Goal: Task Accomplishment & Management: Use online tool/utility

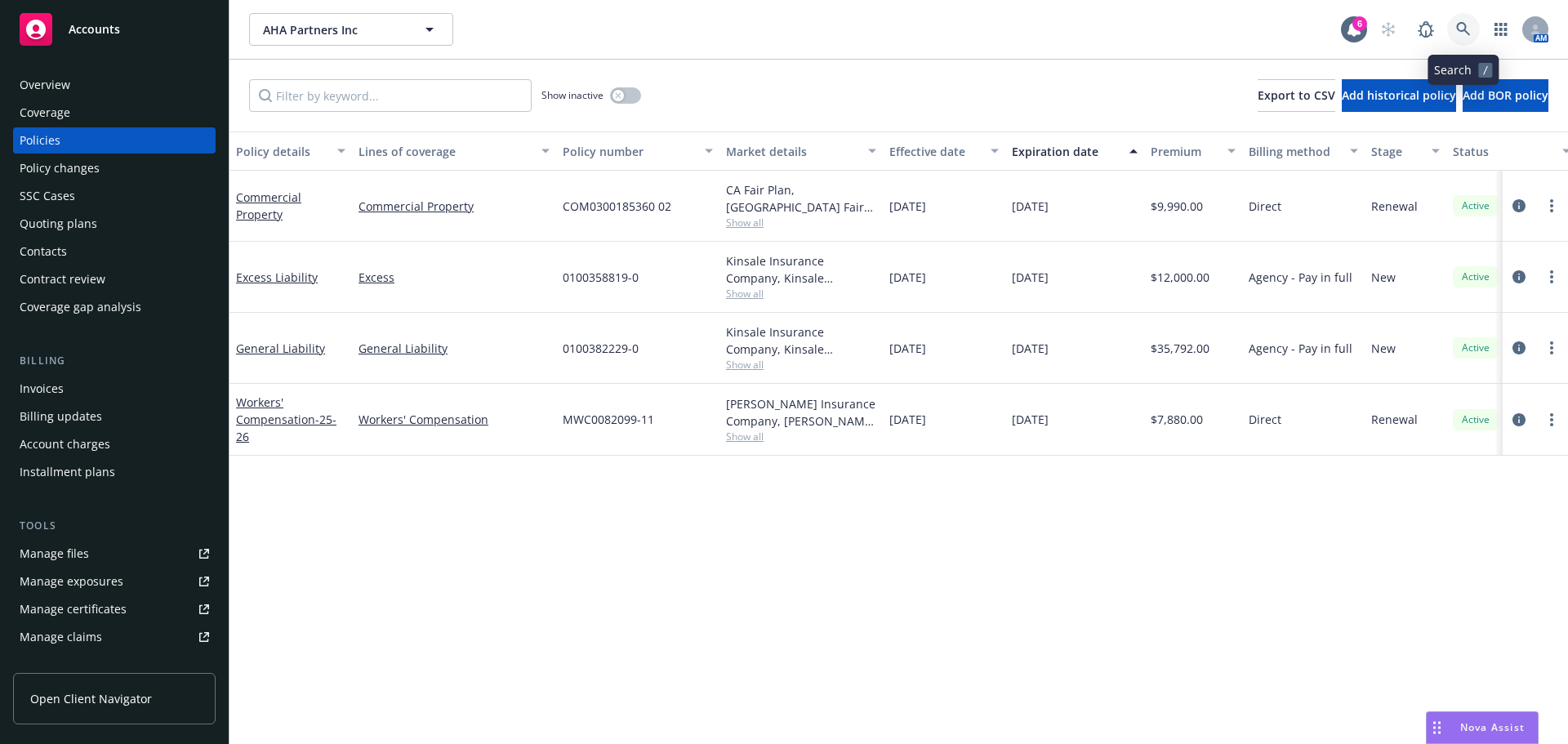
click at [1460, 27] on icon at bounding box center [1464, 29] width 15 height 15
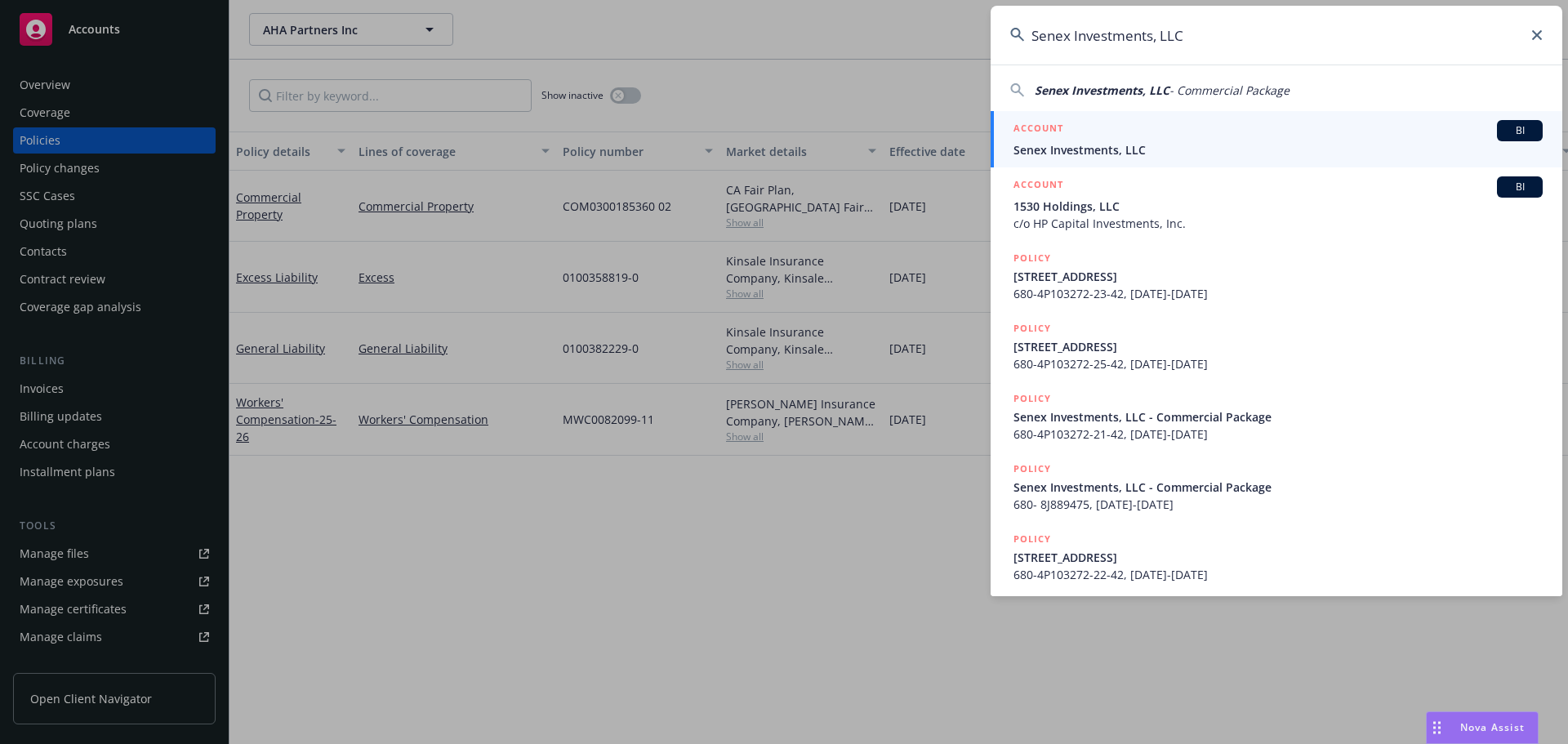
type input "Senex Investments, LLC"
click at [1116, 144] on span "Senex Investments, LLC" at bounding box center [1278, 149] width 529 height 17
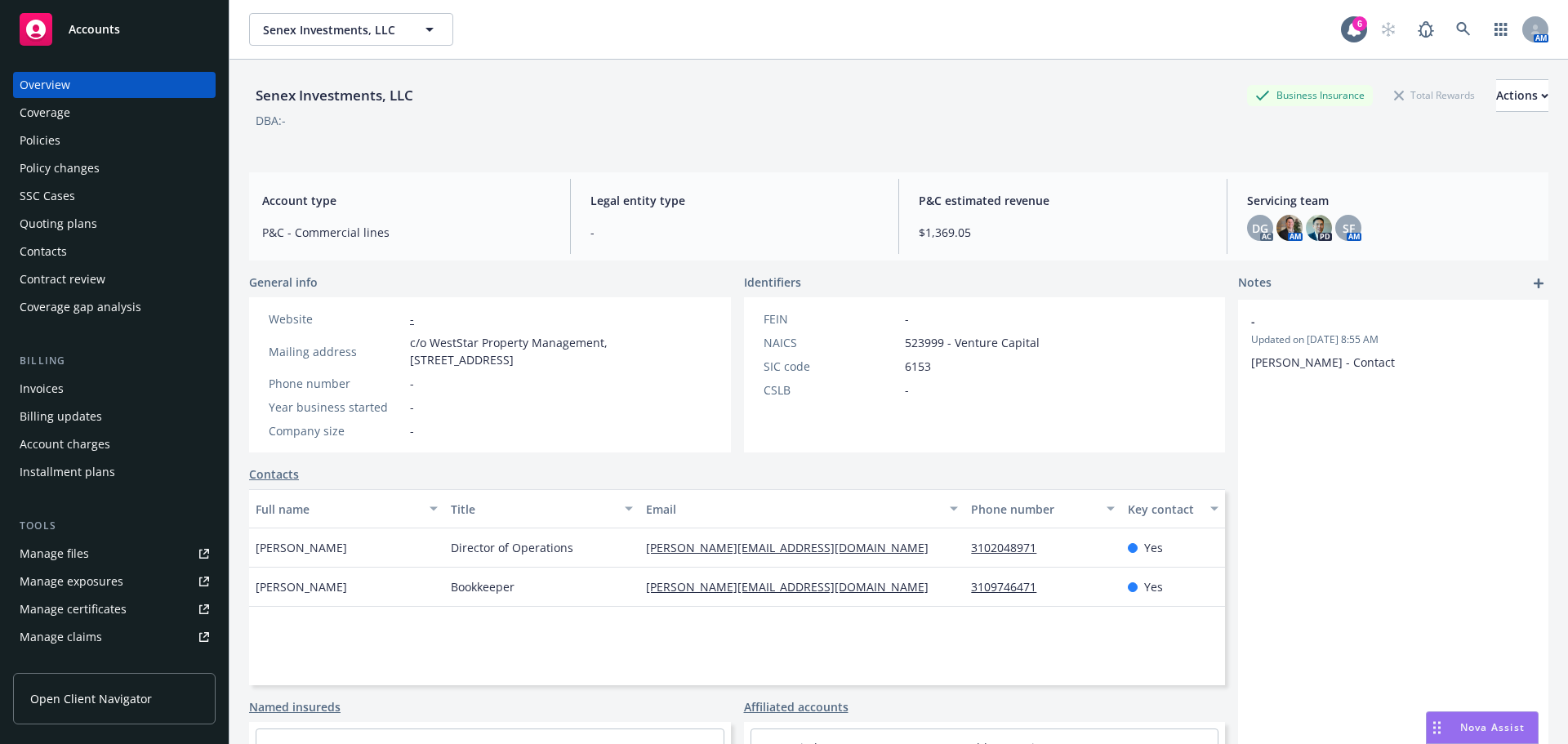
click at [51, 135] on div "Policies" at bounding box center [40, 140] width 41 height 27
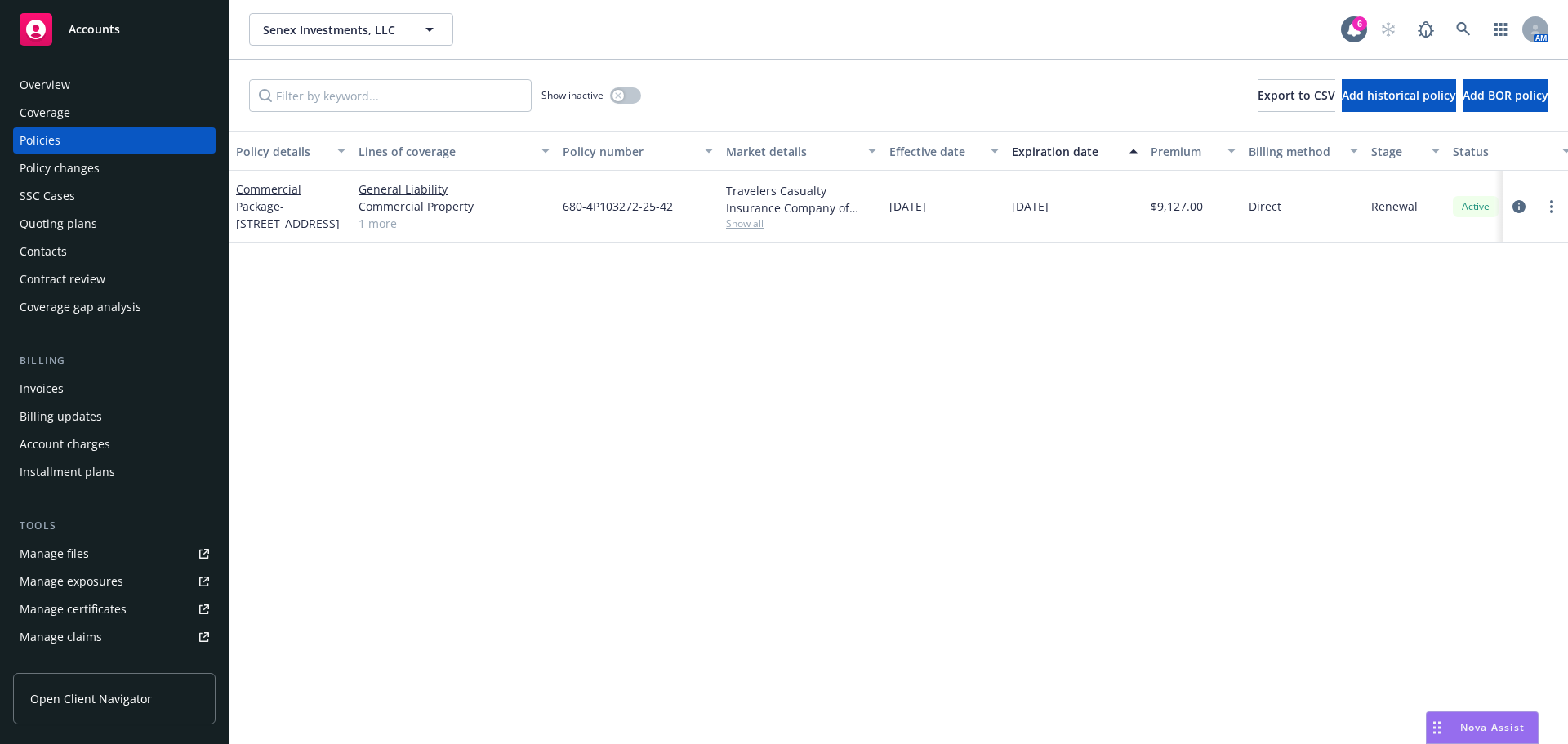
click at [382, 223] on link "1 more" at bounding box center [454, 223] width 191 height 17
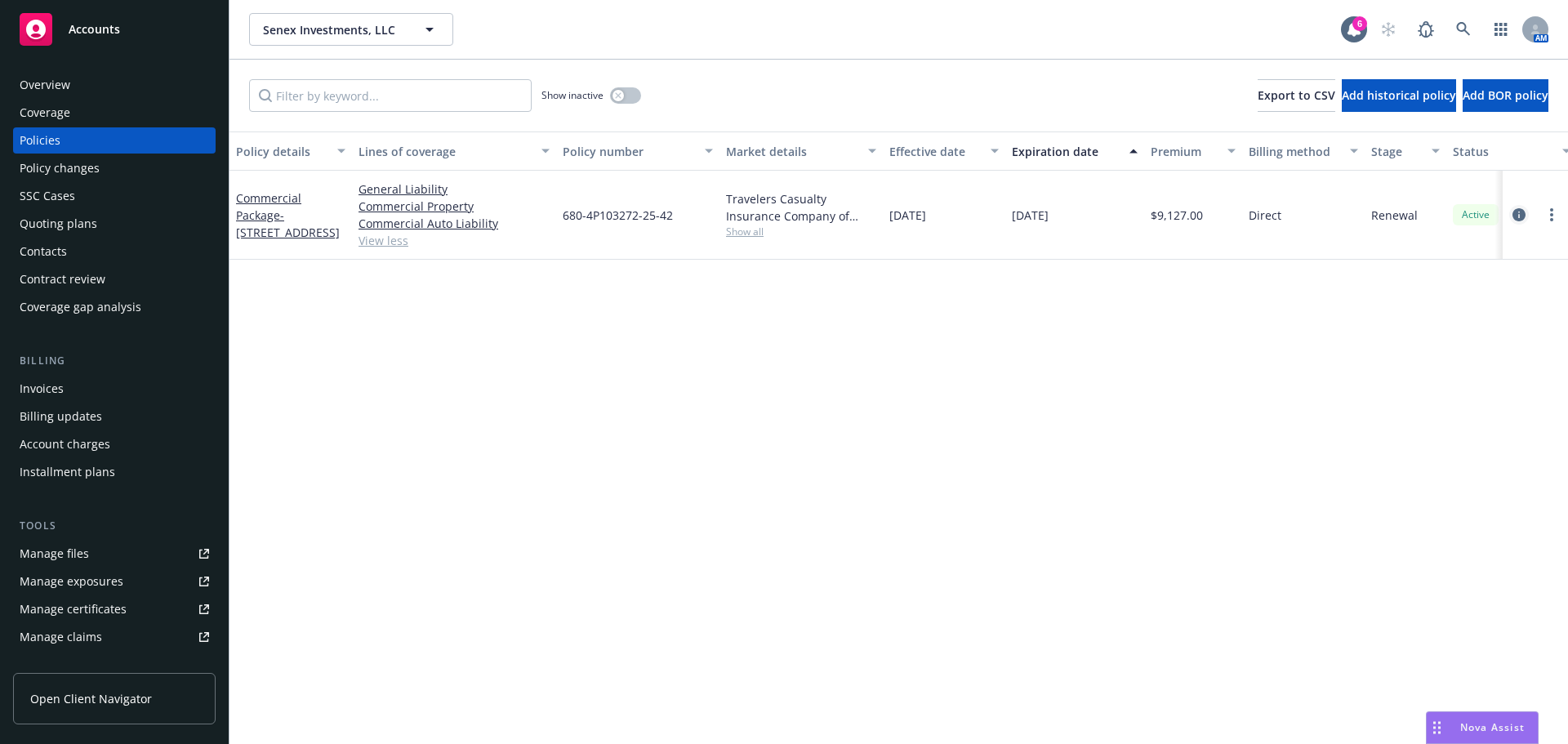
click at [1518, 208] on link "circleInformation" at bounding box center [1519, 215] width 19 height 19
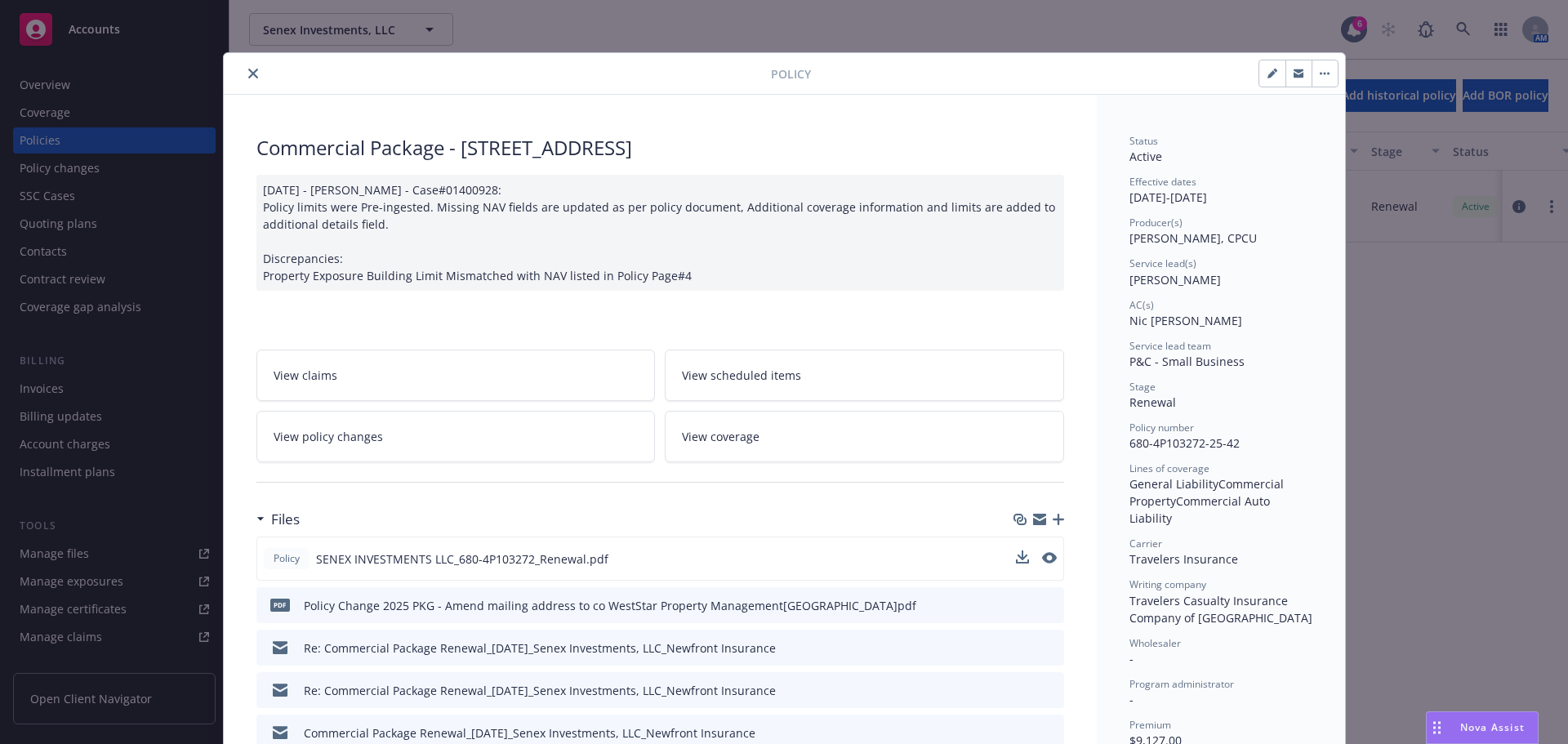
click at [1042, 564] on button at bounding box center [1049, 558] width 15 height 17
click at [1015, 552] on icon "download file" at bounding box center [1021, 558] width 13 height 13
click at [1507, 723] on span "Nova Assist" at bounding box center [1492, 727] width 65 height 14
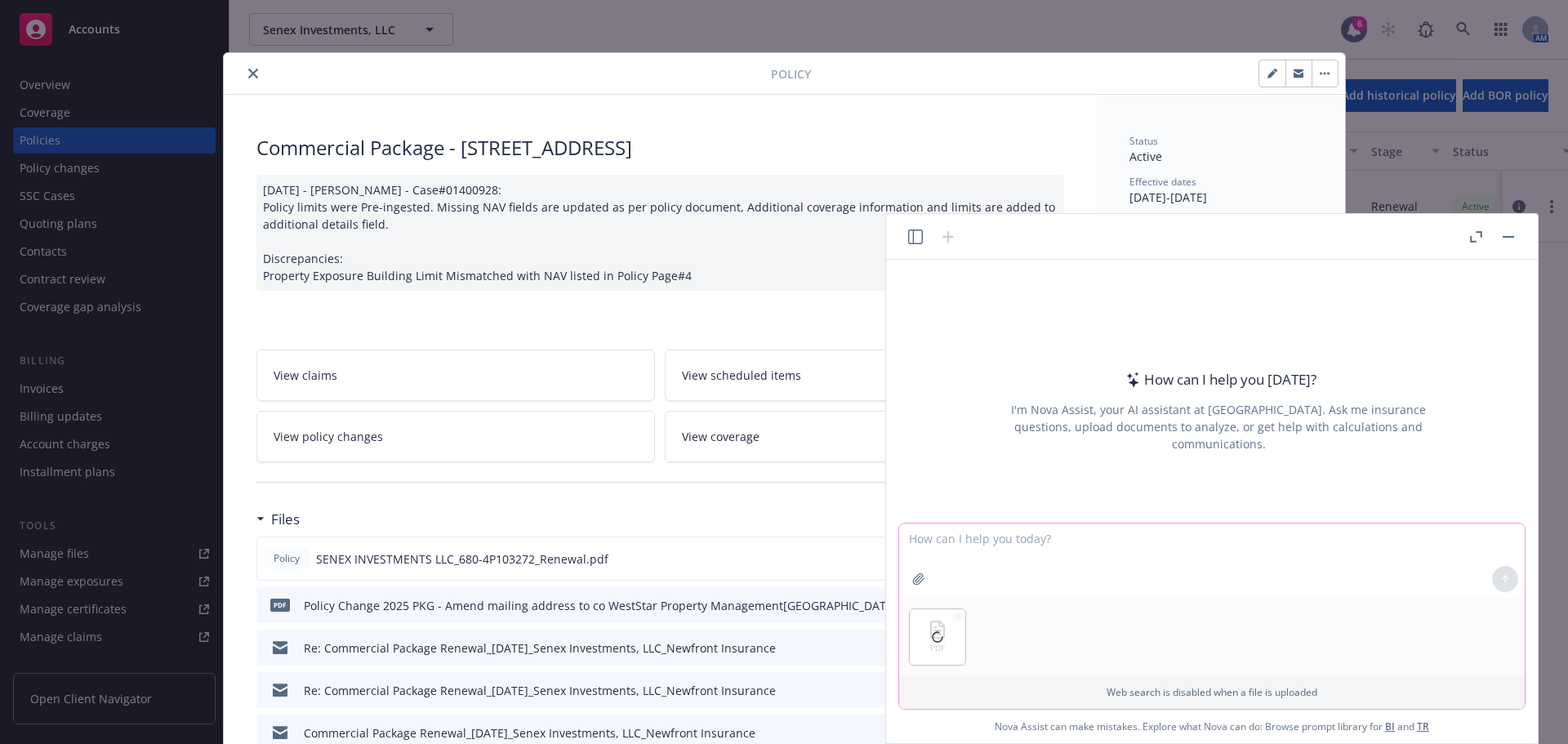
click at [1166, 538] on textarea at bounding box center [1212, 560] width 626 height 75
type textarea "does this policy have habitational coverage?"
click at [1499, 576] on button at bounding box center [1505, 579] width 27 height 27
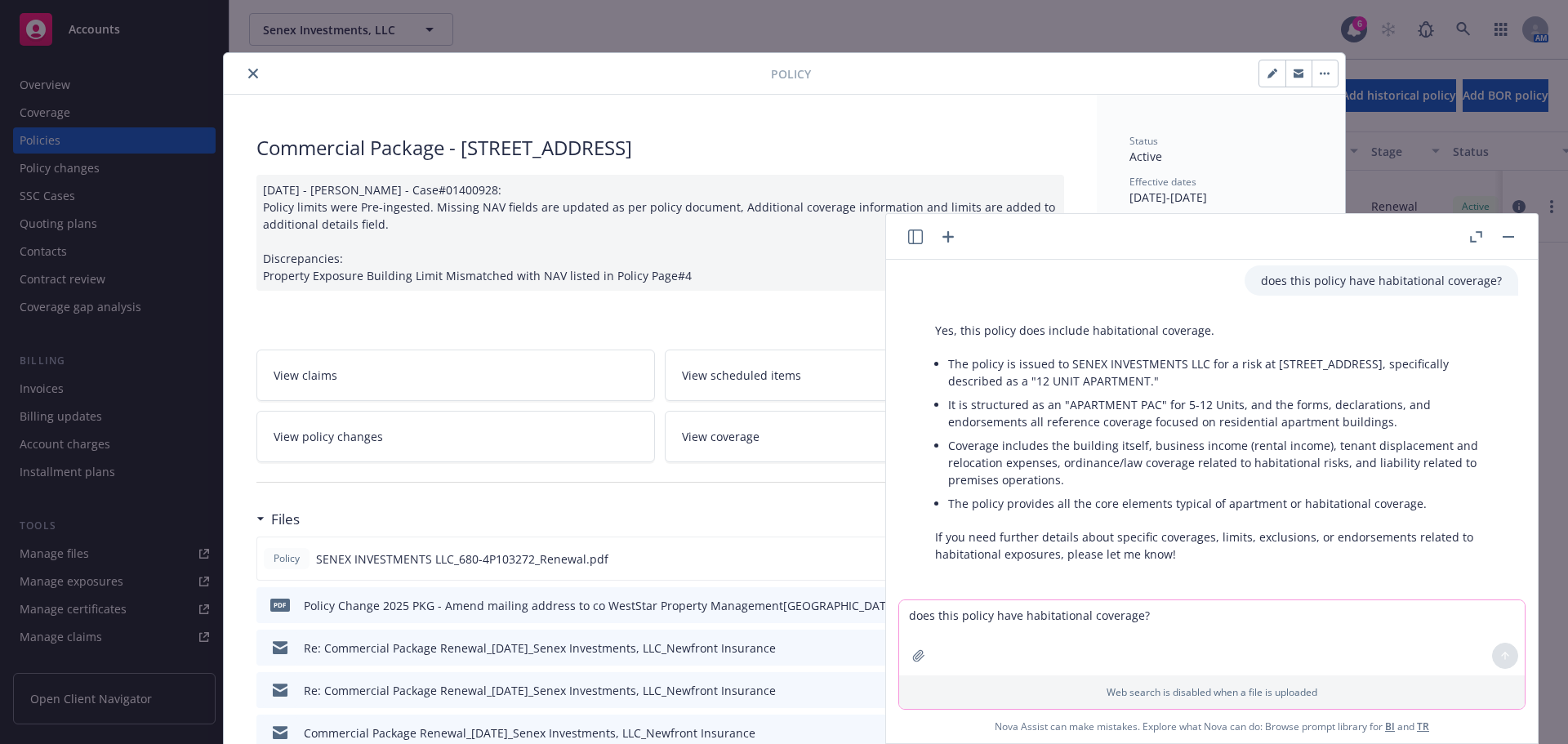
scroll to position [70, 0]
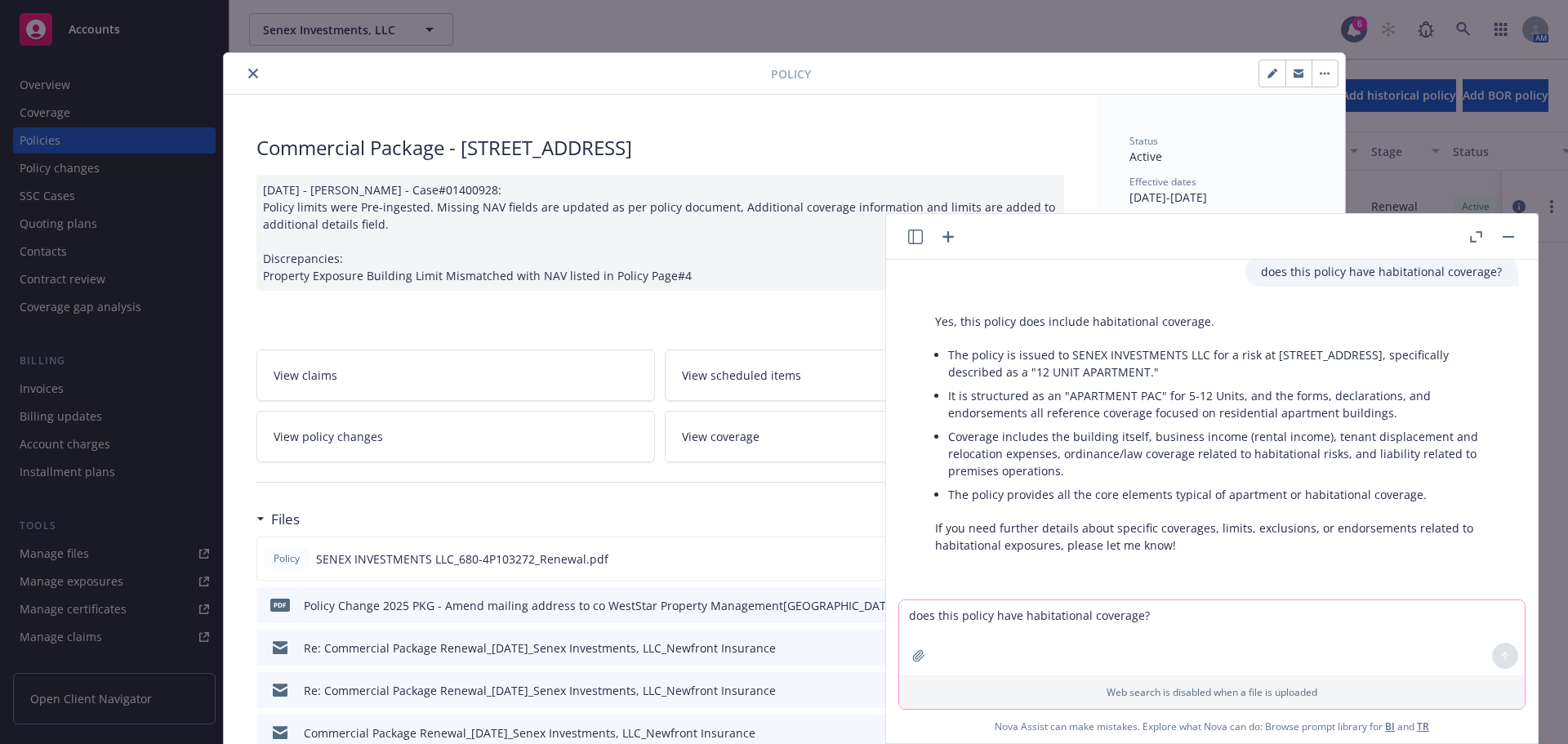
click at [247, 63] on div "Policy" at bounding box center [784, 73] width 1122 height 42
click at [248, 69] on icon "close" at bounding box center [253, 73] width 10 height 10
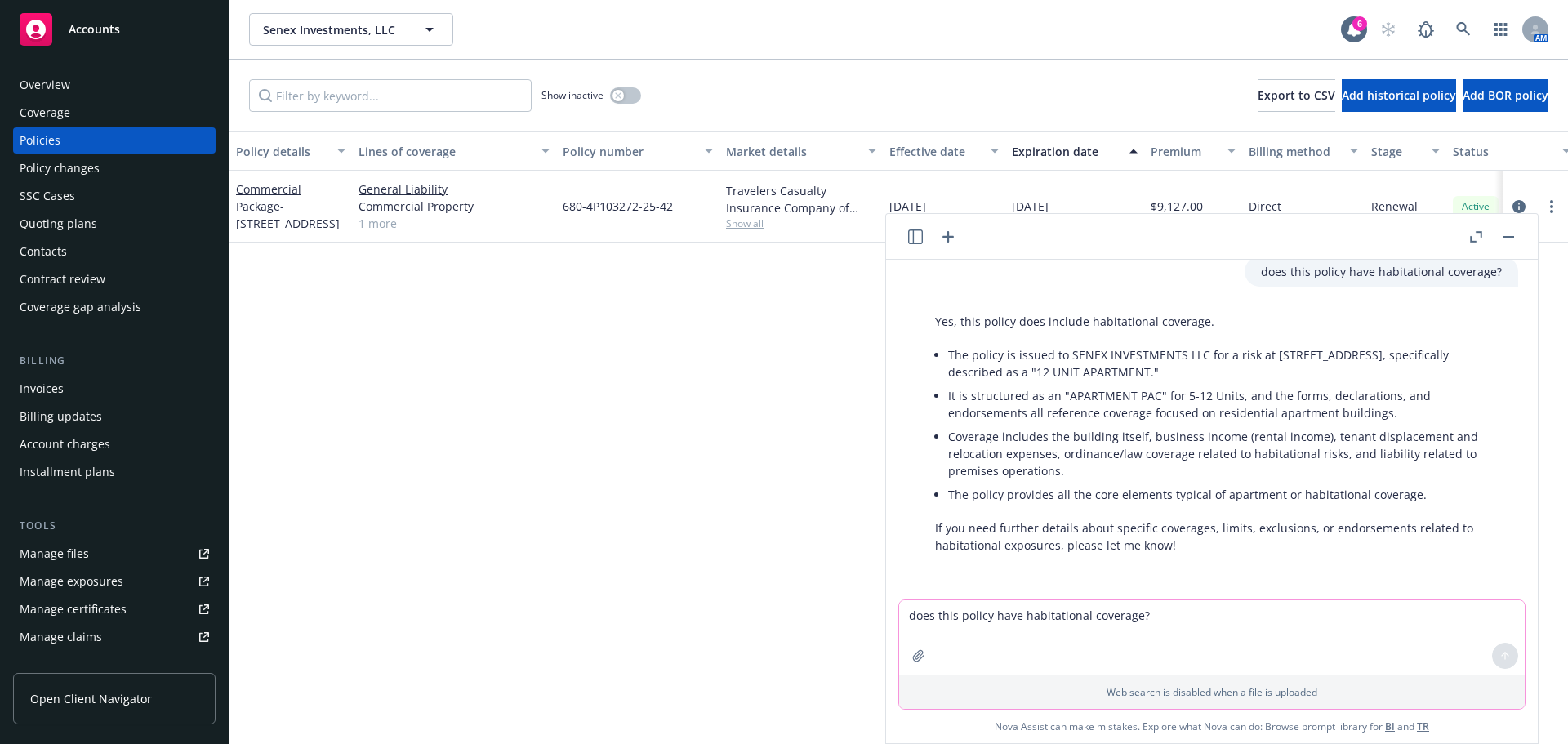
drag, startPoint x: 712, startPoint y: 484, endPoint x: 723, endPoint y: 484, distance: 11.0
click at [712, 485] on div "Policy details Lines of coverage Policy number Market details Effective date Ex…" at bounding box center [899, 437] width 1339 height 612
click at [1521, 235] on header at bounding box center [1212, 237] width 651 height 46
click at [1514, 235] on button "button" at bounding box center [1509, 237] width 19 height 19
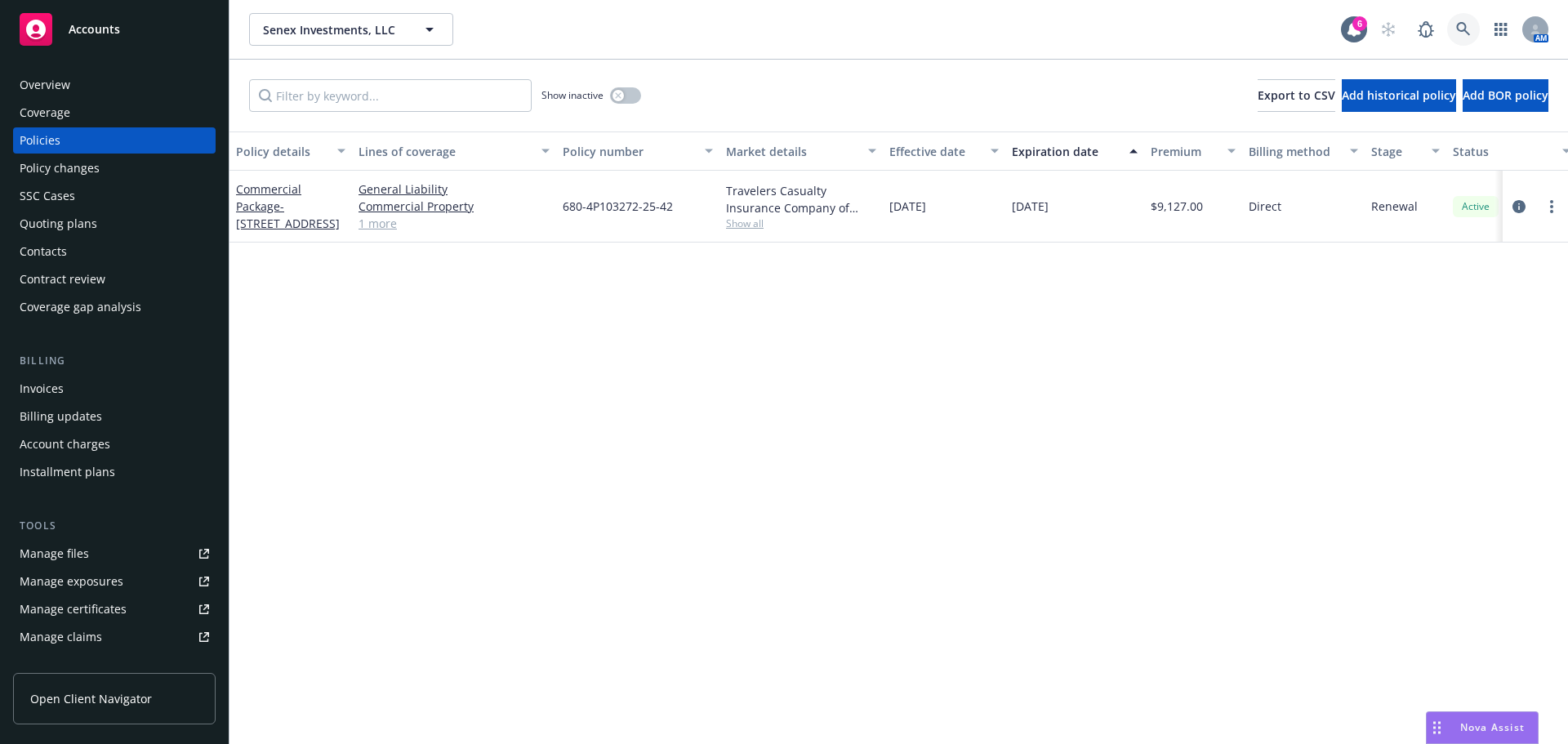
click at [1463, 28] on icon at bounding box center [1464, 29] width 15 height 15
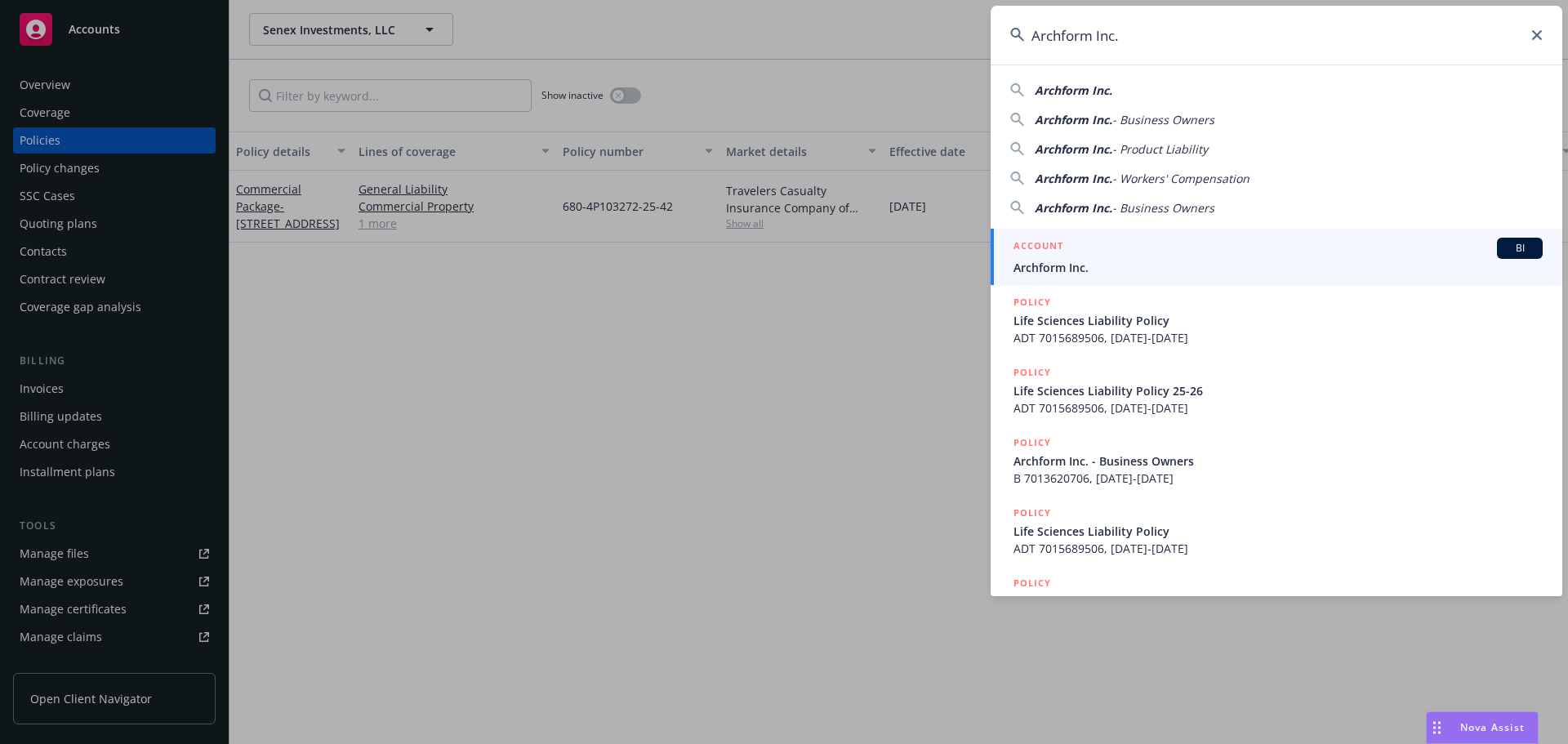
type input "Archform Inc."
click at [1086, 265] on span "Archform Inc." at bounding box center [1278, 267] width 529 height 17
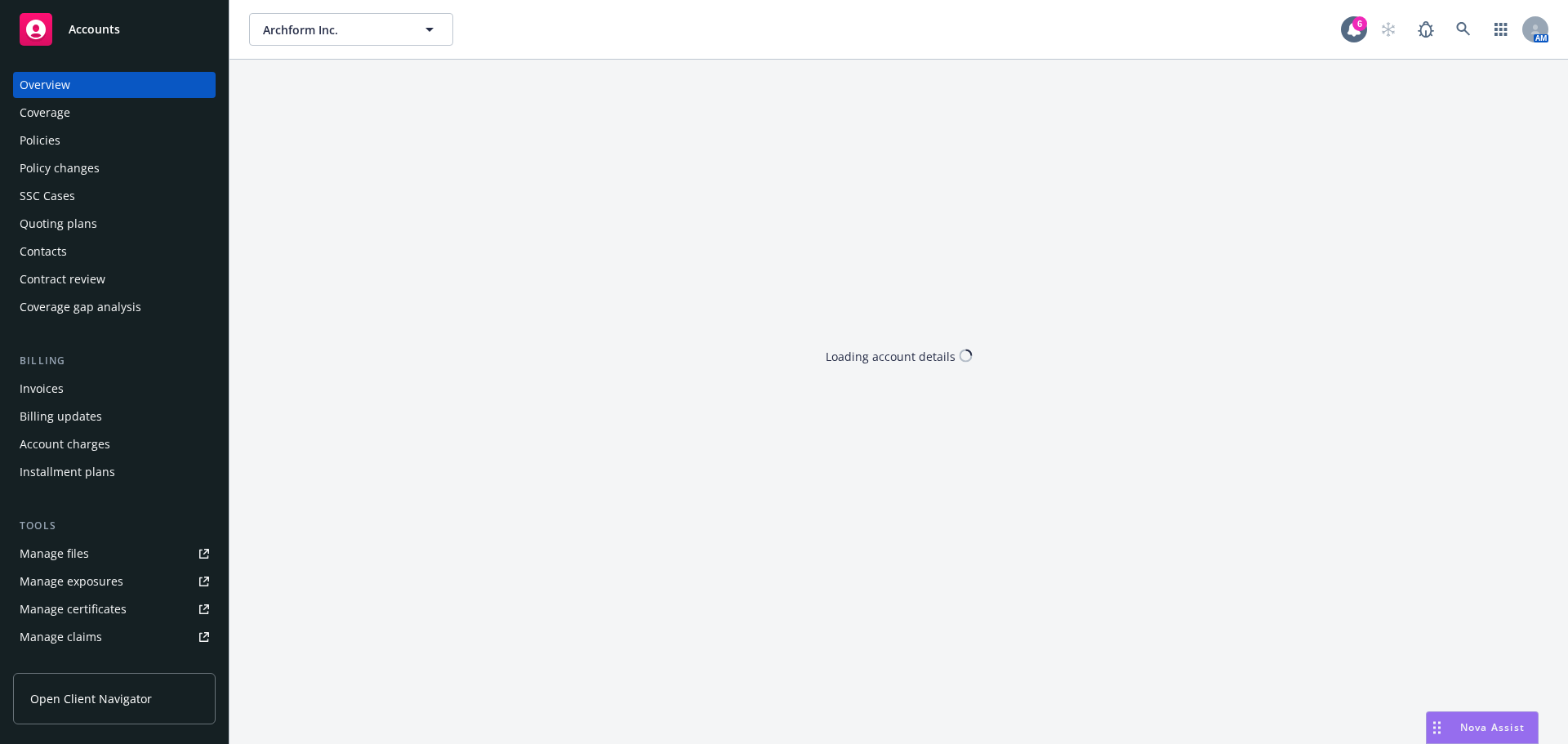
click at [109, 138] on div "Policies" at bounding box center [114, 140] width 189 height 27
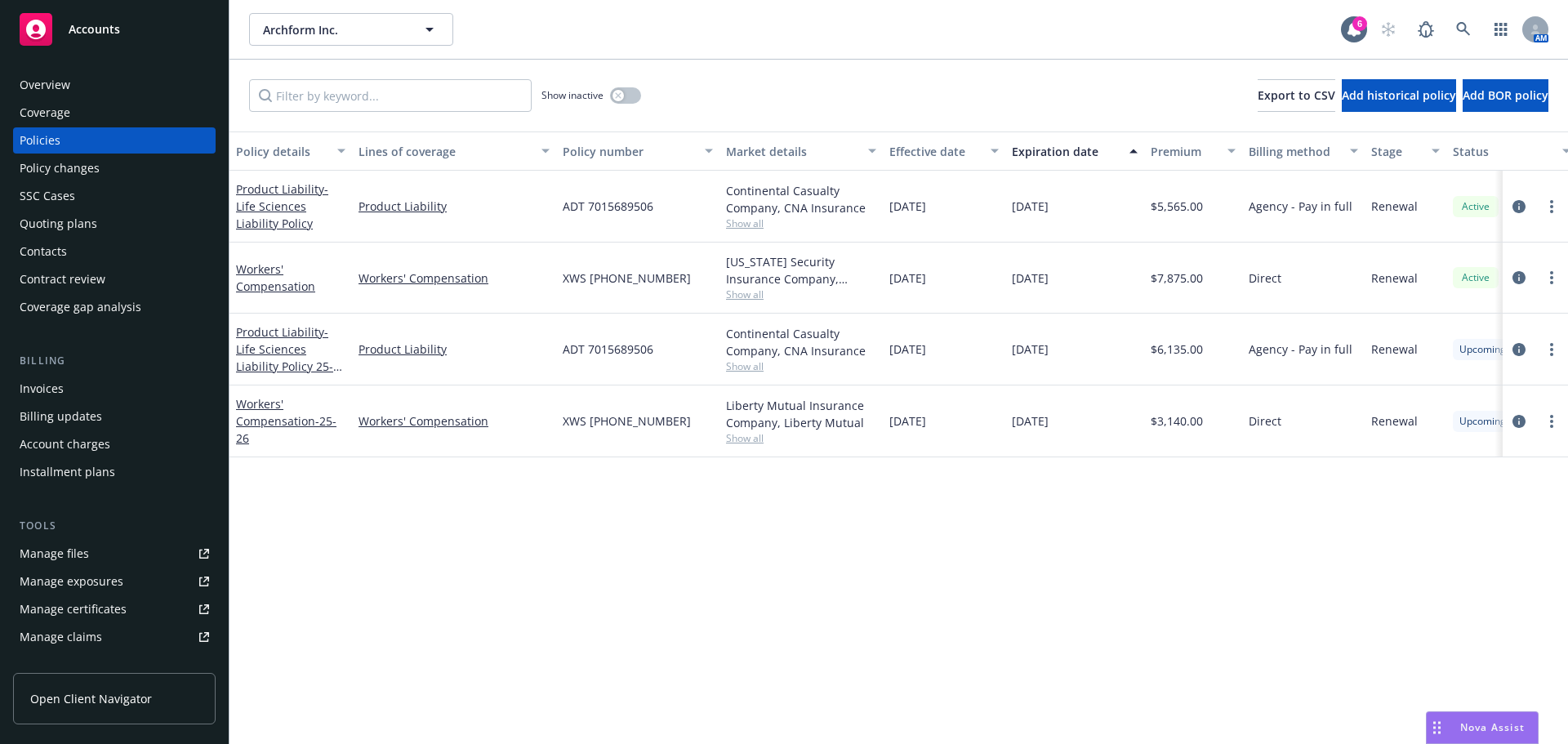
click at [49, 81] on div "Overview" at bounding box center [44, 85] width 50 height 27
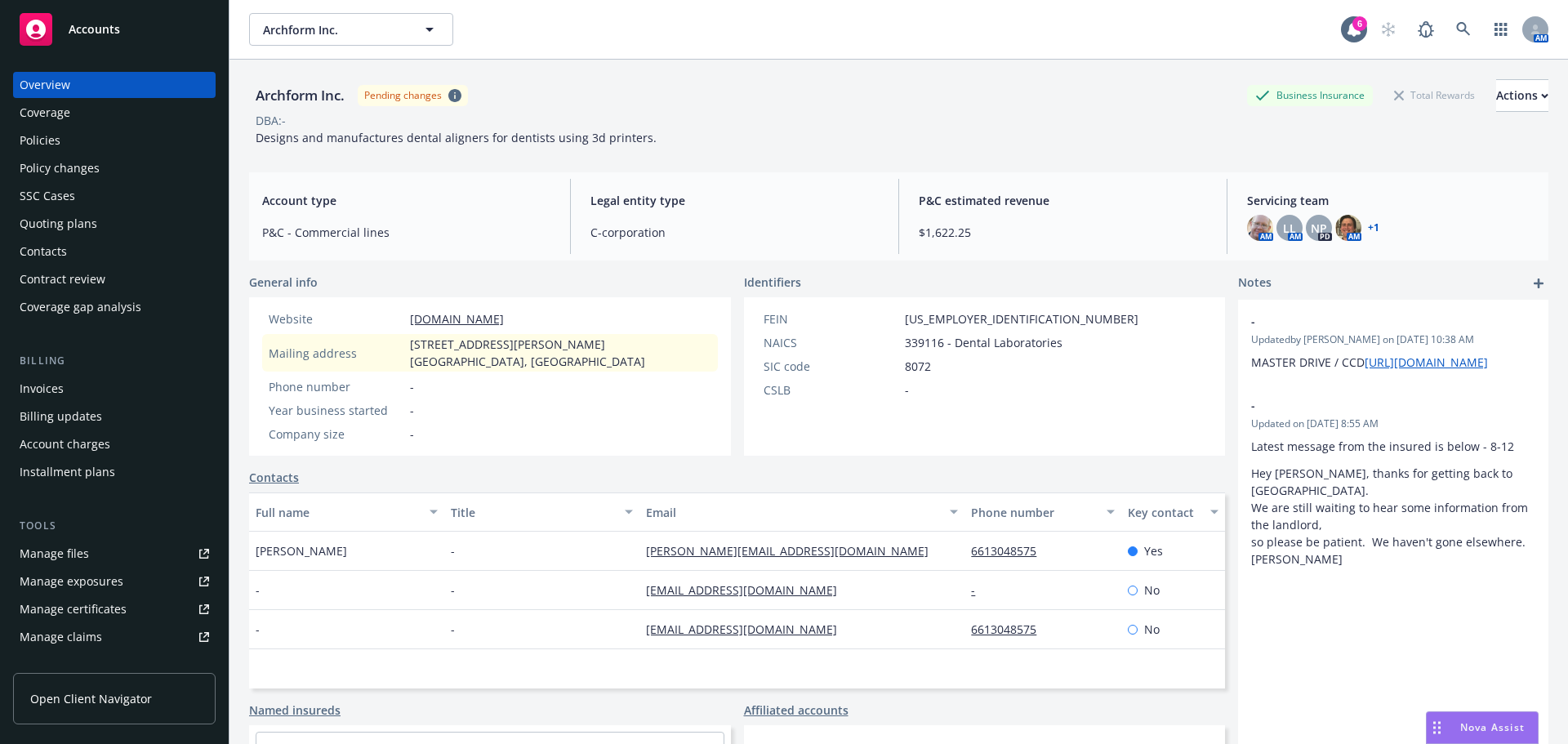
click at [49, 134] on div "Policies" at bounding box center [40, 140] width 41 height 27
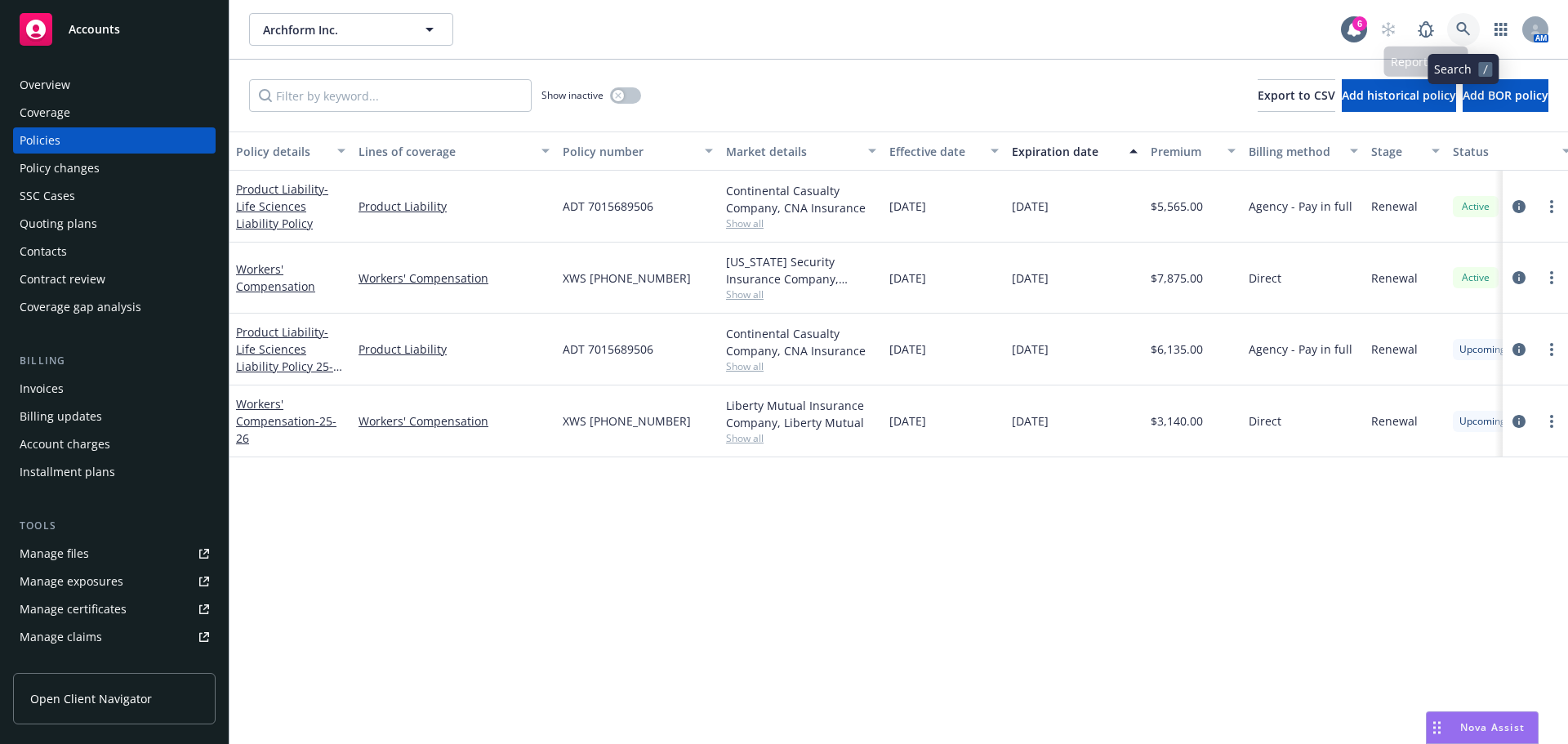
click at [1456, 37] on link at bounding box center [1463, 29] width 33 height 33
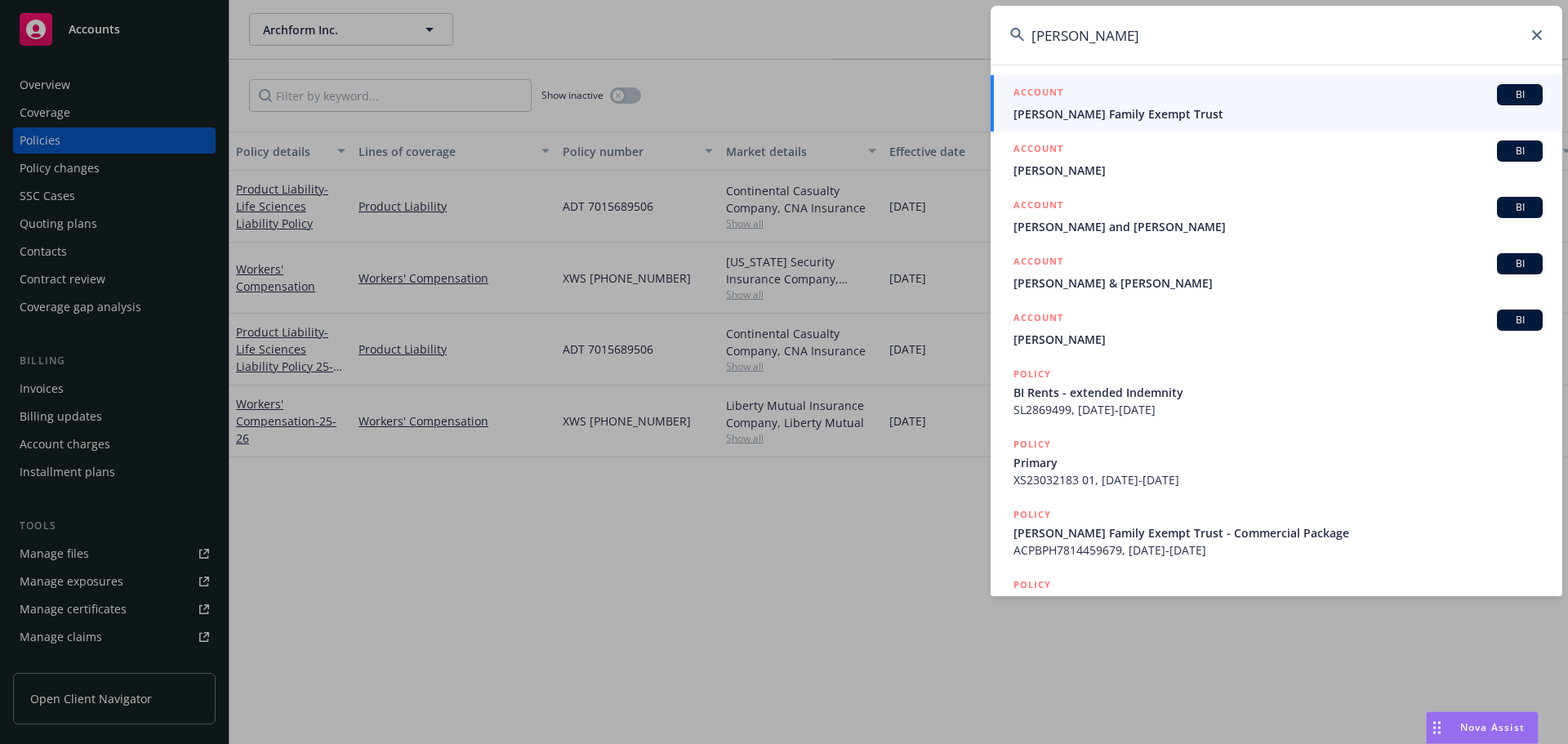
type input "[PERSON_NAME]"
click at [1100, 115] on span "[PERSON_NAME] Family Exempt Trust" at bounding box center [1278, 113] width 529 height 17
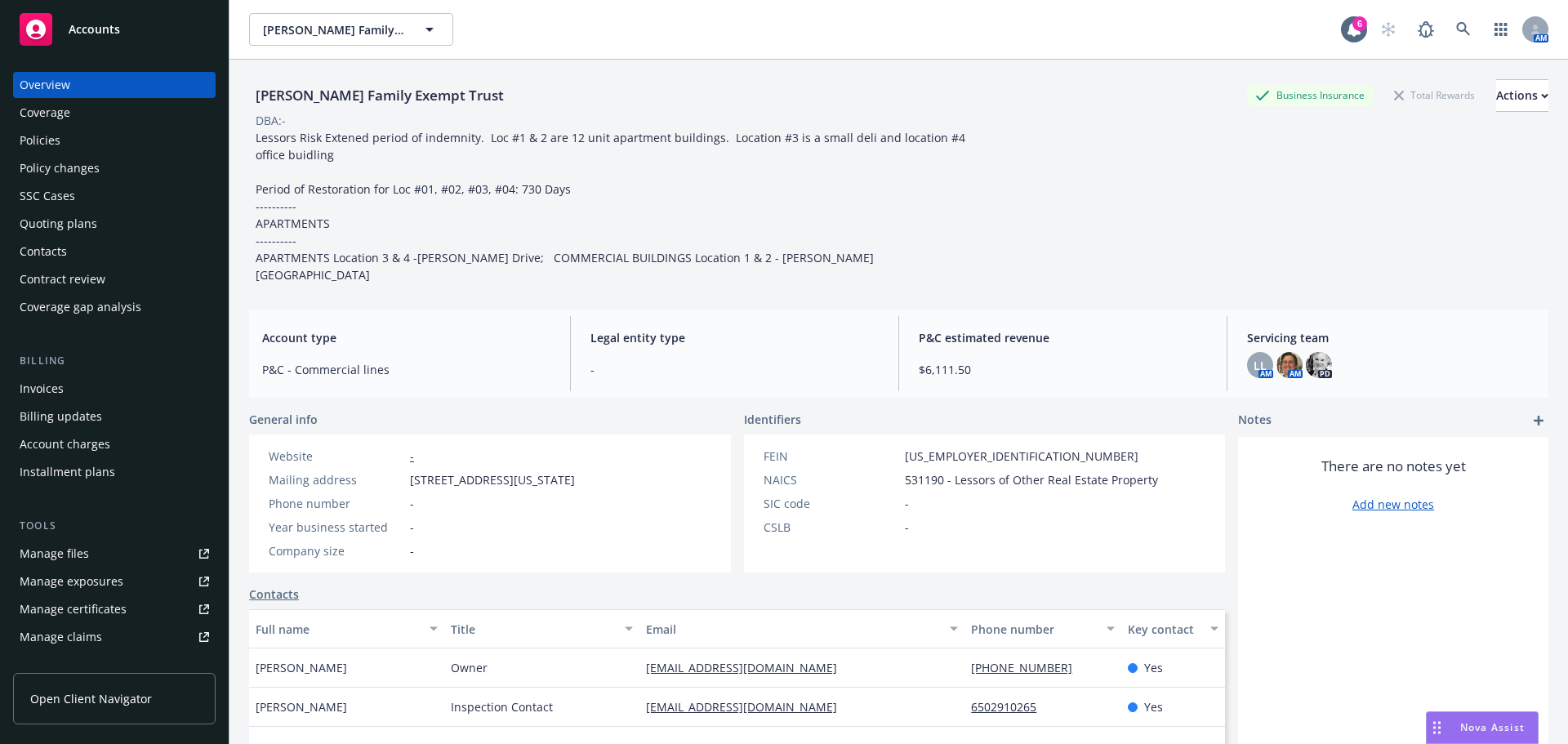
click at [83, 145] on div "Policies" at bounding box center [114, 140] width 189 height 27
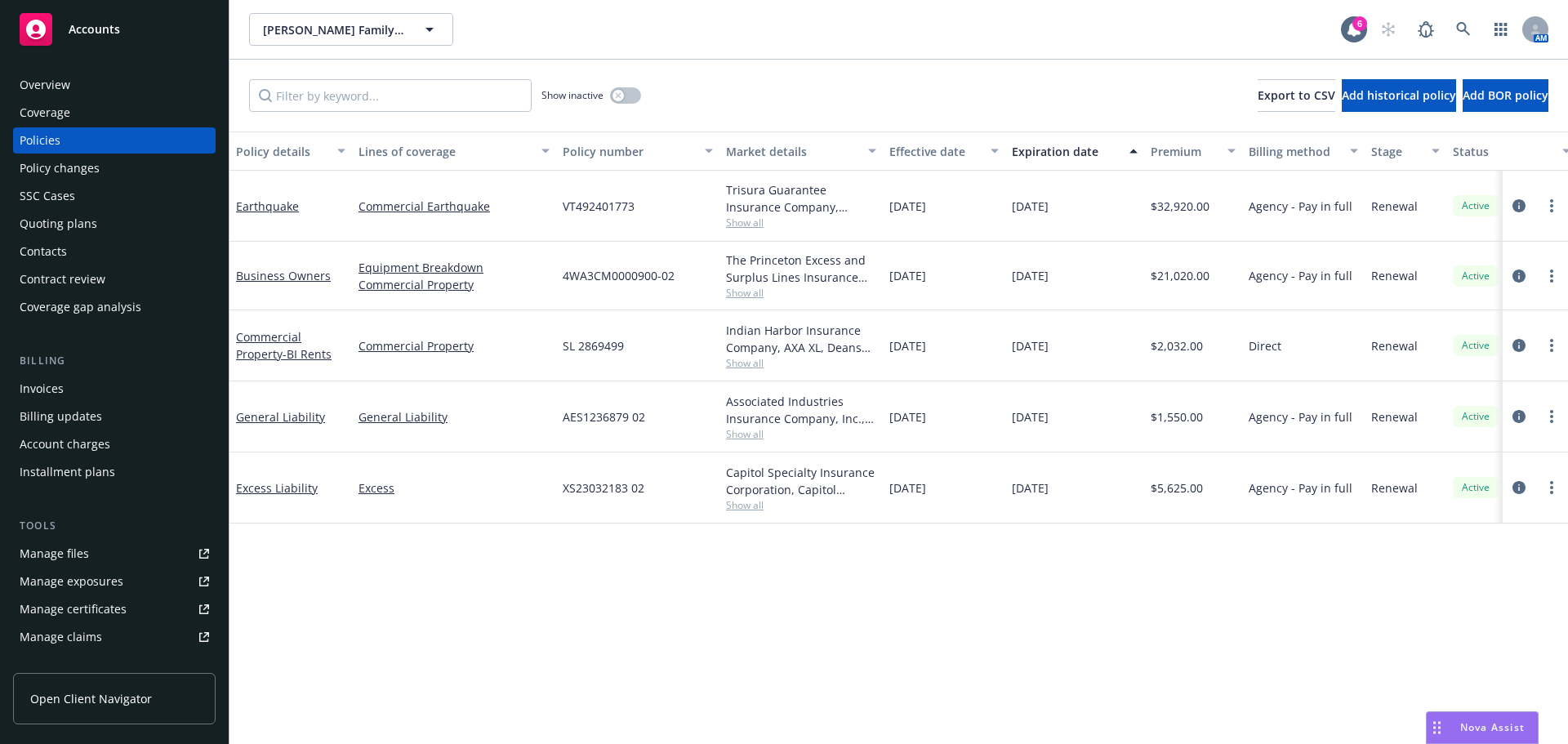
click at [89, 392] on div "Invoices" at bounding box center [114, 389] width 189 height 27
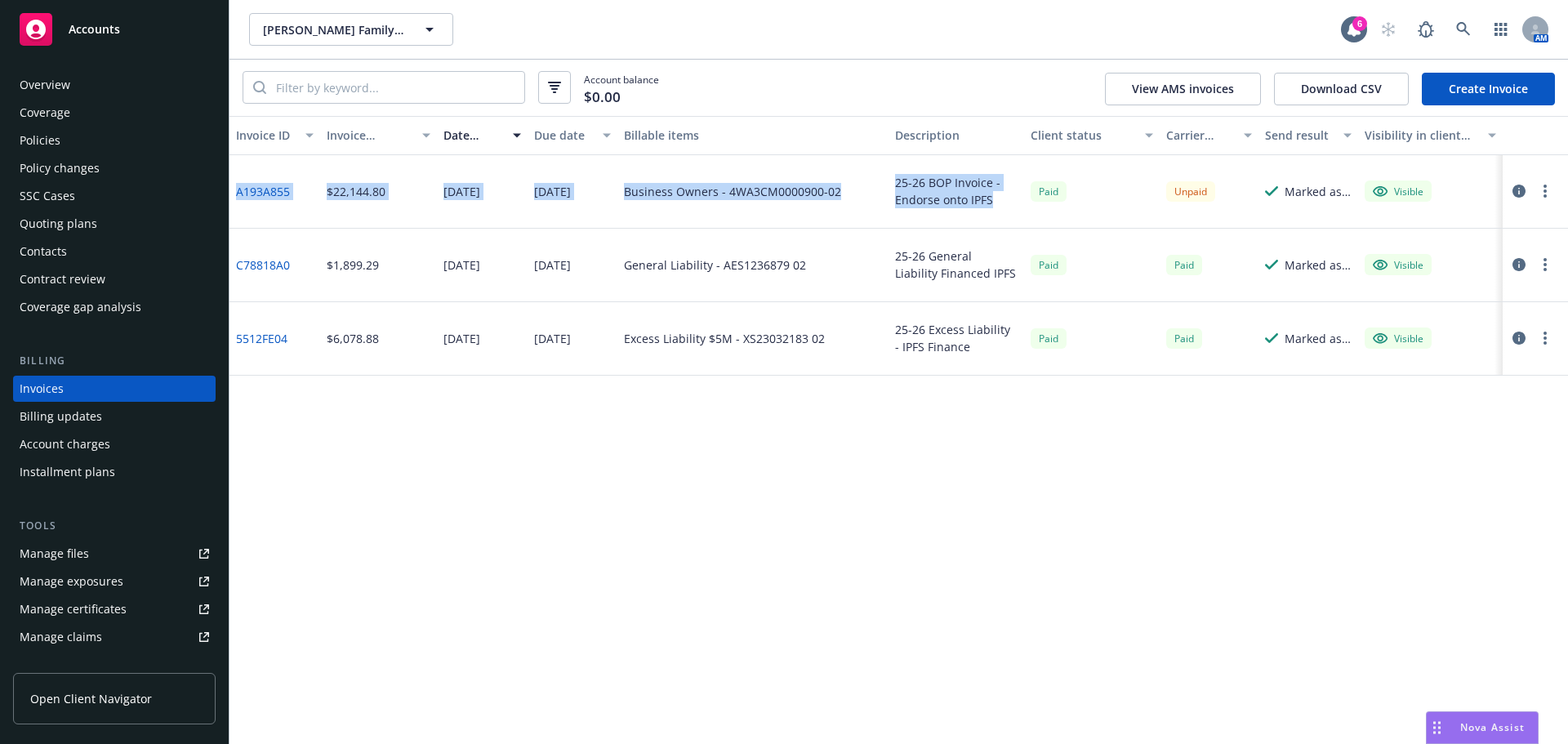
drag, startPoint x: 986, startPoint y: 196, endPoint x: 235, endPoint y: 178, distance: 751.2
click at [235, 178] on div "A193A855 $22,144.80 [DATE] [DATE] Business Owners - 4WA3CM0000900-02 25-26 BOP …" at bounding box center [899, 192] width 1339 height 73
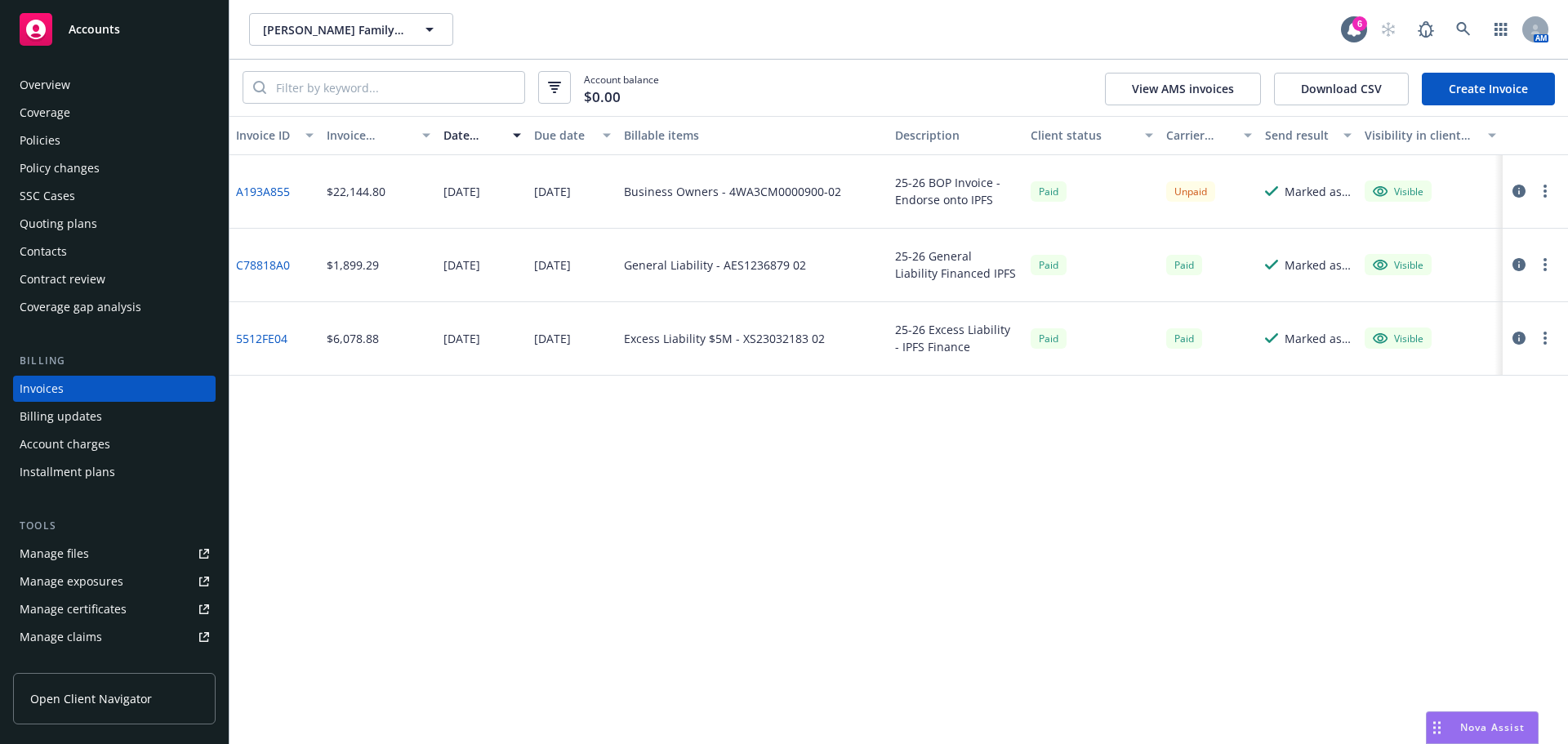
click at [675, 500] on div "Invoice ID Invoice amount Date issued Due date Billable items Description Clien…" at bounding box center [899, 429] width 1339 height 628
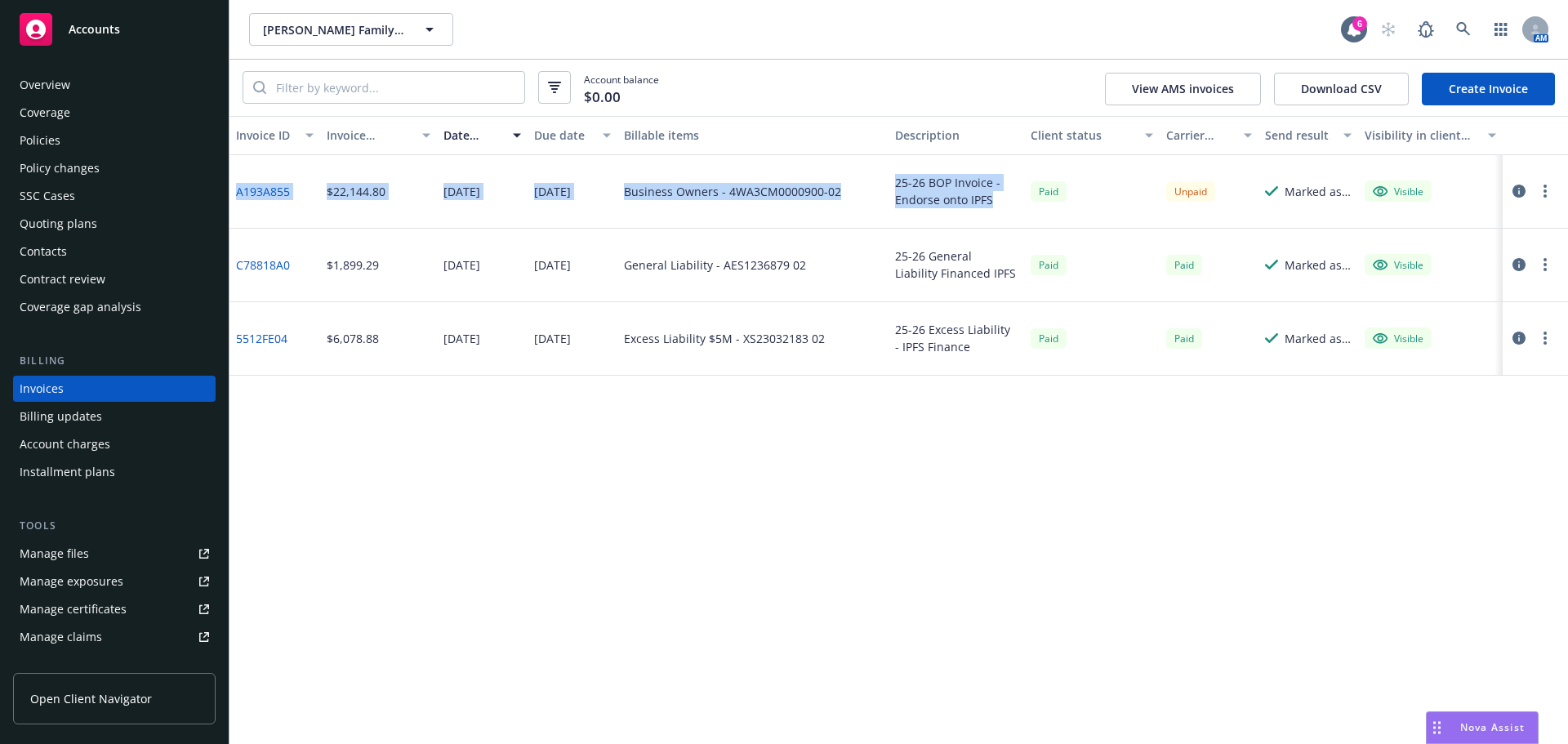
drag, startPoint x: 944, startPoint y: 193, endPoint x: 378, endPoint y: 315, distance: 579.0
click at [230, 194] on div "A193A855 $22,144.80 [DATE] [DATE] Business Owners - 4WA3CM0000900-02 25-26 BOP …" at bounding box center [899, 192] width 1339 height 73
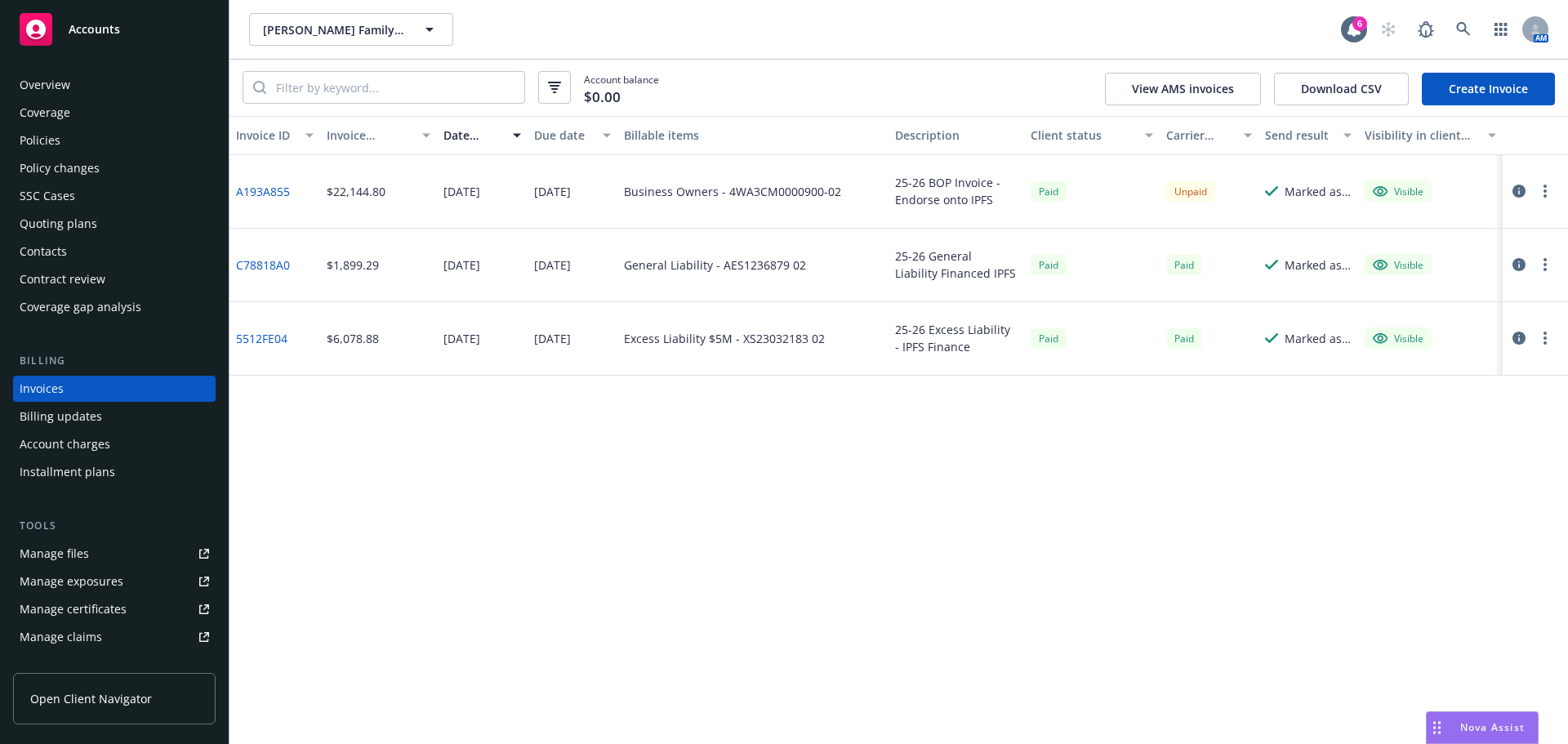
drag, startPoint x: 468, startPoint y: 397, endPoint x: 490, endPoint y: 396, distance: 22.0
click at [469, 395] on div "Invoice ID Invoice amount Date issued Due date Billable items Description Clien…" at bounding box center [899, 429] width 1339 height 628
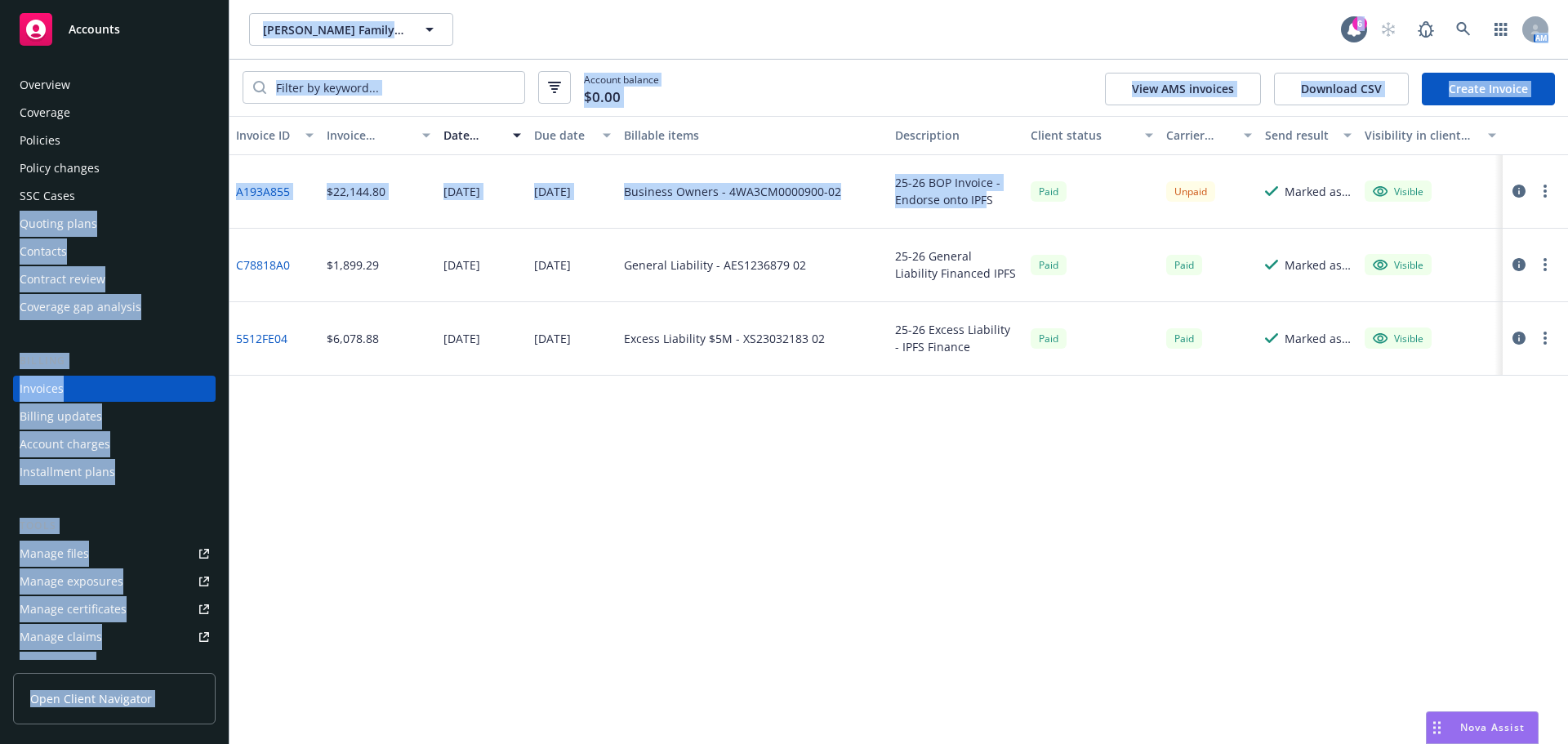
drag, startPoint x: 980, startPoint y: 209, endPoint x: 613, endPoint y: 444, distance: 435.8
click at [227, 192] on div "Accounts Overview Coverage Policies Policy changes SSC Cases Quoting plans Cont…" at bounding box center [784, 372] width 1568 height 744
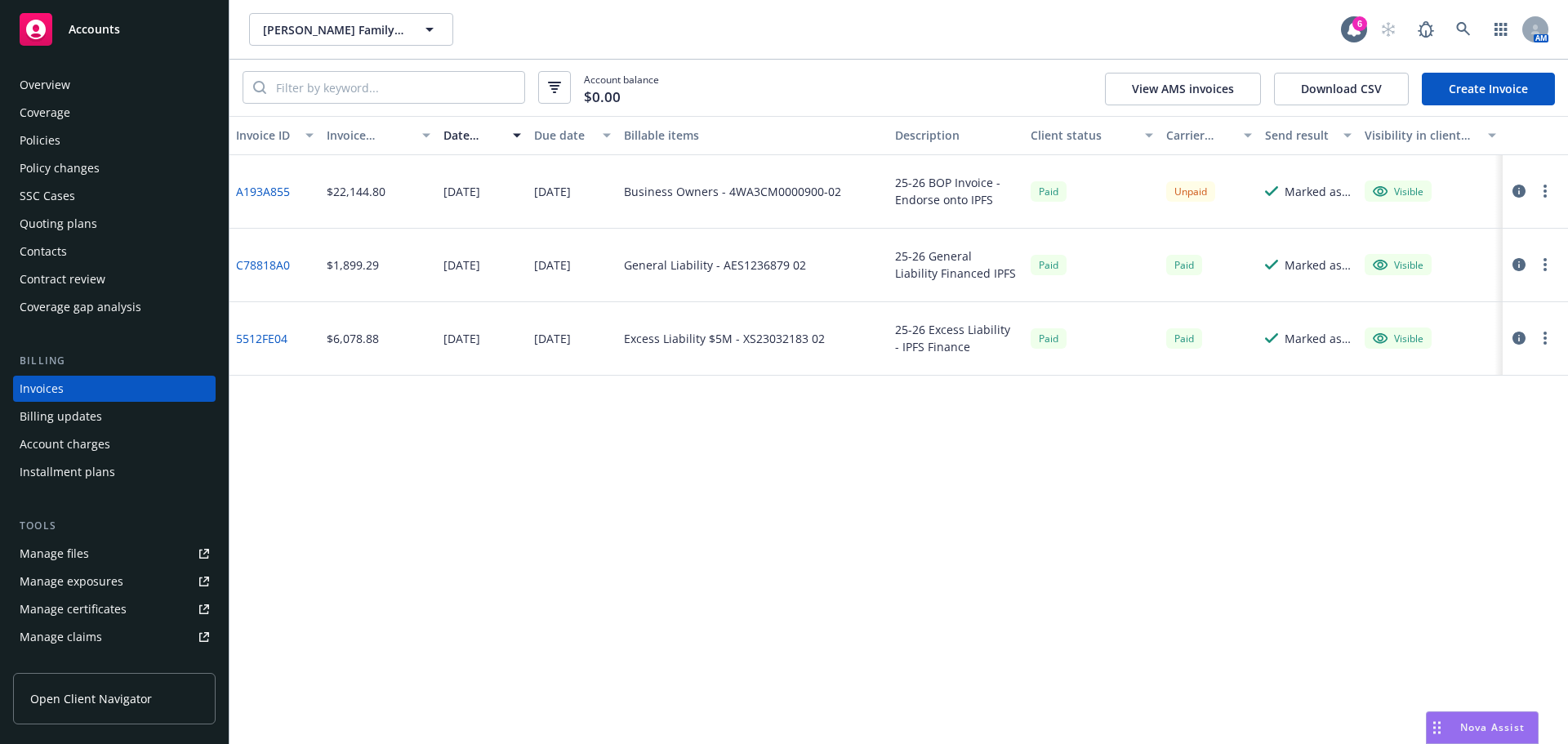
click at [645, 453] on div "Invoice ID Invoice amount Date issued Due date Billable items Description Clien…" at bounding box center [899, 429] width 1339 height 628
drag, startPoint x: 925, startPoint y: 192, endPoint x: 562, endPoint y: 199, distance: 363.1
click at [562, 199] on div "A193A855 $22,144.80 [DATE] [DATE] Business Owners - 4WA3CM0000900-02 25-26 BOP …" at bounding box center [899, 192] width 1339 height 73
click at [860, 540] on div "Invoice ID Invoice amount Date issued Due date Billable items Description Clien…" at bounding box center [899, 429] width 1339 height 628
drag, startPoint x: 763, startPoint y: 189, endPoint x: 300, endPoint y: 197, distance: 463.1
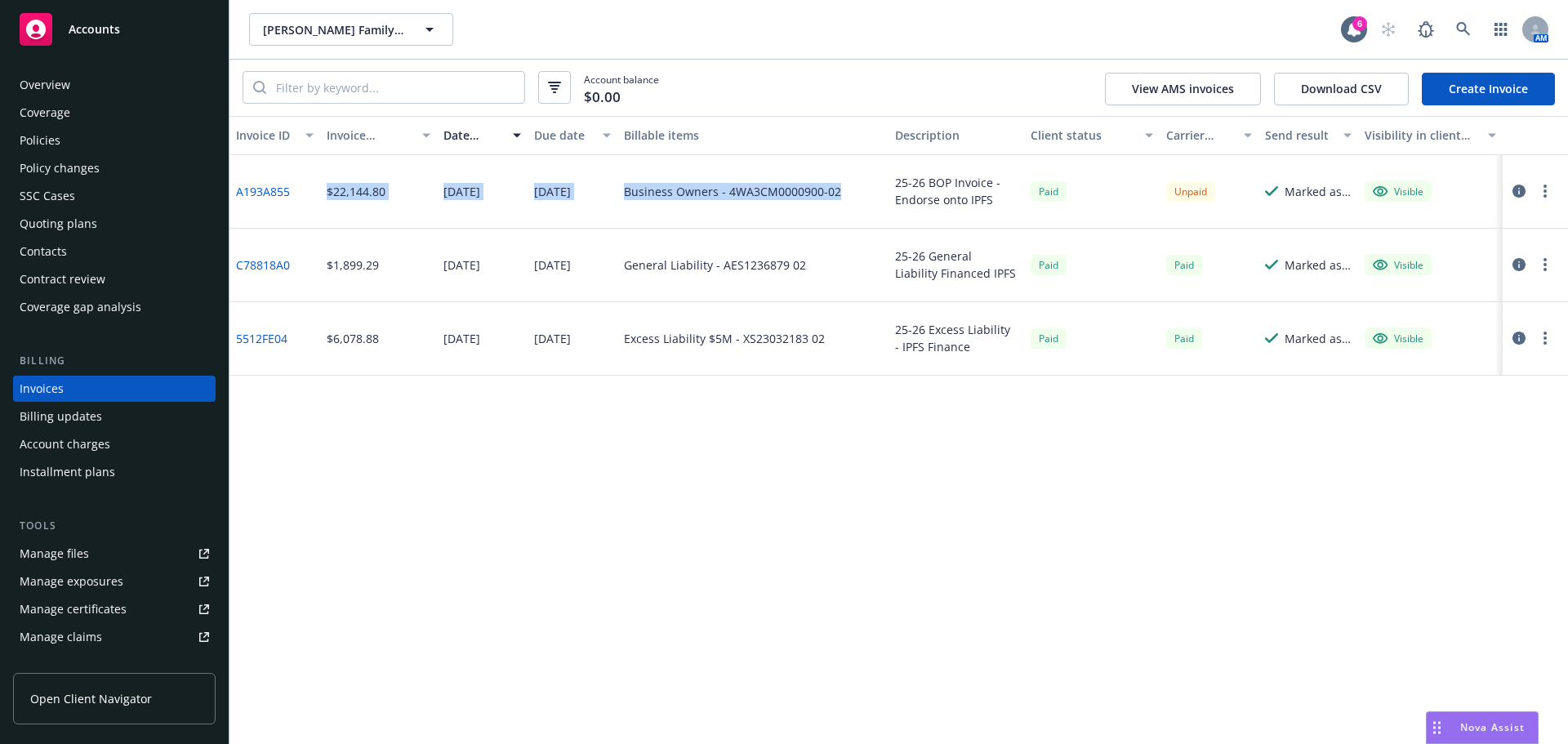
click at [300, 197] on div "A193A855 $22,144.80 [DATE] [DATE] Business Owners - 4WA3CM0000900-02 25-26 BOP …" at bounding box center [899, 192] width 1339 height 73
click at [636, 553] on div "Invoice ID Invoice amount Date issued Due date Billable items Description Clien…" at bounding box center [899, 429] width 1339 height 628
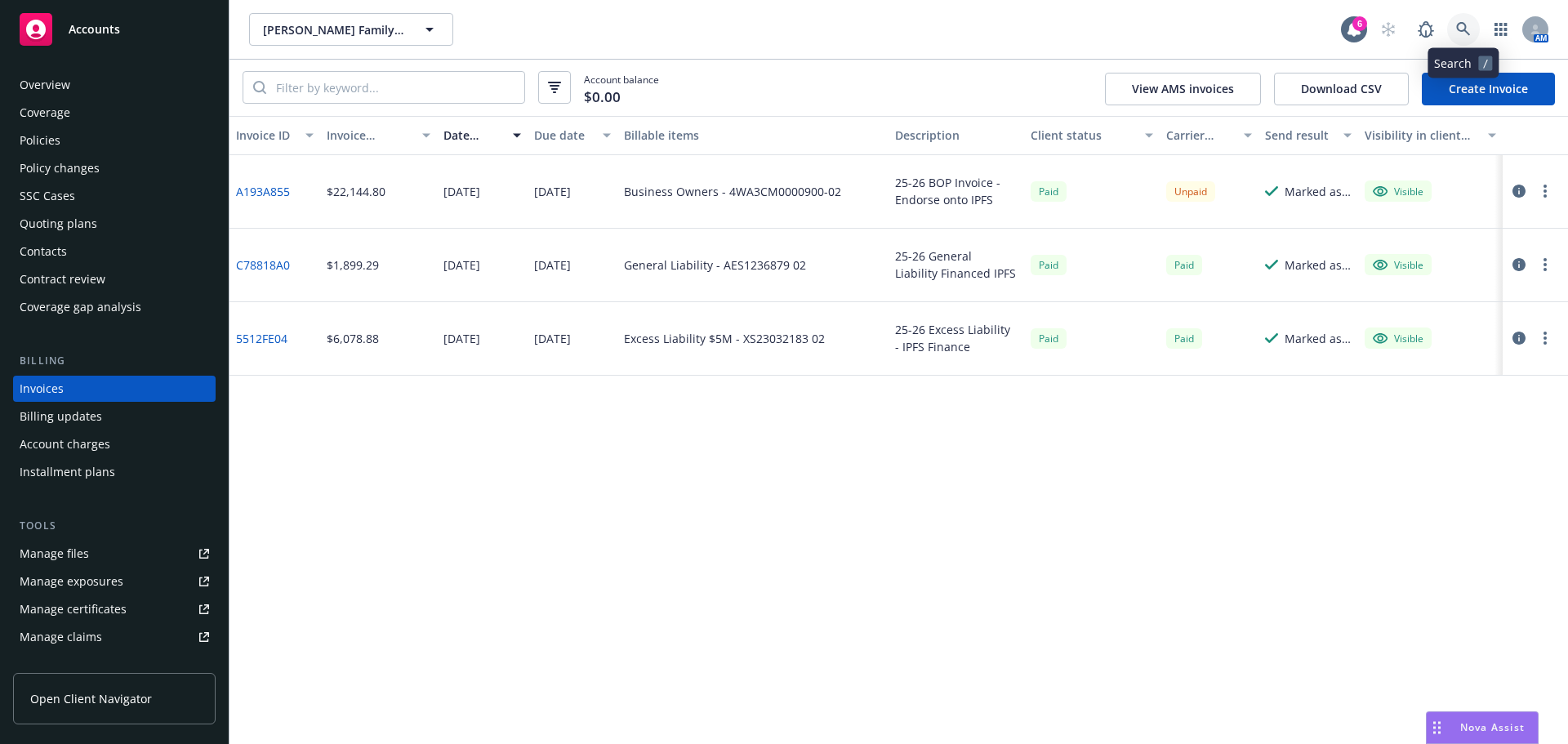
click at [1458, 38] on link at bounding box center [1463, 29] width 33 height 33
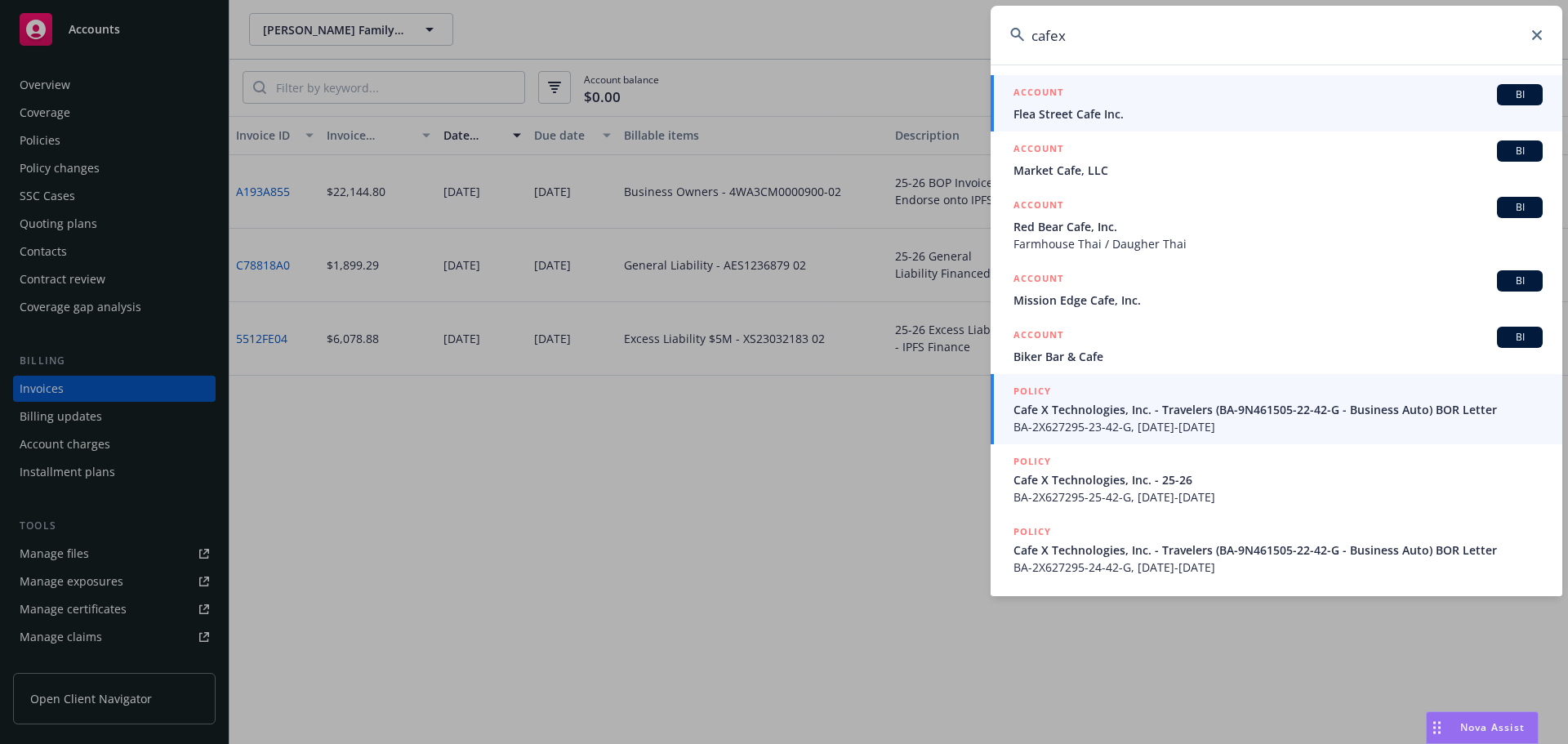
type input "cafex"
click at [1114, 404] on span "Cafe X Technologies, Inc. - Travelers (BA-9N461505-22-42-G - Business Auto) BOR…" at bounding box center [1278, 409] width 529 height 17
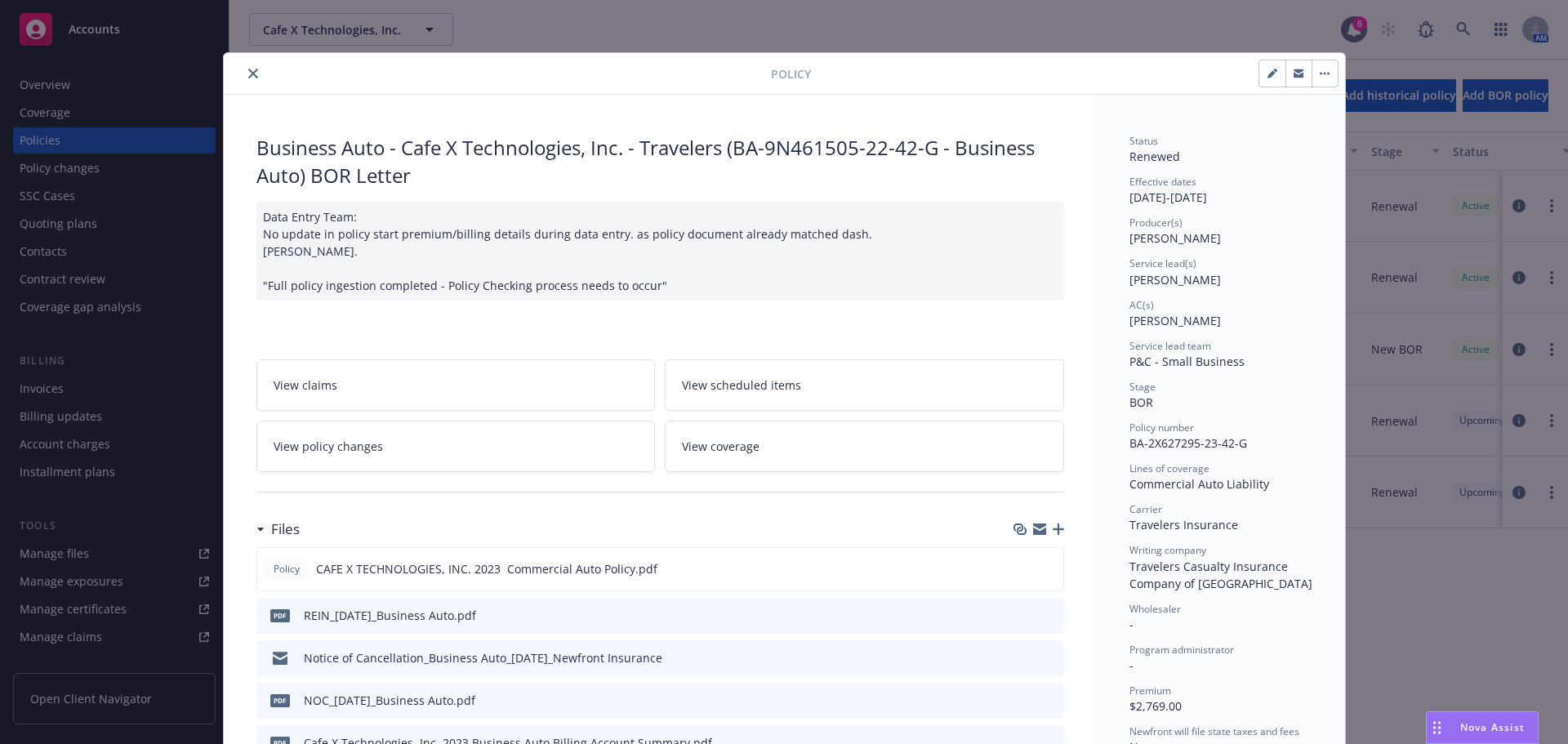
click at [236, 75] on div at bounding box center [501, 73] width 541 height 19
click at [248, 72] on icon "close" at bounding box center [253, 73] width 10 height 10
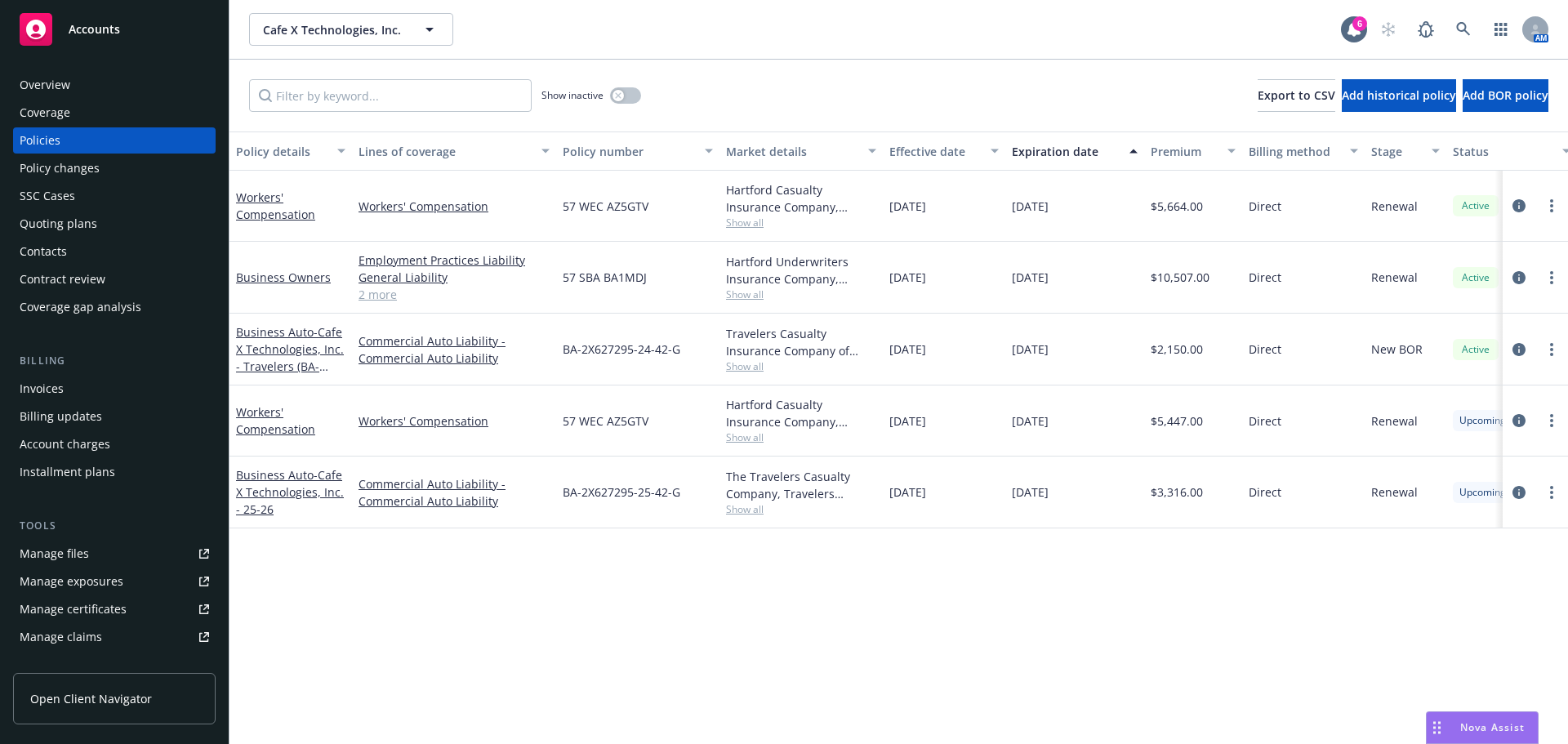
click at [396, 293] on link "2 more" at bounding box center [454, 293] width 191 height 17
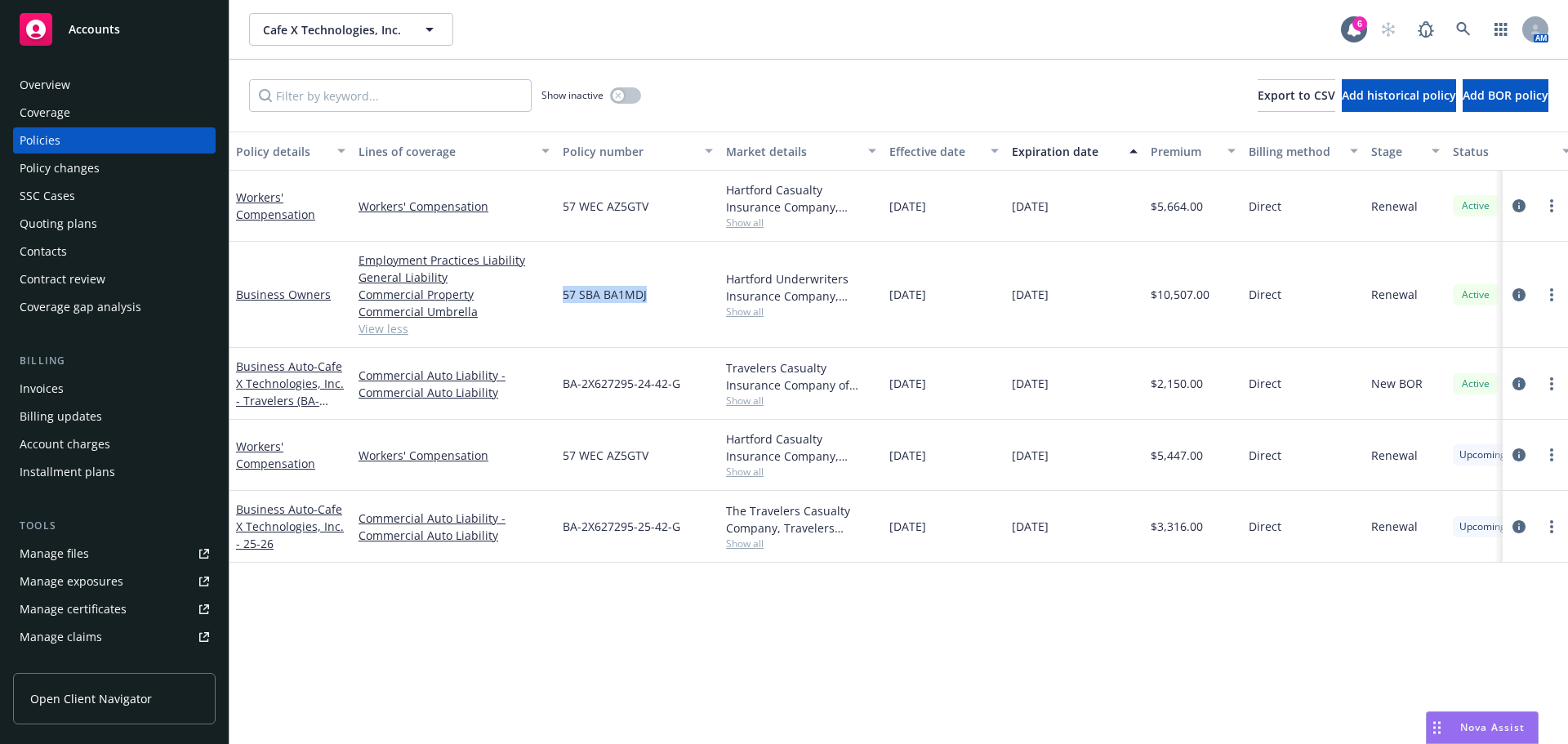
drag, startPoint x: 561, startPoint y: 303, endPoint x: 681, endPoint y: 292, distance: 120.5
click at [681, 292] on div "57 SBA BA1MDJ" at bounding box center [637, 295] width 164 height 106
click at [667, 308] on div "57 SBA BA1MDJ" at bounding box center [637, 295] width 164 height 106
drag, startPoint x: 545, startPoint y: 296, endPoint x: 640, endPoint y: 299, distance: 95.0
click at [640, 299] on div "Business Owners Employment Practices Liability General Liability Commercial Pro…" at bounding box center [1017, 295] width 1576 height 106
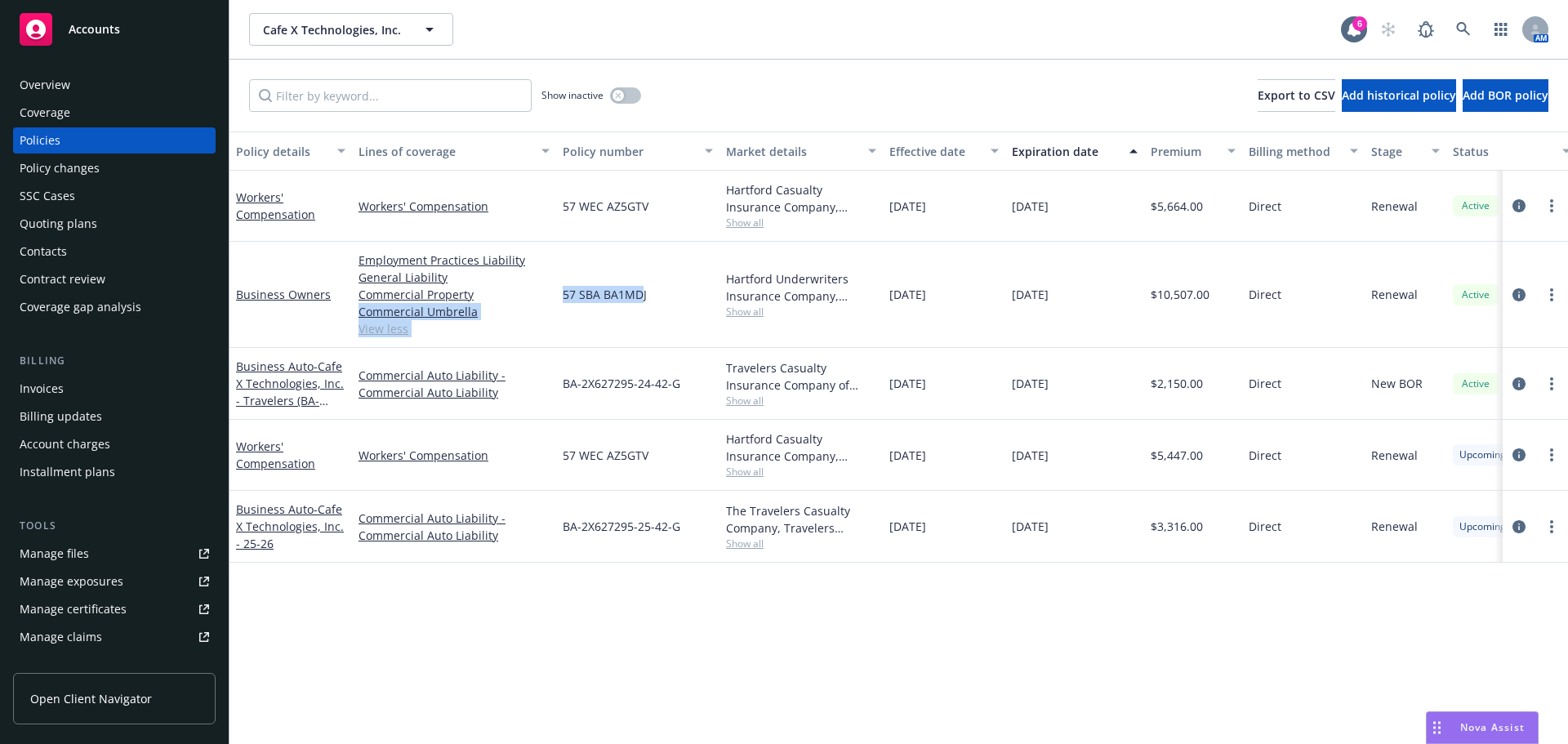
click at [640, 299] on span "57 SBA BA1MDJ" at bounding box center [605, 293] width 84 height 17
drag, startPoint x: 613, startPoint y: 307, endPoint x: 659, endPoint y: 296, distance: 47.3
click at [659, 296] on div "57 SBA BA1MDJ" at bounding box center [637, 295] width 164 height 106
click at [659, 295] on div "57 SBA BA1MDJ" at bounding box center [637, 295] width 164 height 106
drag, startPoint x: 560, startPoint y: 296, endPoint x: 653, endPoint y: 302, distance: 93.2
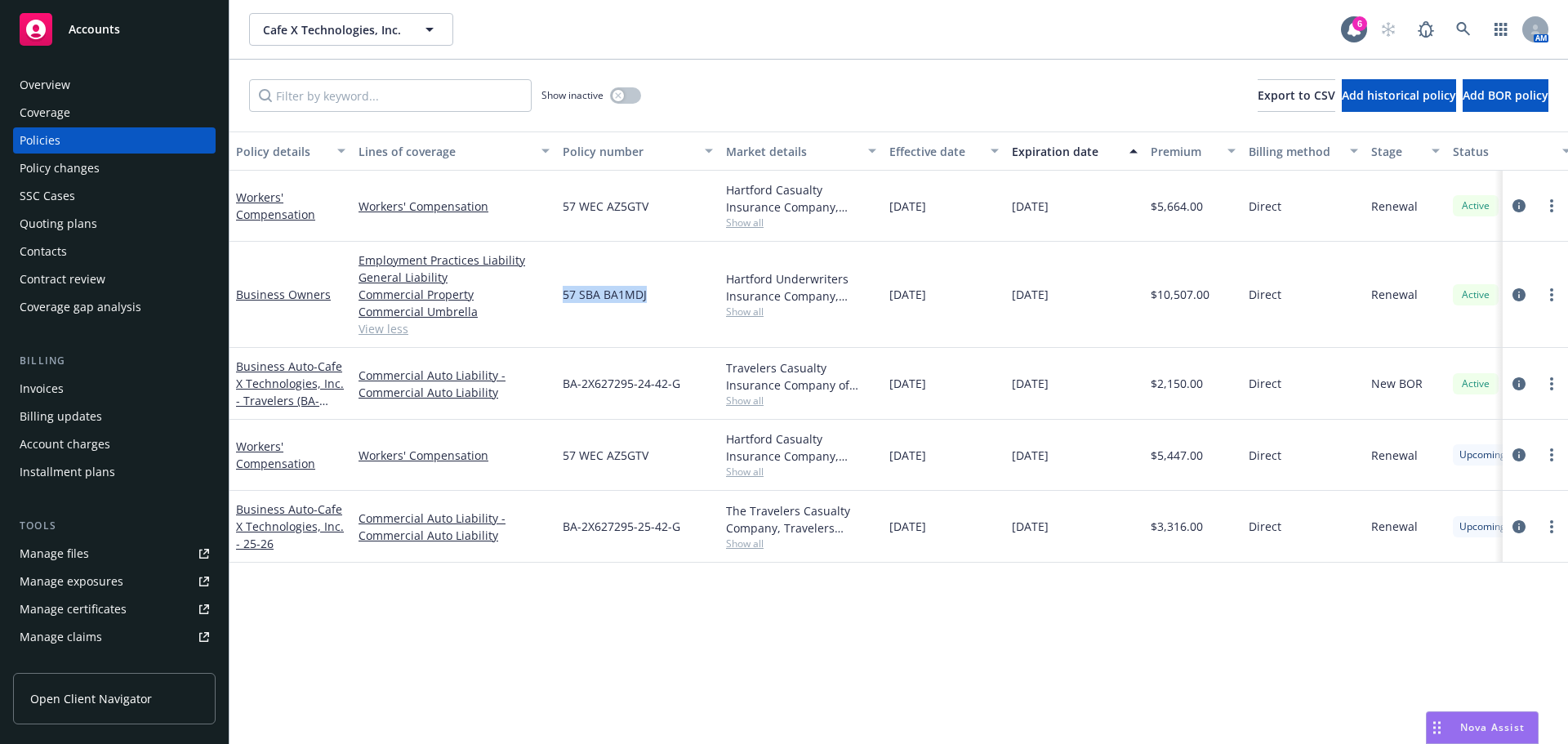
click at [653, 302] on div "57 SBA BA1MDJ" at bounding box center [637, 295] width 164 height 106
drag, startPoint x: 629, startPoint y: 286, endPoint x: 652, endPoint y: 291, distance: 23.5
click at [652, 291] on div "57 SBA BA1MDJ" at bounding box center [637, 295] width 164 height 106
drag, startPoint x: 856, startPoint y: 296, endPoint x: 687, endPoint y: 291, distance: 169.1
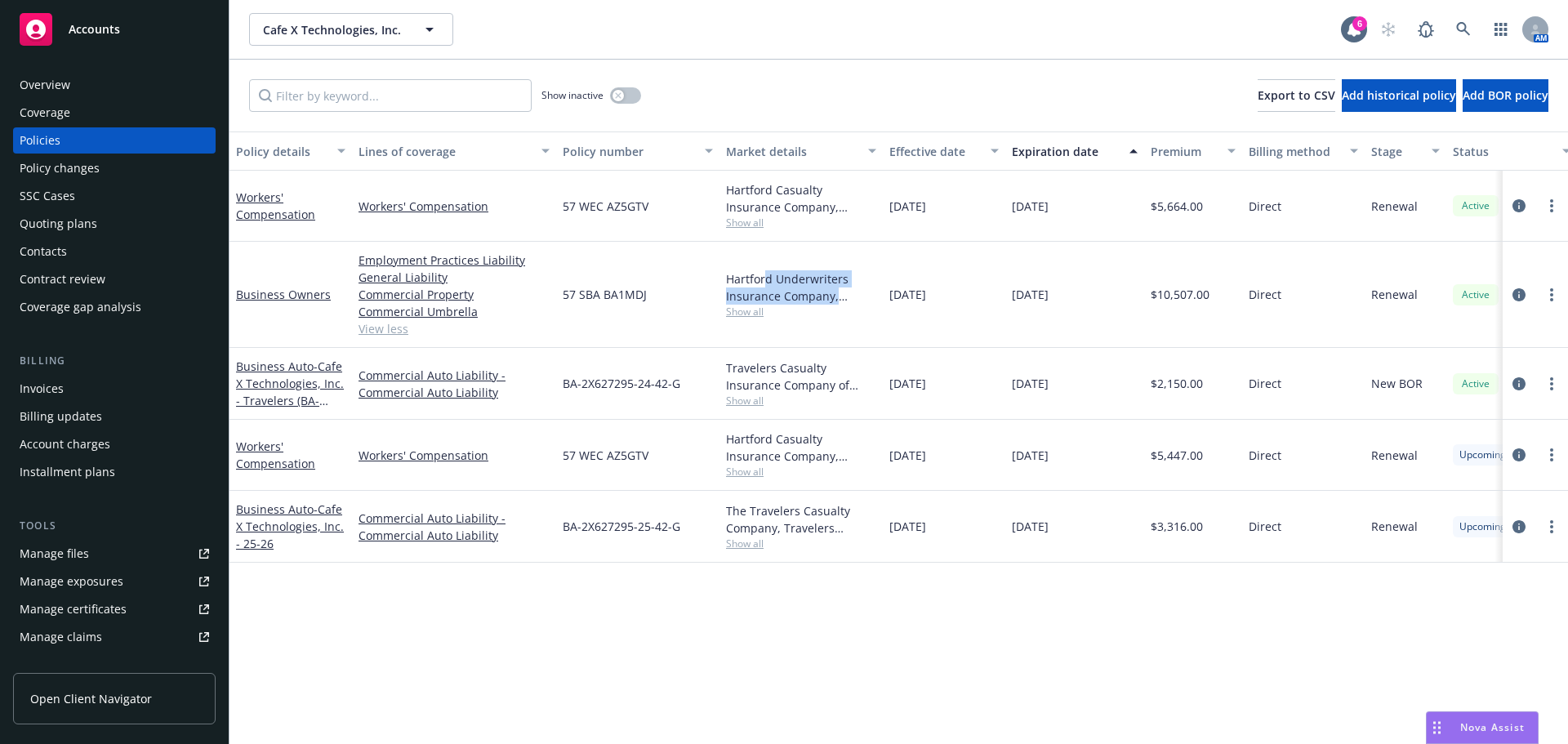
click at [758, 263] on div "Hartford Underwriters Insurance Company, Hartford Insurance Group Show all" at bounding box center [801, 295] width 164 height 106
click at [687, 291] on div "57 SBA BA1MDJ" at bounding box center [637, 295] width 164 height 106
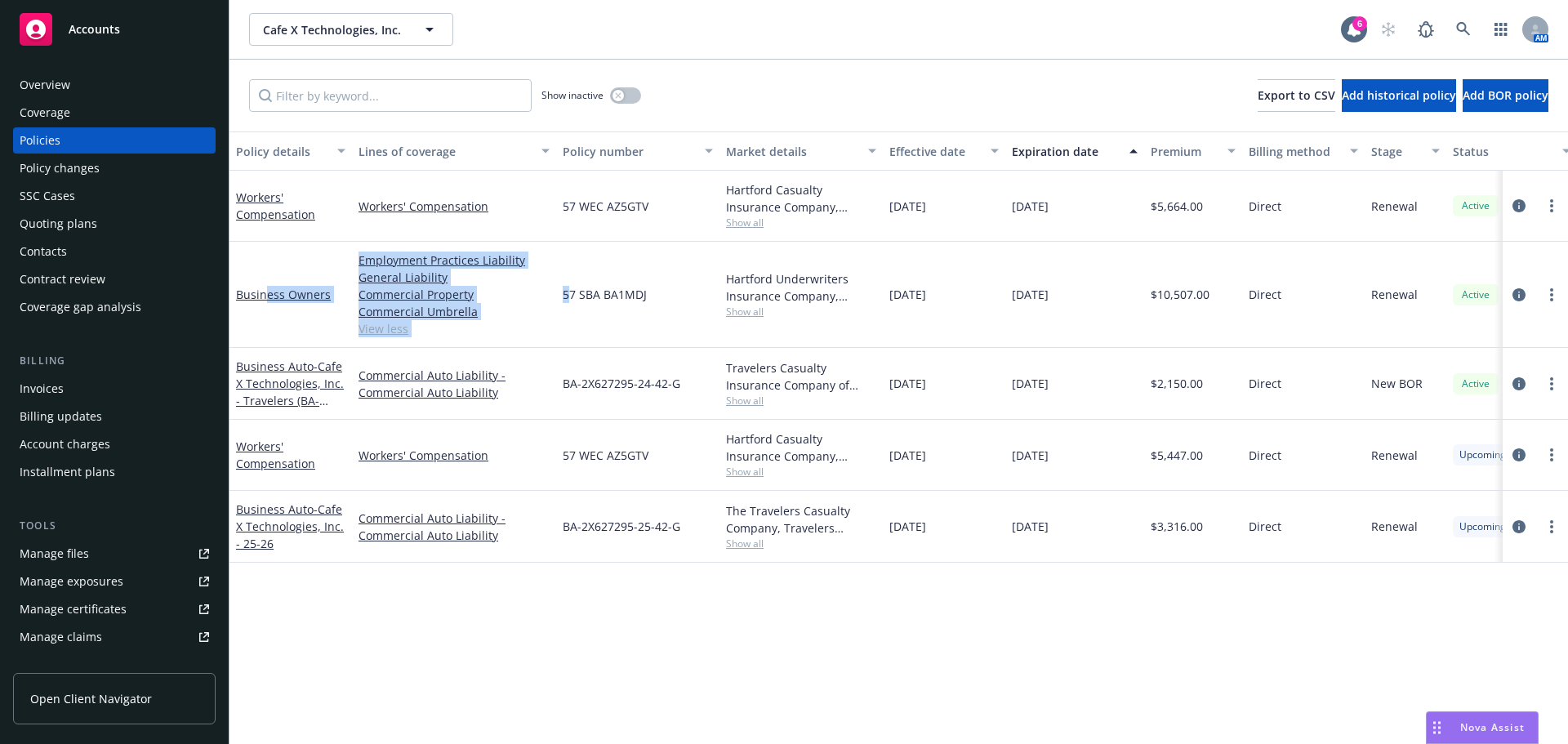
drag, startPoint x: 394, startPoint y: 245, endPoint x: 333, endPoint y: 269, distance: 65.6
click at [275, 254] on div "Business Owners Employment Practices Liability General Liability Commercial Pro…" at bounding box center [1017, 295] width 1576 height 106
drag, startPoint x: 637, startPoint y: 637, endPoint x: 600, endPoint y: 604, distance: 49.6
click at [637, 632] on div "Policy details Lines of coverage Policy number Market details Effective date Ex…" at bounding box center [899, 437] width 1339 height 612
drag, startPoint x: 347, startPoint y: 261, endPoint x: 559, endPoint y: 262, distance: 212.0
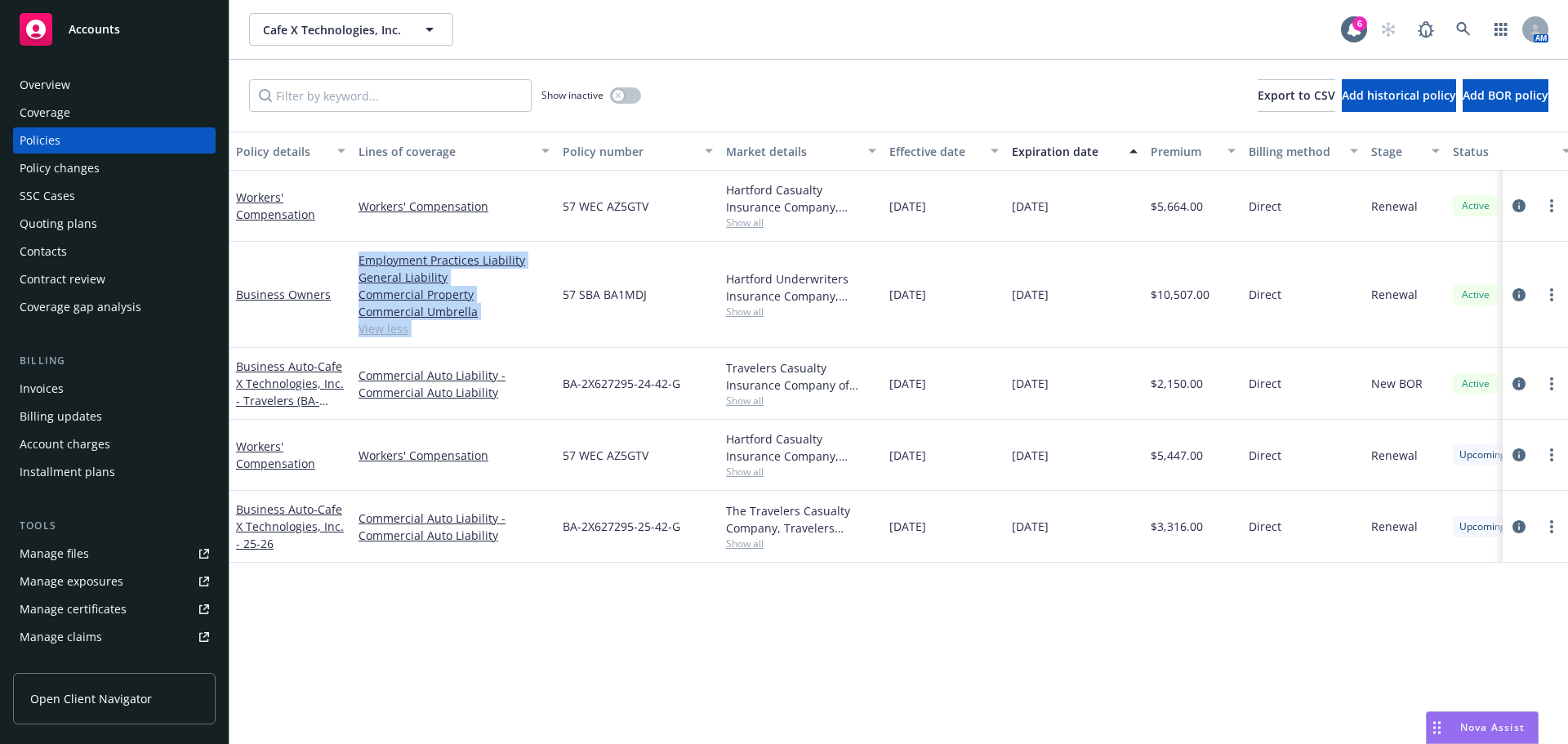
click at [559, 262] on div "Business Owners Employment Practices Liability General Liability Commercial Pro…" at bounding box center [1017, 295] width 1576 height 106
click at [579, 274] on div "57 SBA BA1MDJ" at bounding box center [637, 295] width 164 height 106
click at [1511, 288] on div at bounding box center [1535, 295] width 65 height 106
click at [1519, 292] on icon "circleInformation" at bounding box center [1519, 294] width 13 height 13
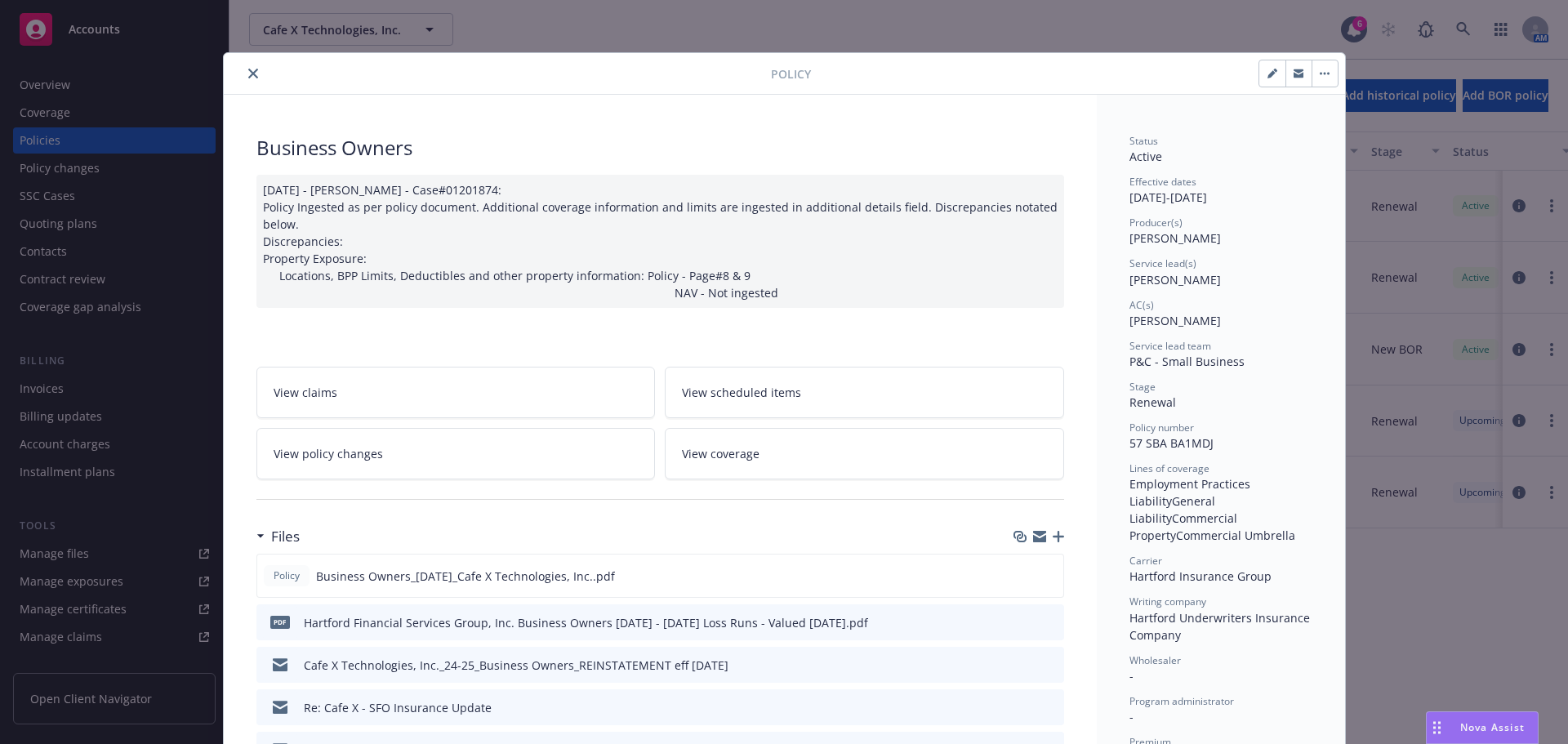
click at [248, 76] on icon "close" at bounding box center [253, 73] width 10 height 10
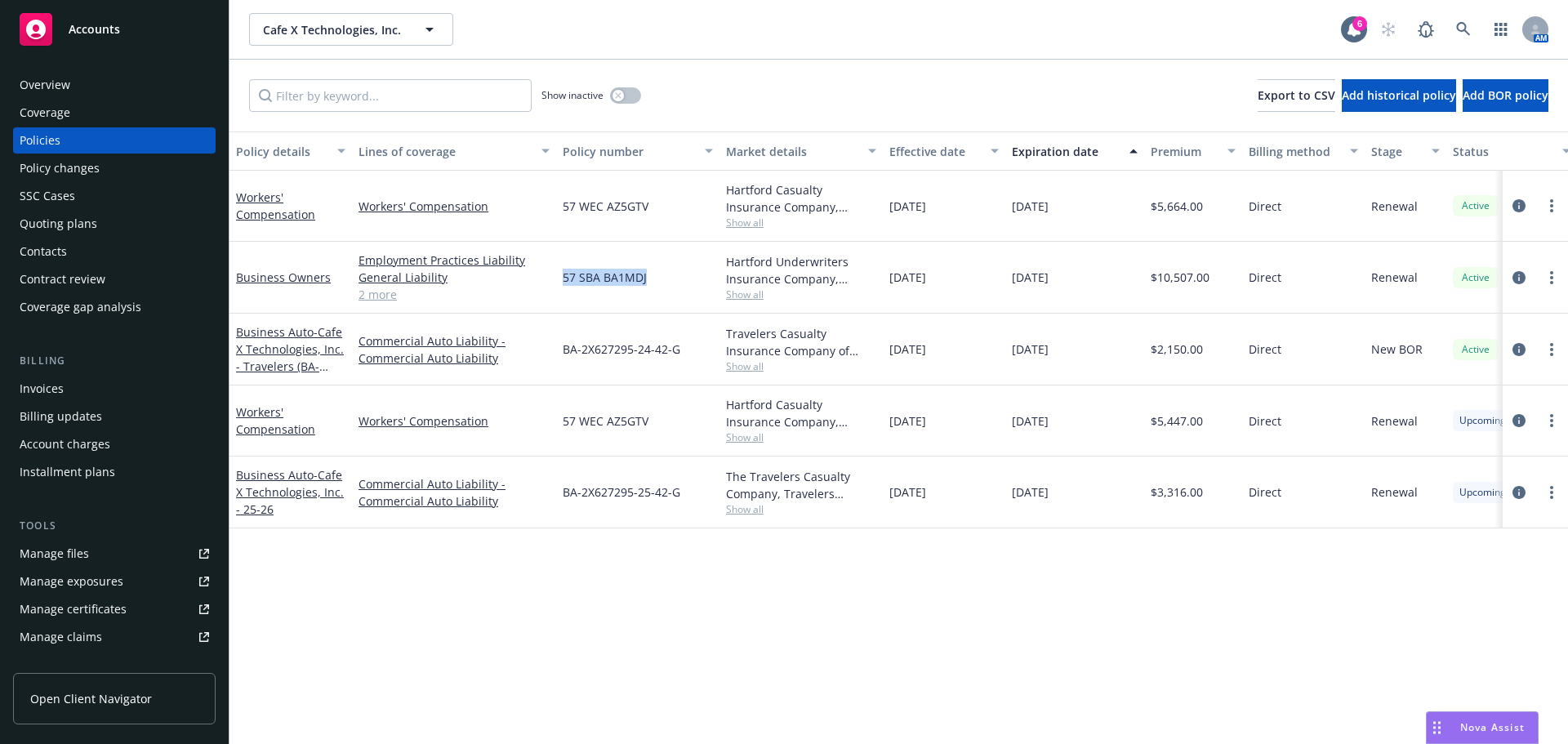
drag, startPoint x: 558, startPoint y: 276, endPoint x: 712, endPoint y: 276, distance: 154.0
click at [712, 276] on div "57 SBA BA1MDJ" at bounding box center [637, 277] width 164 height 72
click at [685, 285] on div "57 SBA BA1MDJ" at bounding box center [637, 277] width 164 height 72
drag, startPoint x: 559, startPoint y: 279, endPoint x: 674, endPoint y: 278, distance: 115.0
click at [674, 278] on div "57 SBA BA1MDJ" at bounding box center [637, 277] width 164 height 72
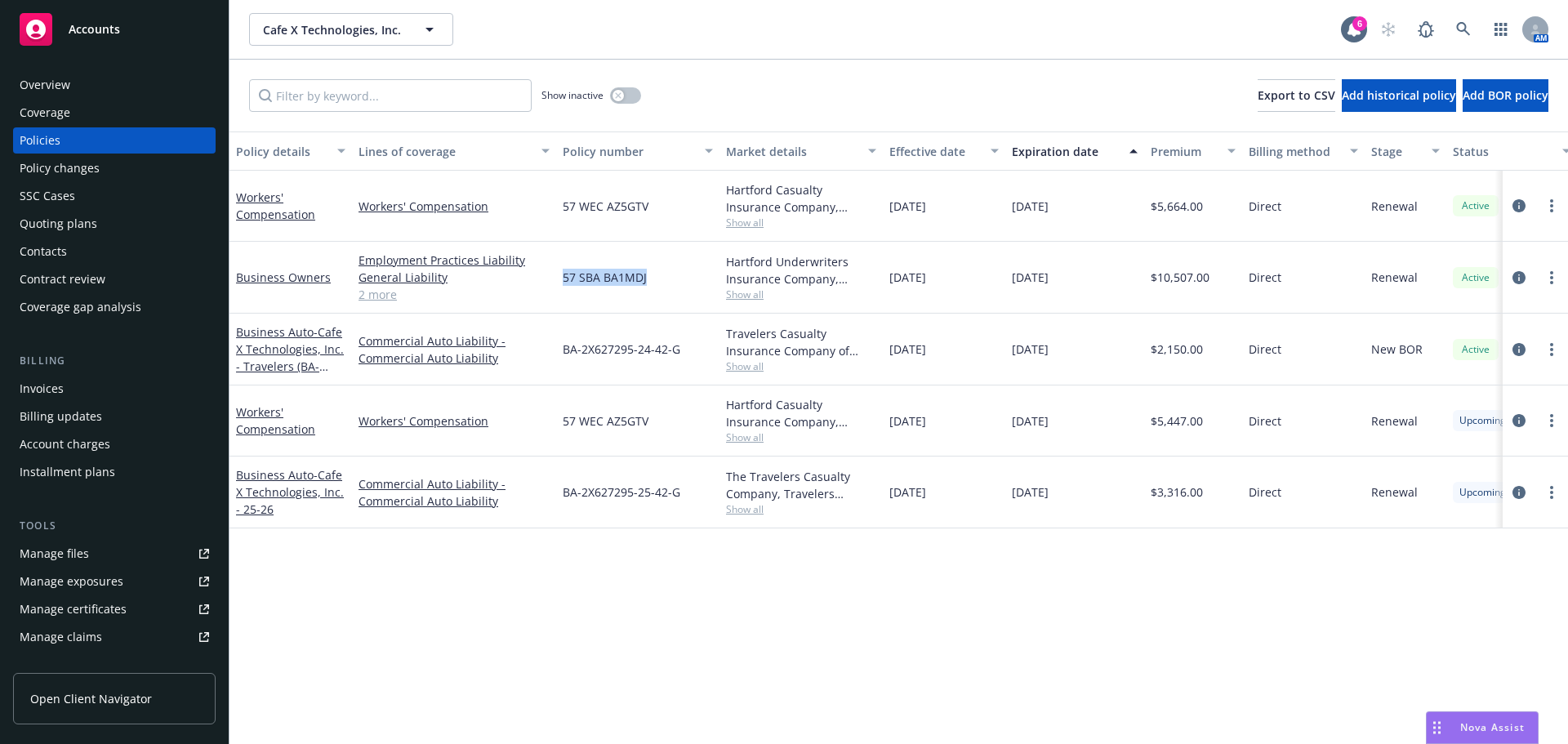
click at [674, 278] on div "57 SBA BA1MDJ" at bounding box center [637, 277] width 164 height 72
drag, startPoint x: 659, startPoint y: 279, endPoint x: 564, endPoint y: 278, distance: 95.0
click at [564, 278] on div "57 SBA BA1MDJ" at bounding box center [637, 277] width 164 height 72
click at [614, 276] on span "57 SBA BA1MDJ" at bounding box center [605, 277] width 84 height 17
click at [653, 277] on div "57 SBA BA1MDJ" at bounding box center [637, 277] width 164 height 72
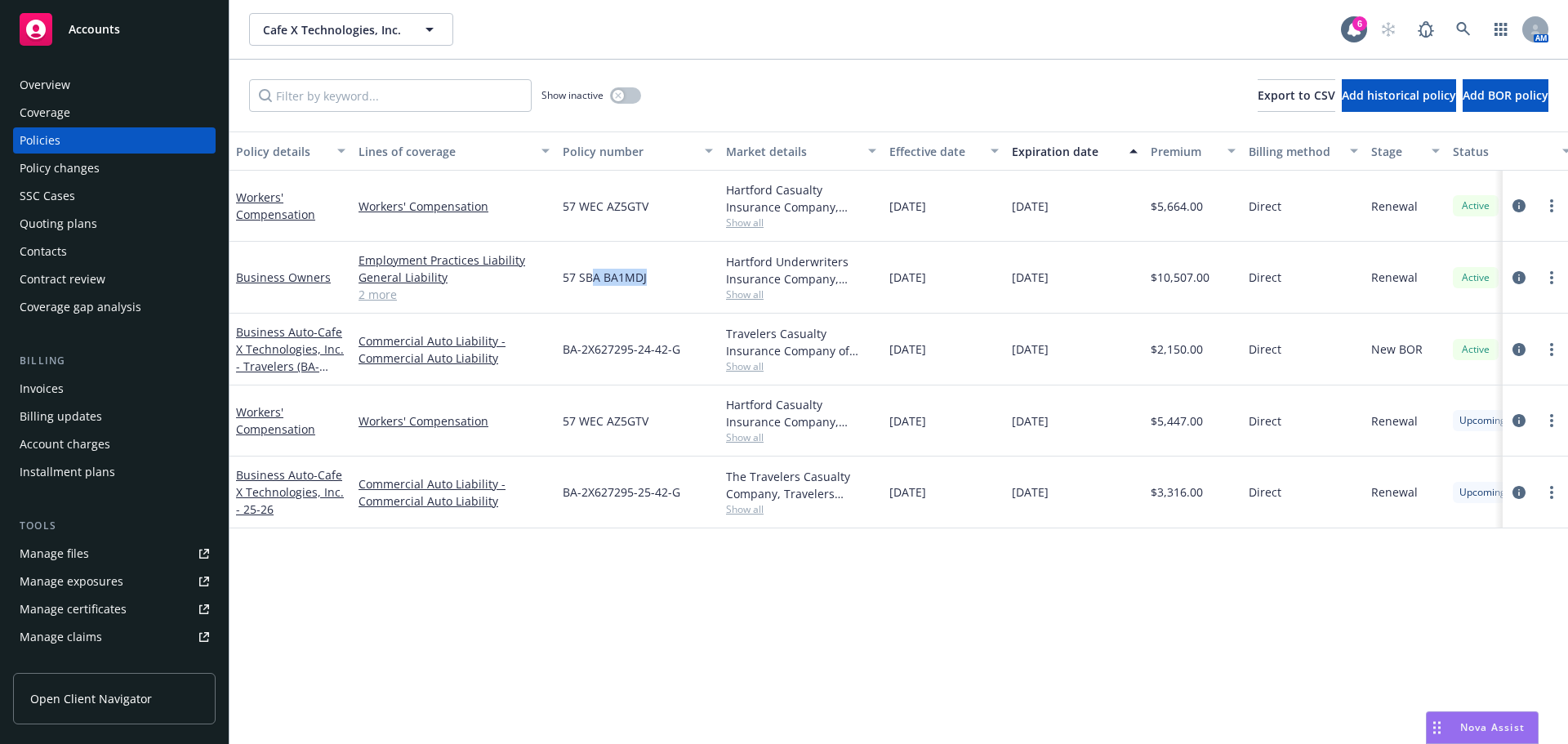
drag, startPoint x: 640, startPoint y: 277, endPoint x: 594, endPoint y: 277, distance: 46.0
click at [594, 277] on div "57 SBA BA1MDJ" at bounding box center [637, 277] width 164 height 72
click at [675, 277] on div "57 SBA BA1MDJ" at bounding box center [637, 277] width 164 height 72
click at [46, 381] on div "Invoices" at bounding box center [42, 389] width 44 height 27
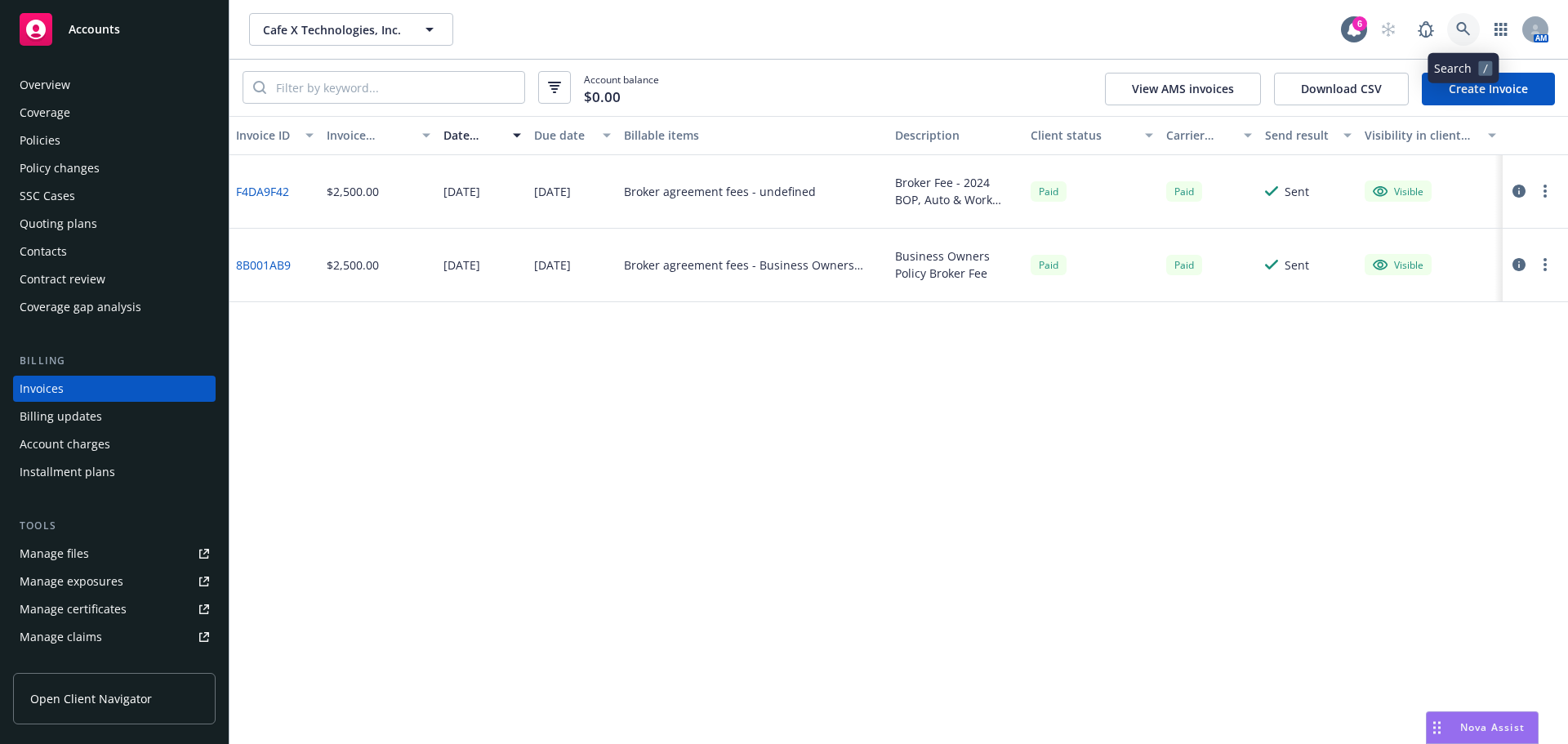
click at [1468, 27] on icon at bounding box center [1464, 29] width 15 height 15
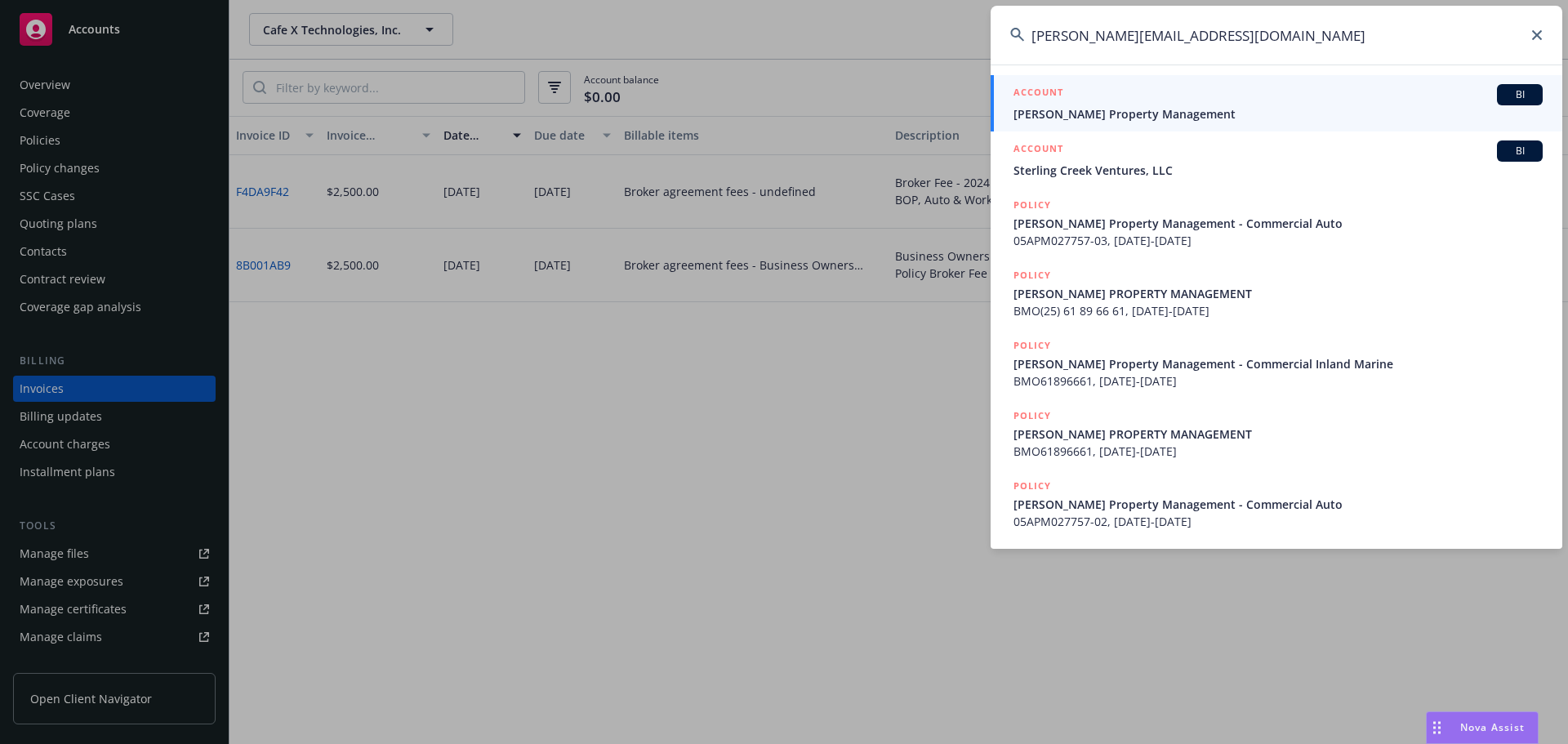
click at [1099, 97] on div "ACCOUNT BI" at bounding box center [1278, 95] width 529 height 21
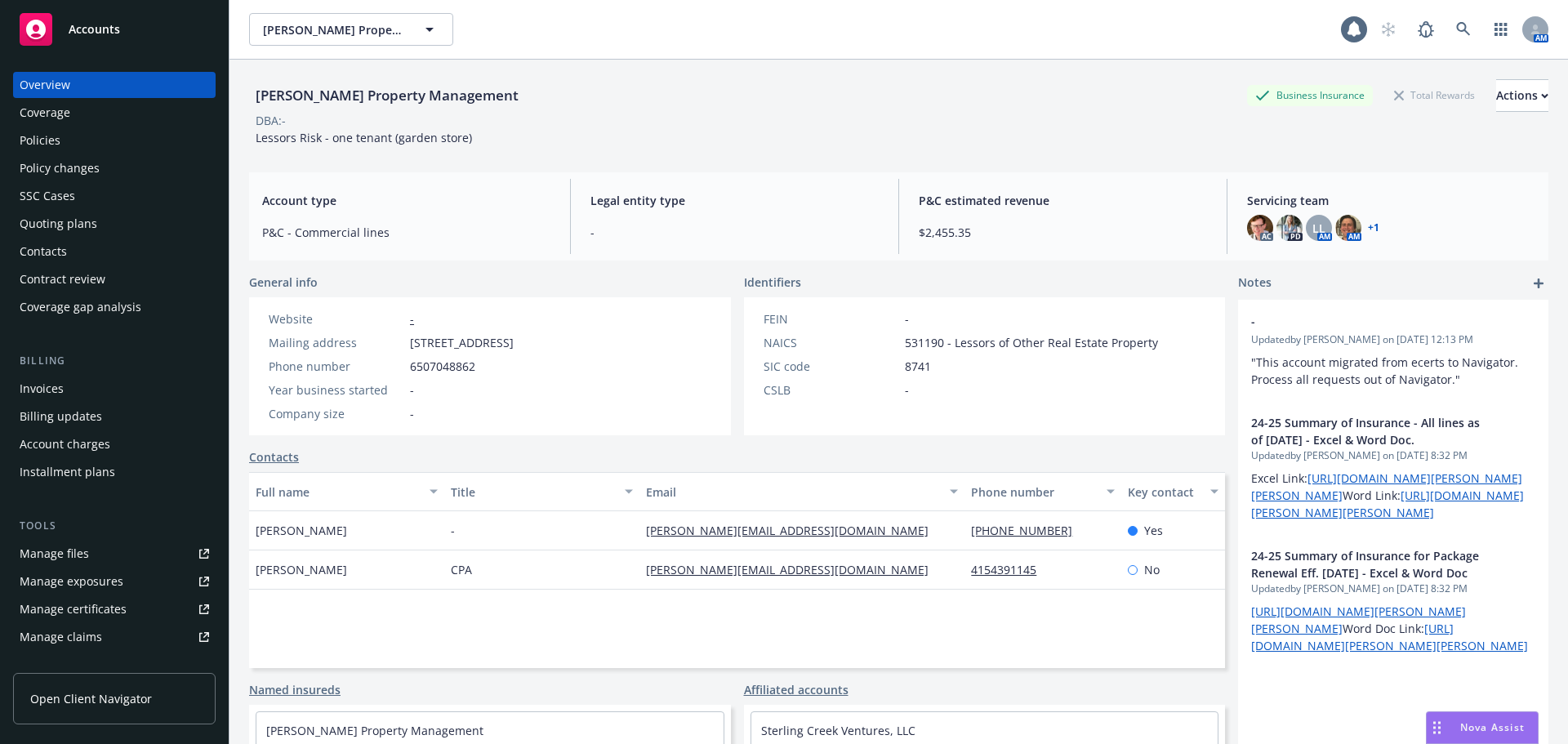
click at [65, 135] on div "Policies" at bounding box center [114, 140] width 189 height 27
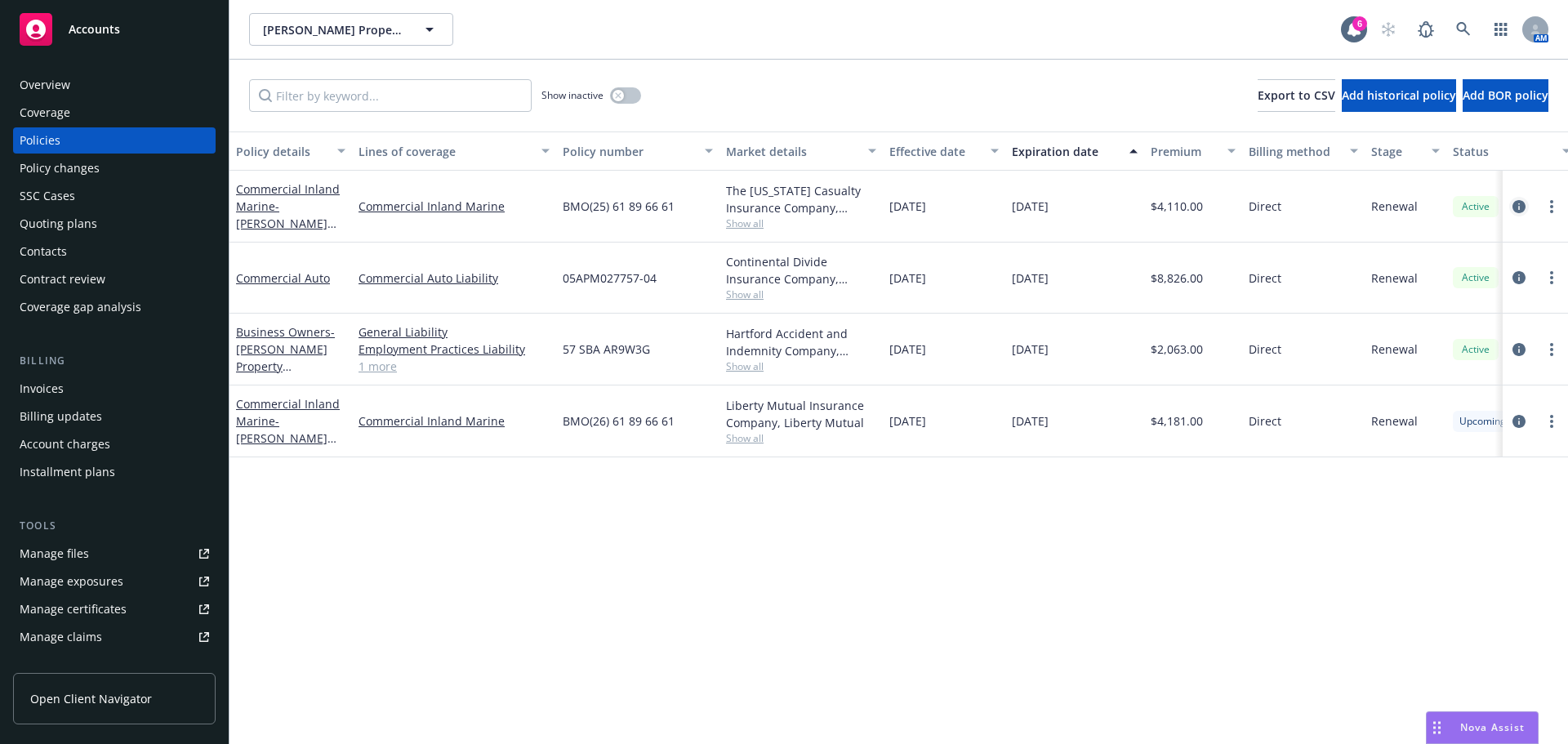
click at [1519, 207] on icon "circleInformation" at bounding box center [1519, 206] width 13 height 13
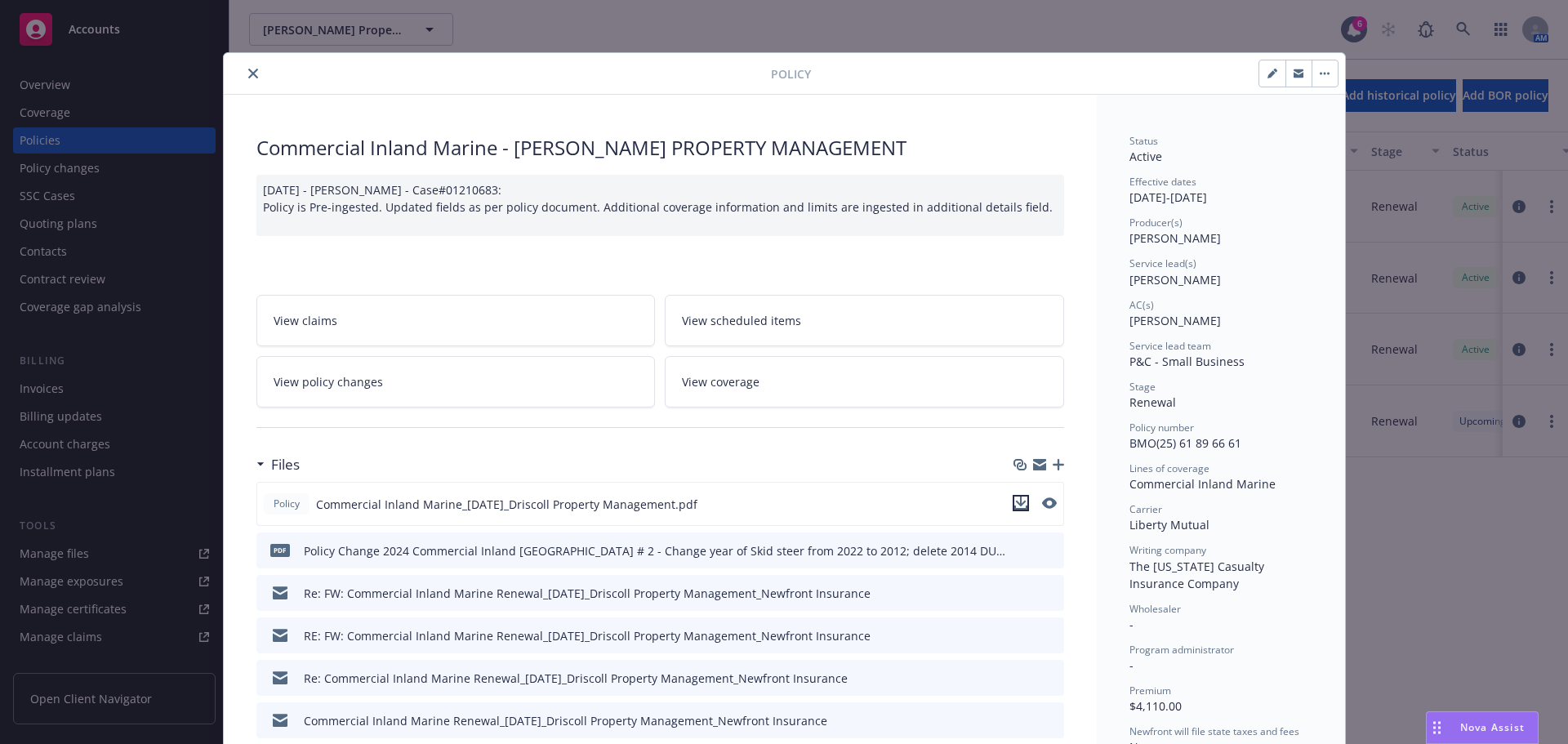
click at [1015, 508] on icon "download file" at bounding box center [1021, 507] width 13 height 4
click at [249, 72] on icon "close" at bounding box center [253, 73] width 10 height 10
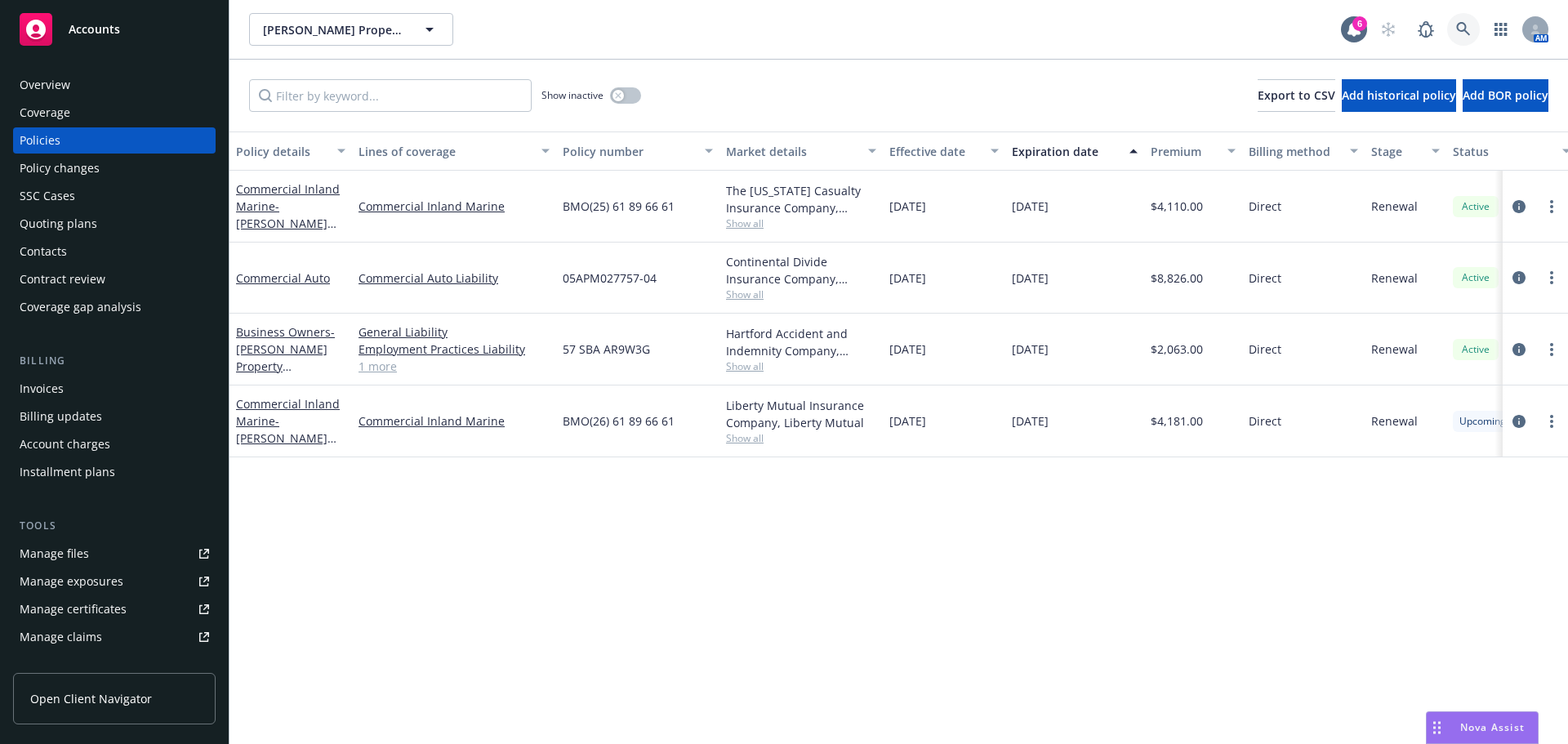
click at [1452, 27] on link at bounding box center [1463, 29] width 33 height 33
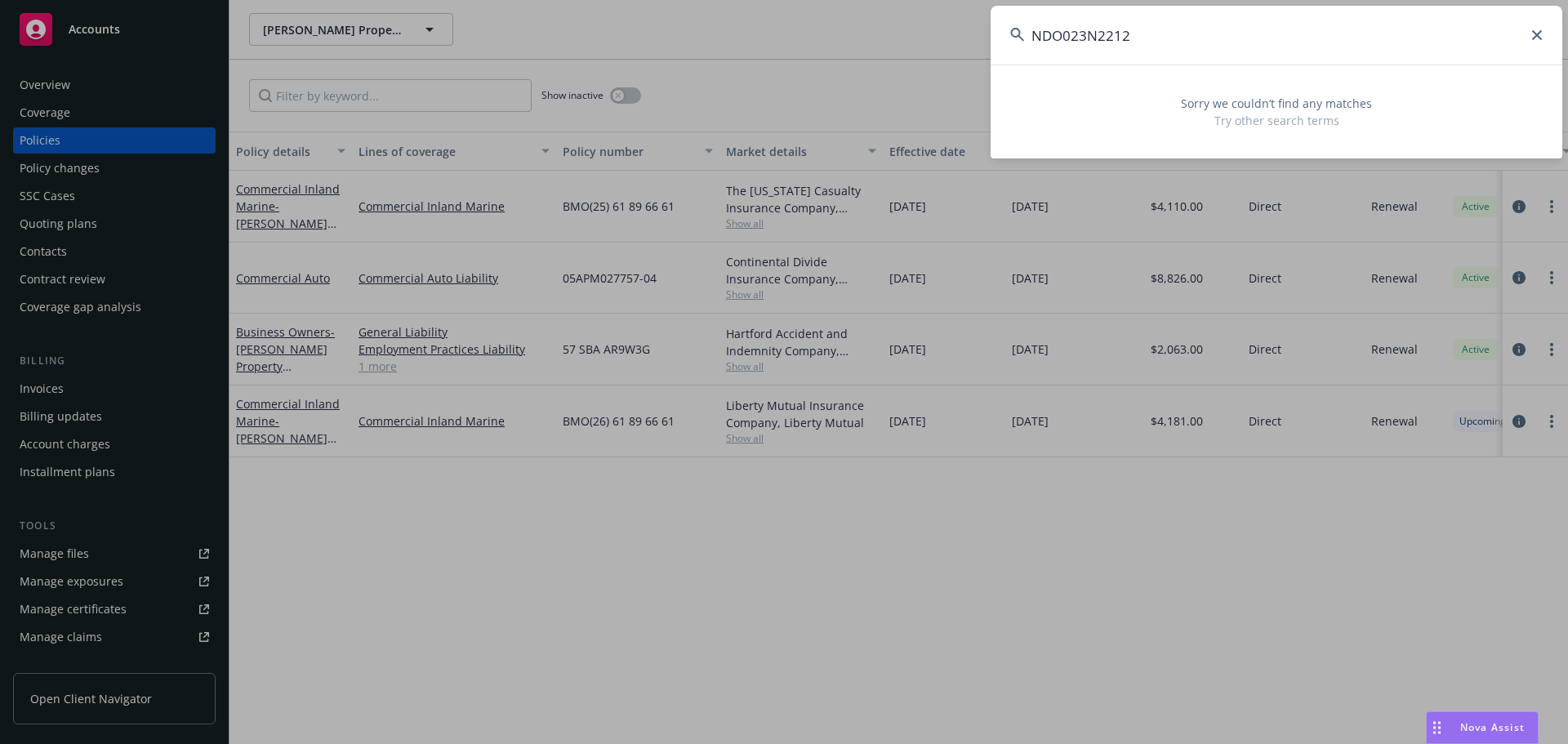
click at [1268, 40] on input "NDO023N2212" at bounding box center [1276, 34] width 572 height 59
drag, startPoint x: 1091, startPoint y: 40, endPoint x: 807, endPoint y: 43, distance: 284.0
click at [785, 39] on div "NDO023N2212 Sorry we couldn’t find any matches Try other search terms" at bounding box center [784, 372] width 1568 height 744
paste input "Health Care Integrated Services"
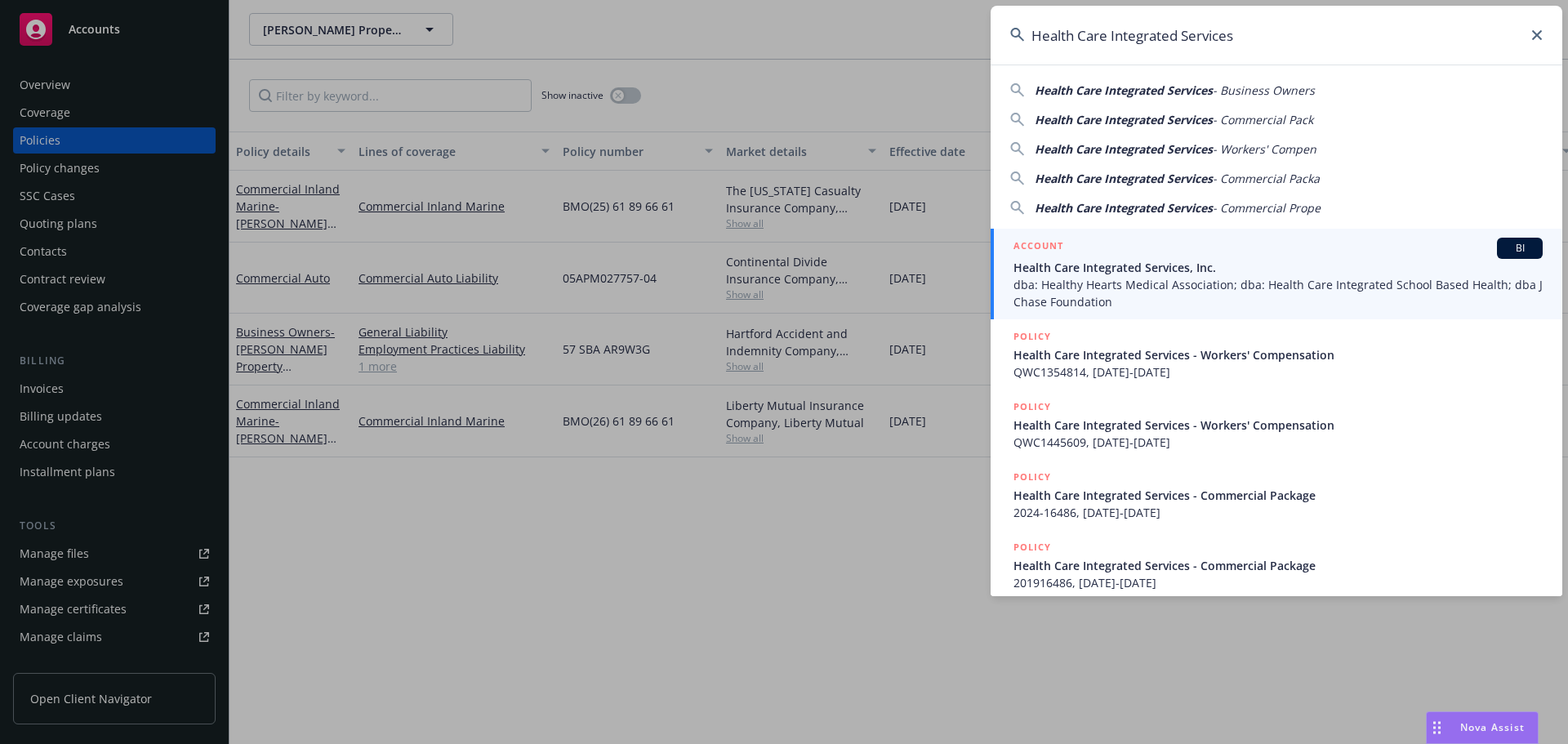
type input "Health Care Integrated Services"
click at [1101, 287] on span "dba: Healthy Hearts Medical Association; dba: Health Care Integrated School Bas…" at bounding box center [1278, 292] width 529 height 34
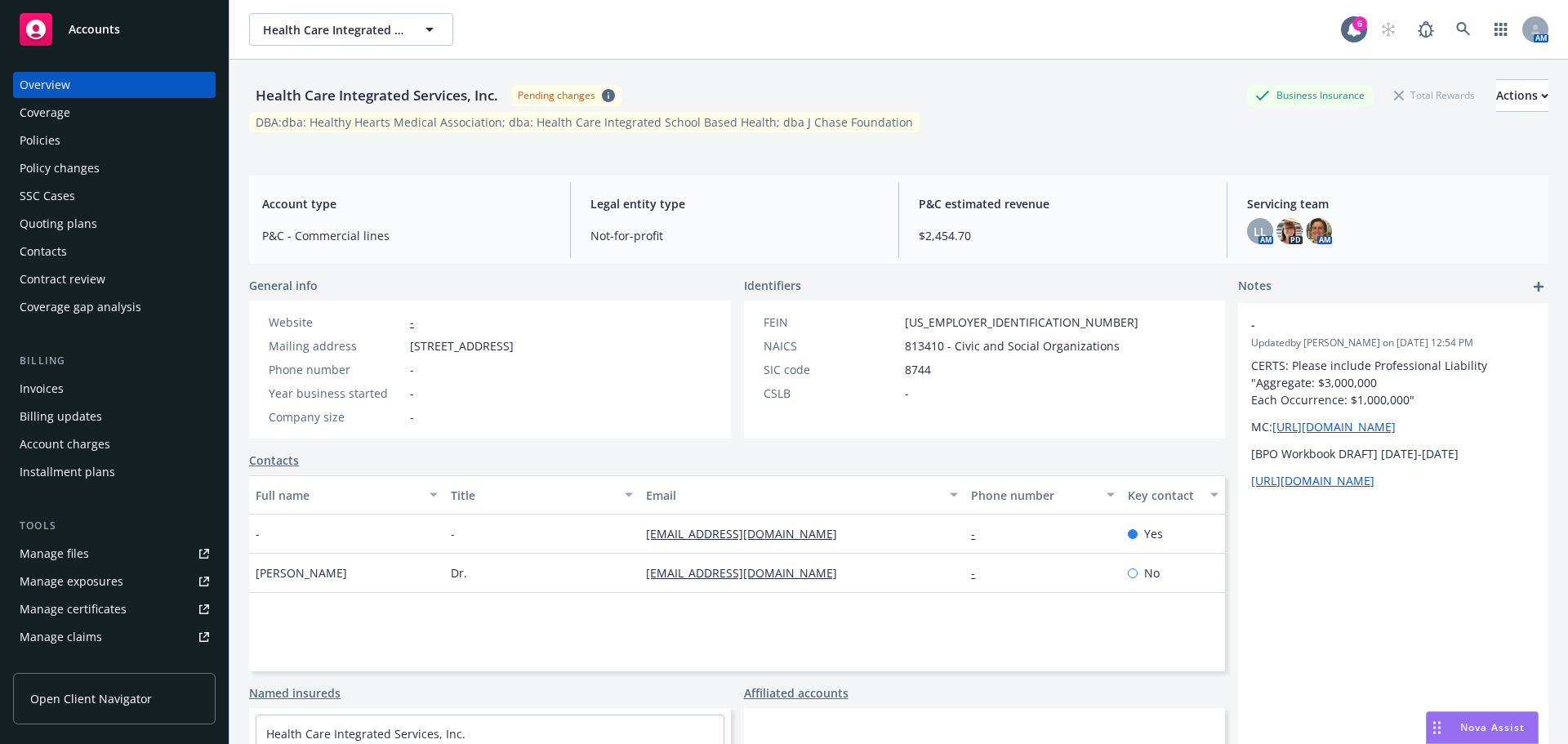
click at [91, 146] on div "Policies" at bounding box center [114, 140] width 189 height 27
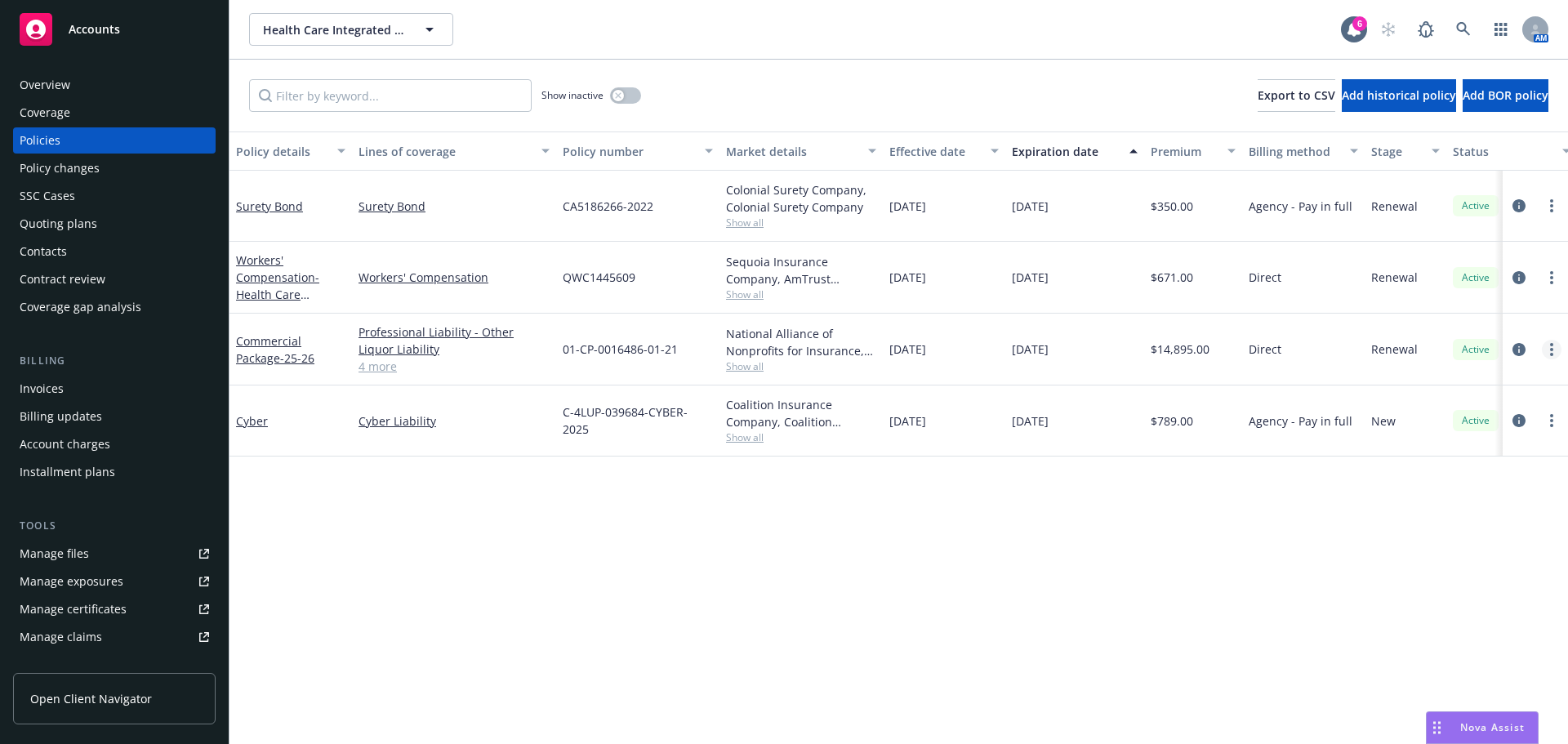
click at [1556, 341] on link "more" at bounding box center [1552, 349] width 19 height 19
drag, startPoint x: 1446, startPoint y: 570, endPoint x: 1521, endPoint y: 570, distance: 75.0
click at [1448, 570] on link "Copy logging email" at bounding box center [1465, 579] width 192 height 33
click at [1461, 26] on icon at bounding box center [1464, 29] width 15 height 15
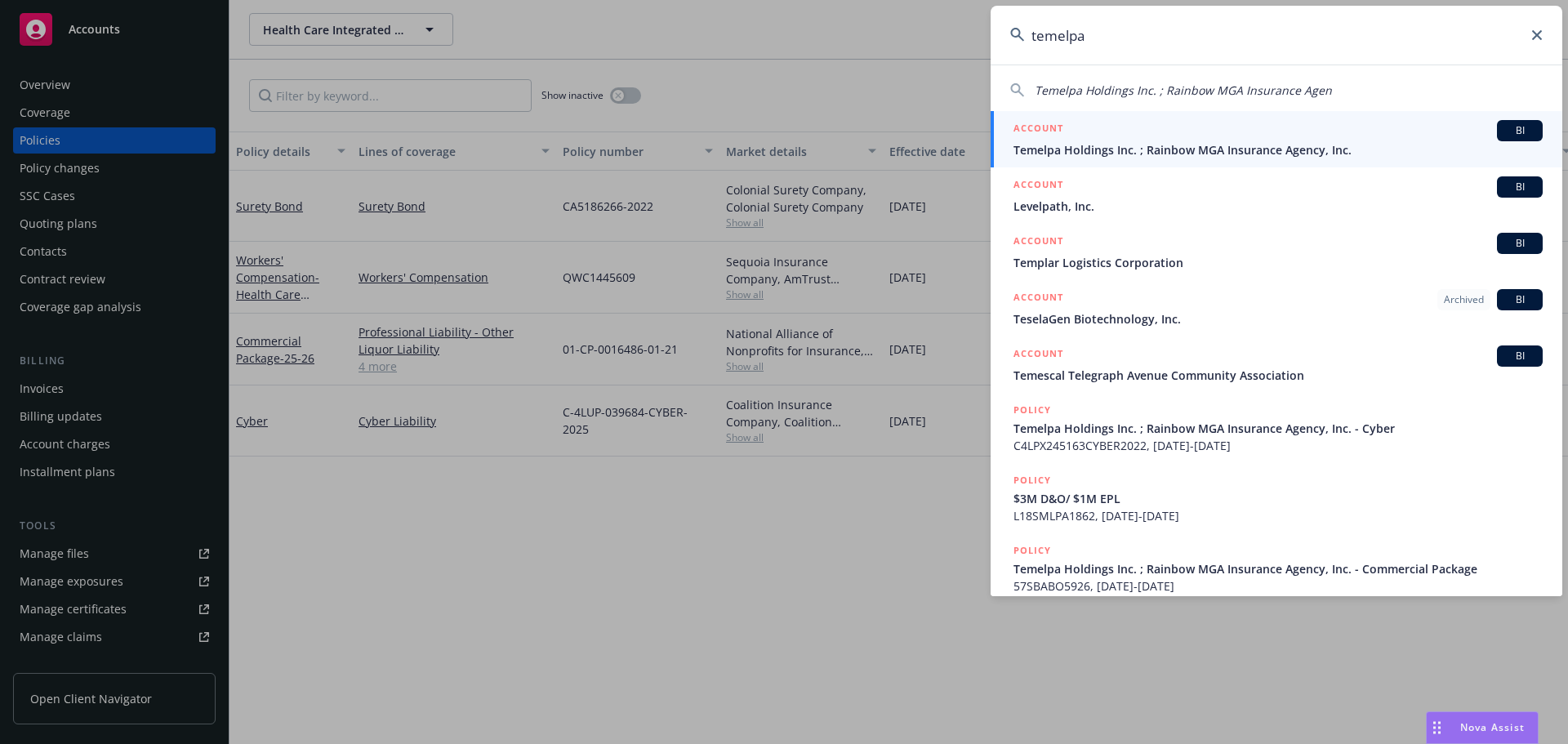
type input "temelpa"
click at [1092, 143] on span "Temelpa Holdings Inc. ; Rainbow MGA Insurance Agency, Inc." at bounding box center [1278, 149] width 529 height 17
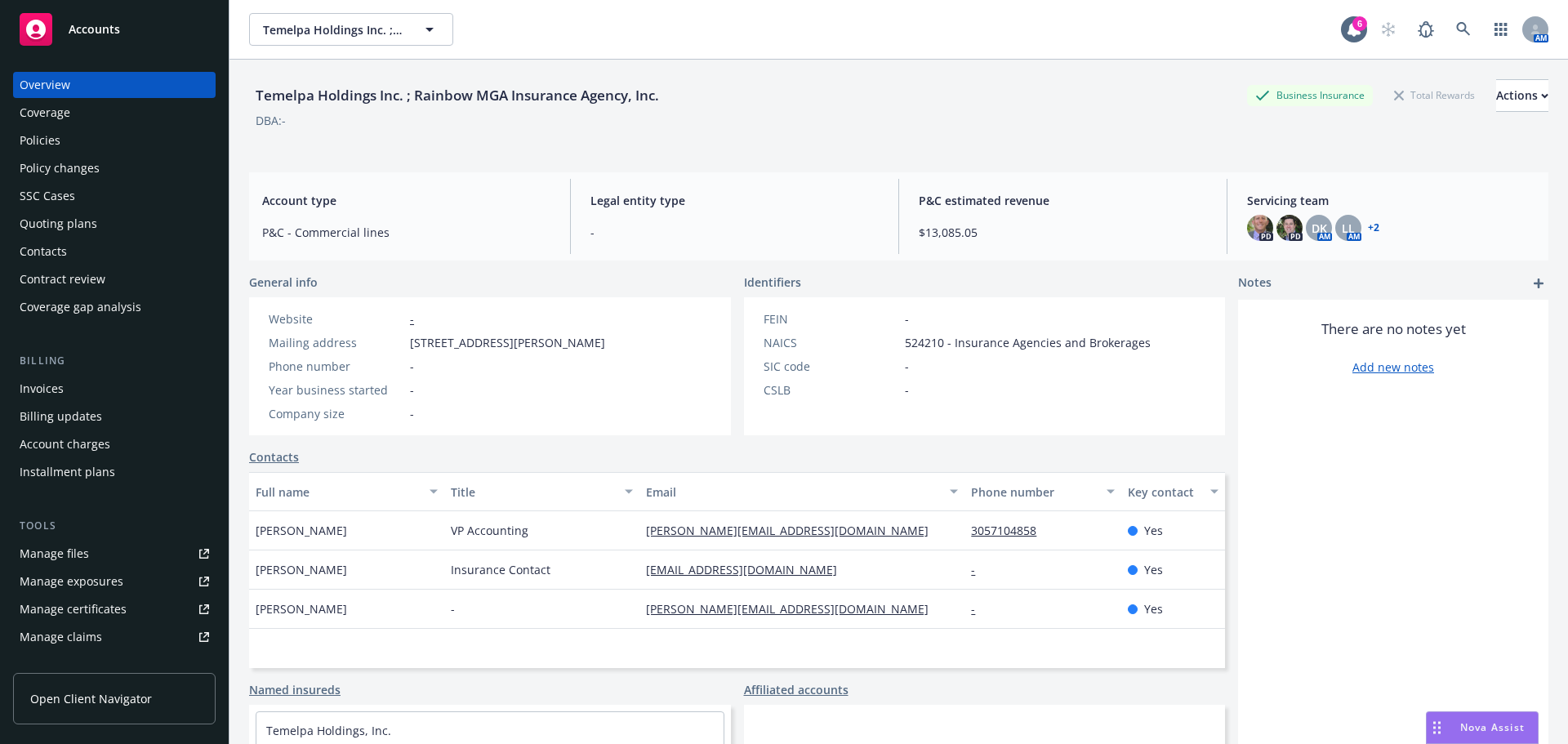
click at [71, 386] on div "Invoices" at bounding box center [114, 389] width 189 height 27
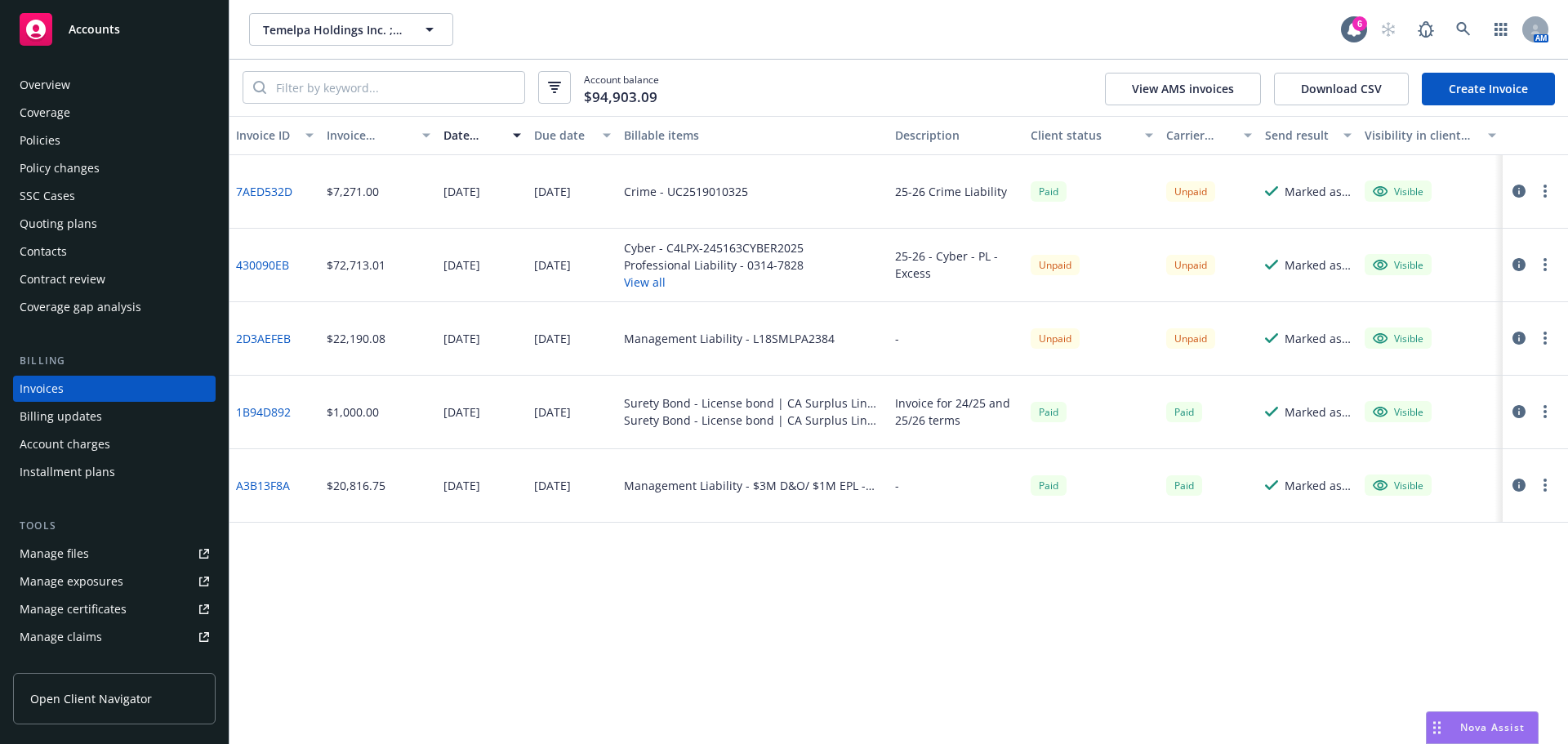
click at [1519, 266] on icon "button" at bounding box center [1519, 264] width 13 height 13
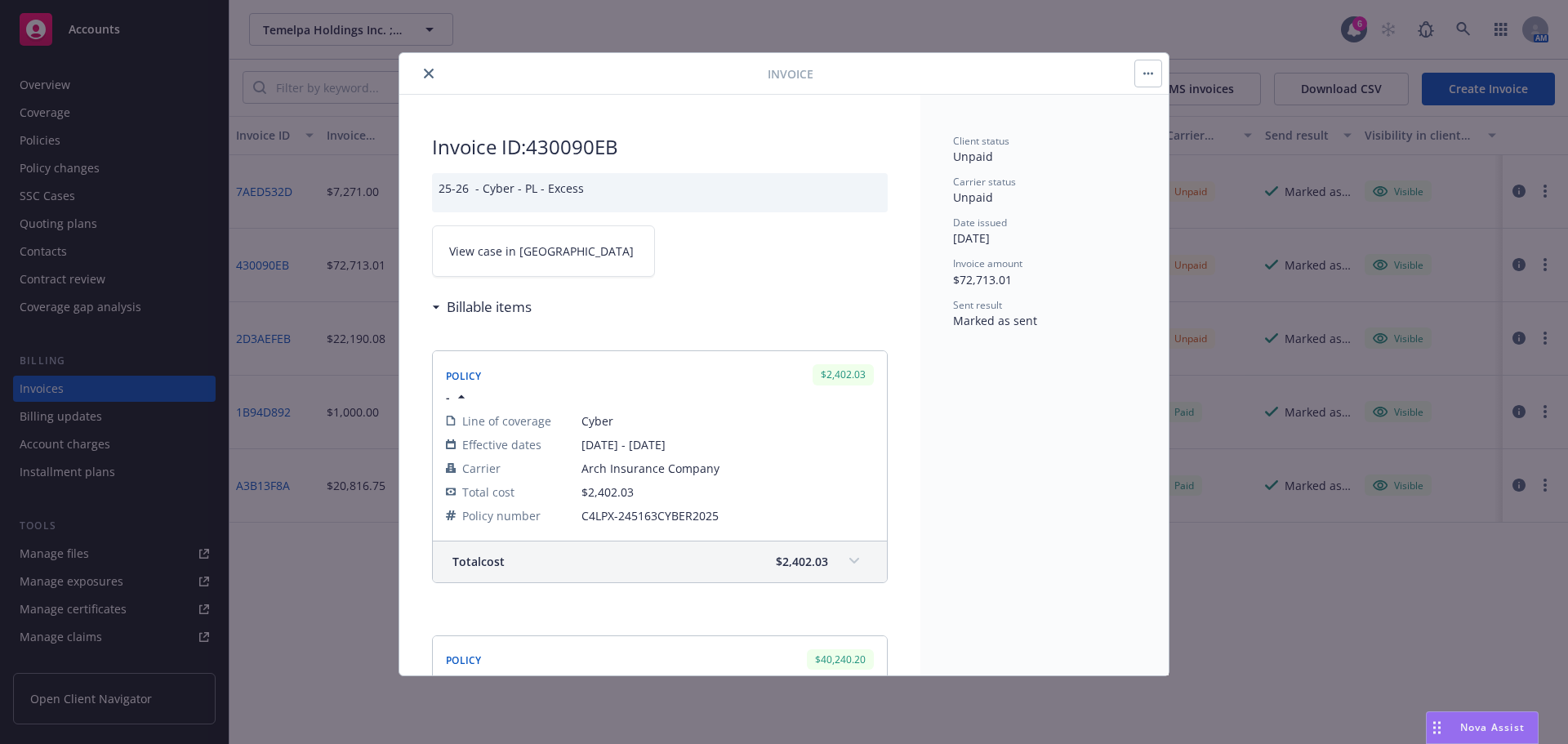
click at [515, 245] on span "View case in [GEOGRAPHIC_DATA]" at bounding box center [541, 250] width 185 height 17
click at [424, 76] on button "close" at bounding box center [429, 73] width 19 height 19
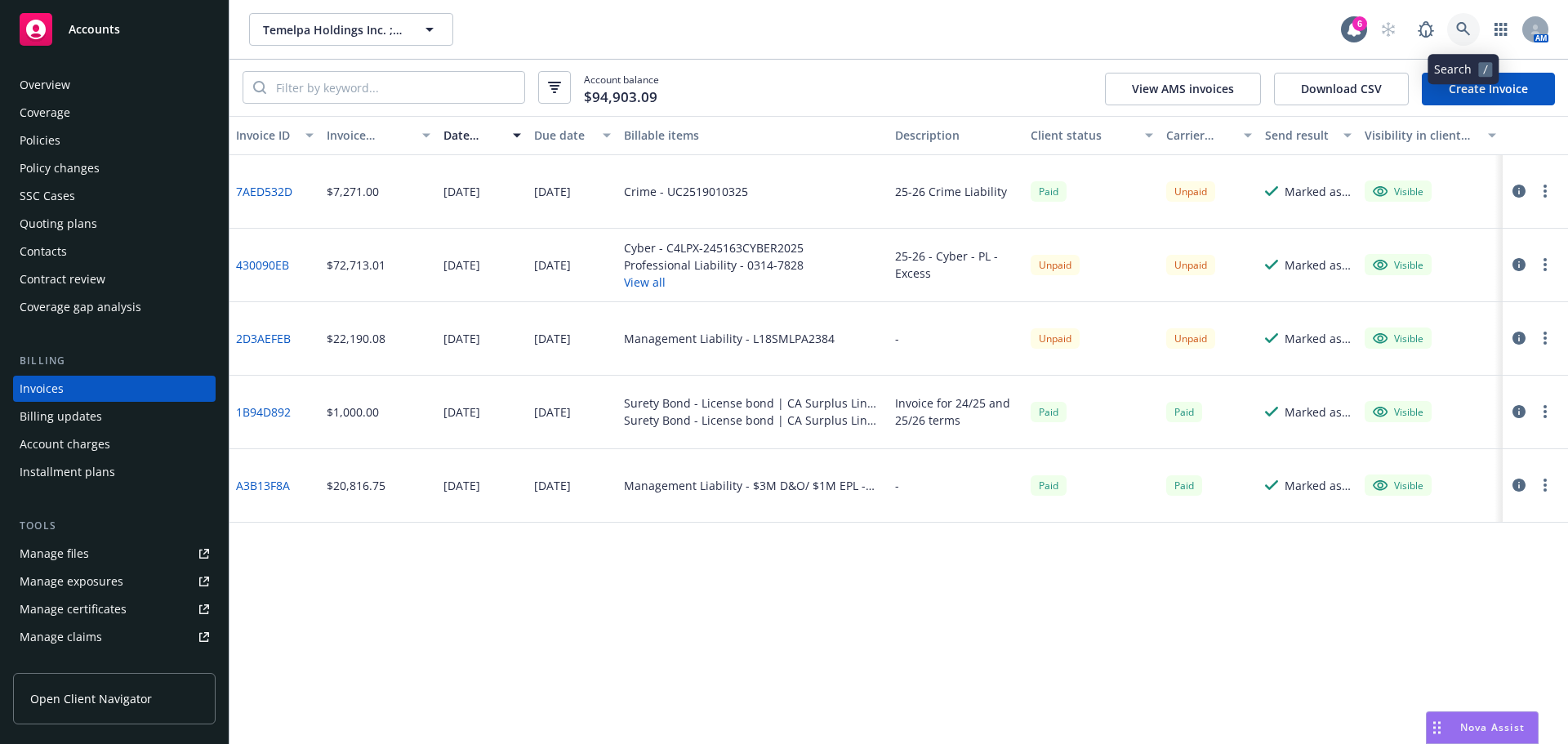
click at [1458, 28] on icon at bounding box center [1464, 29] width 14 height 14
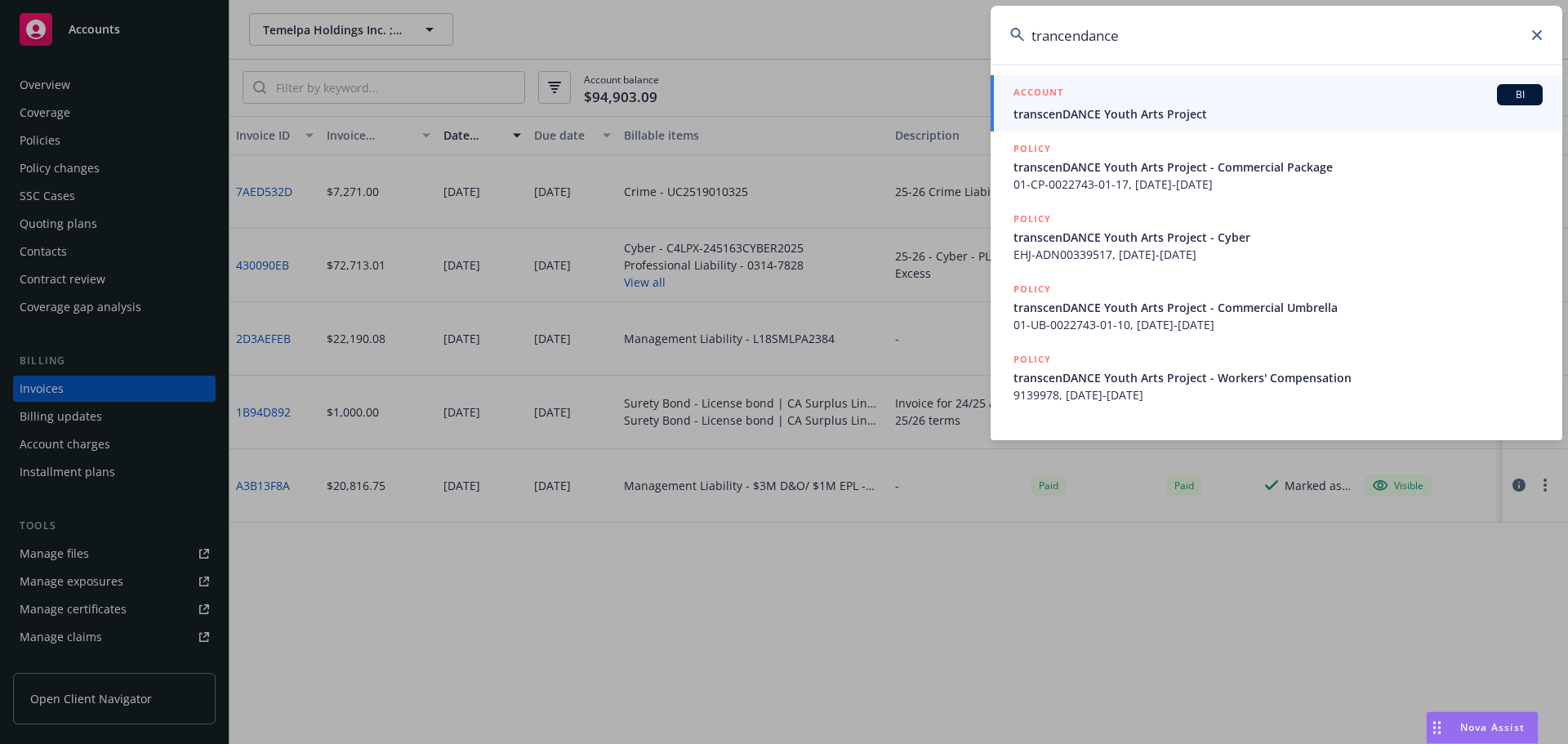
type input "trancendance"
click at [1213, 88] on div "ACCOUNT BI" at bounding box center [1278, 95] width 529 height 21
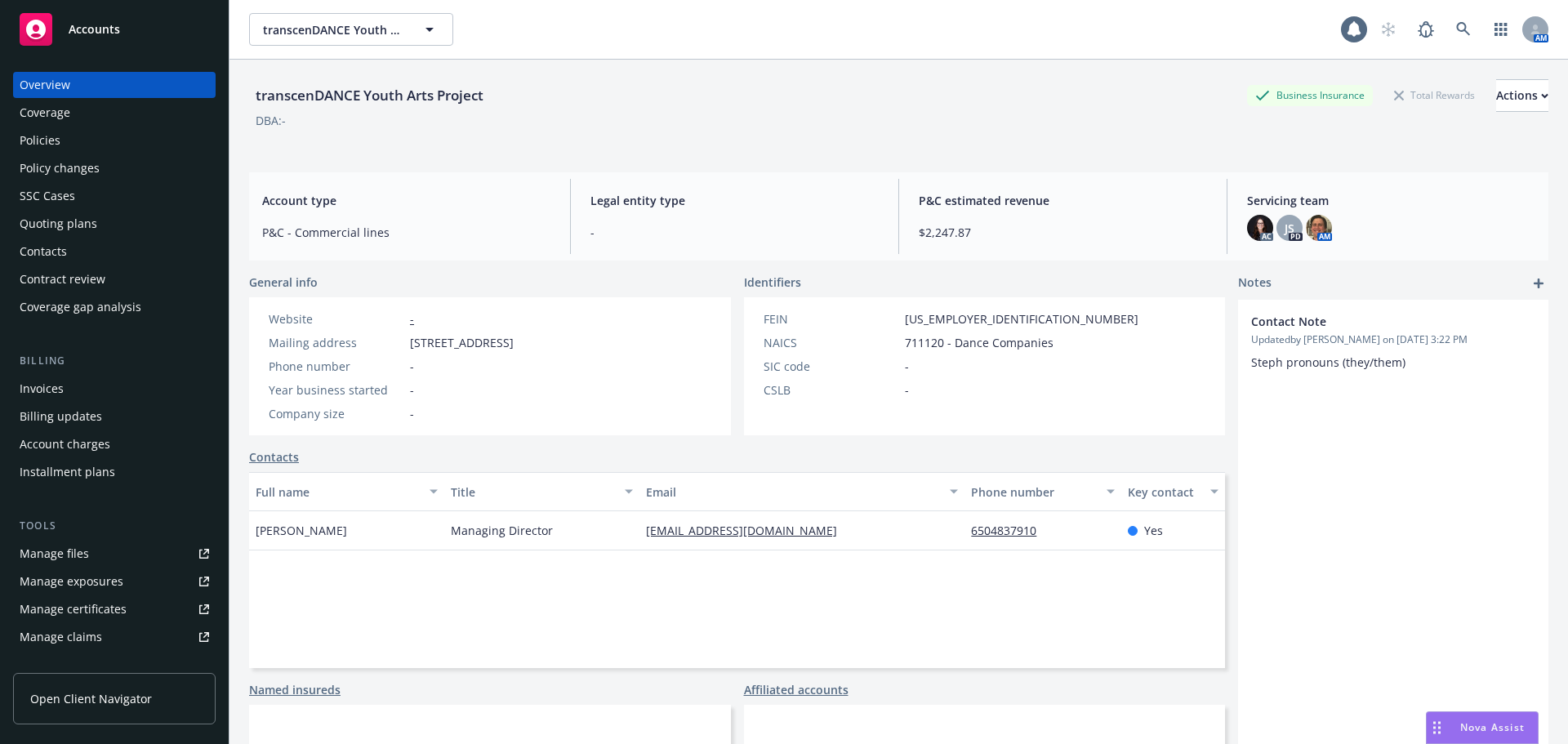
click at [49, 142] on div "Policies" at bounding box center [40, 140] width 41 height 27
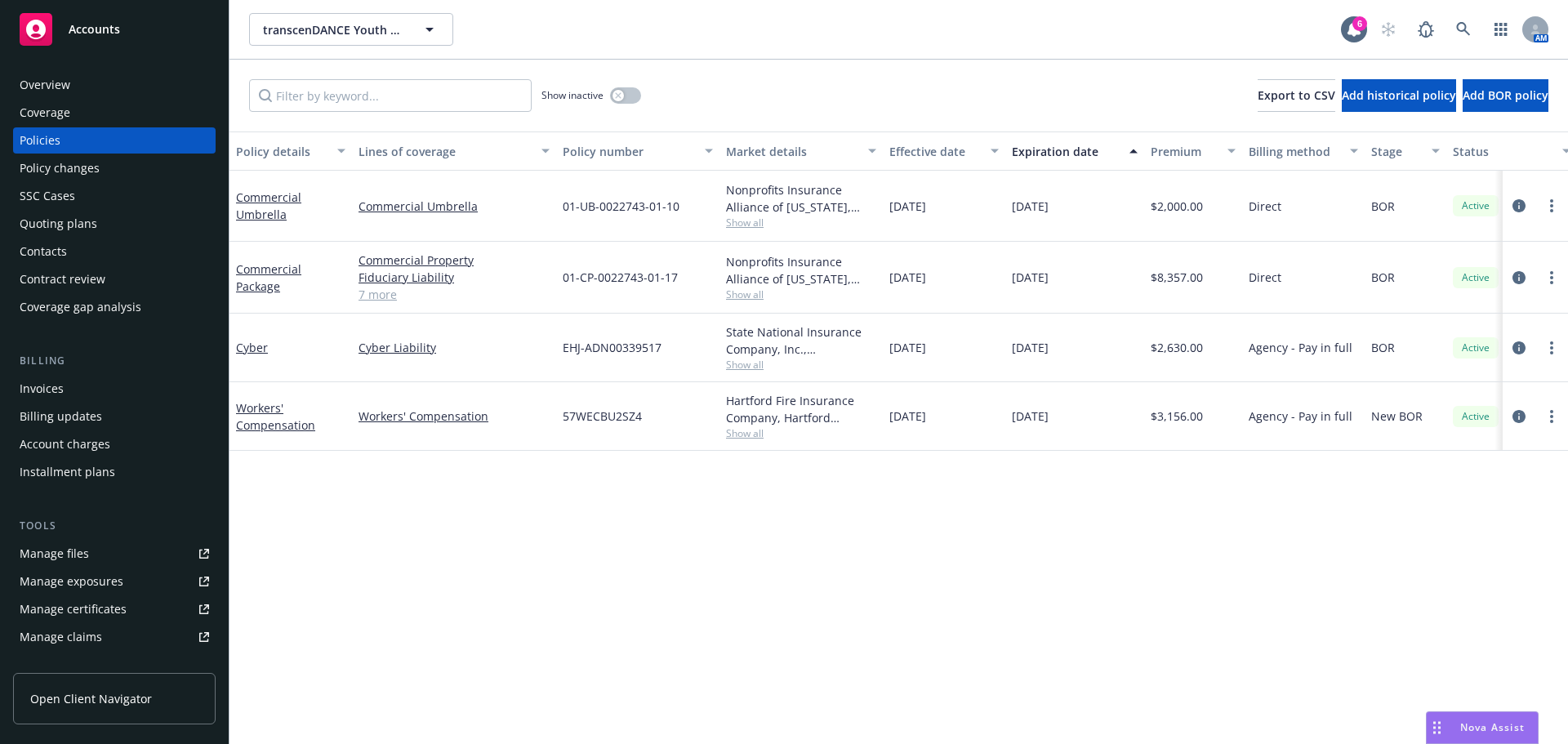
click at [374, 298] on link "7 more" at bounding box center [454, 293] width 191 height 17
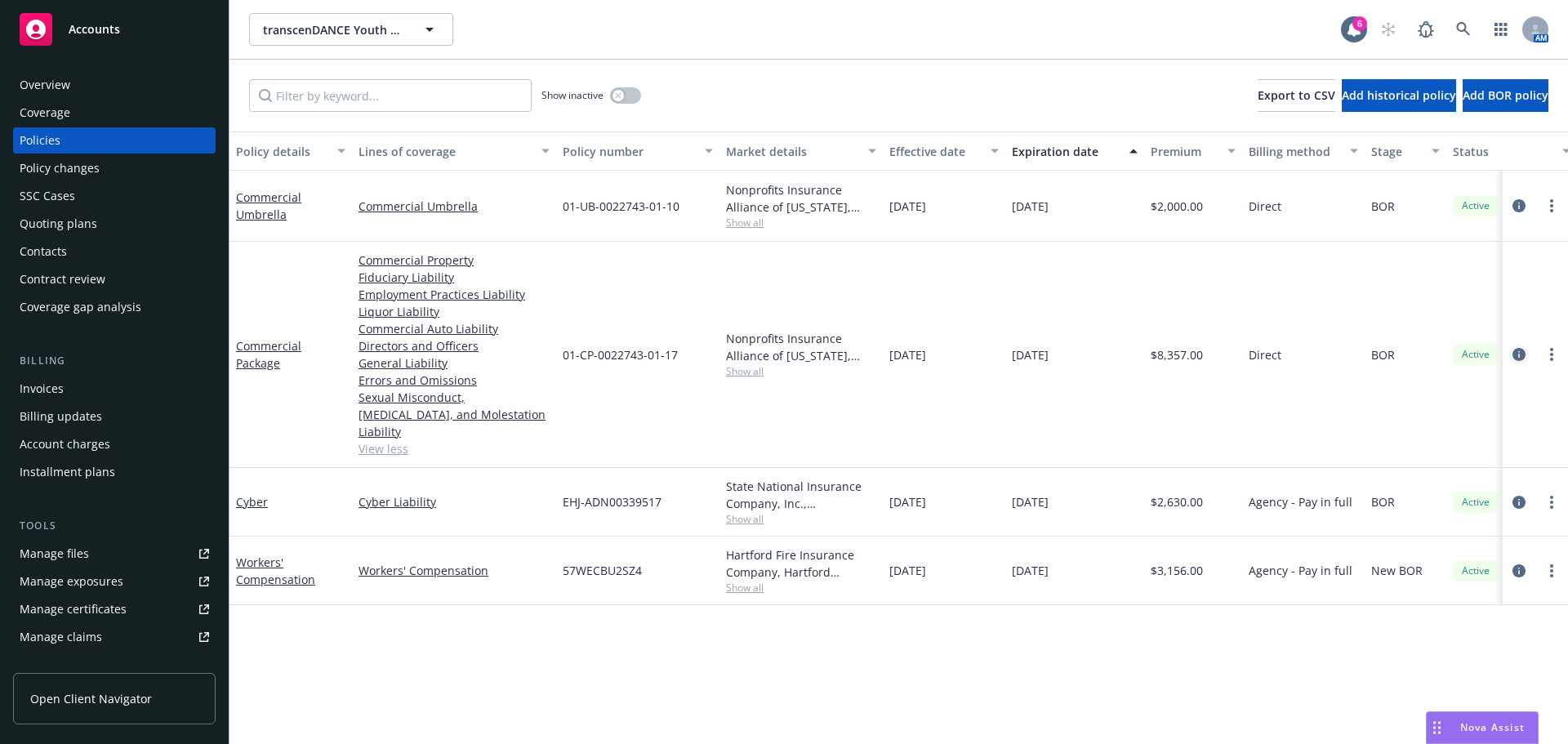
click at [1518, 348] on icon "circleInformation" at bounding box center [1519, 354] width 13 height 13
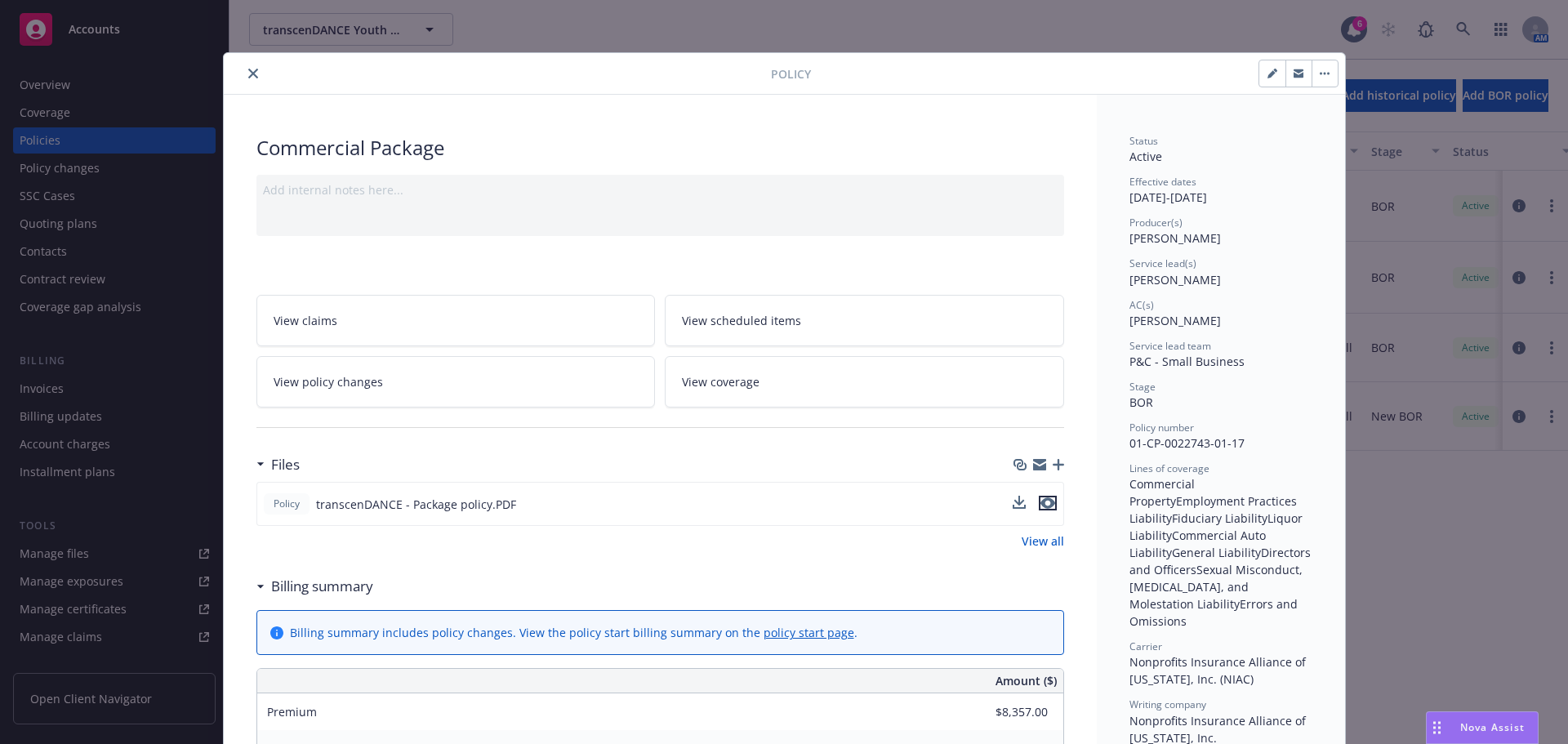
click at [1040, 504] on icon "preview file" at bounding box center [1047, 503] width 15 height 11
click at [243, 76] on button "close" at bounding box center [253, 73] width 19 height 19
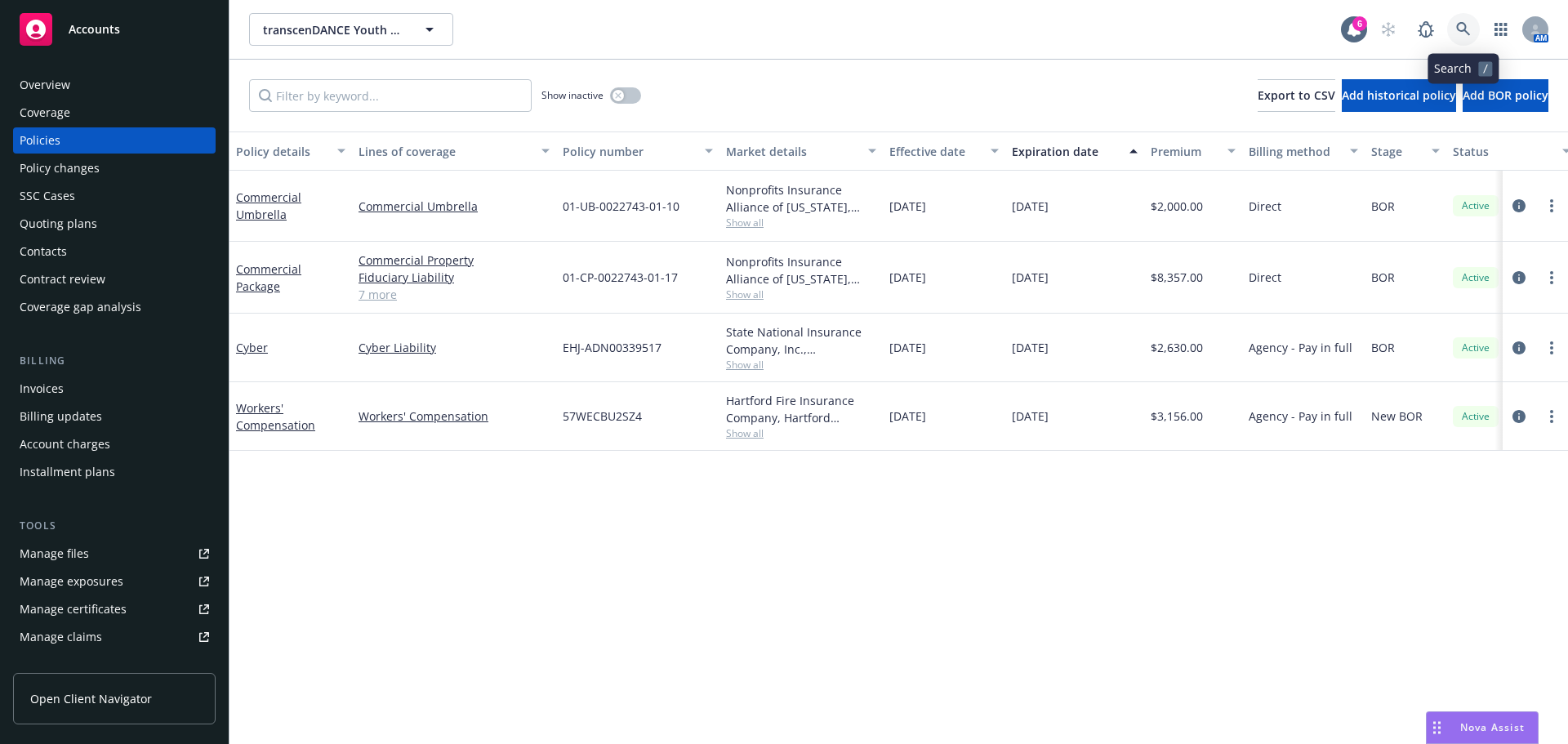
click at [1477, 31] on link at bounding box center [1463, 29] width 33 height 33
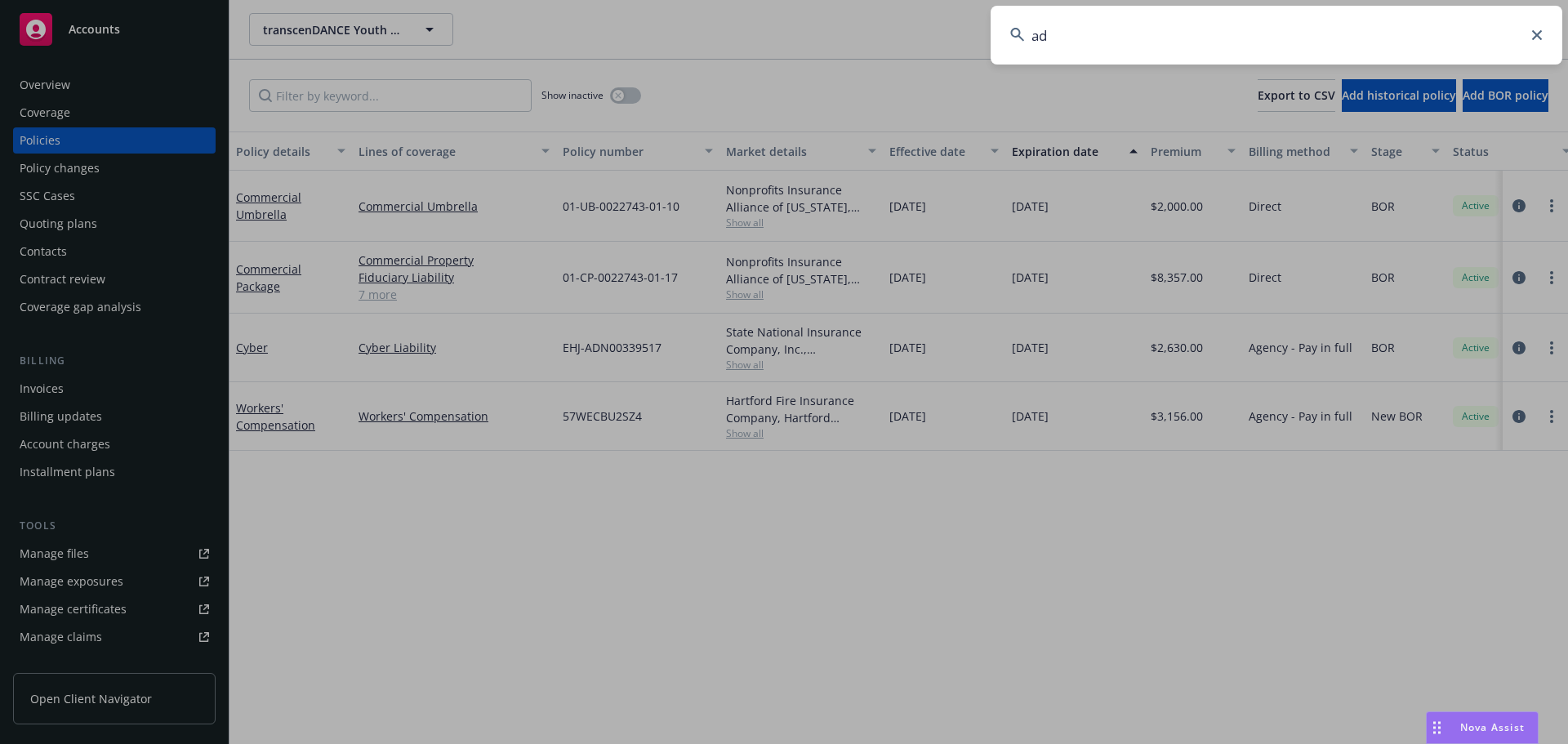
type input "adn"
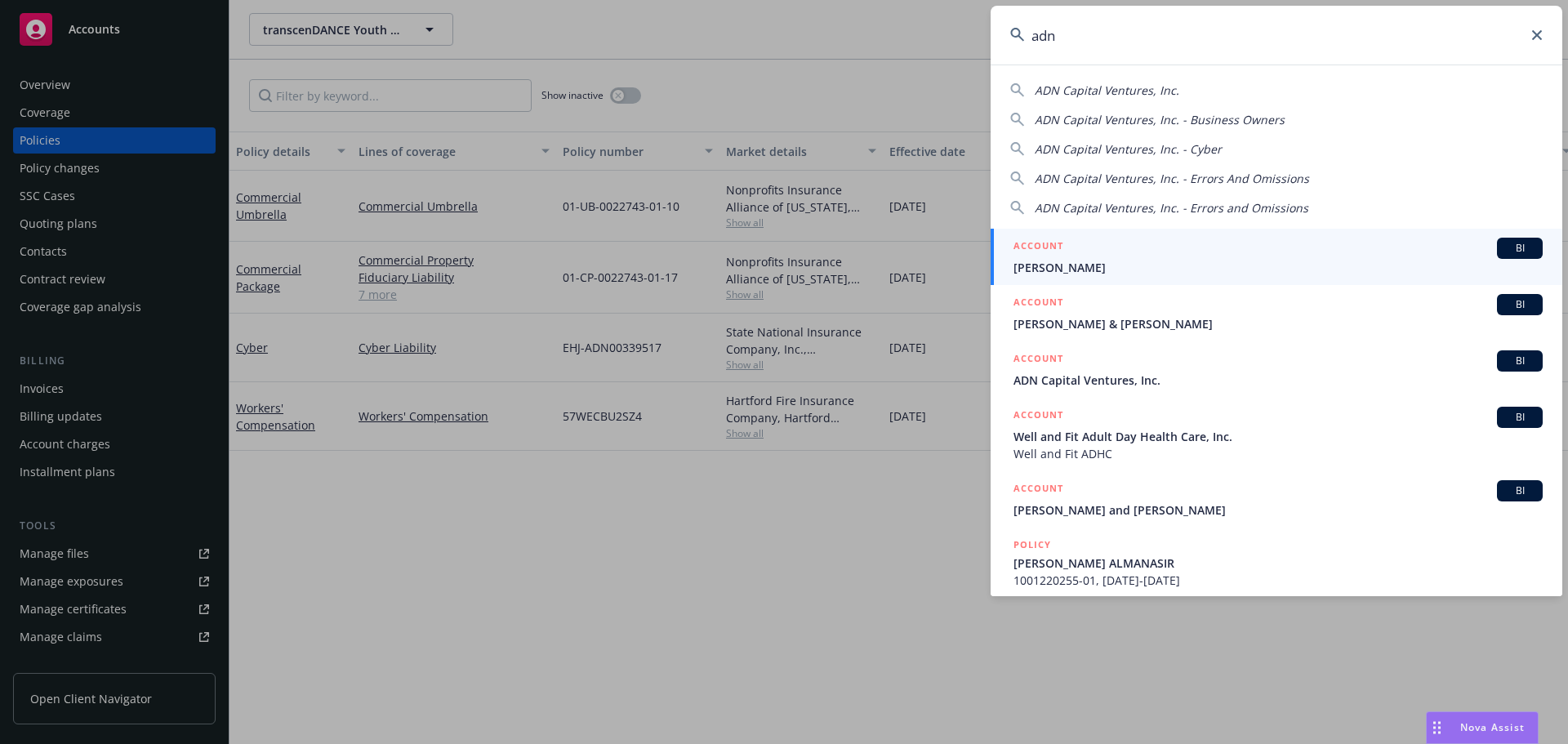
drag, startPoint x: 1076, startPoint y: 33, endPoint x: 963, endPoint y: 16, distance: 114.3
click at [963, 16] on div "adn ADN Capital Ventures, Inc. ADN Capital Ventures, Inc. - Business Owners ADN…" at bounding box center [784, 372] width 1568 height 744
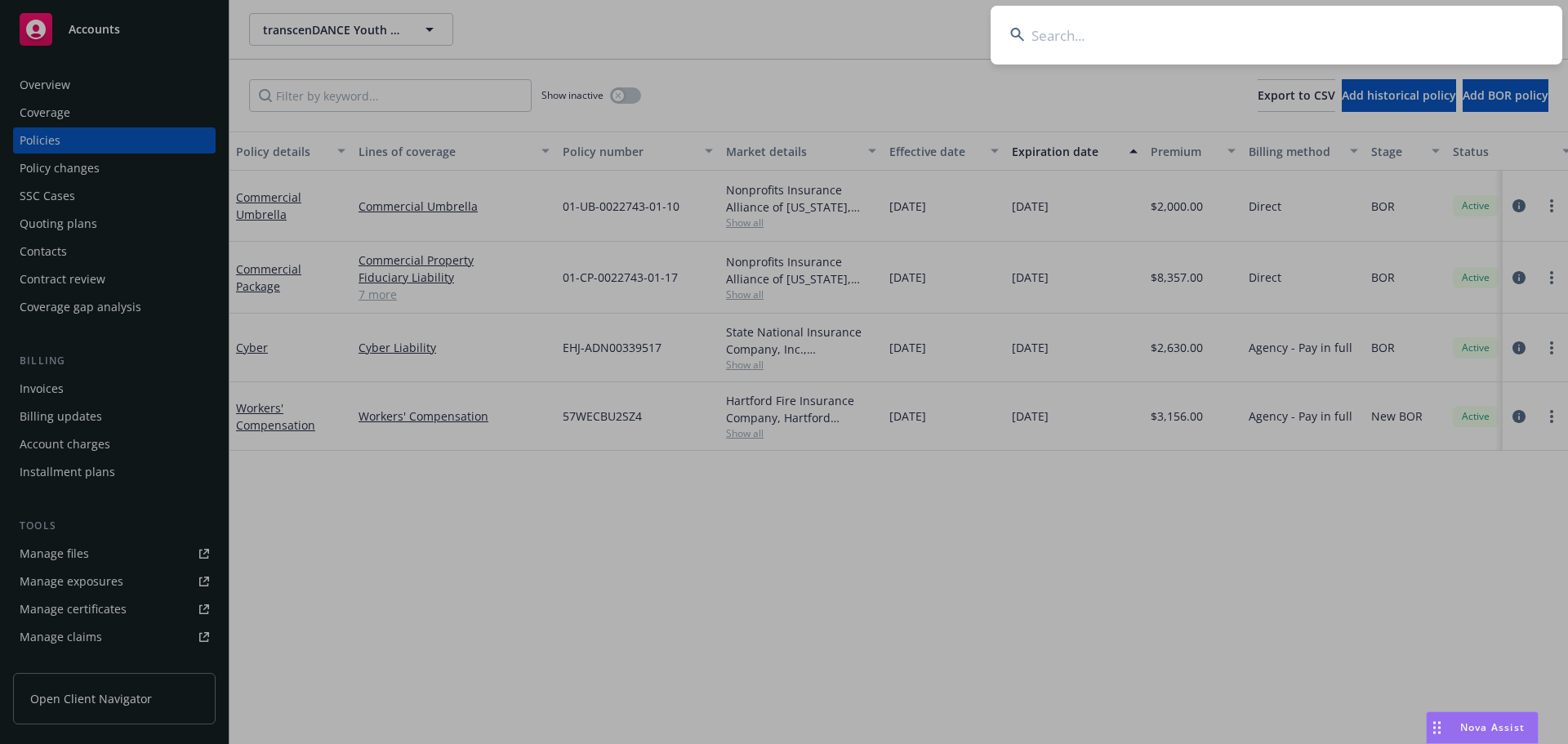
click at [1315, 39] on input at bounding box center [1276, 34] width 572 height 59
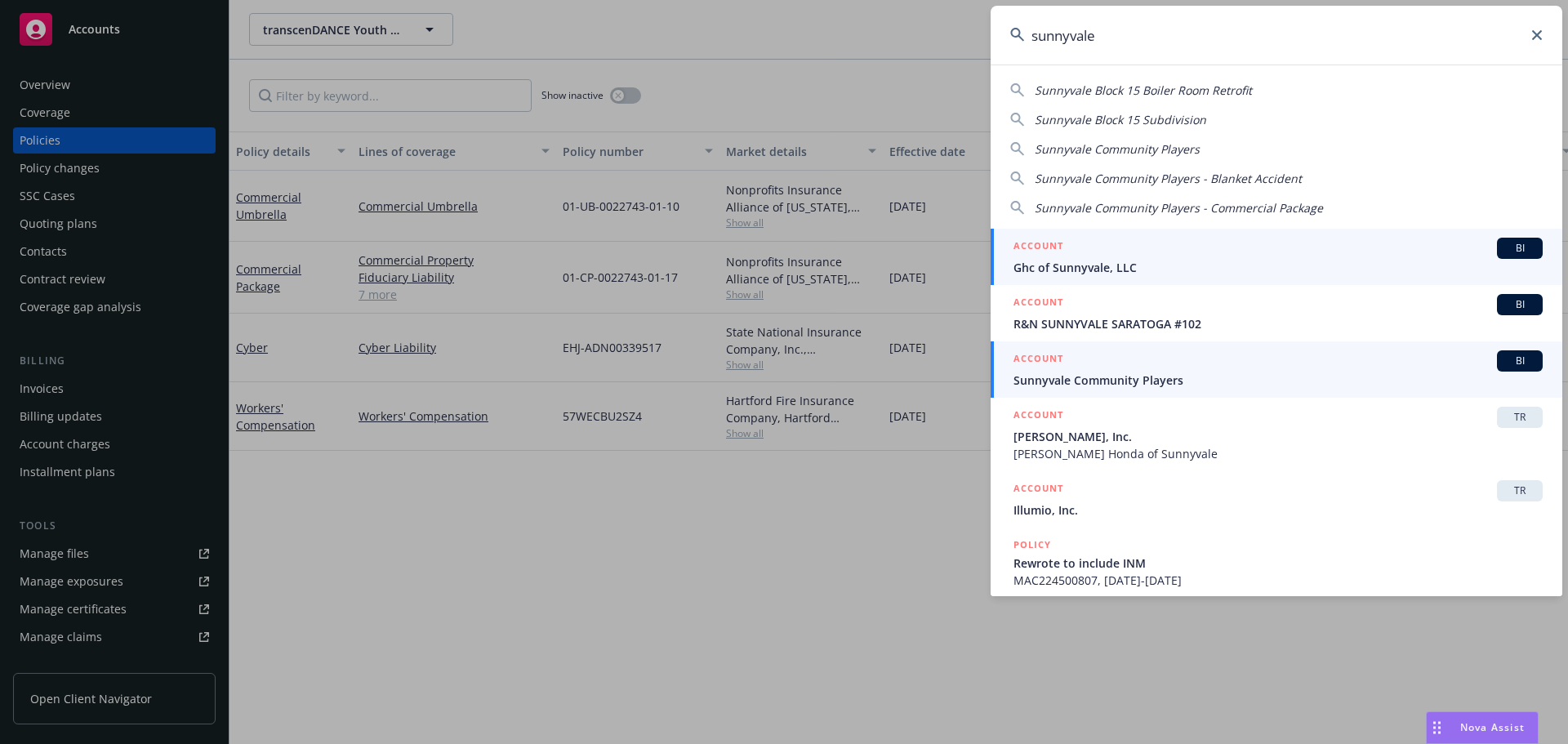
type input "sunnyvale"
click at [1139, 384] on span "Sunnyvale Community Players" at bounding box center [1278, 379] width 529 height 17
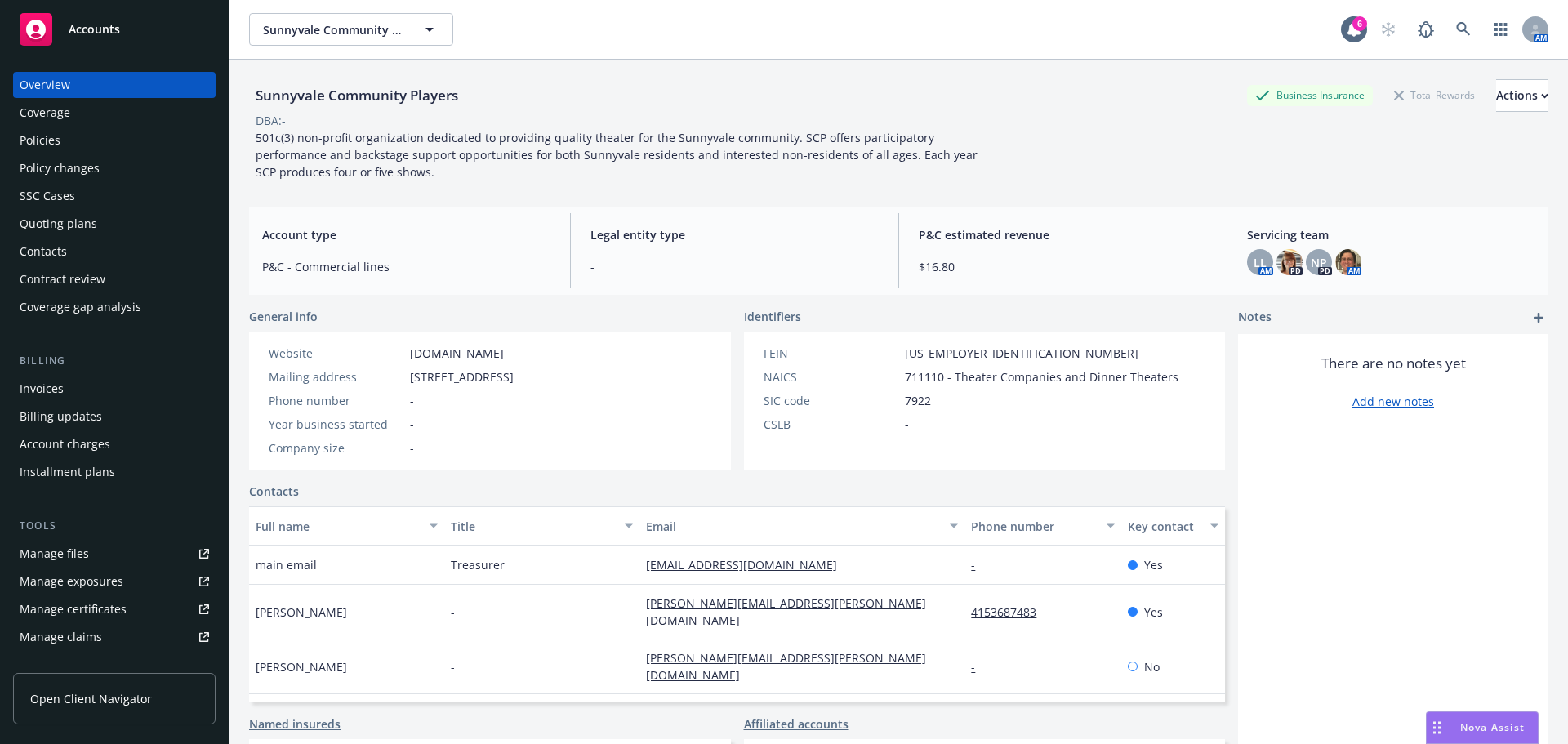
click at [78, 133] on div "Policies" at bounding box center [114, 140] width 189 height 27
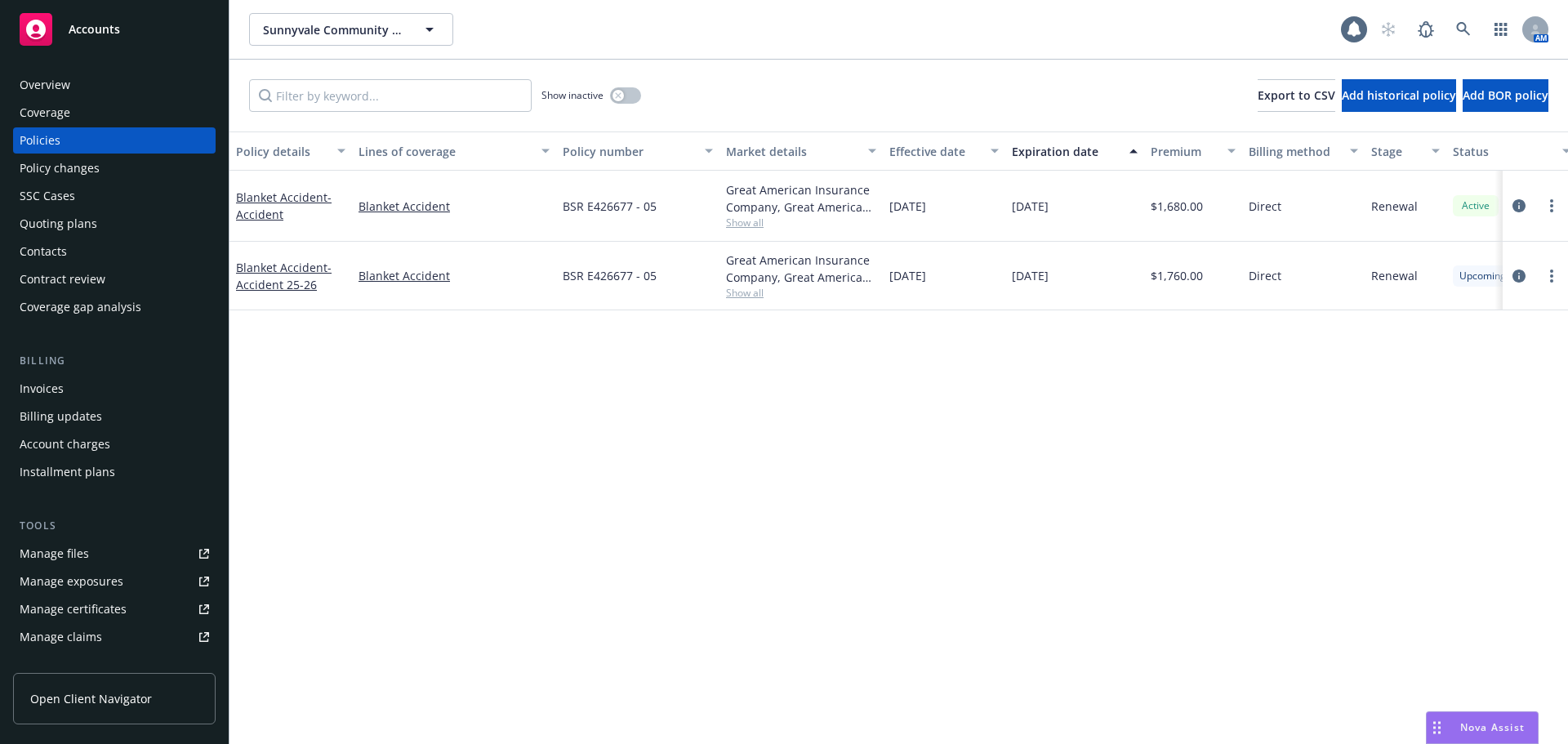
click at [661, 90] on div "Show inactive Export to CSV Add historical policy Add BOR policy" at bounding box center [899, 95] width 1339 height 72
click at [628, 102] on button "button" at bounding box center [625, 95] width 31 height 16
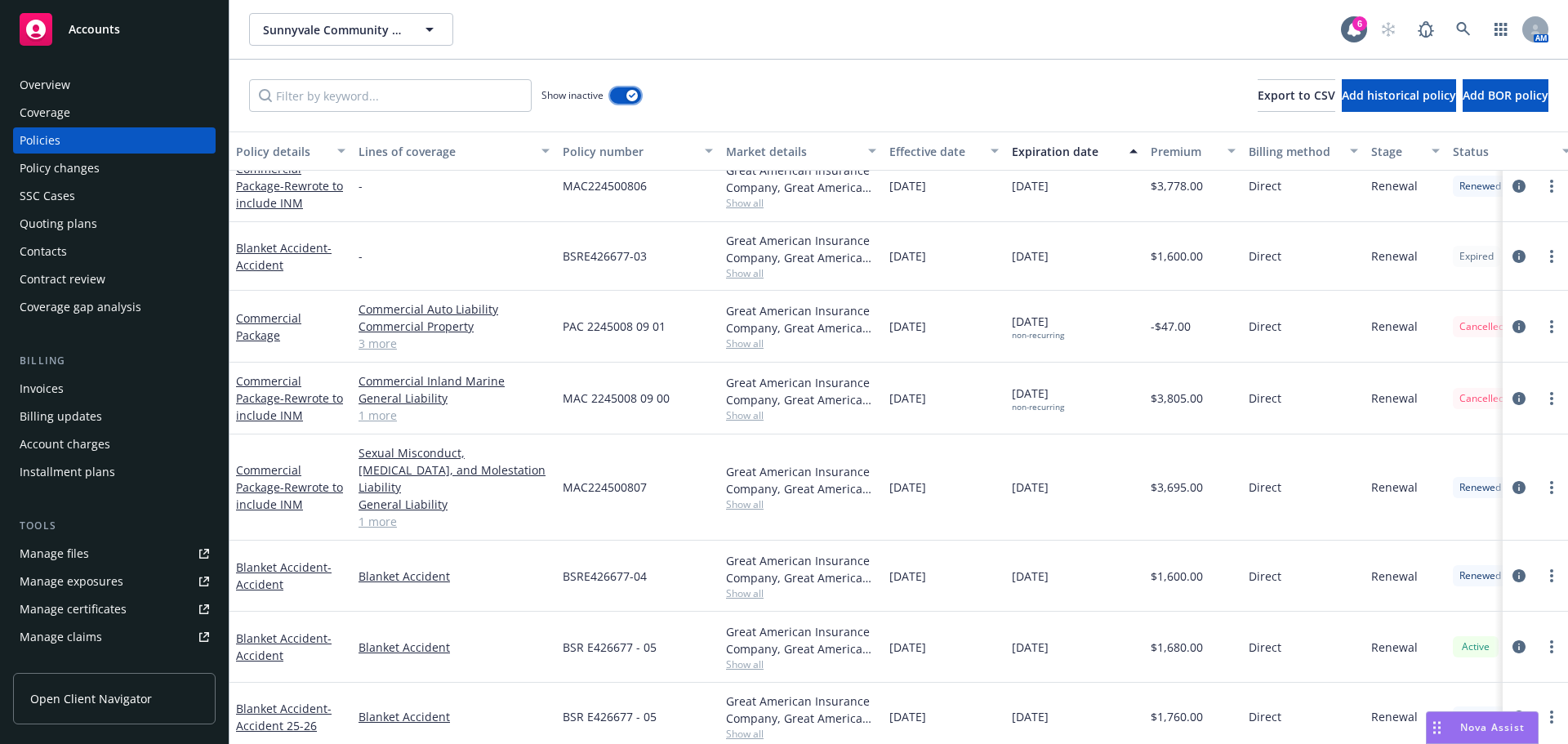
scroll to position [418, 0]
click at [1512, 324] on icon "circleInformation" at bounding box center [1519, 323] width 13 height 13
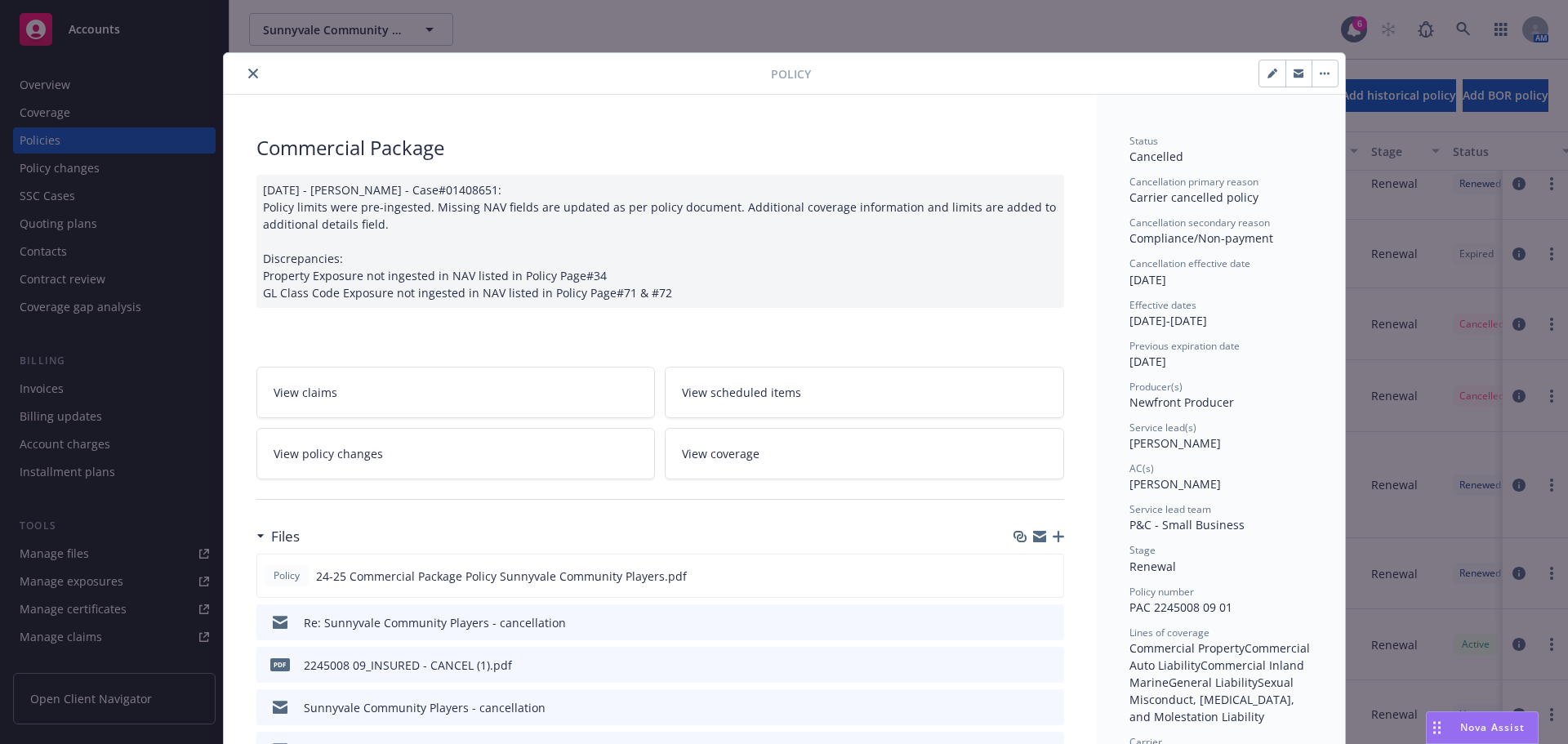
click at [1263, 80] on button "button" at bounding box center [1273, 73] width 27 height 27
select select "RENEWAL"
select select "12"
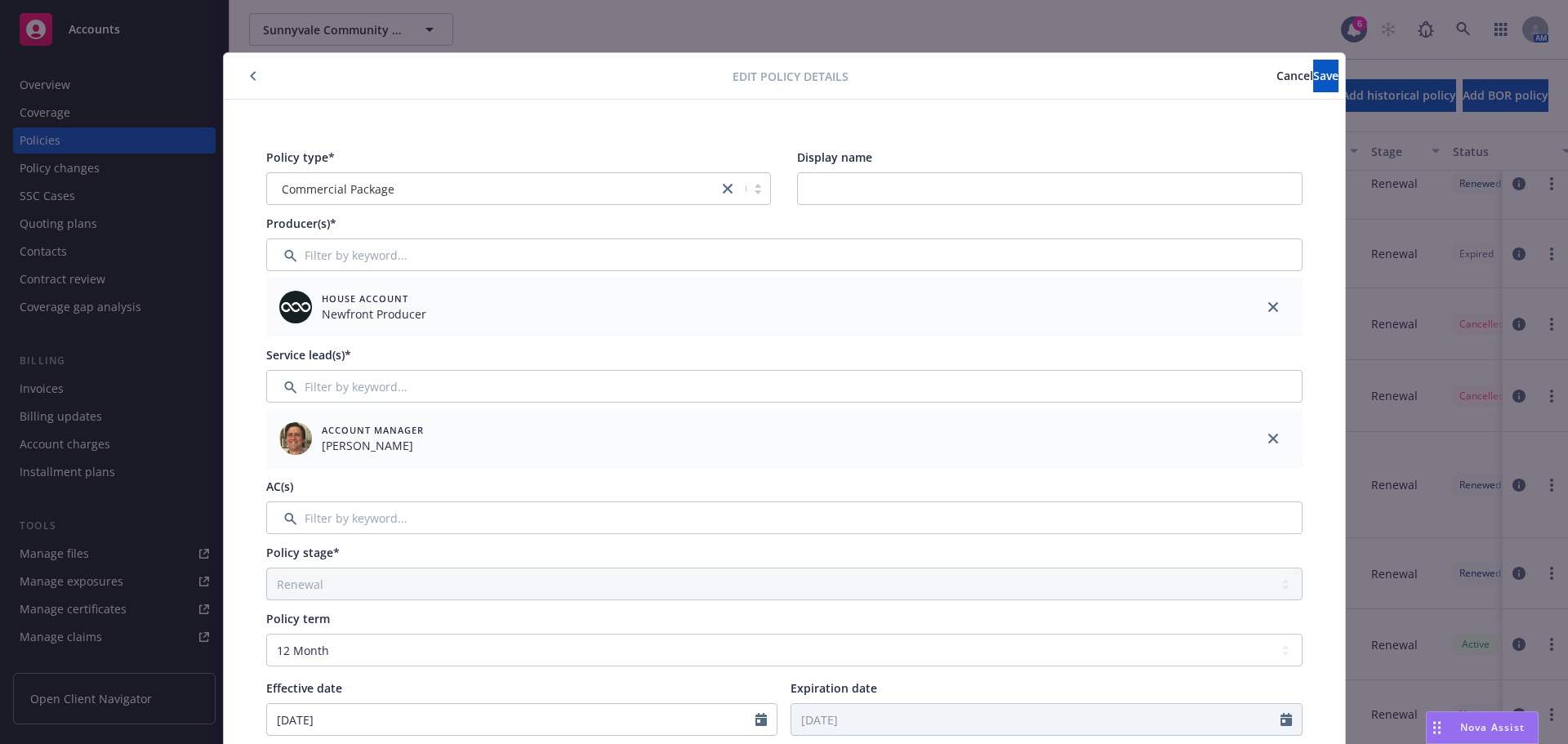
click at [250, 78] on icon "button" at bounding box center [253, 75] width 6 height 10
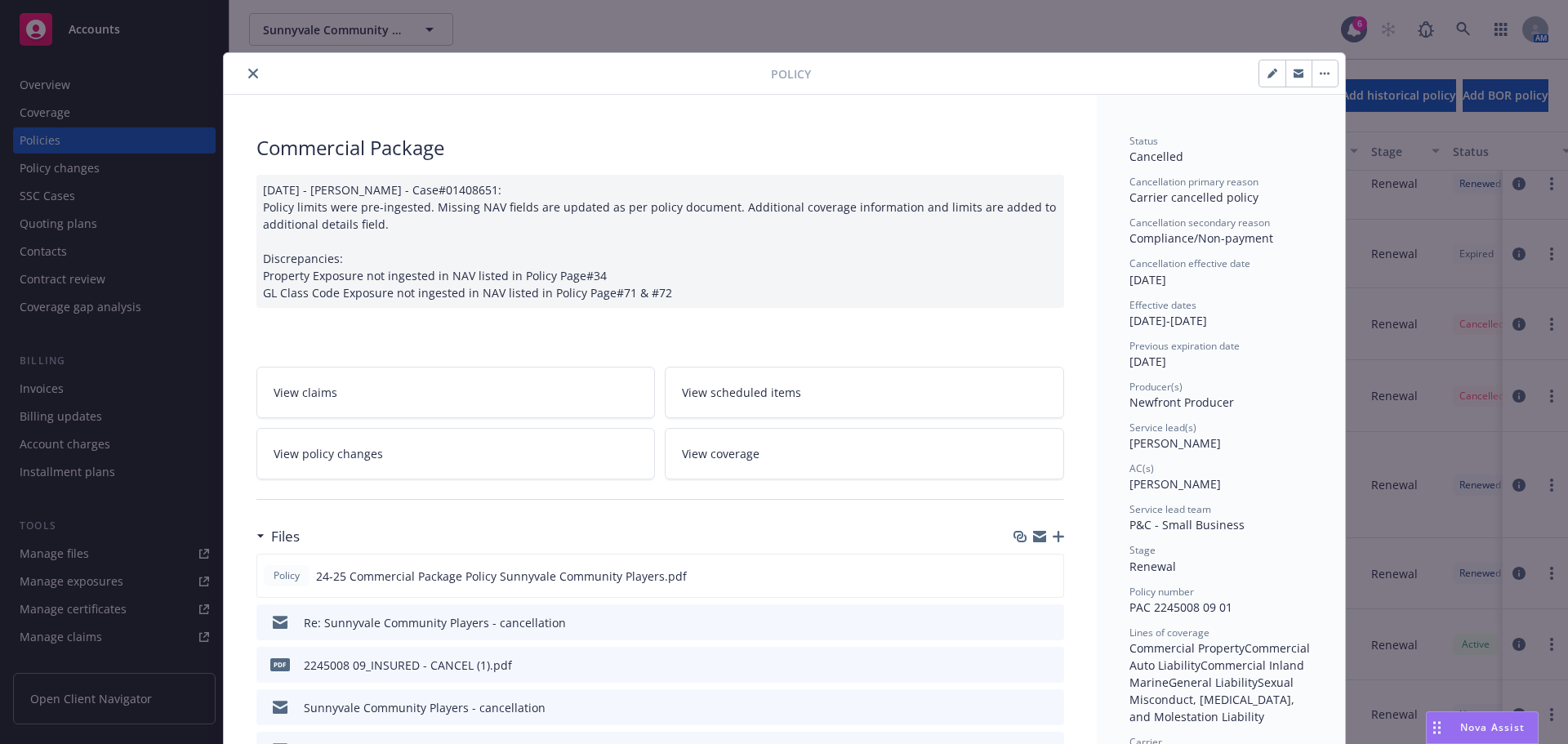
click at [248, 74] on icon "close" at bounding box center [253, 73] width 10 height 10
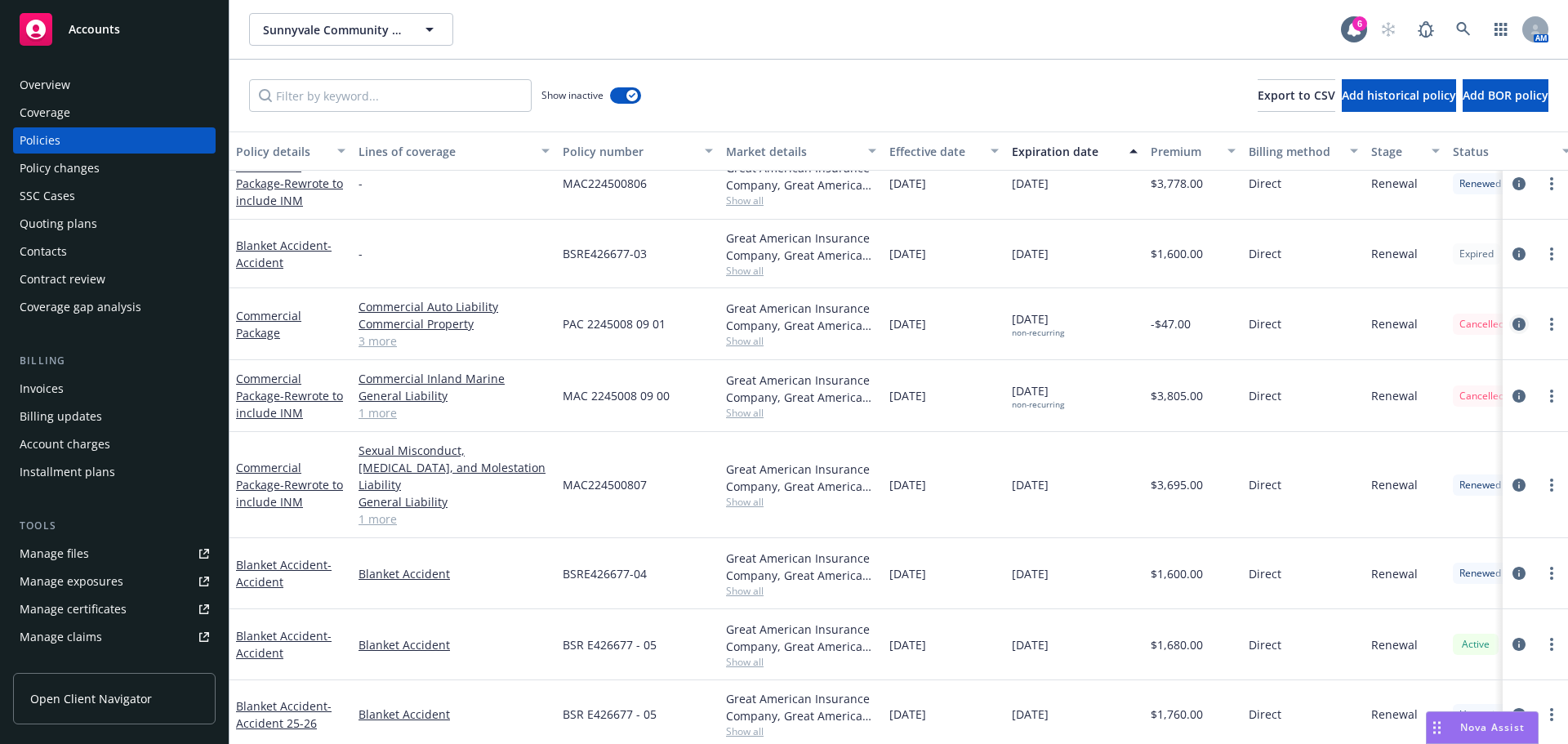
click at [1512, 323] on icon "circleInformation" at bounding box center [1519, 323] width 13 height 13
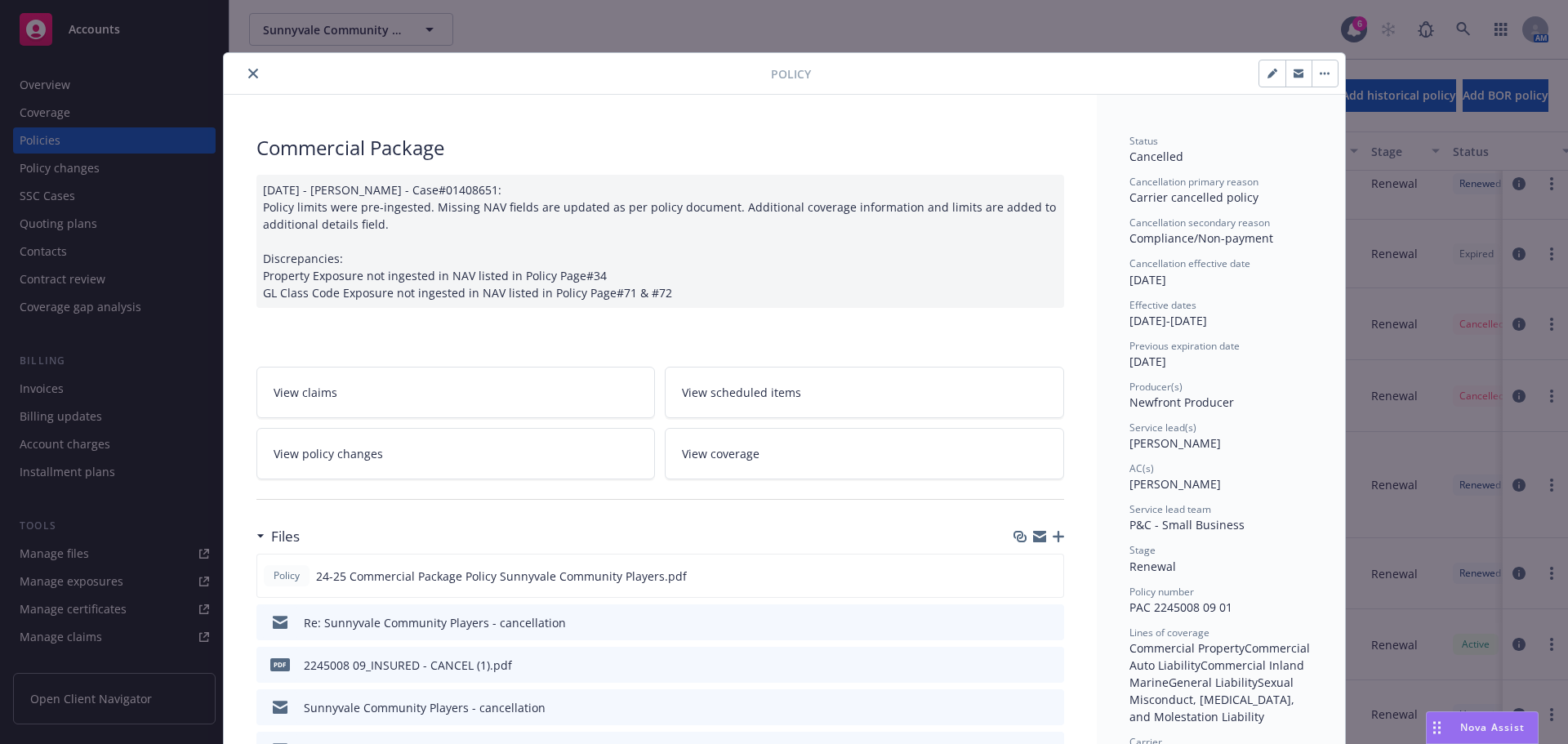
scroll to position [49, 0]
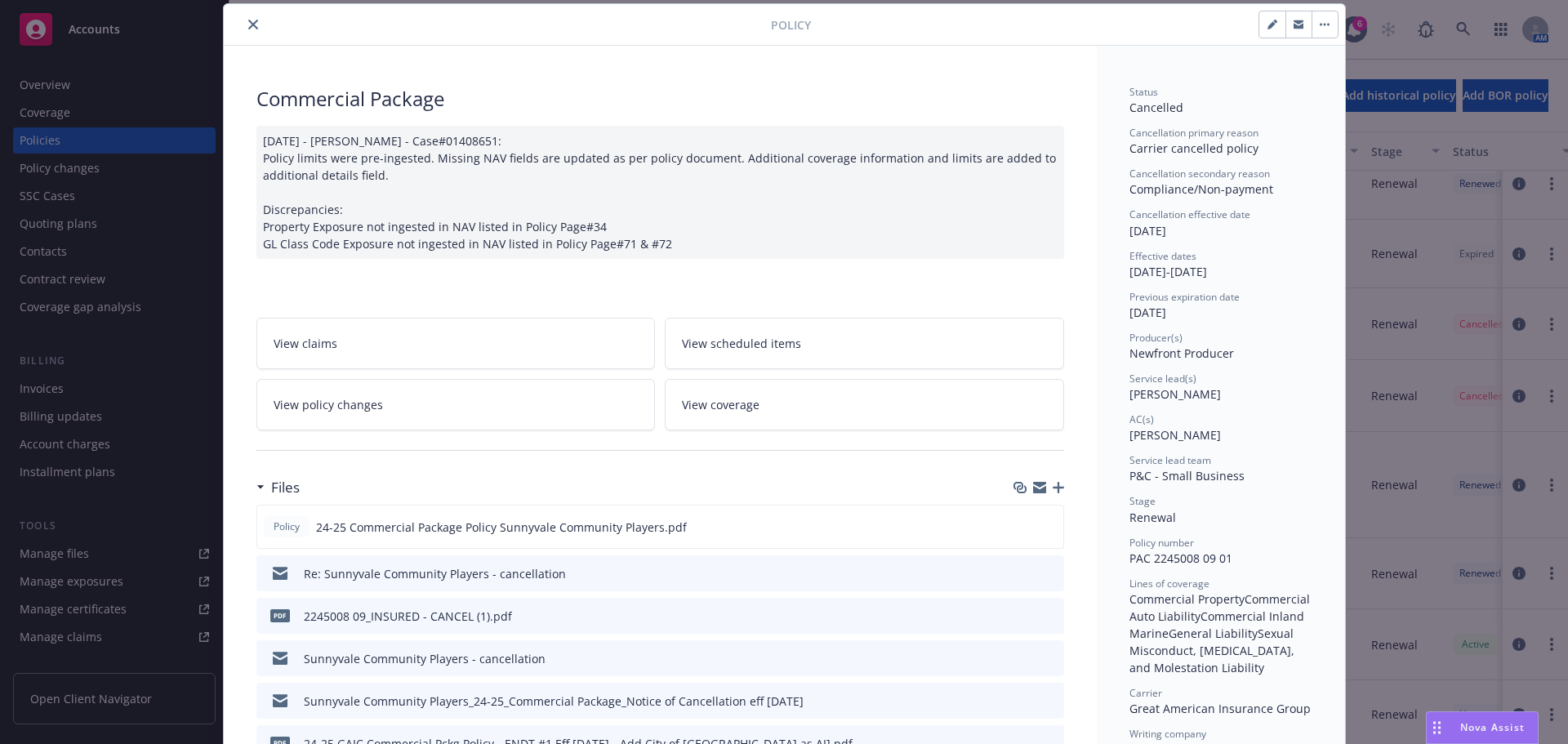
click at [532, 397] on link "View policy changes" at bounding box center [456, 405] width 400 height 51
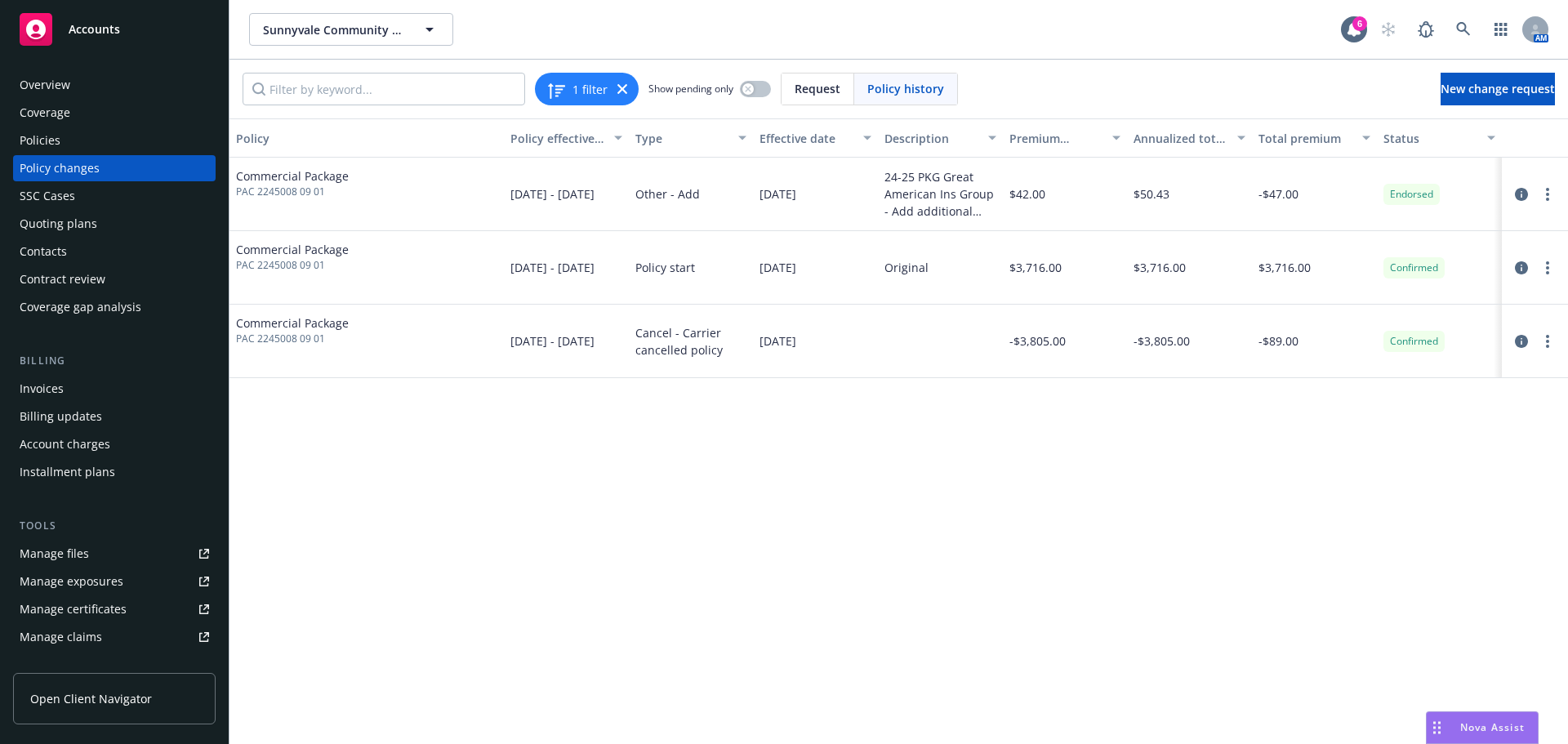
click at [963, 323] on div at bounding box center [940, 341] width 125 height 73
click at [1523, 348] on link "circleInformation" at bounding box center [1521, 341] width 19 height 19
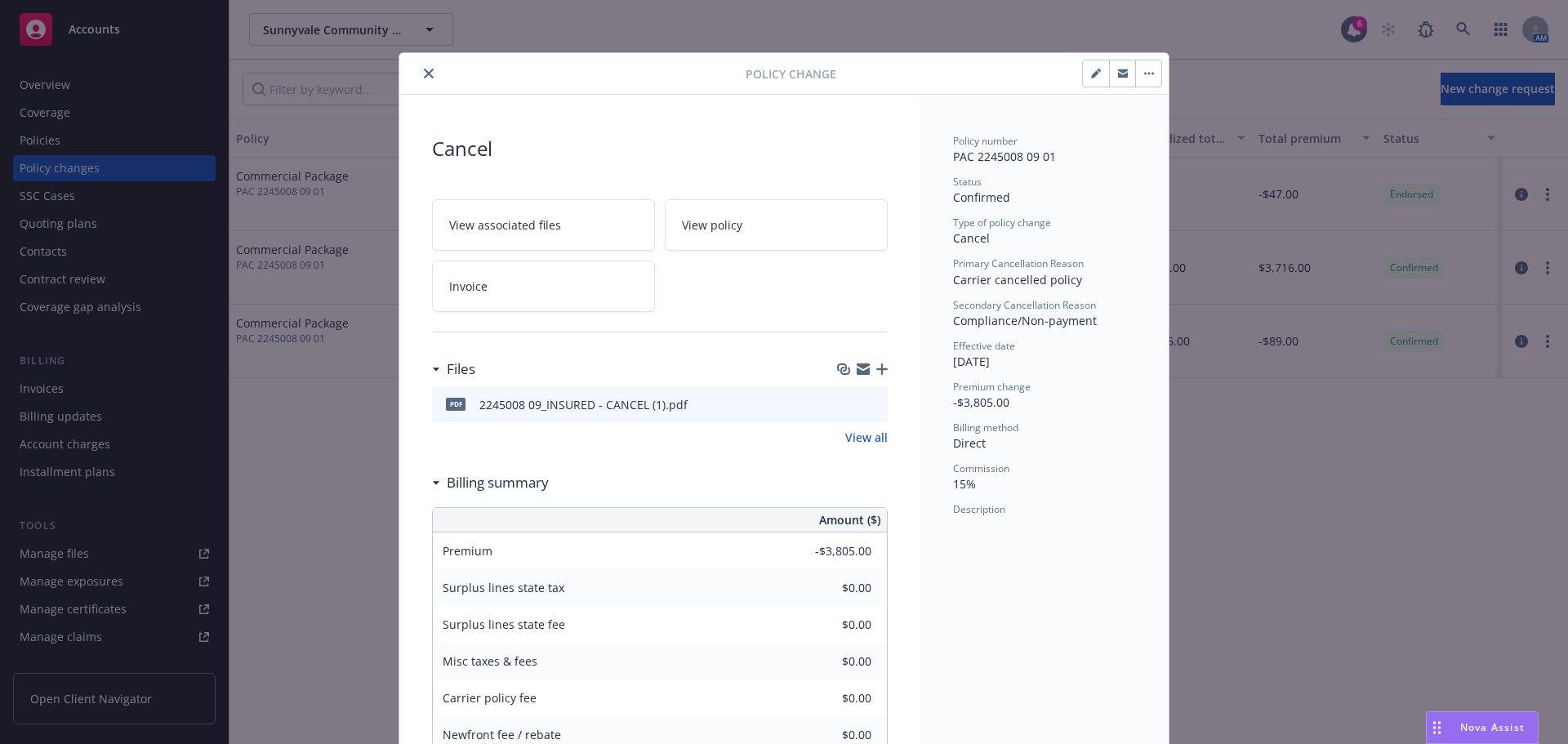
scroll to position [42, 0]
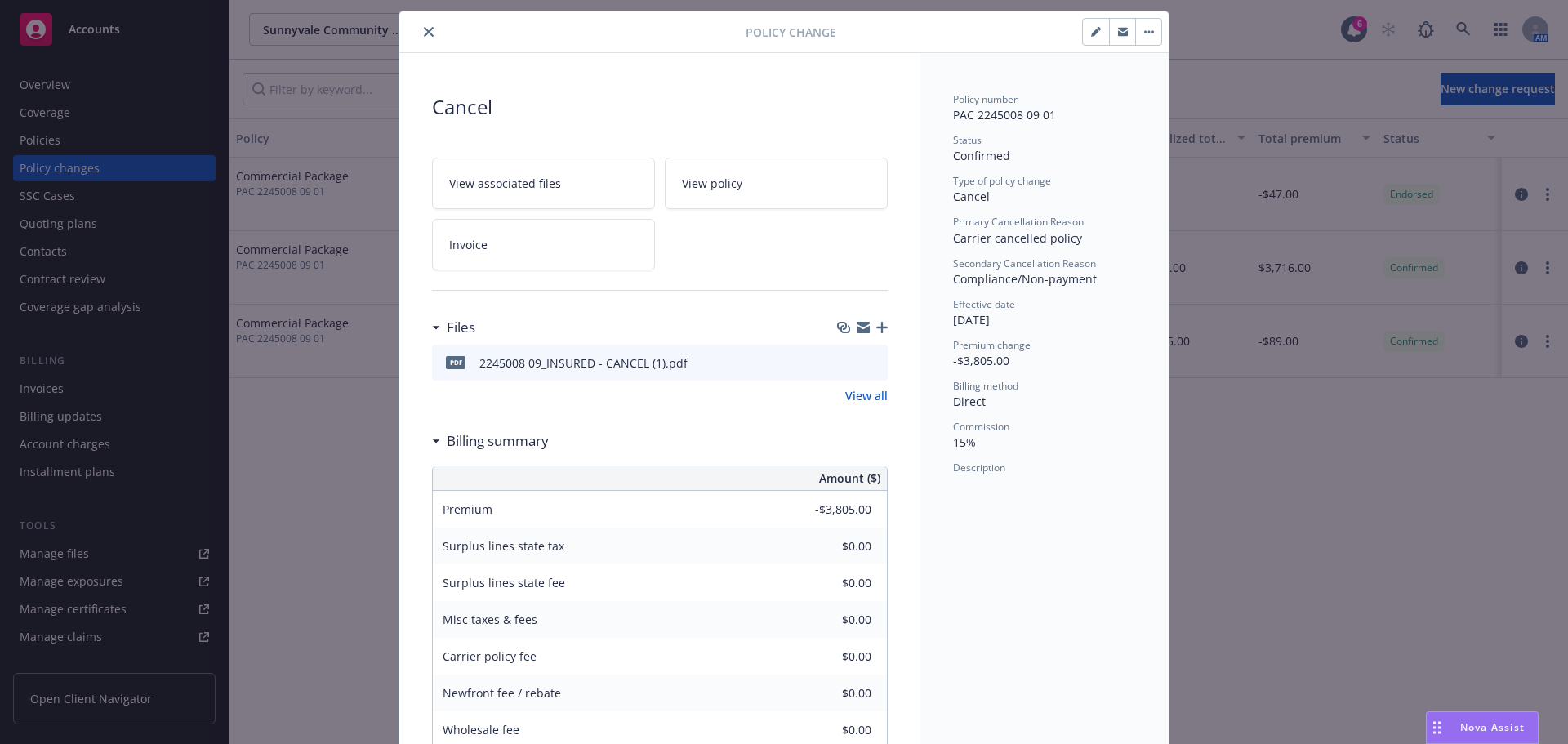
click at [424, 30] on icon "close" at bounding box center [429, 31] width 10 height 10
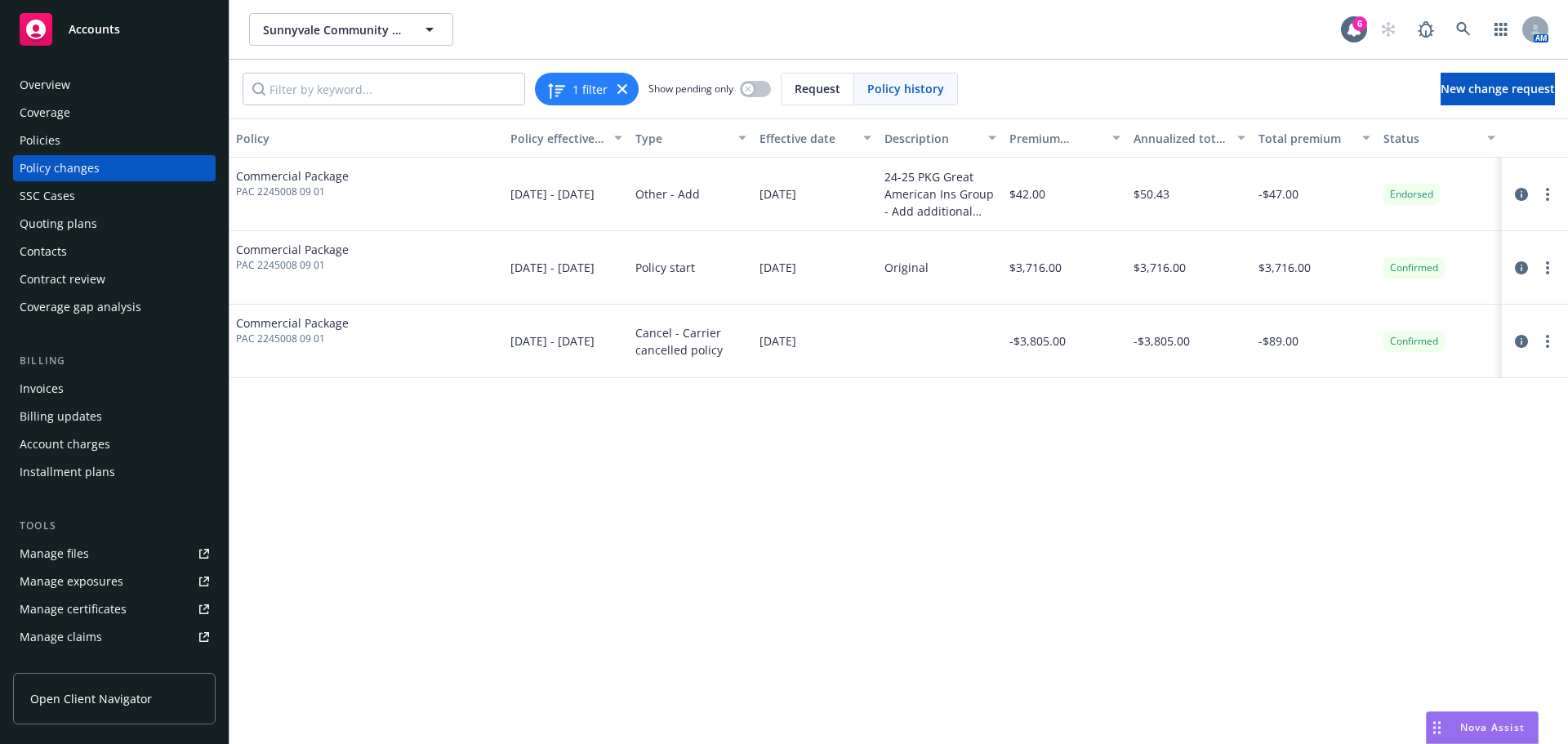
click at [1557, 335] on div at bounding box center [1535, 341] width 53 height 19
click at [1551, 340] on link "more" at bounding box center [1548, 341] width 19 height 19
click at [1420, 450] on link "Edit/Rescind policy change" at bounding box center [1416, 440] width 280 height 33
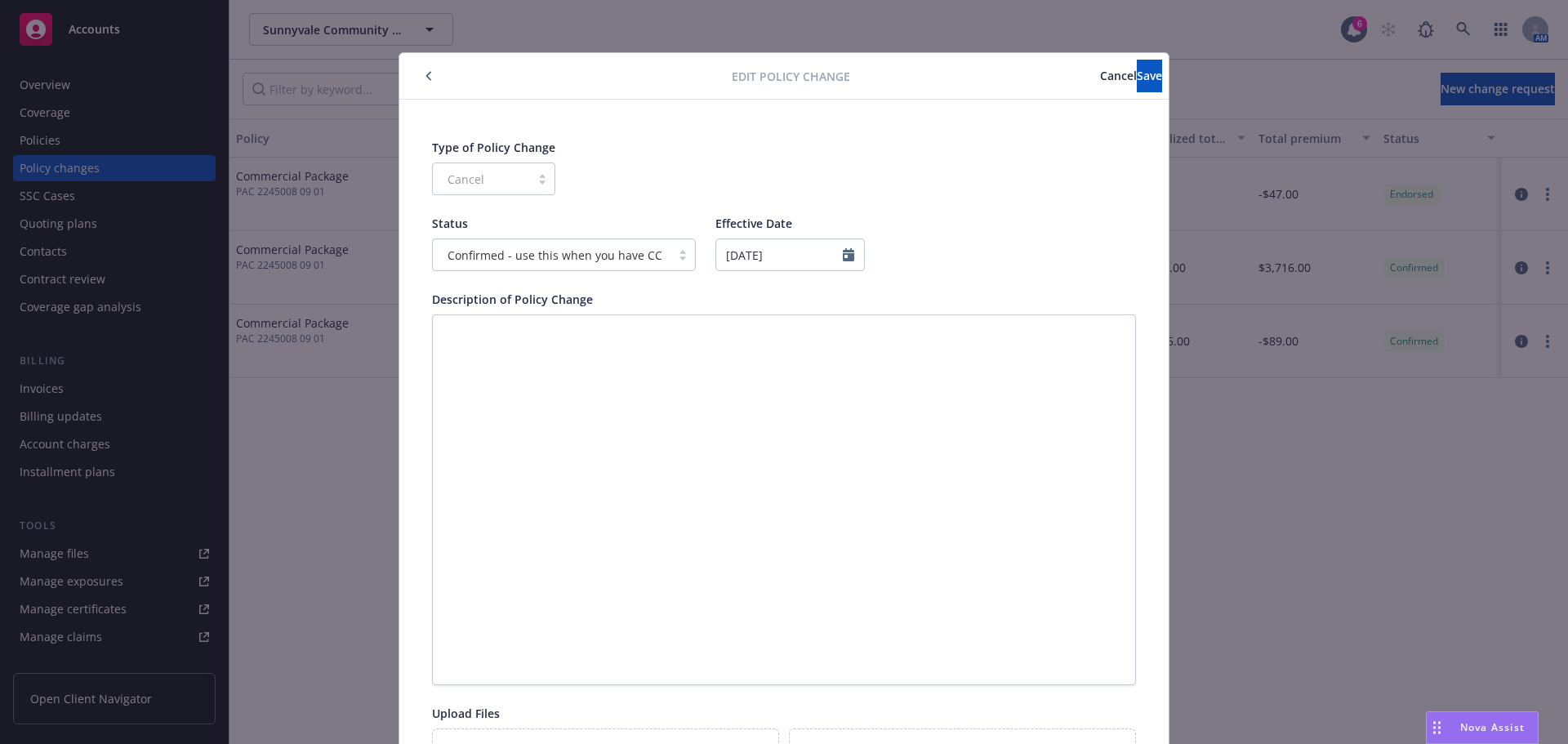
scroll to position [49, 0]
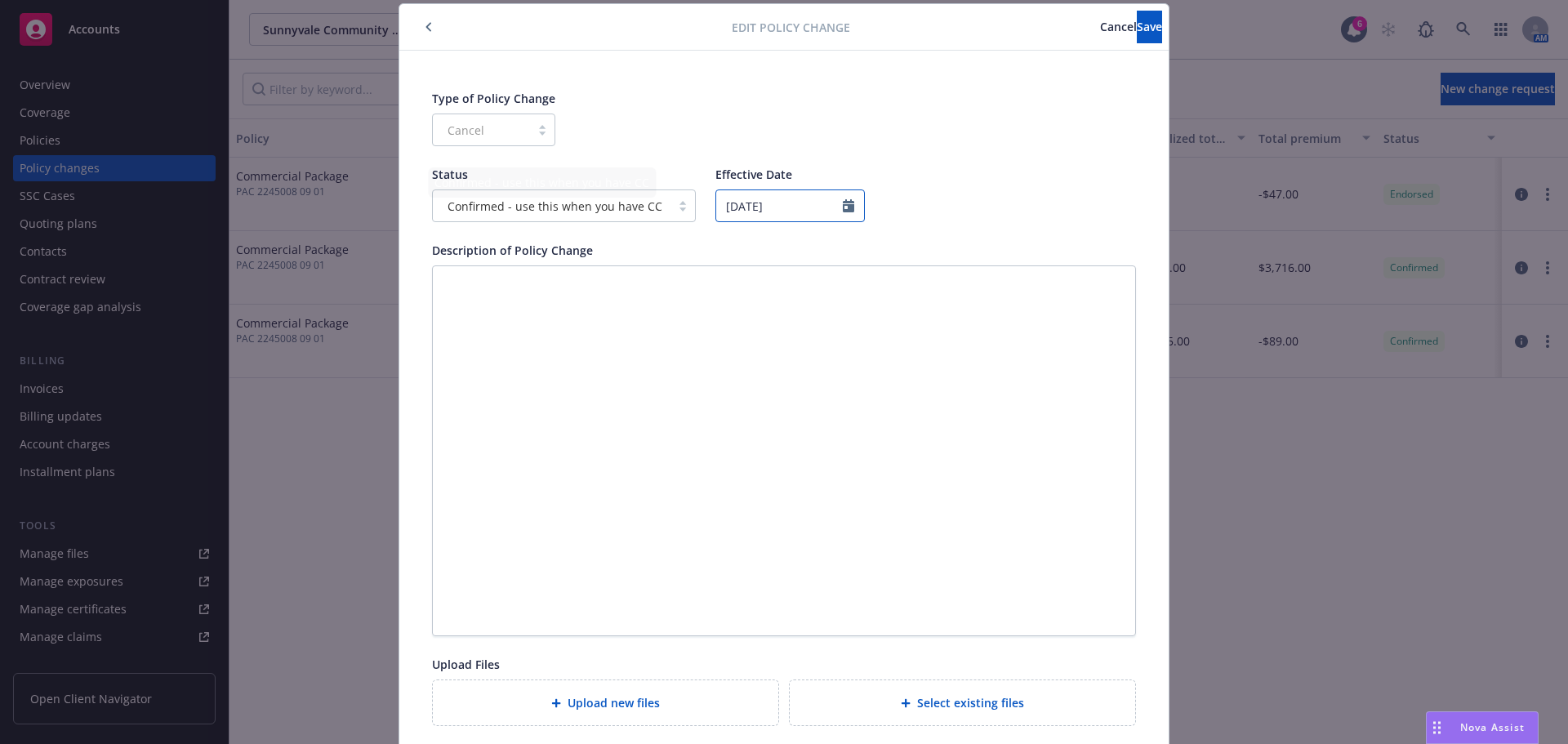
select select "October"
select select "2024"
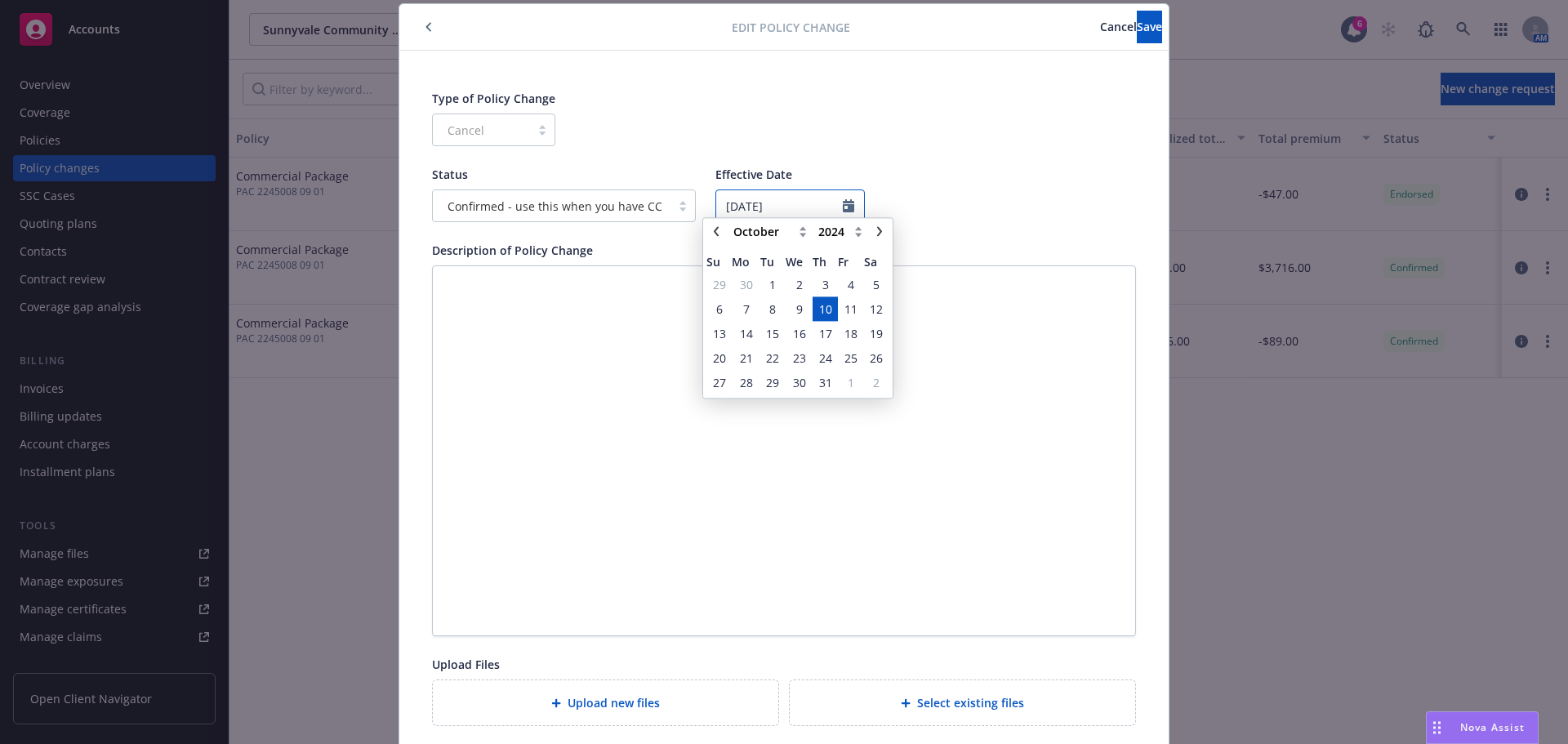
click at [786, 204] on input "[DATE]" at bounding box center [789, 205] width 149 height 33
click at [873, 239] on link "chevronRight" at bounding box center [879, 239] width 19 height 19
click at [874, 239] on link "chevronRight" at bounding box center [879, 239] width 19 height 19
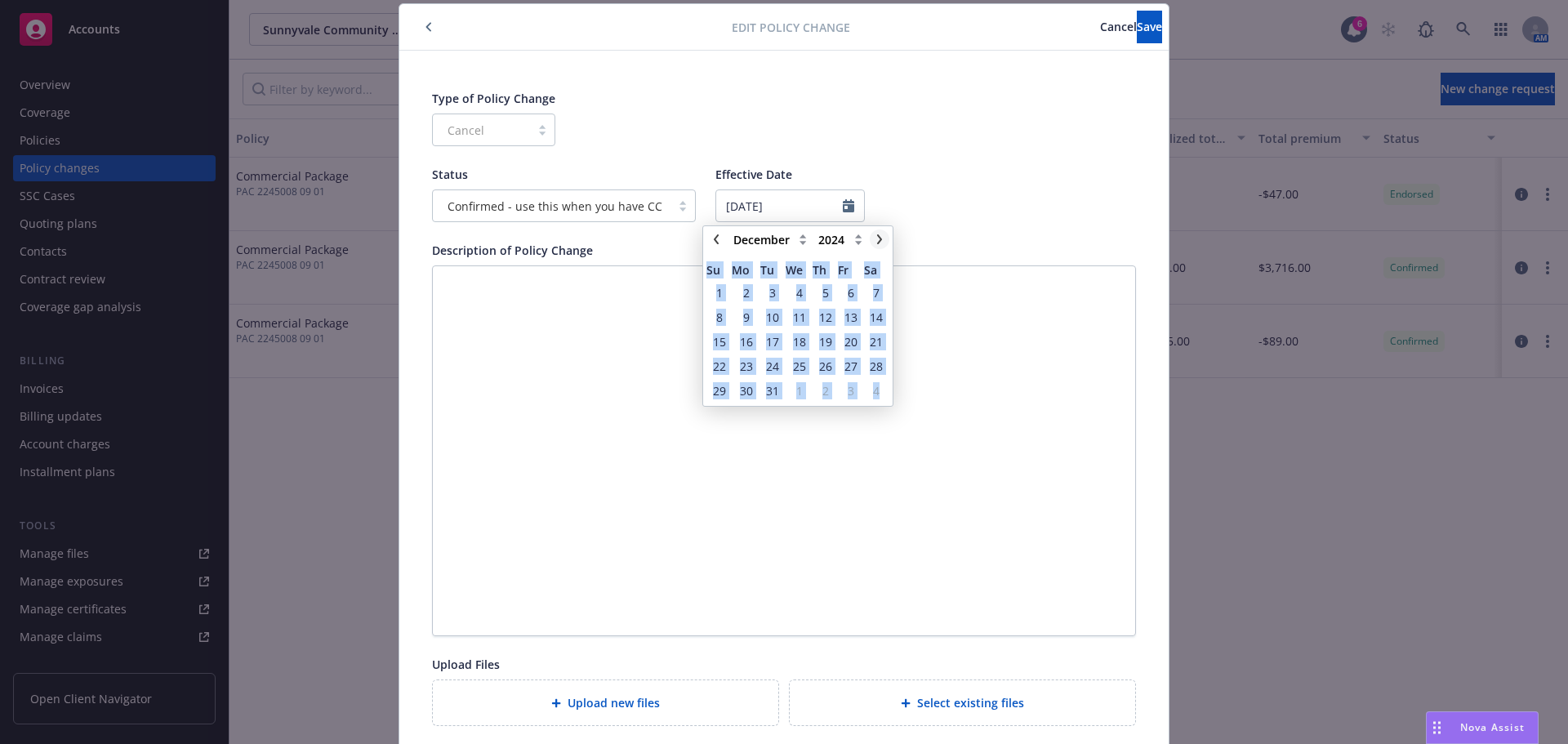
click at [874, 239] on link "chevronRight" at bounding box center [879, 239] width 19 height 19
select select "January"
select select "2025"
click at [875, 239] on icon "chevronRight" at bounding box center [879, 239] width 10 height 10
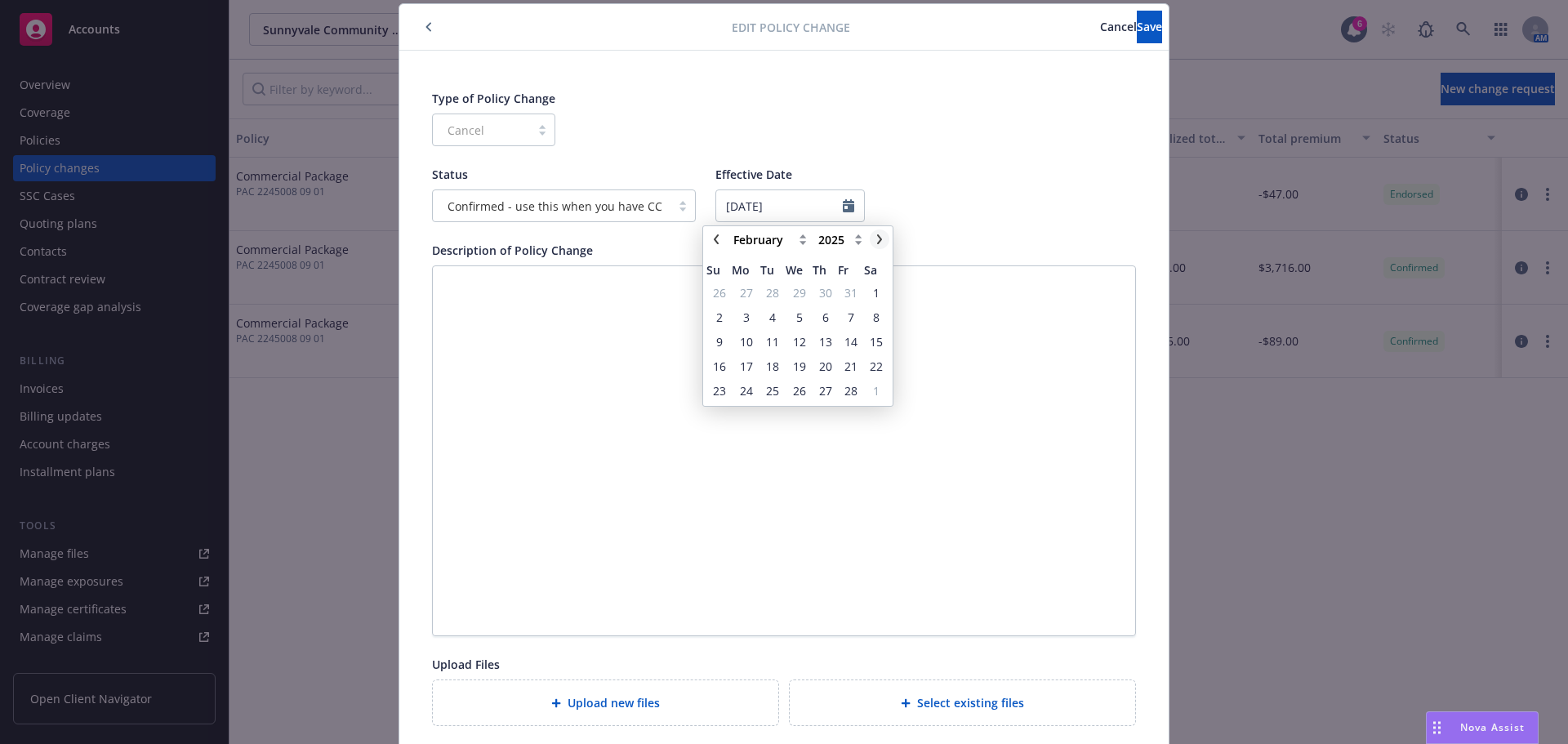
click at [879, 235] on icon "chevronRight" at bounding box center [879, 239] width 10 height 10
click at [880, 239] on icon "chevronRight" at bounding box center [879, 239] width 5 height 10
select select "April"
click at [828, 296] on span "3" at bounding box center [826, 292] width 6 height 17
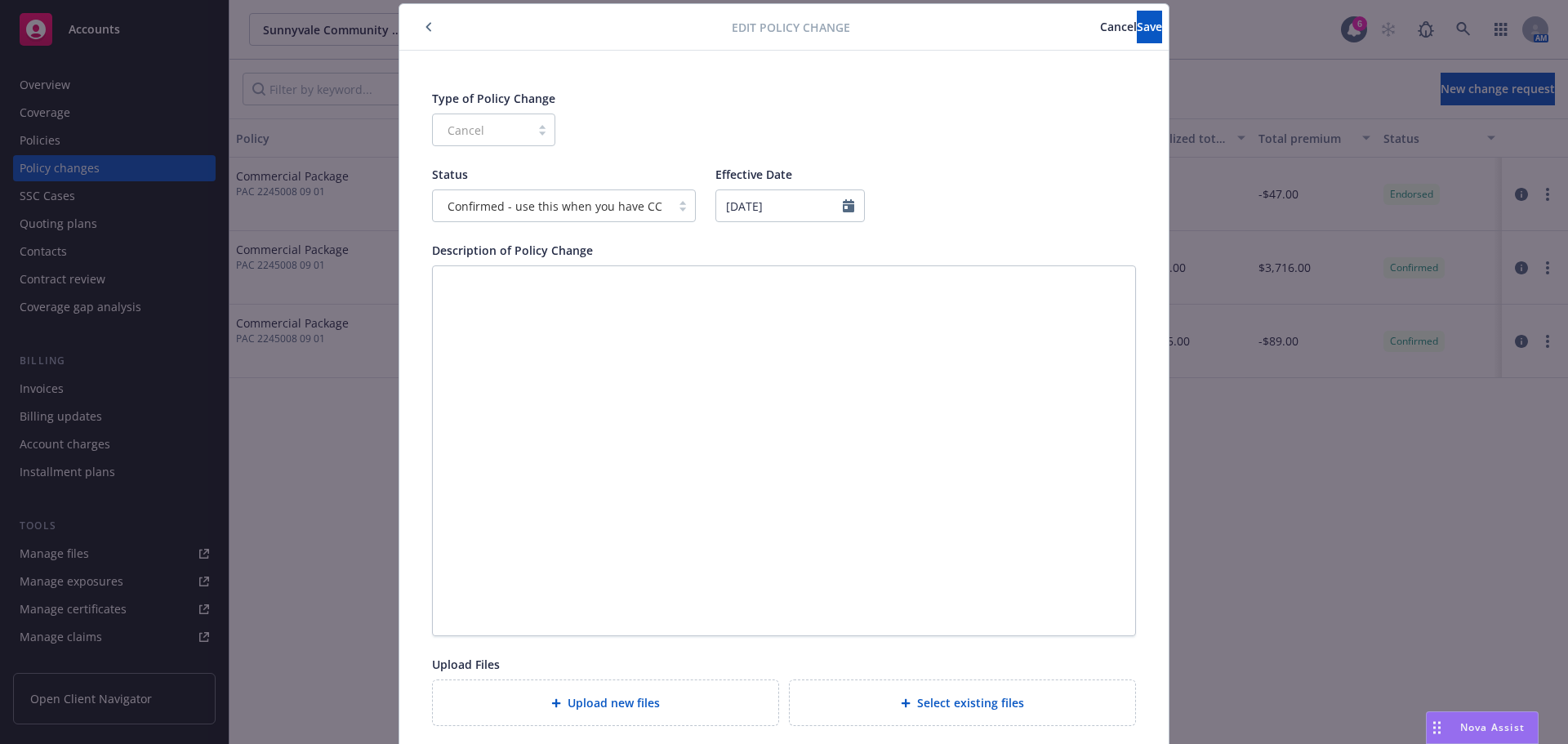
type input "[DATE]"
click at [779, 363] on textarea at bounding box center [784, 451] width 704 height 371
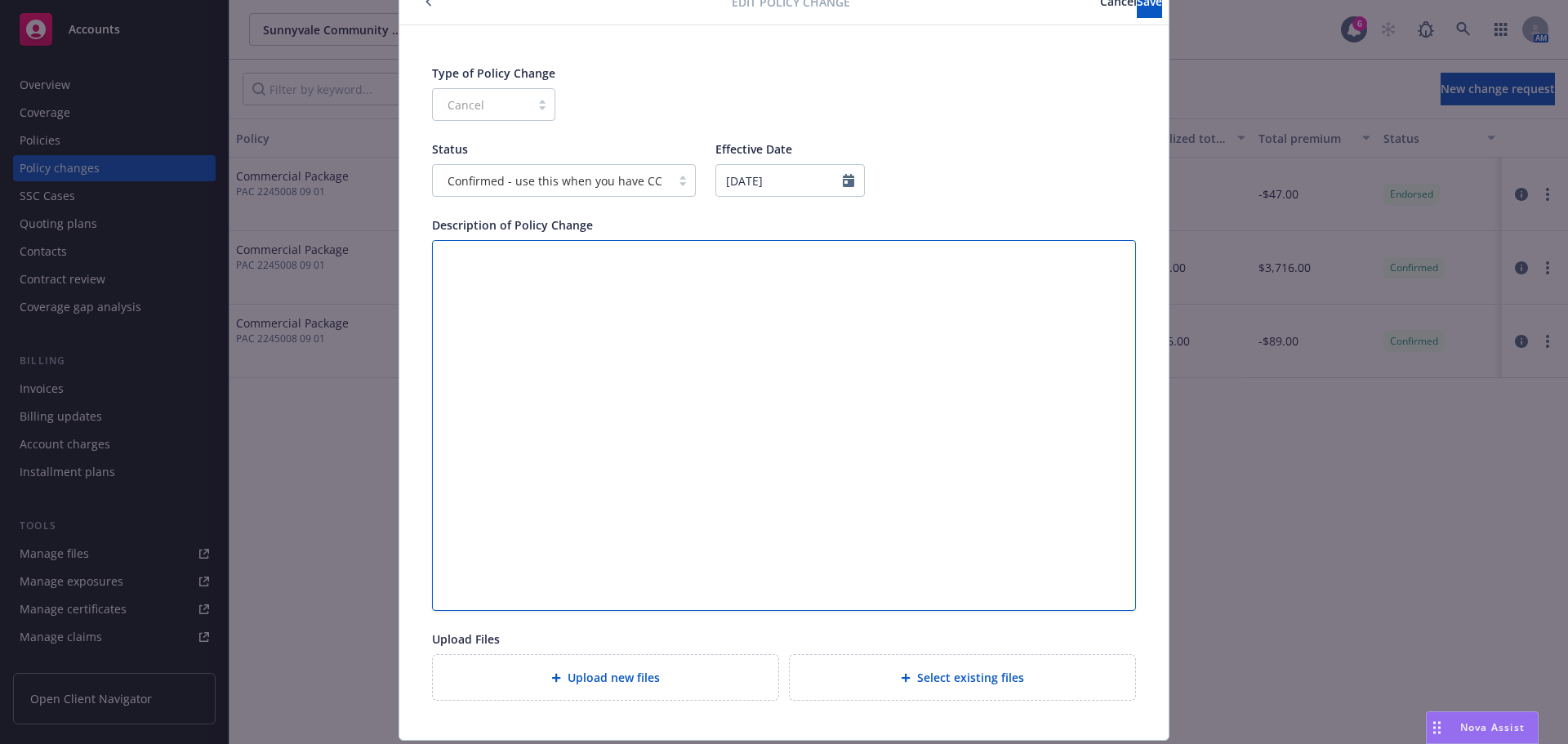
scroll to position [0, 0]
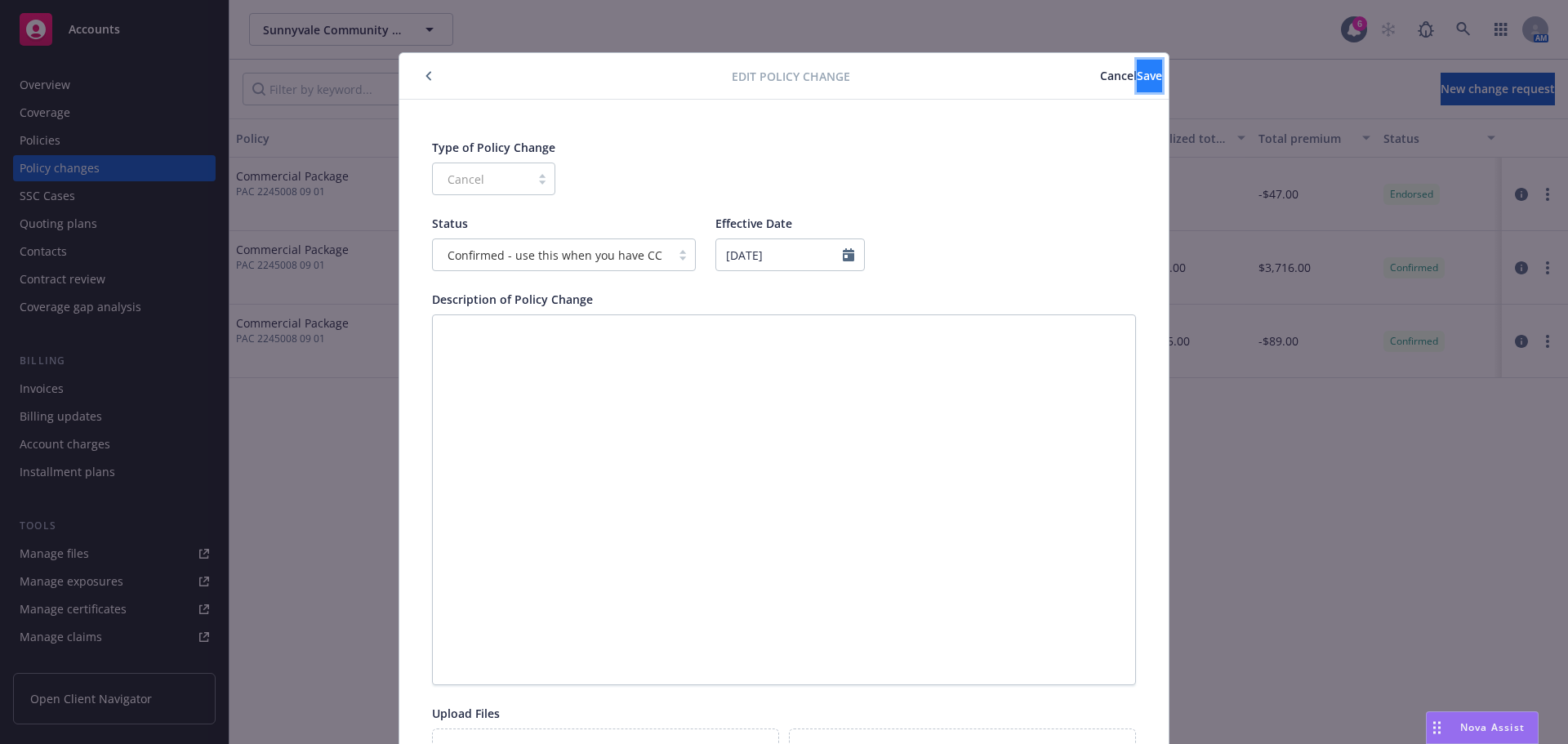
click at [1137, 65] on button "Save" at bounding box center [1149, 75] width 26 height 33
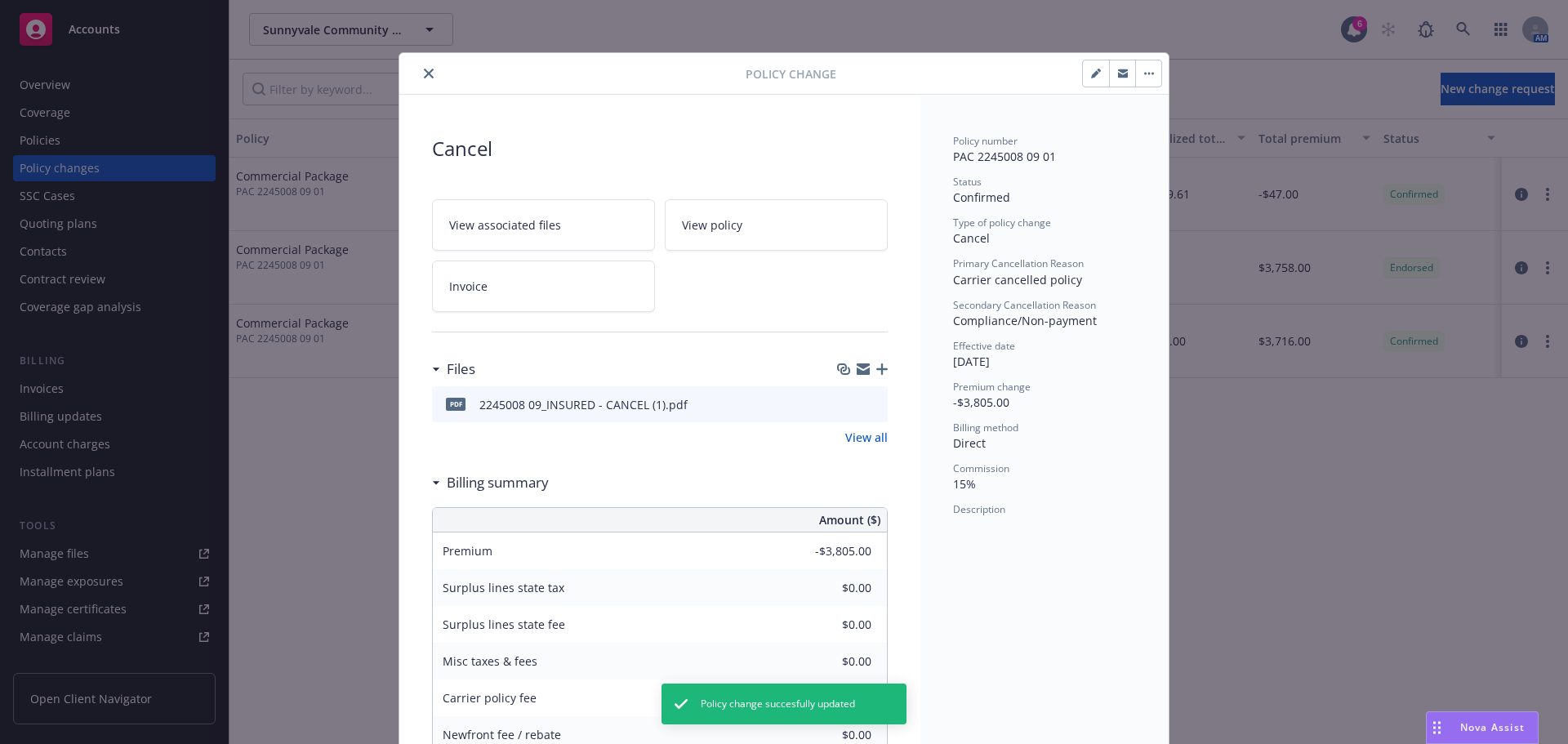
click at [421, 80] on button "close" at bounding box center [429, 73] width 19 height 19
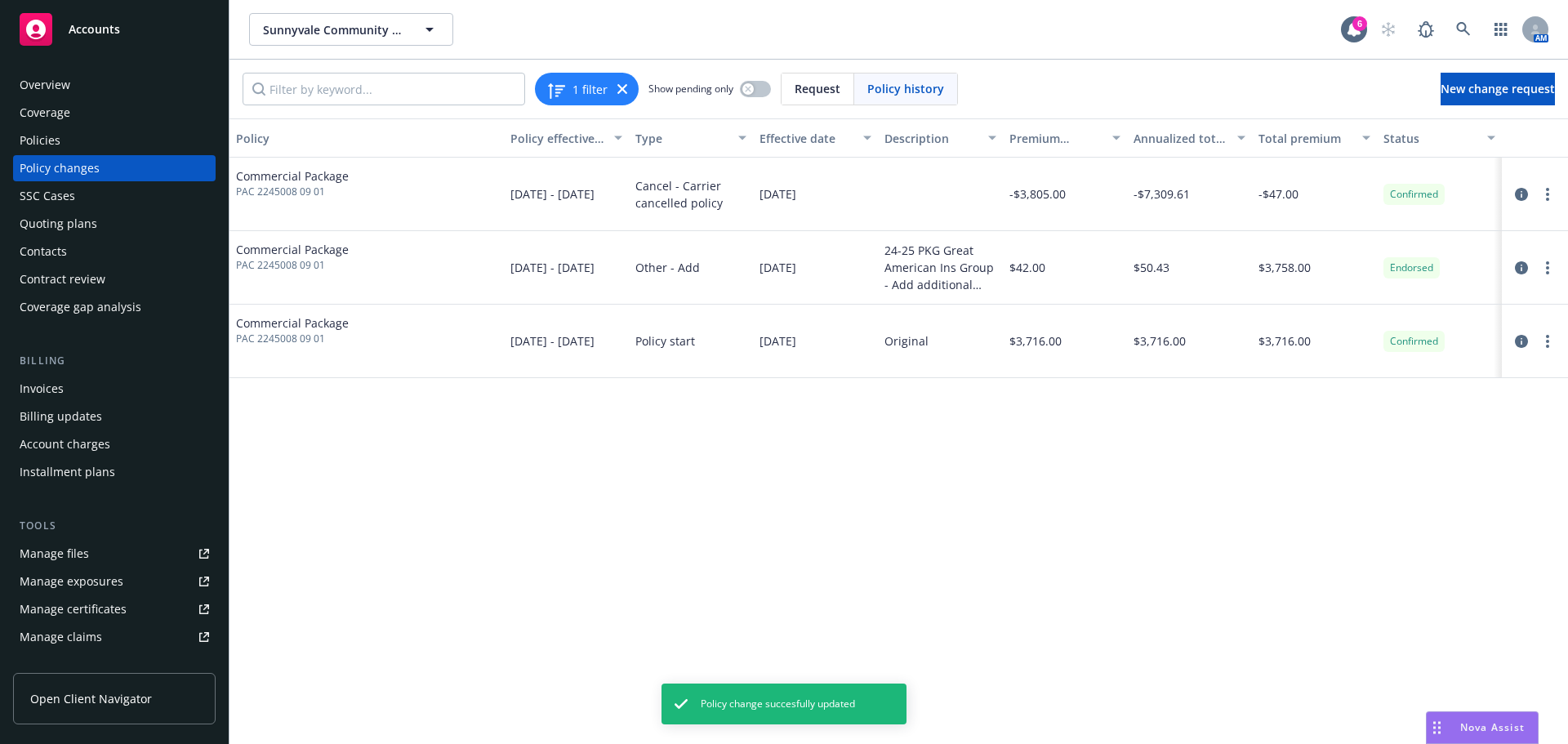
click at [1534, 342] on div at bounding box center [1535, 341] width 53 height 19
click at [1539, 344] on link "more" at bounding box center [1548, 341] width 19 height 19
click at [1548, 193] on circle "more" at bounding box center [1548, 194] width 4 height 4
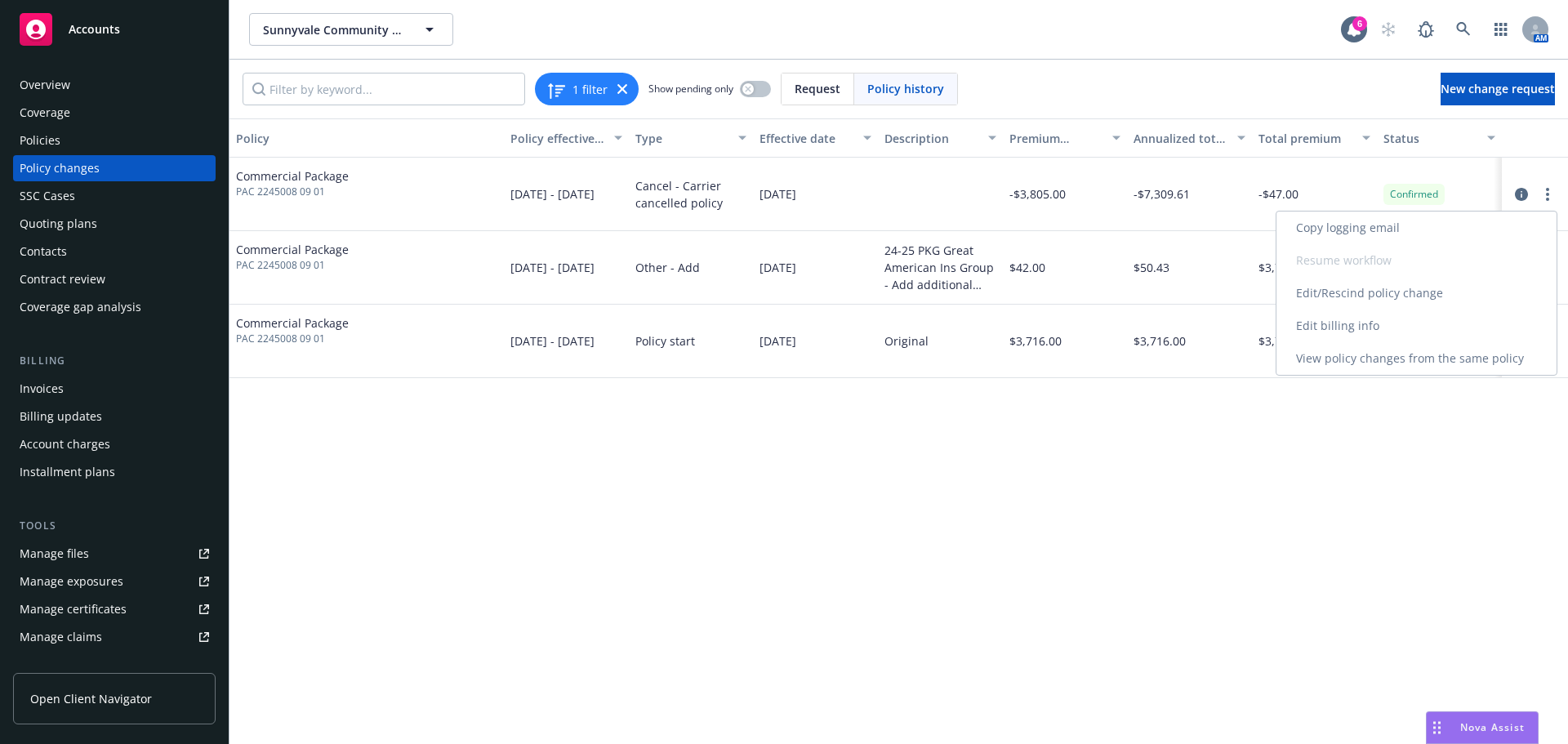
click at [1371, 324] on link "Edit billing info" at bounding box center [1416, 325] width 280 height 33
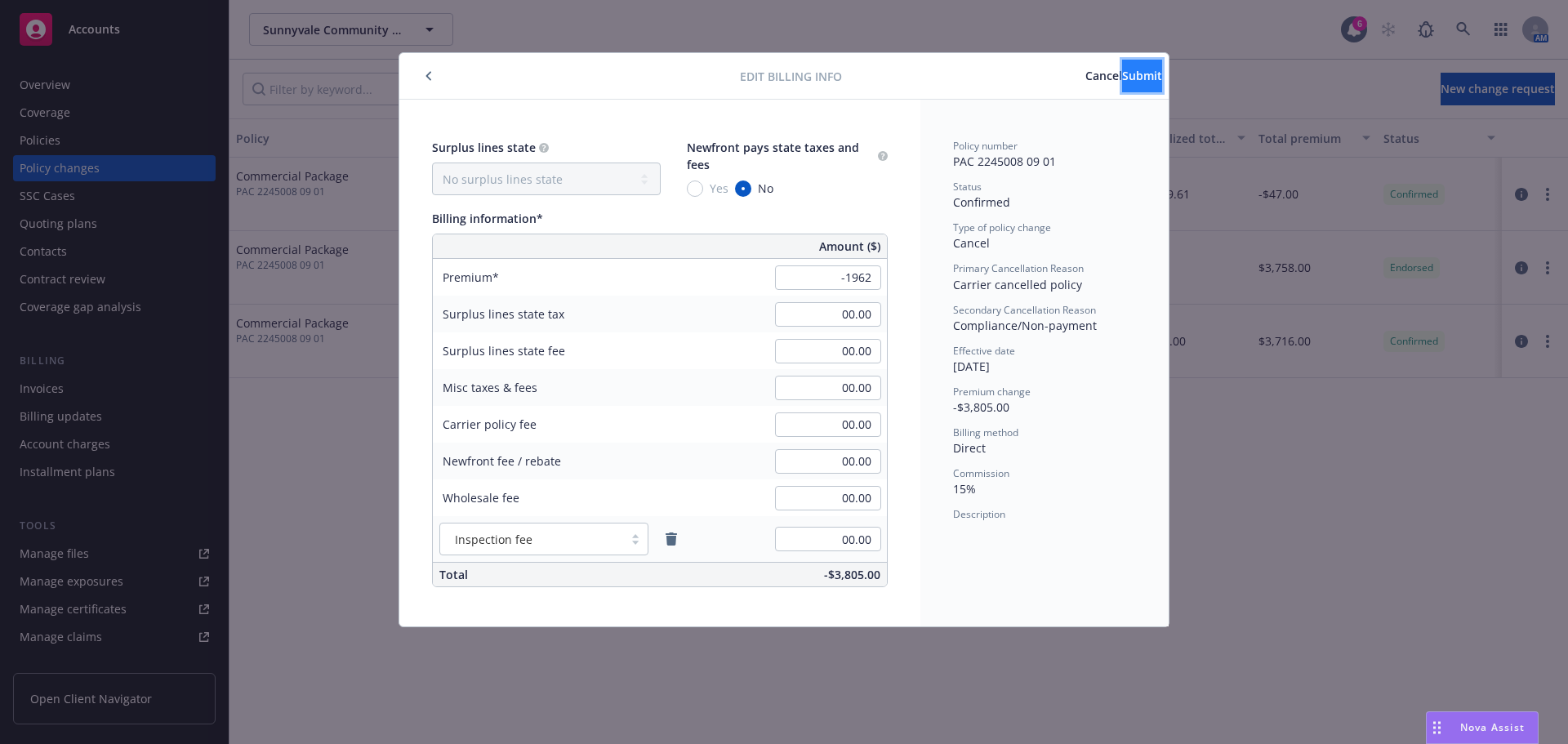
type input "-1,962.00"
click at [1124, 70] on span "Submit" at bounding box center [1142, 76] width 40 height 16
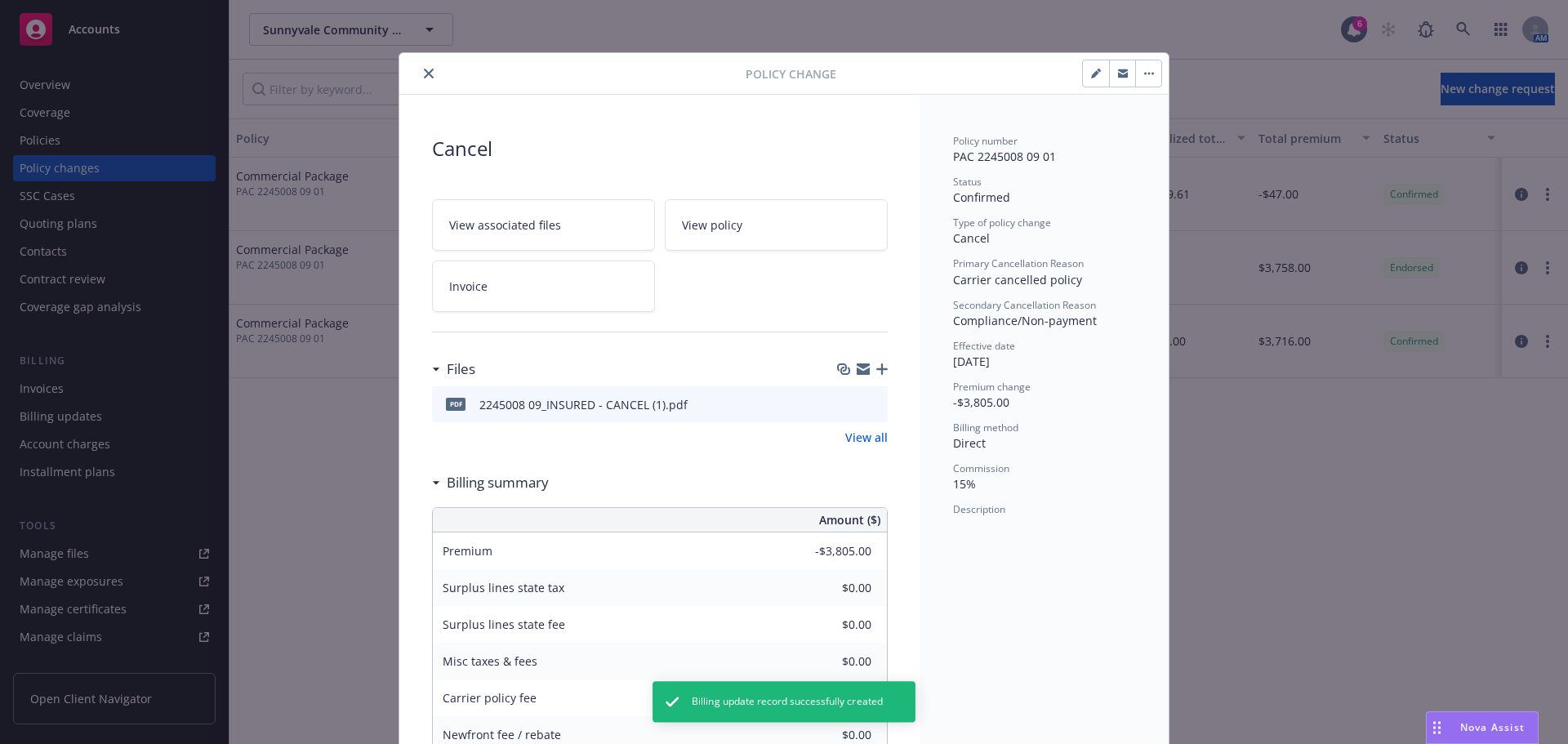
type input "-$1,962.00"
drag, startPoint x: 1330, startPoint y: 491, endPoint x: 1199, endPoint y: 351, distance: 191.7
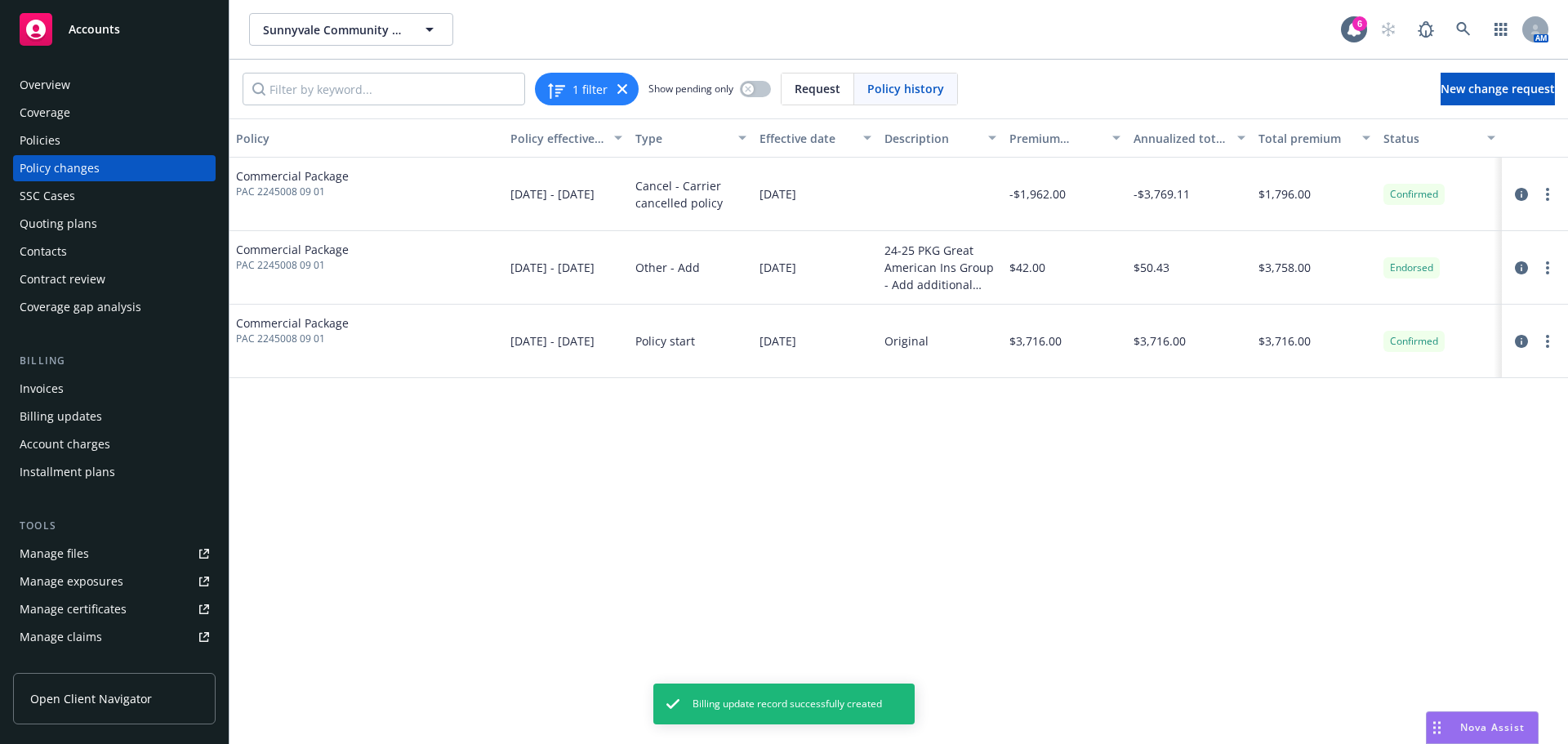
click at [42, 144] on div "Policies" at bounding box center [40, 140] width 41 height 27
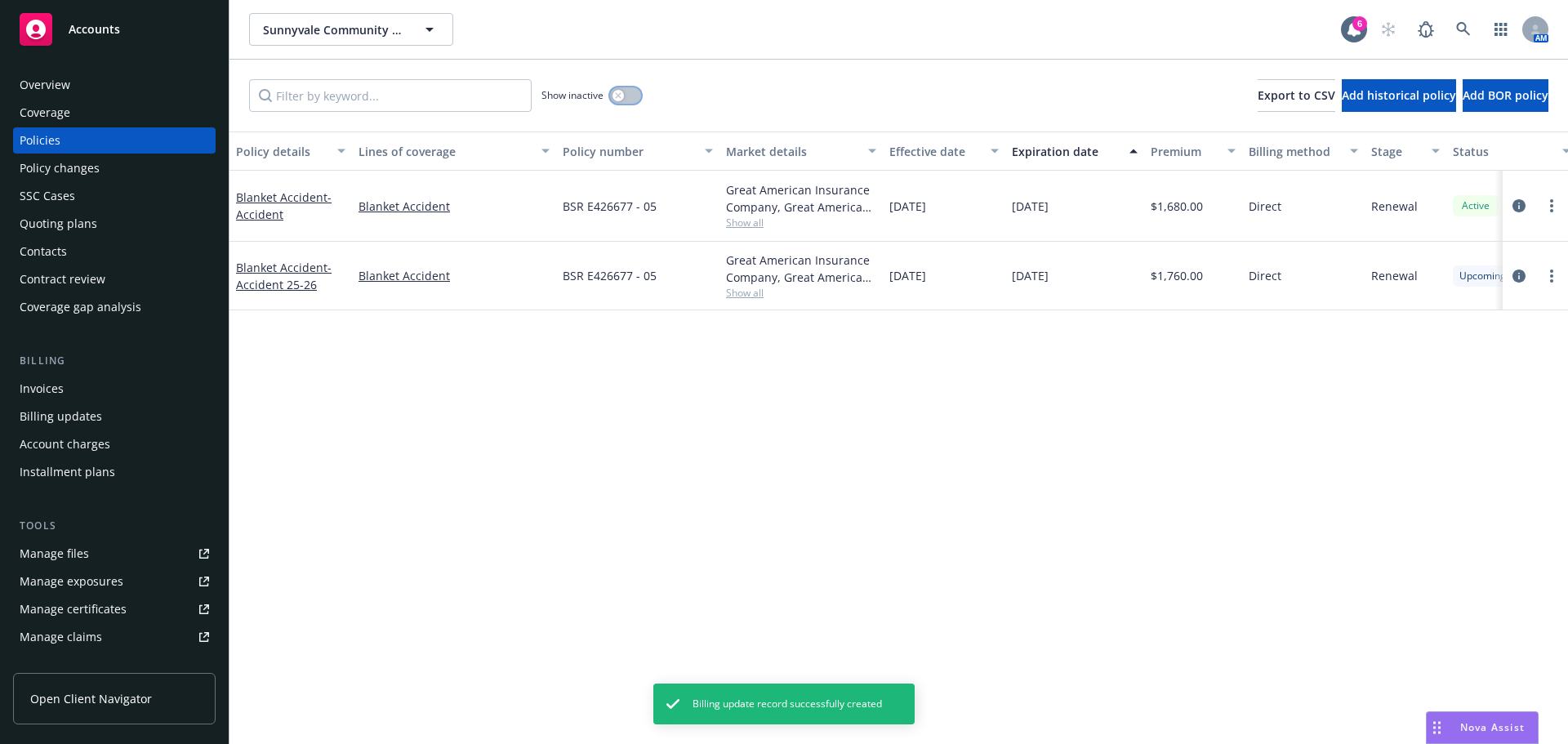
click at [635, 98] on button "button" at bounding box center [625, 95] width 31 height 16
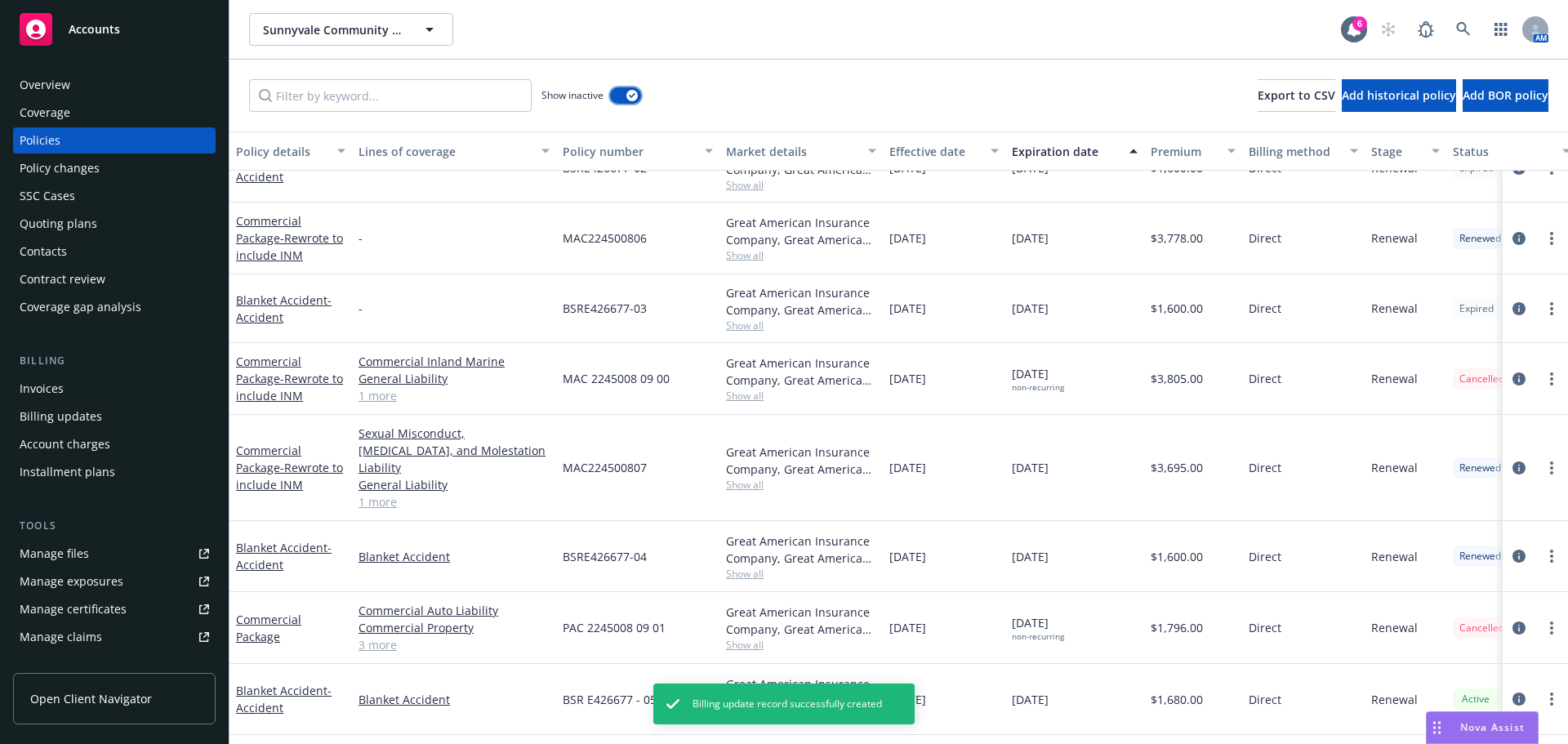
scroll to position [418, 0]
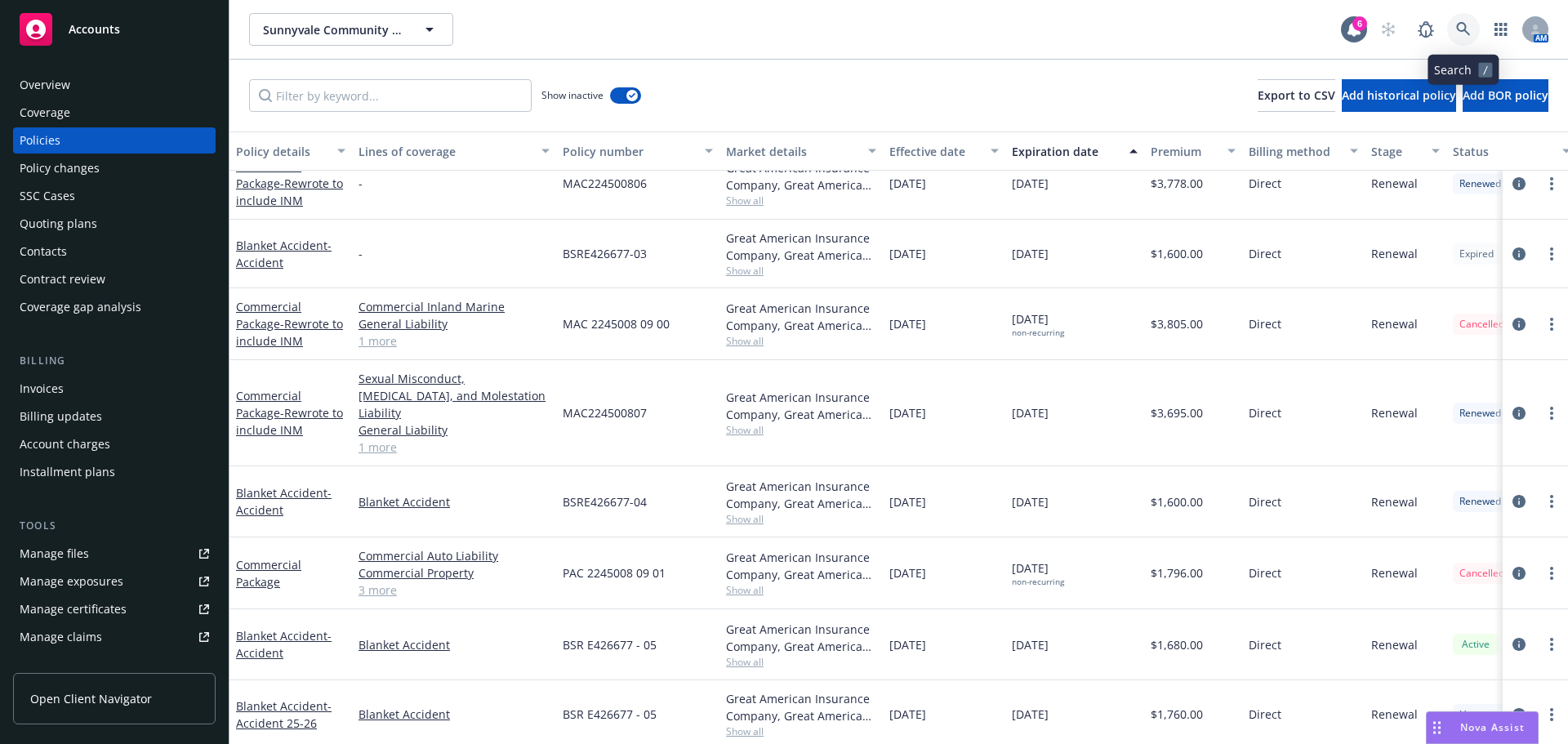
click at [1462, 28] on icon at bounding box center [1464, 29] width 15 height 15
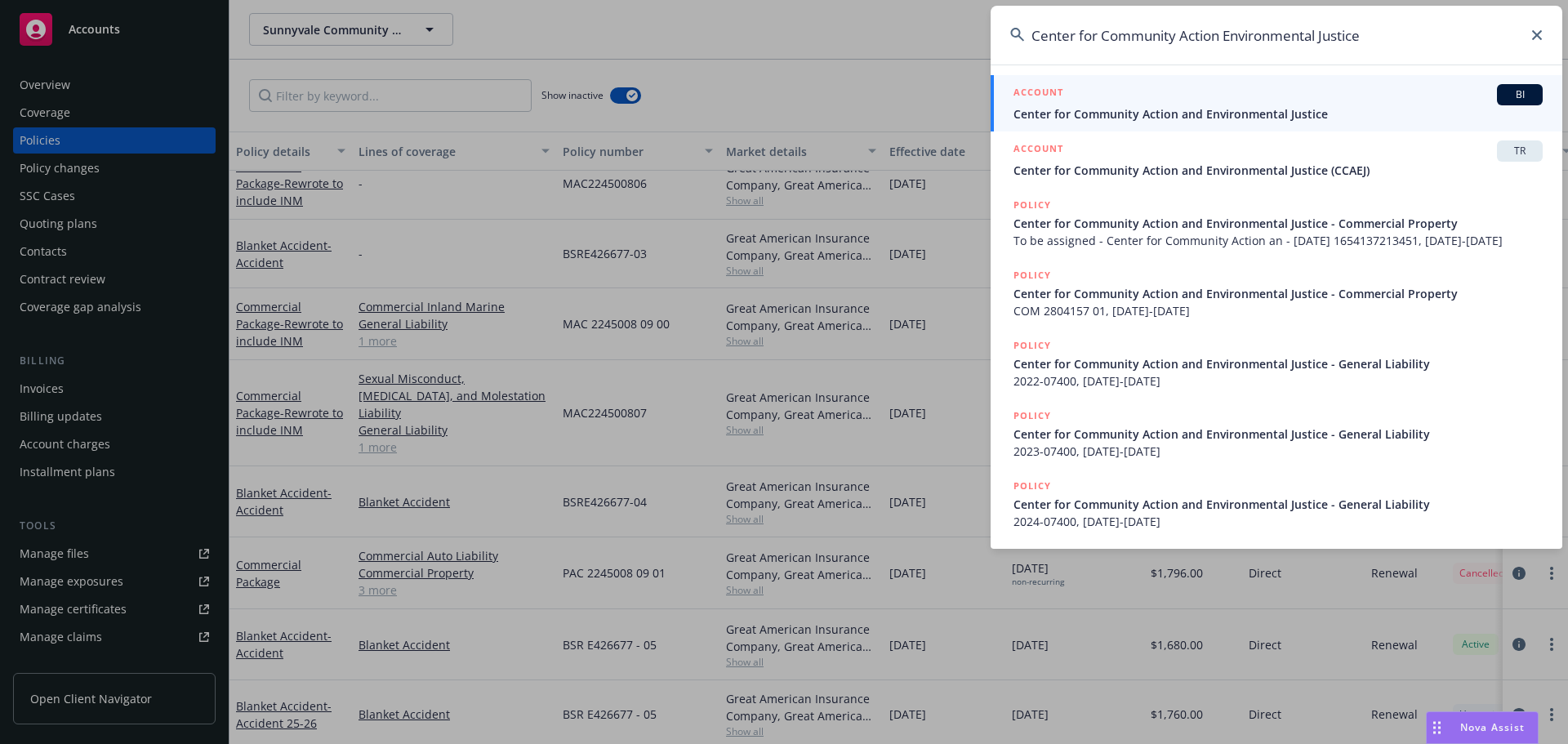
type input "Center for Community Action Environmental Justice"
click at [1117, 120] on span "Center for Community Action and Environmental Justice" at bounding box center [1278, 113] width 529 height 17
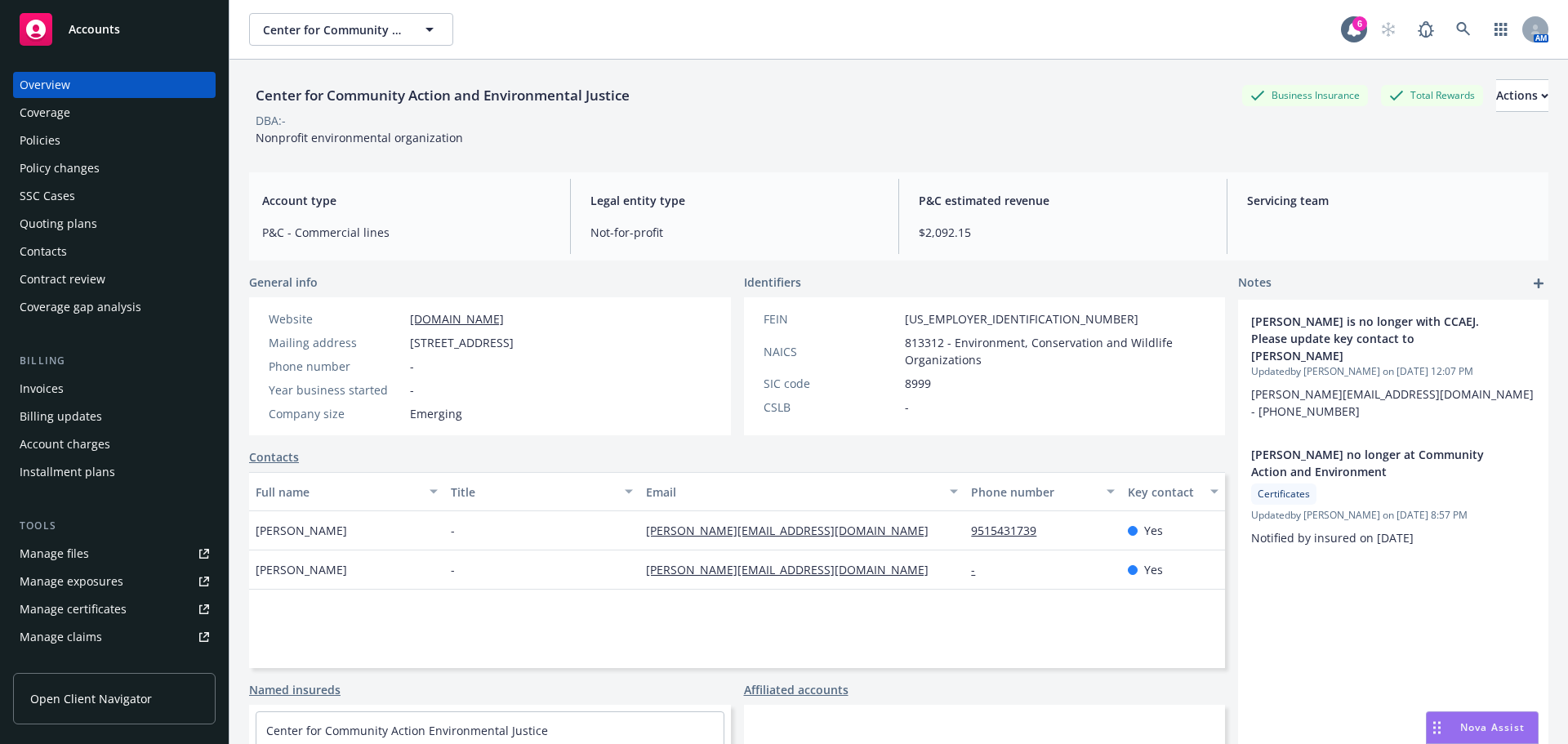
click at [109, 143] on div "Policies" at bounding box center [114, 140] width 189 height 27
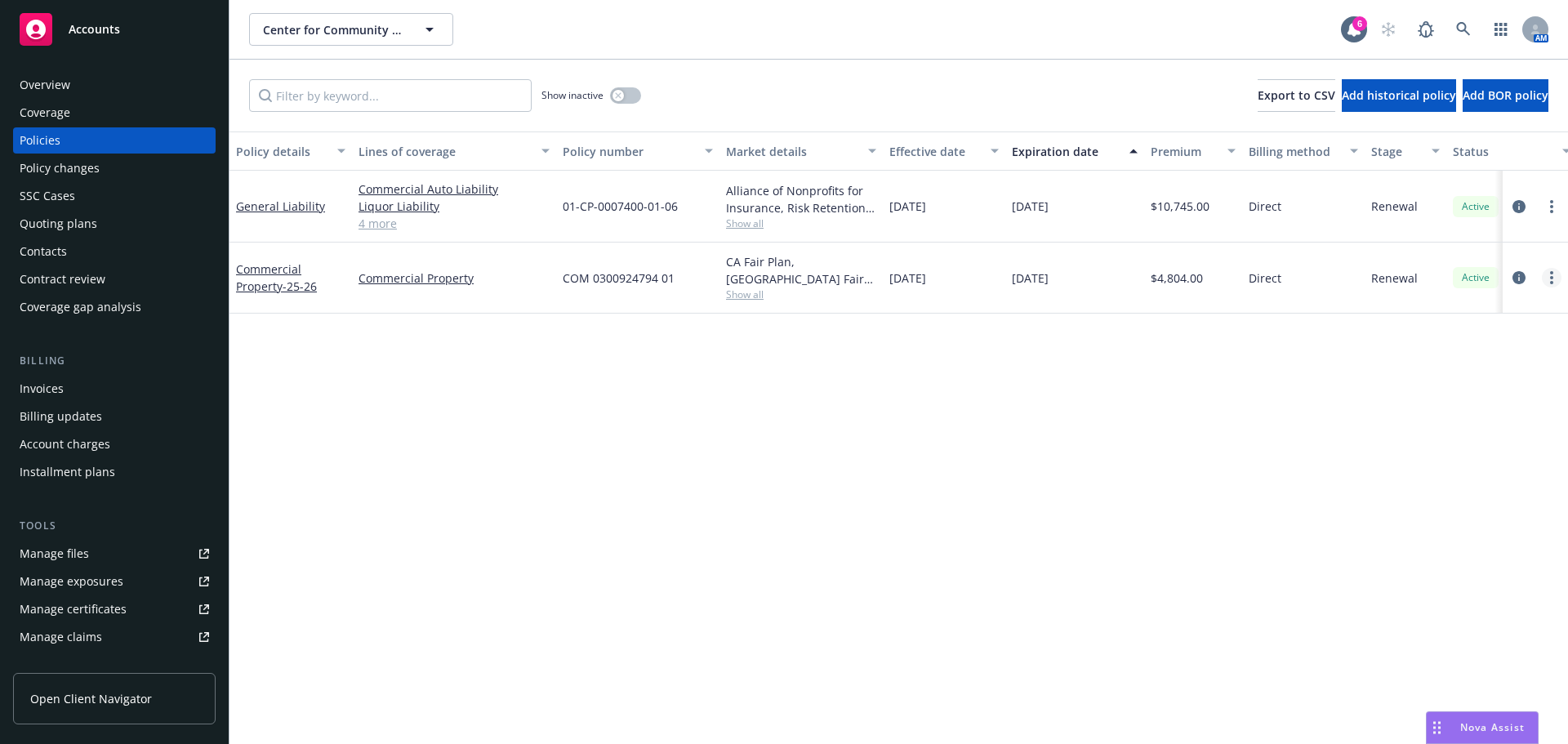
click at [1555, 279] on link "more" at bounding box center [1552, 277] width 19 height 19
click at [1474, 508] on link "Copy logging email" at bounding box center [1465, 506] width 192 height 33
click at [1466, 20] on link at bounding box center [1463, 29] width 33 height 33
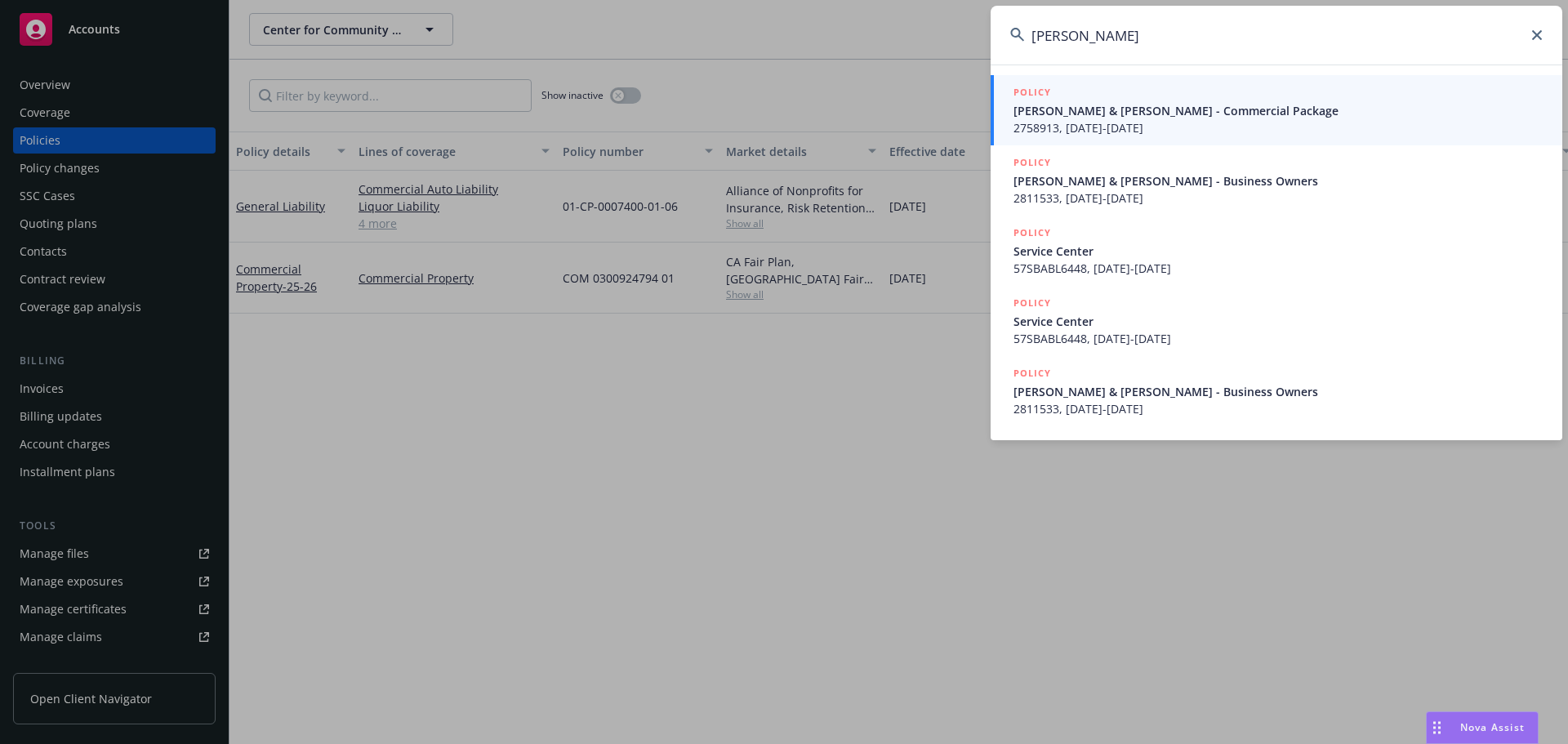
type input "[PERSON_NAME]"
click at [1146, 95] on div "POLICY" at bounding box center [1278, 93] width 529 height 18
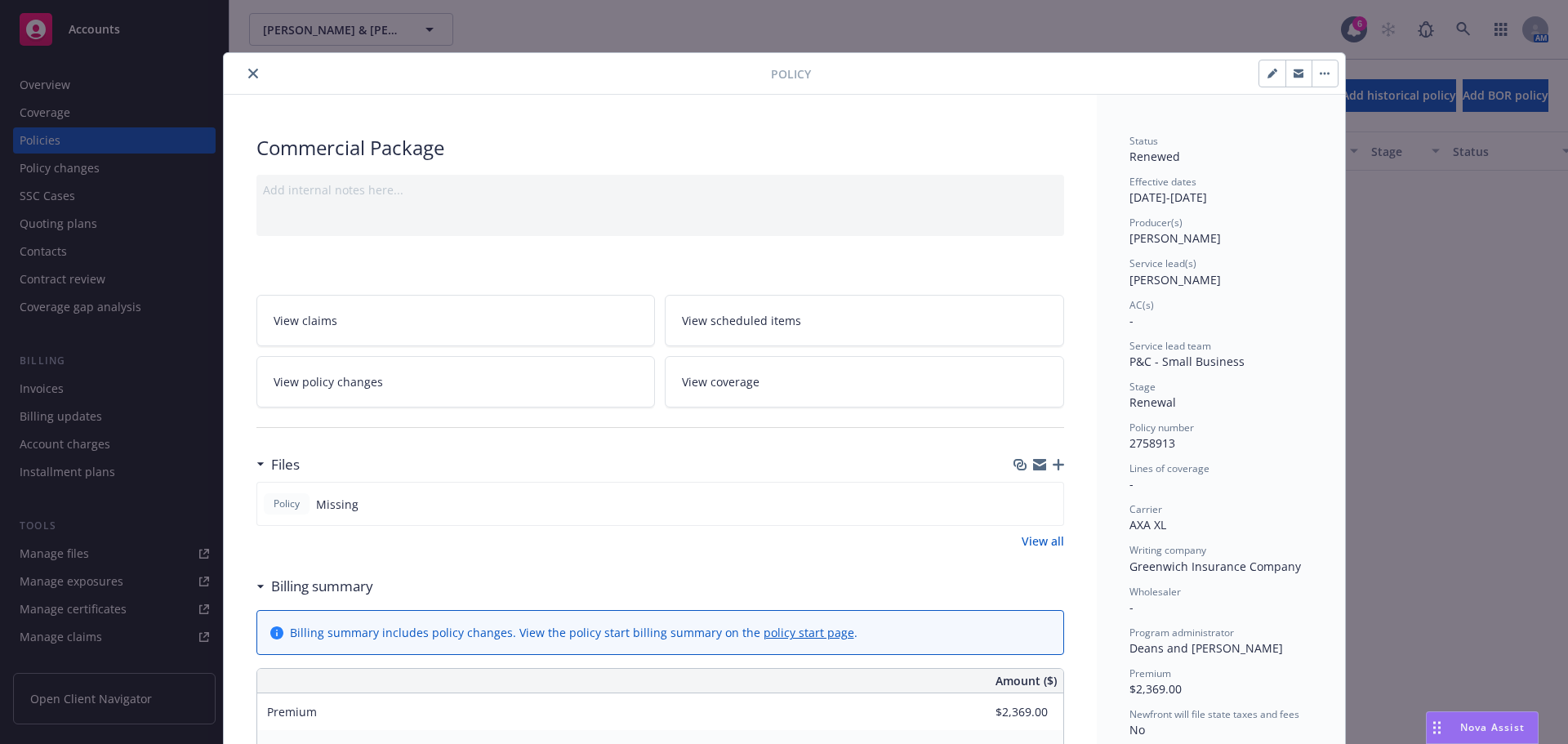
click at [248, 74] on icon "close" at bounding box center [253, 73] width 10 height 10
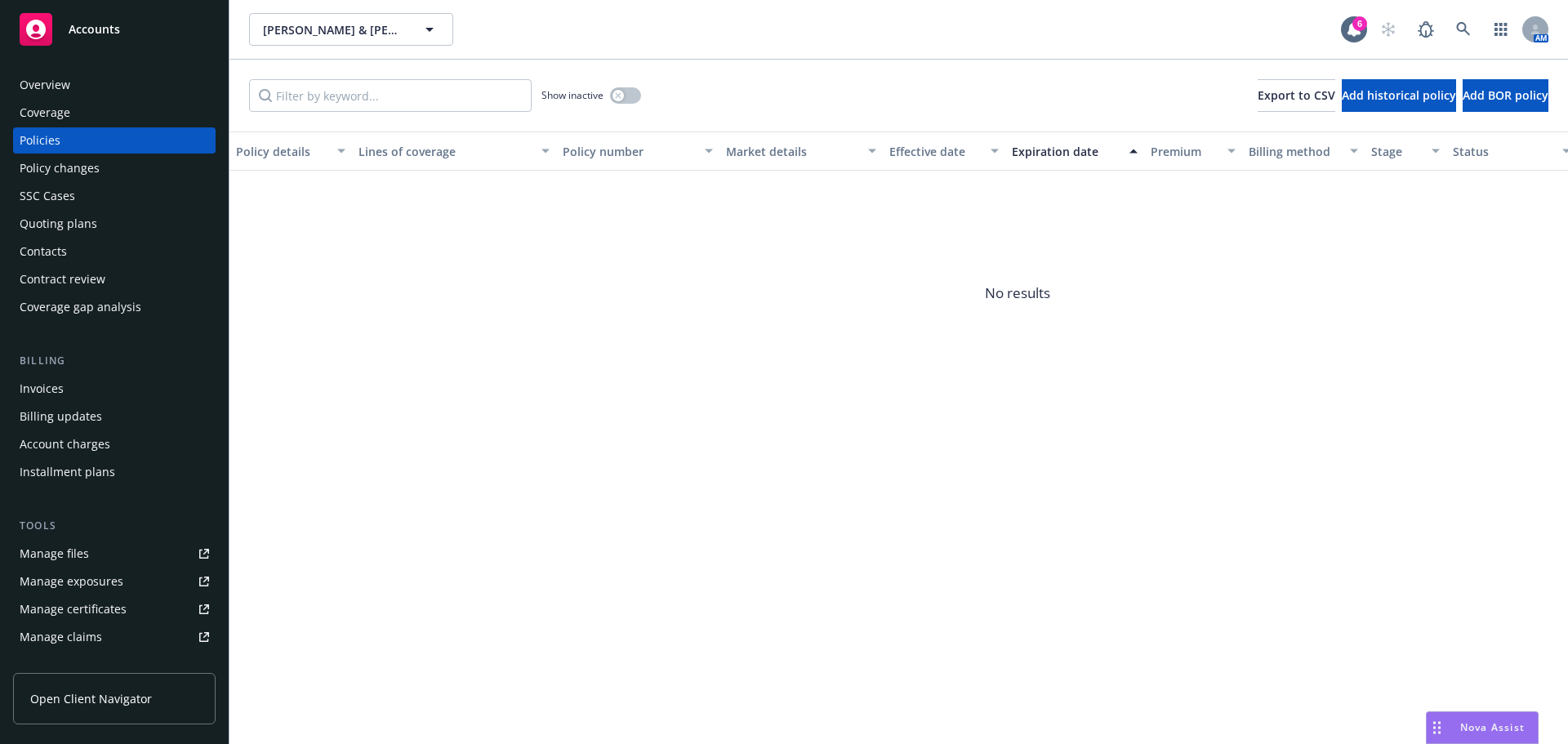
click at [73, 140] on div "Policies" at bounding box center [114, 140] width 189 height 27
click at [646, 99] on div "Show inactive Export to CSV Add historical policy Add BOR policy" at bounding box center [899, 95] width 1339 height 72
click at [625, 90] on button "button" at bounding box center [625, 95] width 31 height 16
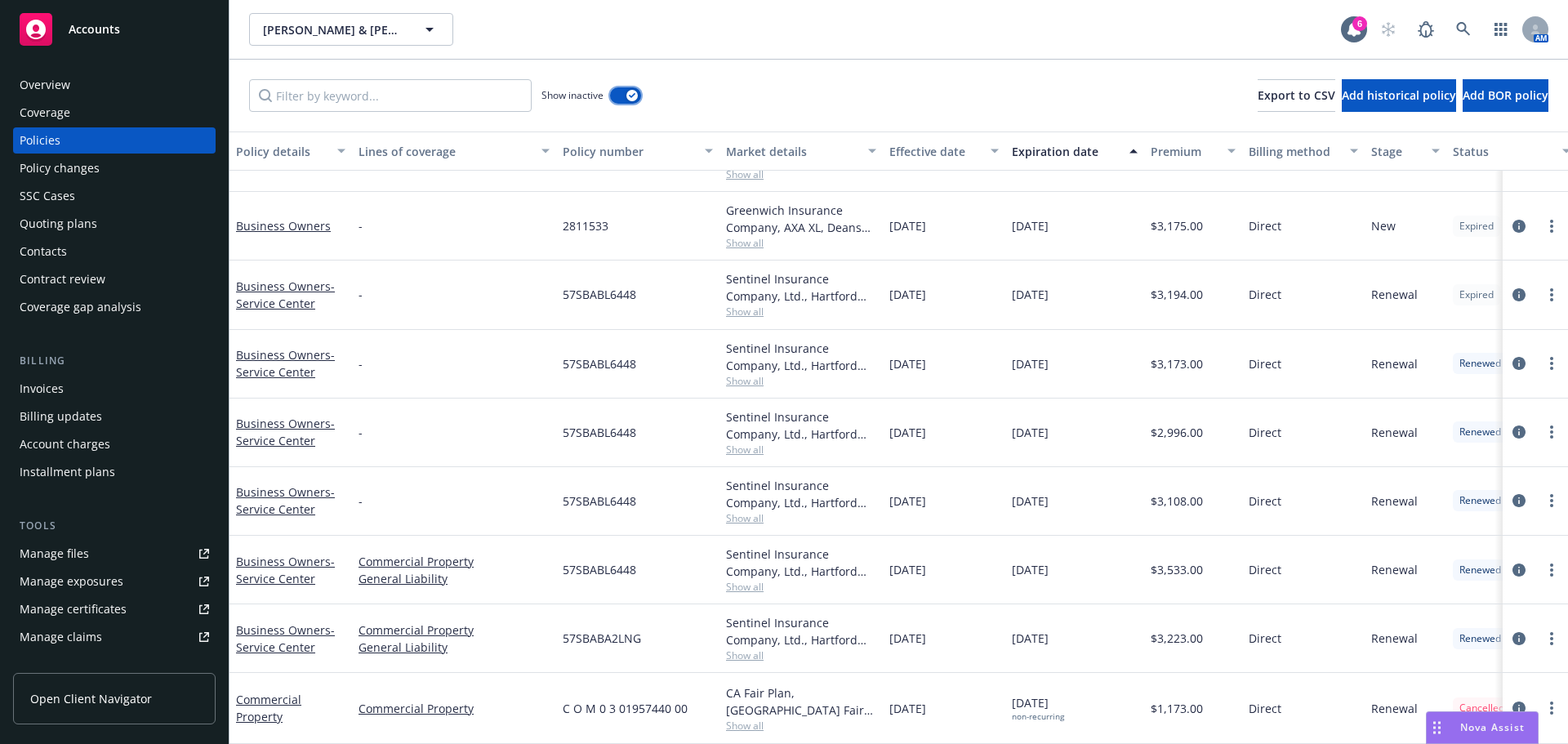
scroll to position [324, 0]
click at [1542, 698] on link "more" at bounding box center [1552, 708] width 19 height 19
click at [1428, 672] on link "Copy logging email" at bounding box center [1465, 674] width 192 height 33
click at [1461, 32] on icon at bounding box center [1464, 29] width 15 height 15
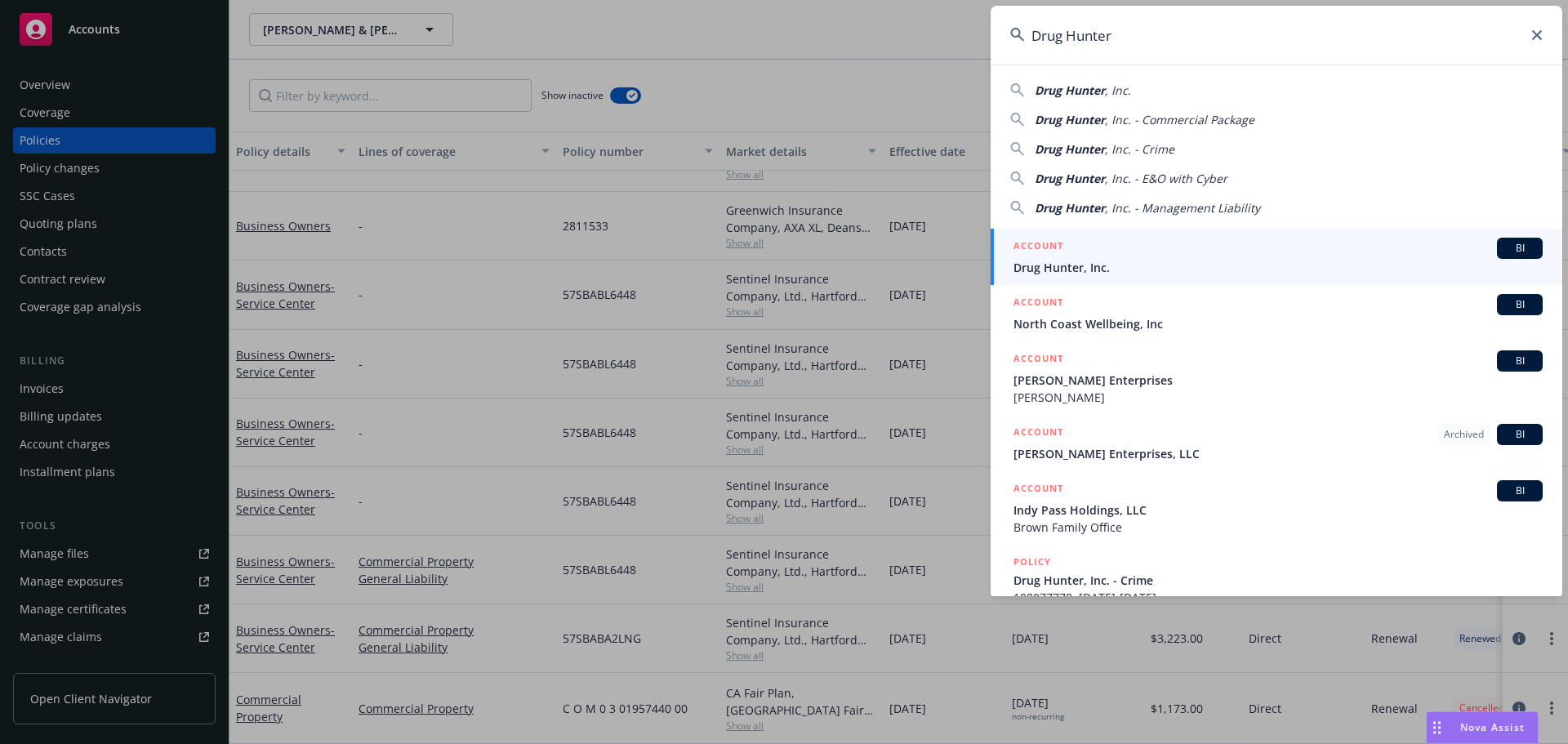
type input "Drug Hunter"
click at [1090, 272] on span "Drug Hunter, Inc." at bounding box center [1278, 267] width 529 height 17
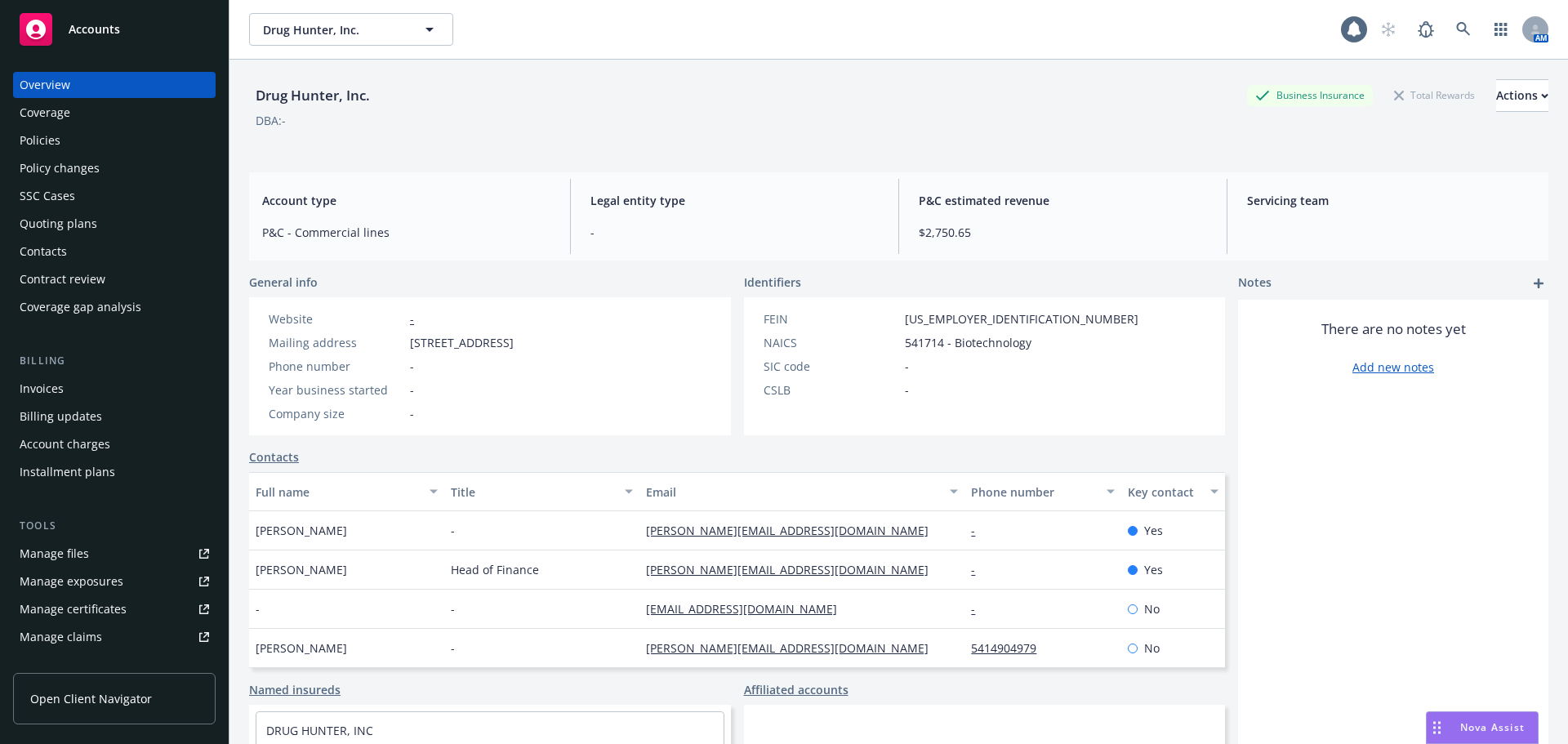
click at [81, 137] on div "Policies" at bounding box center [114, 140] width 189 height 27
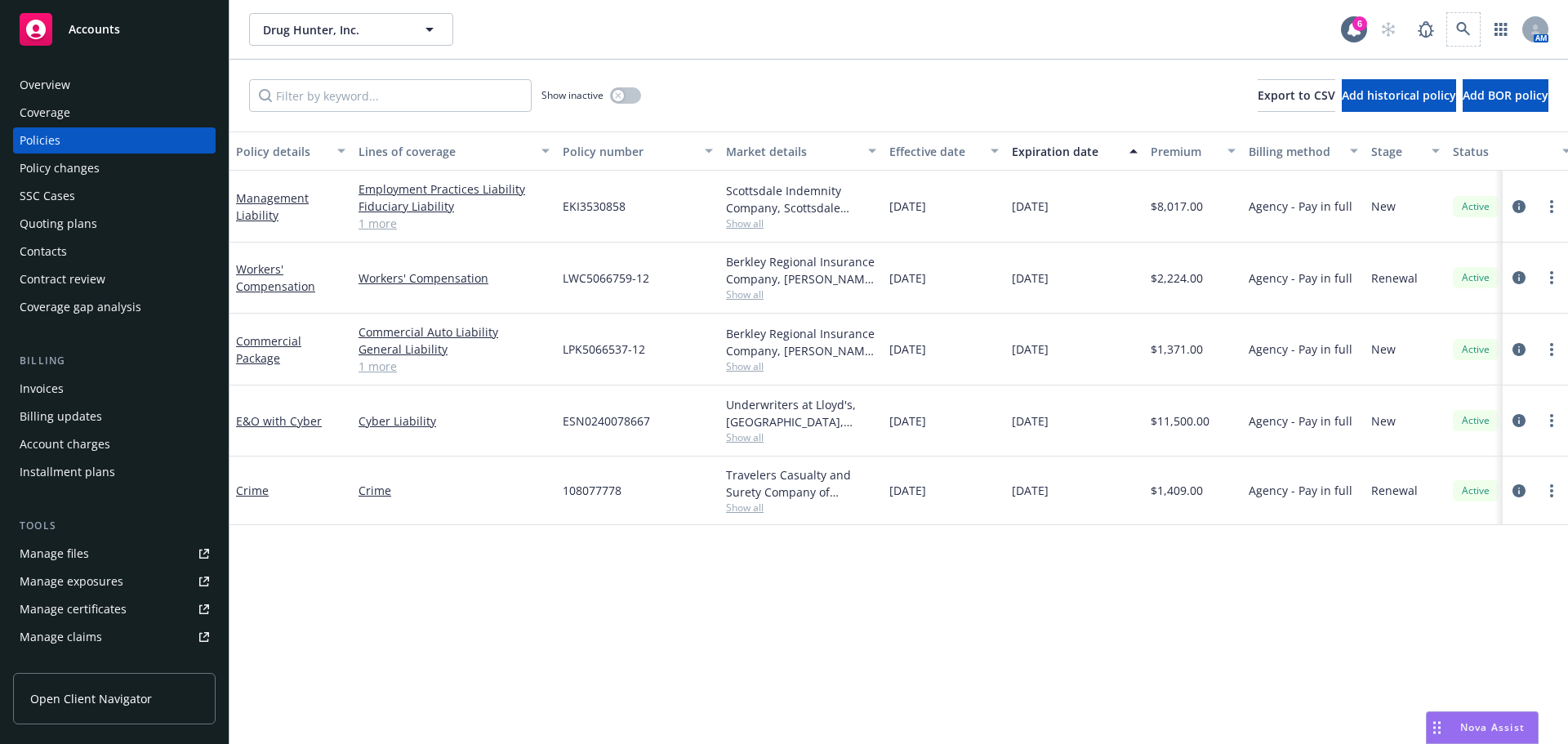
click at [1448, 39] on span at bounding box center [1463, 29] width 33 height 33
click at [1456, 36] on link at bounding box center [1463, 29] width 33 height 33
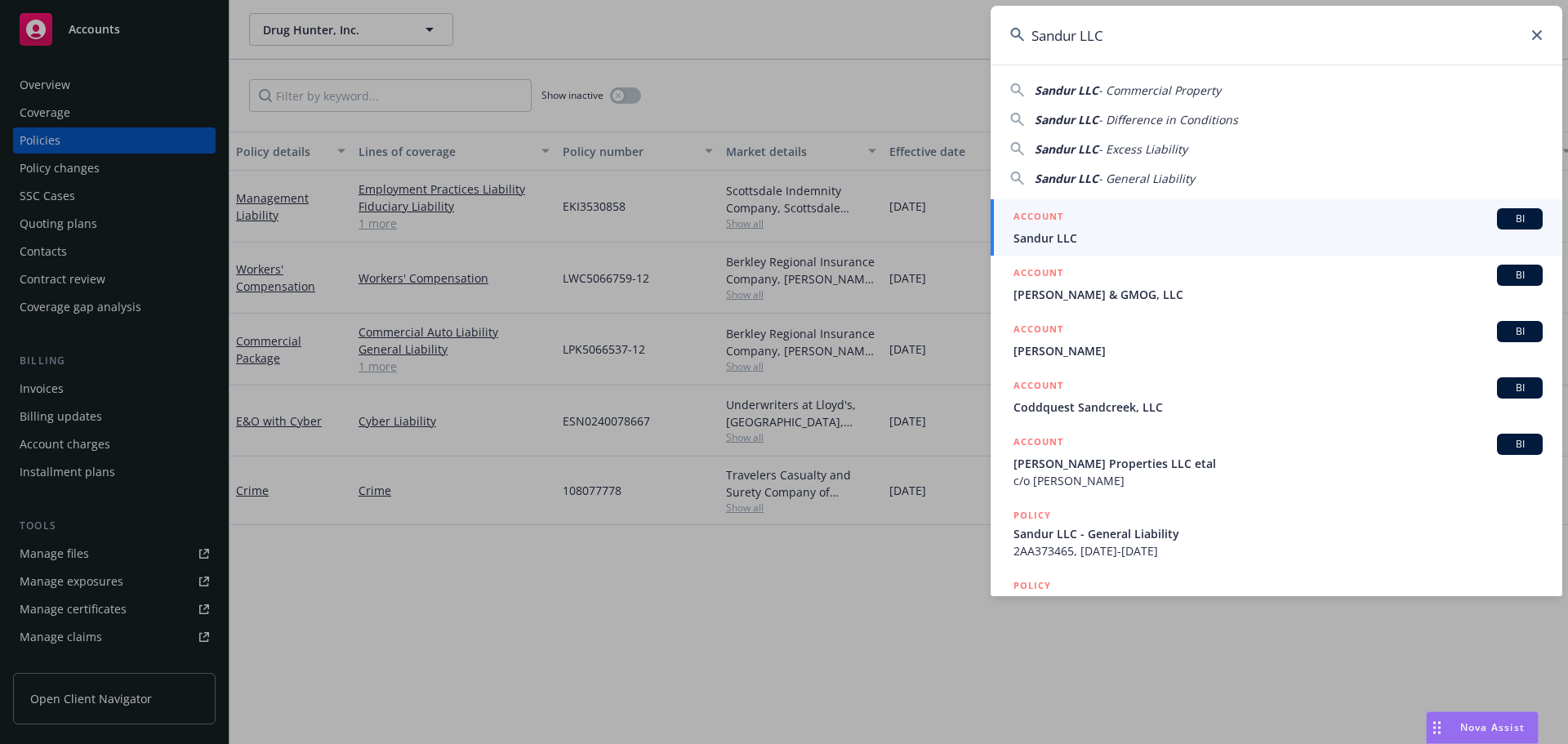
type input "Sandur LLC"
click at [1059, 224] on h5 "ACCOUNT" at bounding box center [1039, 218] width 49 height 19
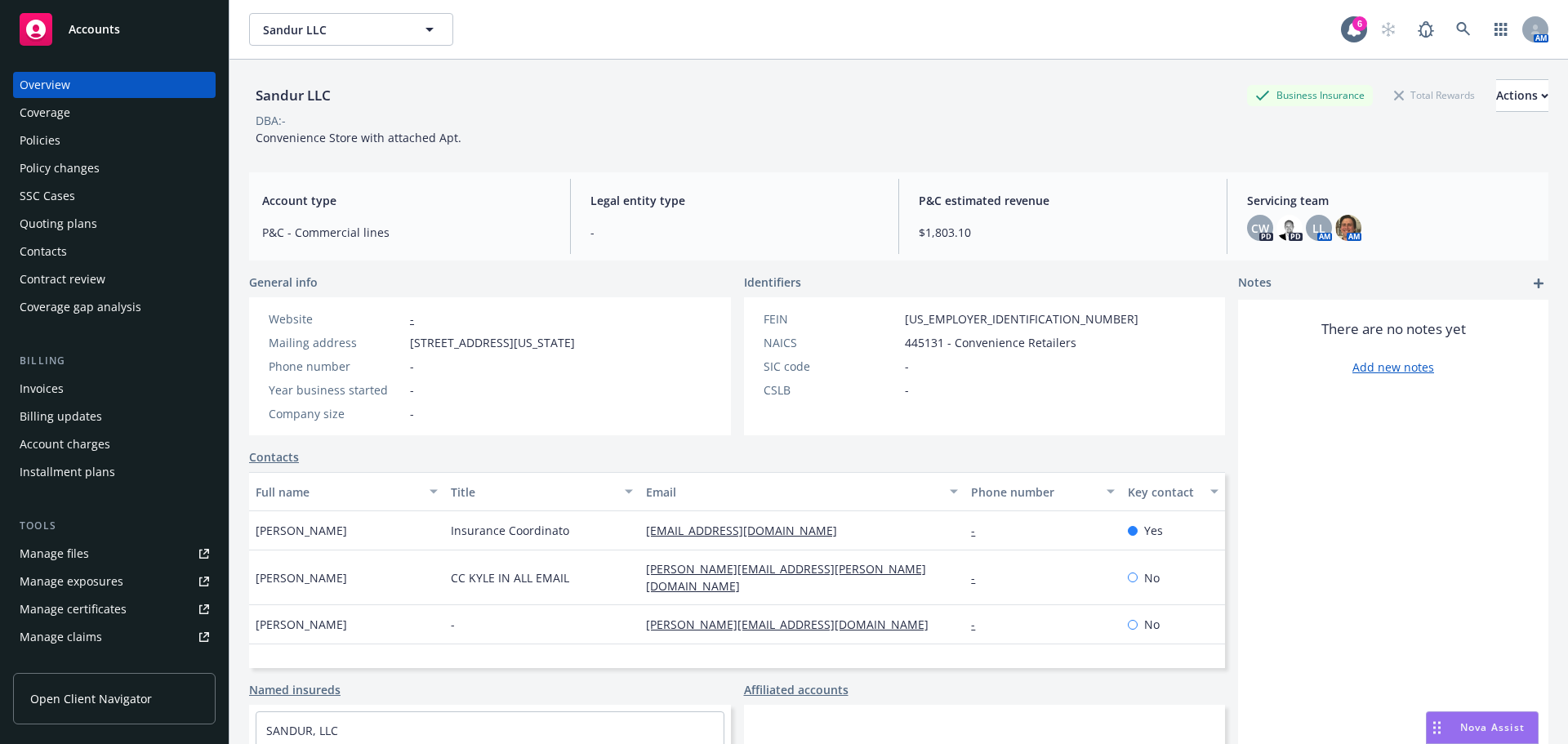
click at [114, 148] on div "Policies" at bounding box center [114, 140] width 189 height 27
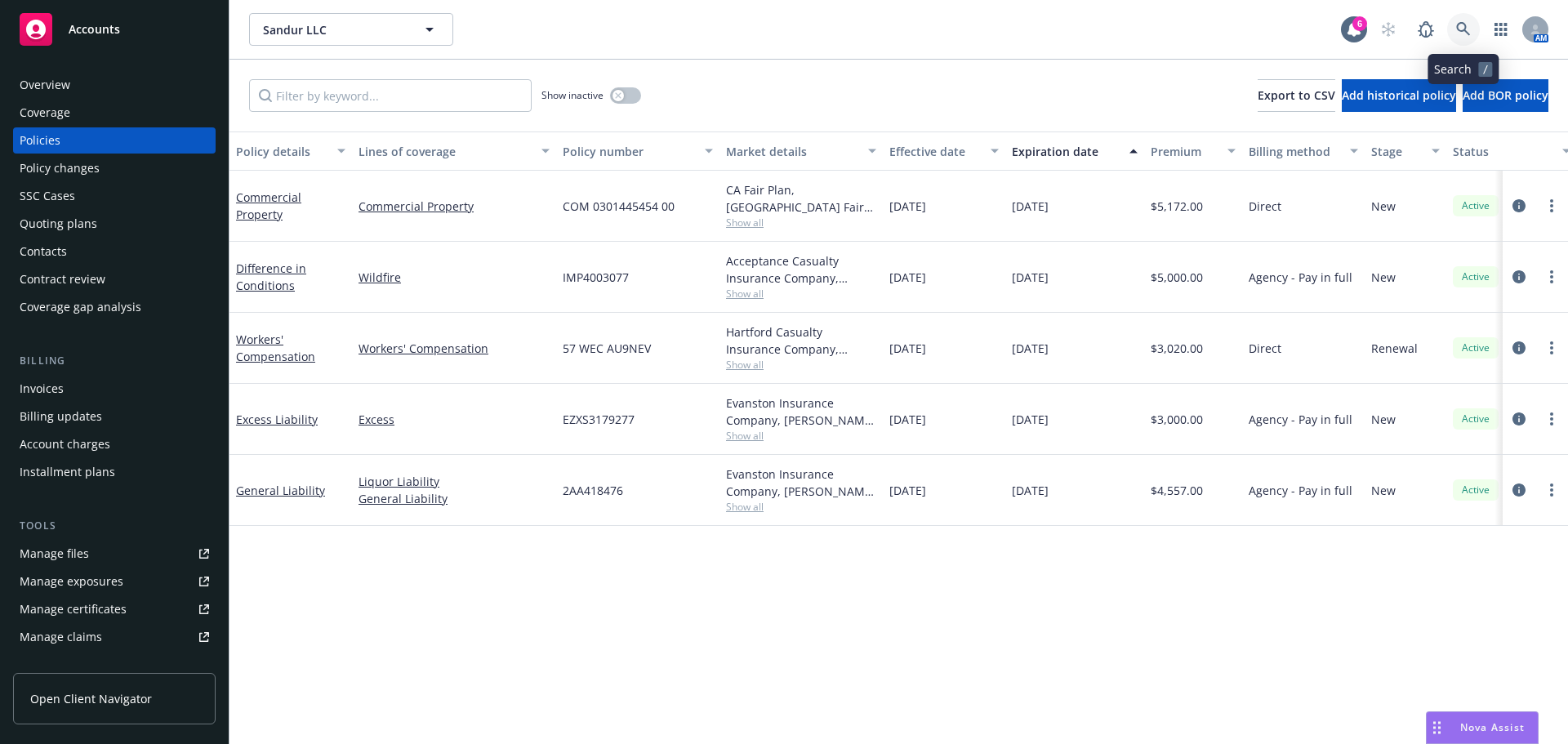
click at [1468, 28] on icon at bounding box center [1464, 29] width 15 height 15
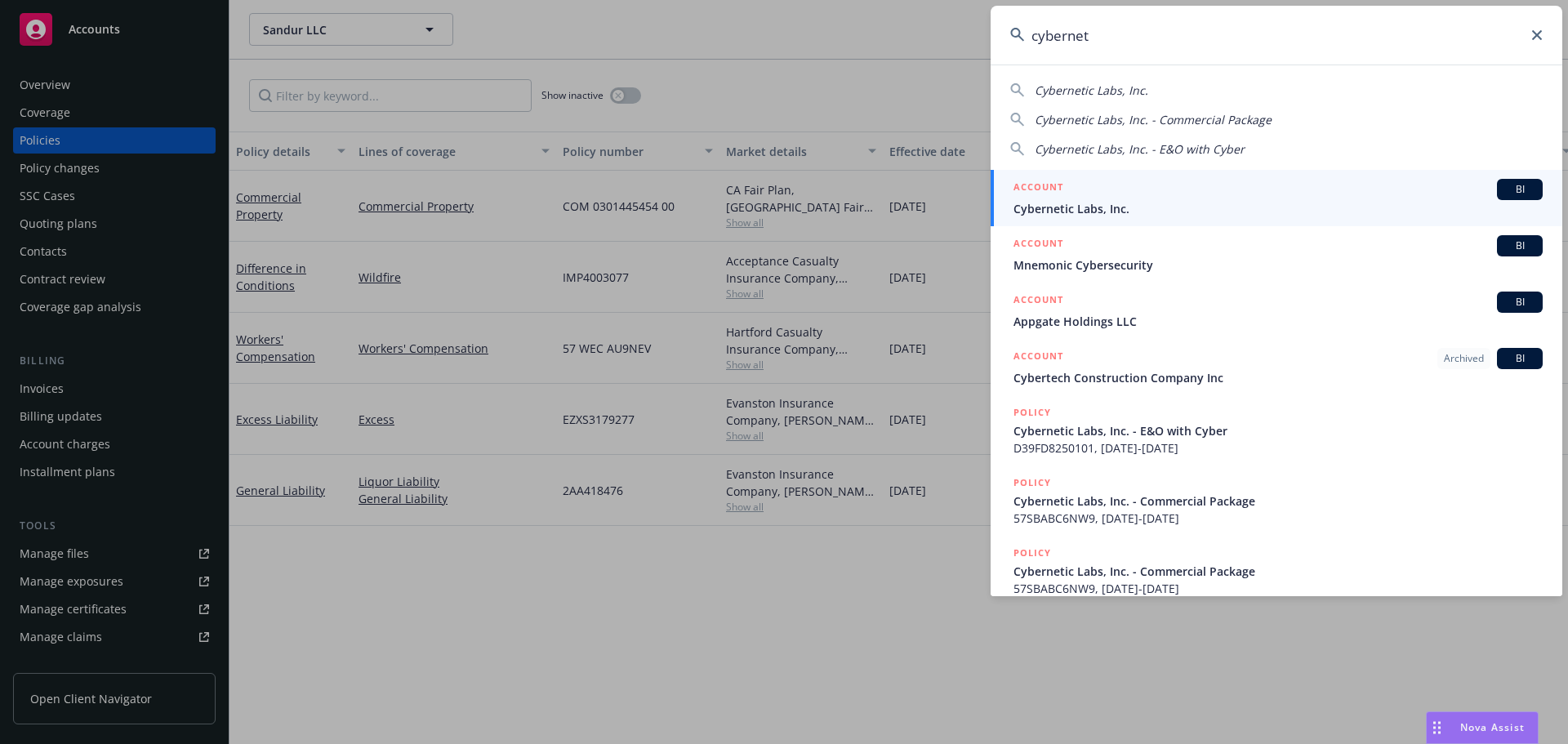
type input "cybernet"
click at [1100, 194] on div "ACCOUNT BI" at bounding box center [1278, 189] width 529 height 21
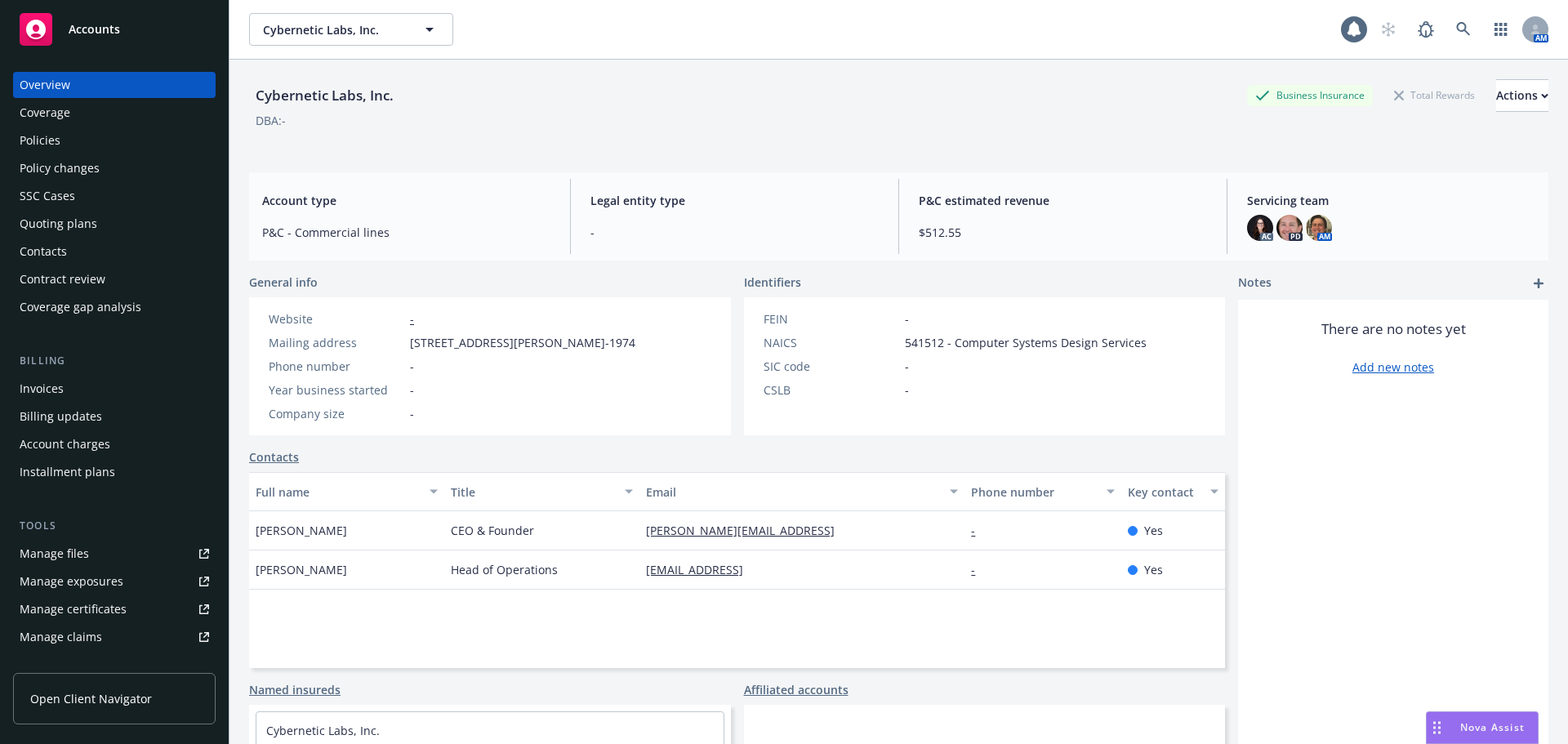
click at [61, 247] on div "Contacts" at bounding box center [43, 252] width 48 height 27
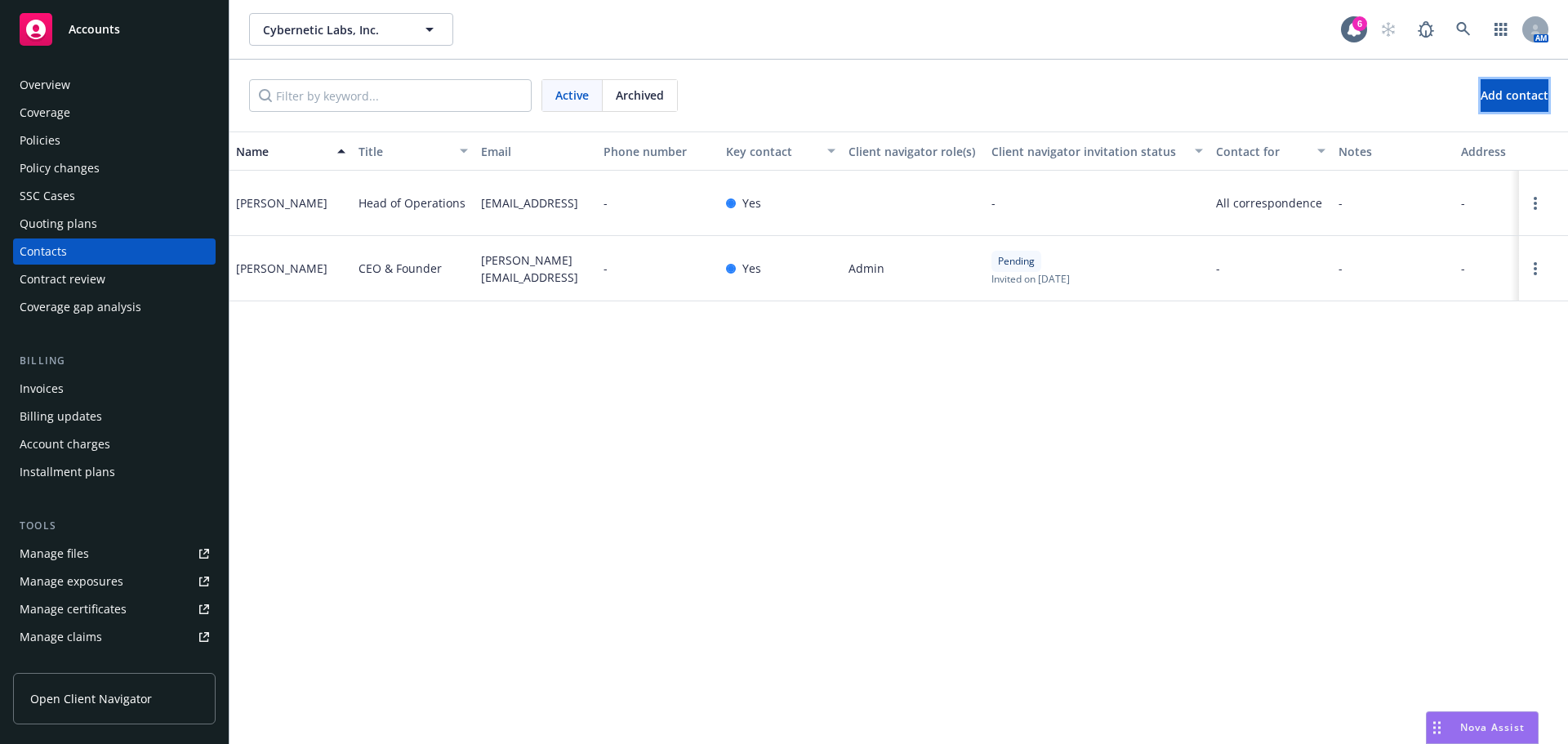
click at [1525, 101] on button "Add contact" at bounding box center [1514, 95] width 68 height 33
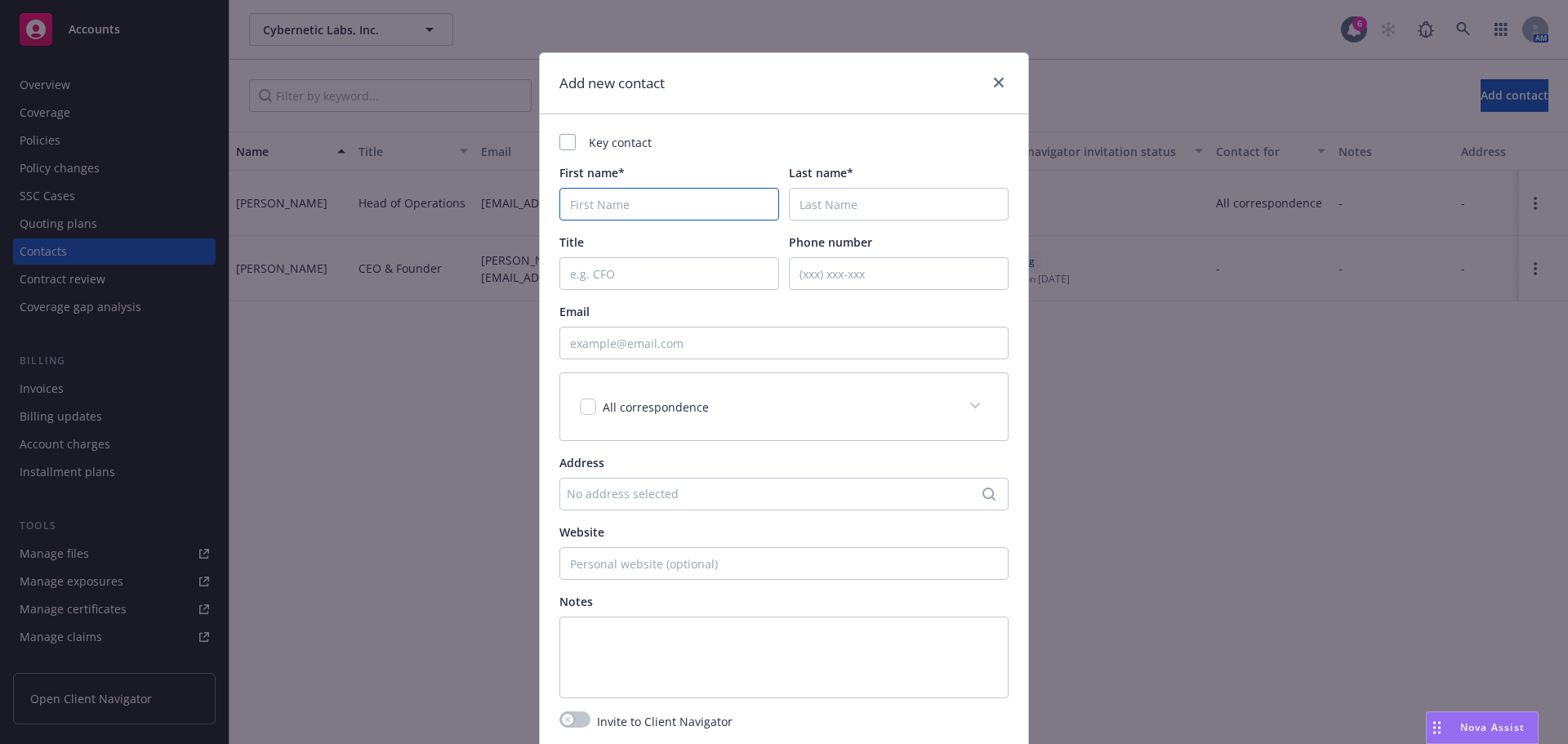
drag, startPoint x: 686, startPoint y: 201, endPoint x: 703, endPoint y: 201, distance: 17.0
click at [685, 201] on input "First name*" at bounding box center [669, 204] width 220 height 33
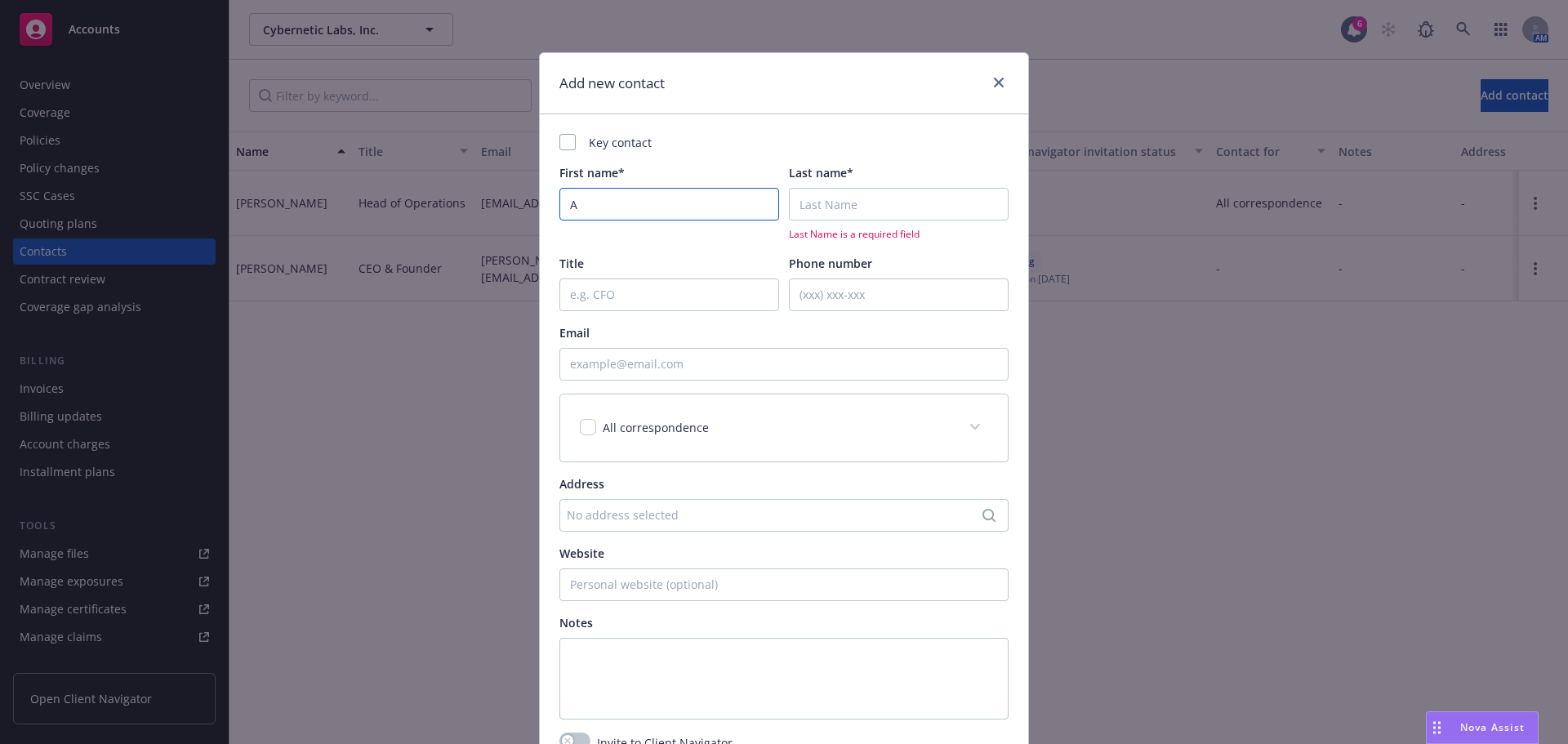
type input "A"
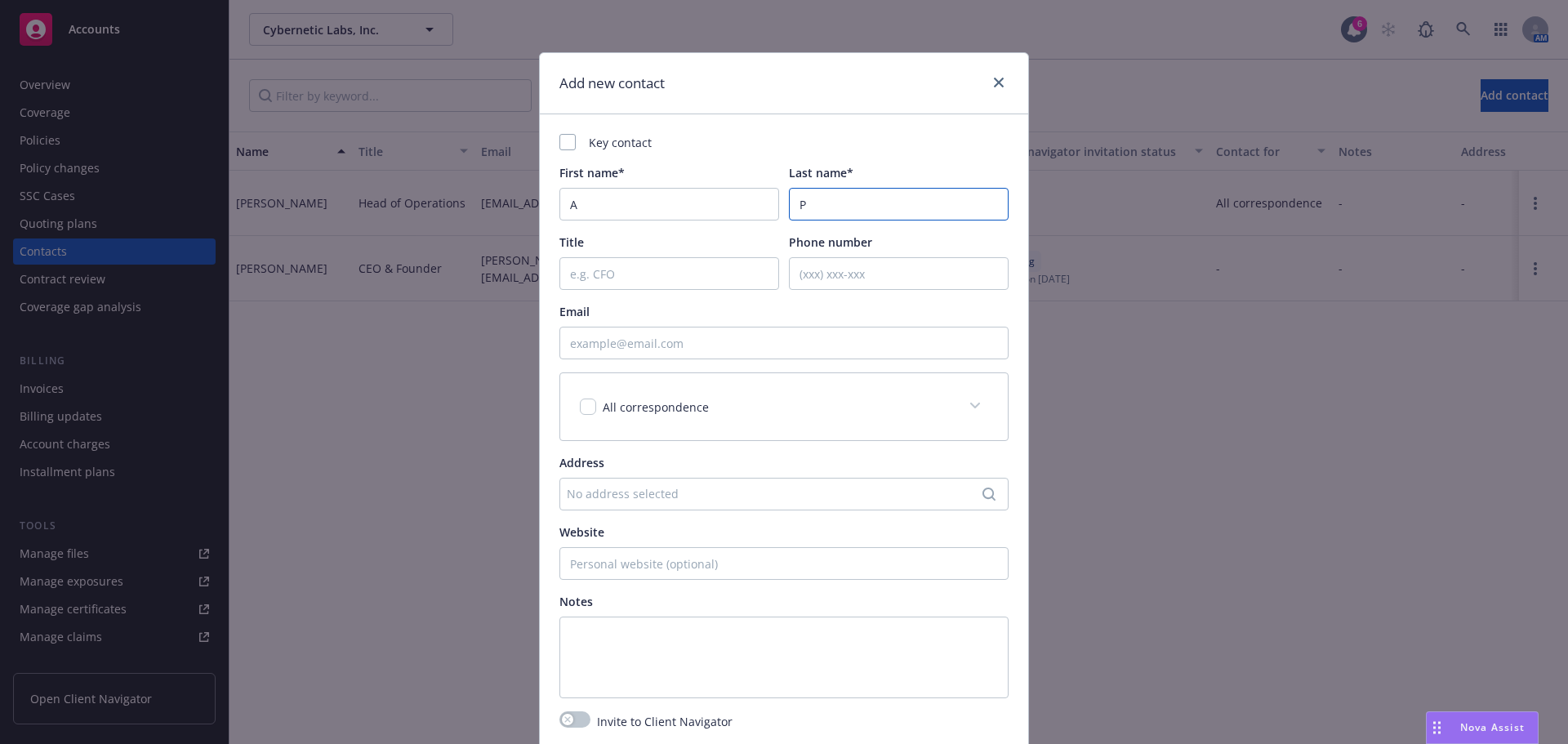
type input "P"
click at [833, 348] on input "Email" at bounding box center [784, 343] width 449 height 33
paste input "[EMAIL_ADDRESS]"
type input "[EMAIL_ADDRESS]"
click at [661, 472] on div "Address No address selected" at bounding box center [784, 482] width 449 height 57
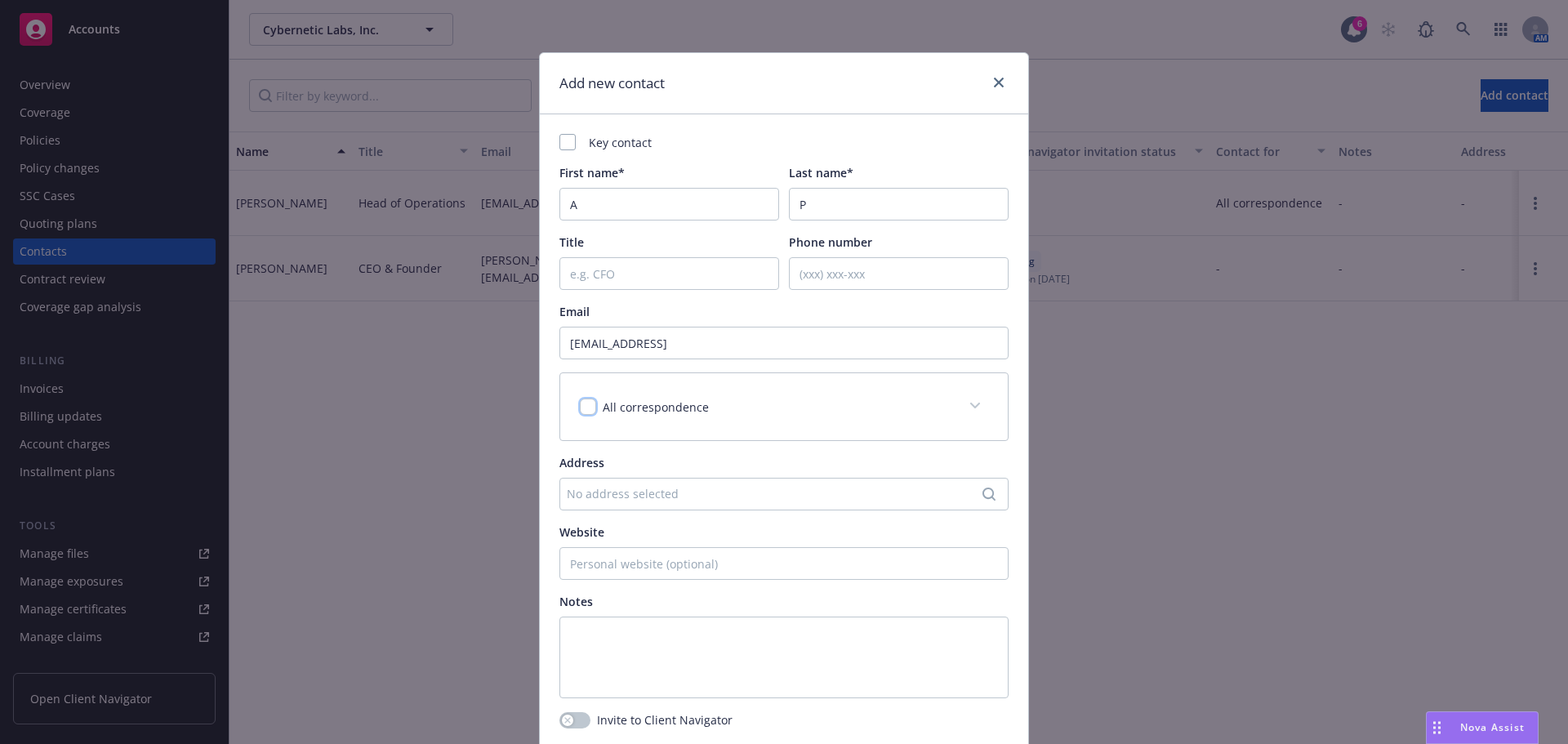
click at [587, 414] on input "checkbox" at bounding box center [588, 406] width 16 height 16
drag, startPoint x: 585, startPoint y: 403, endPoint x: 733, endPoint y: 424, distance: 149.5
click at [586, 403] on input "checkbox" at bounding box center [588, 406] width 16 height 16
checkbox input "false"
click at [918, 406] on div "All correspondence" at bounding box center [765, 406] width 369 height 17
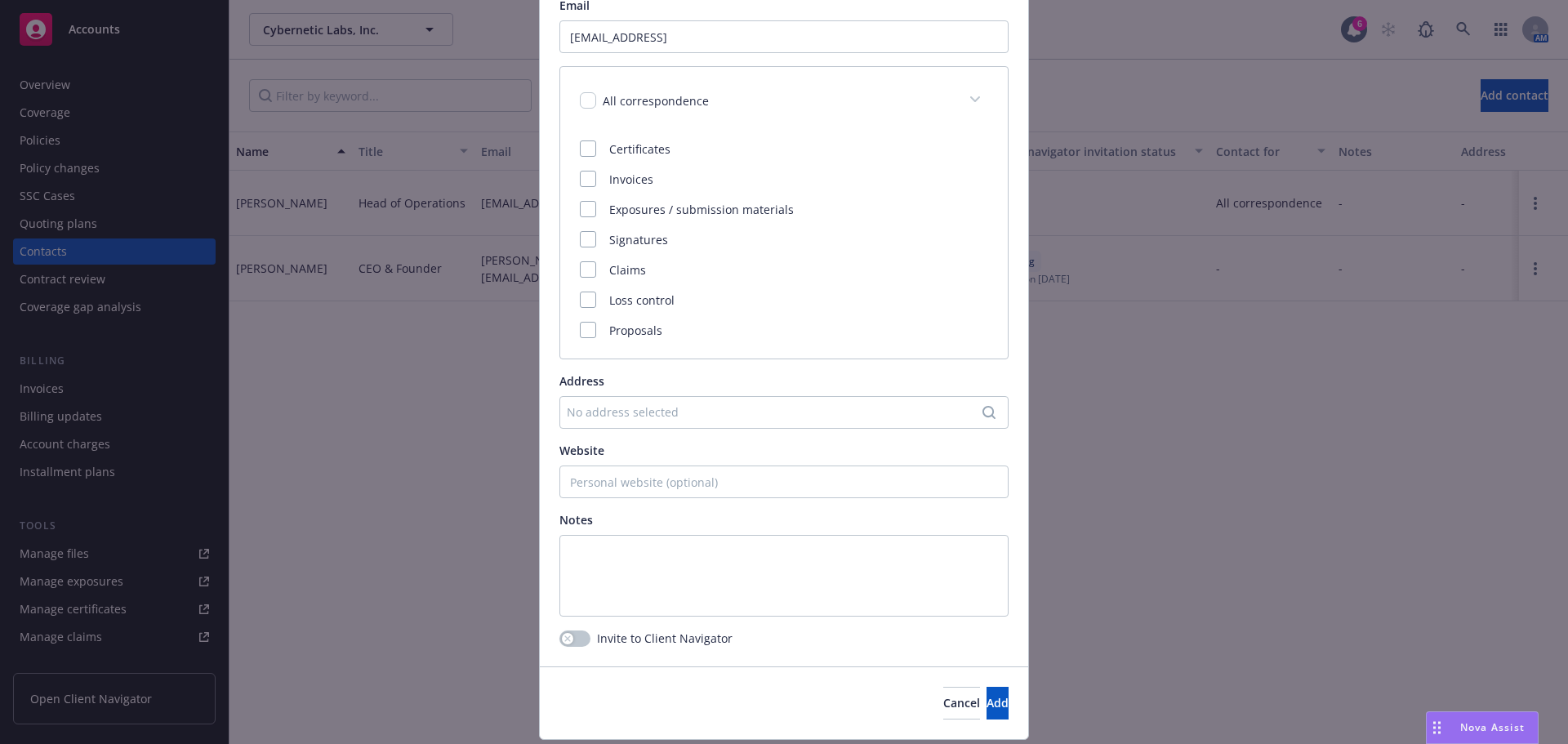
scroll to position [354, 0]
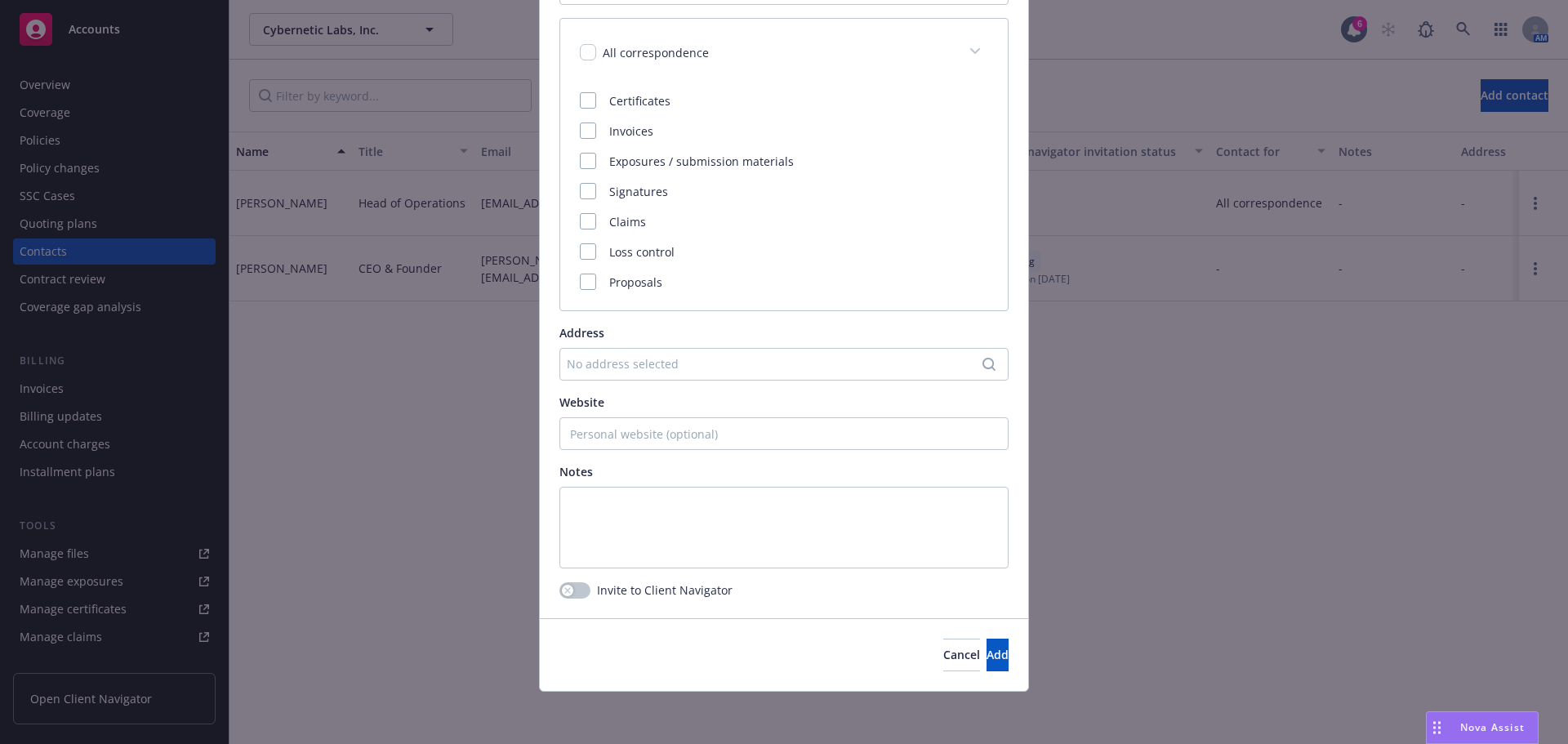
click at [582, 118] on div "Certificates Invoices Exposures / submission materials Signatures Claims Loss c…" at bounding box center [784, 191] width 408 height 199
click at [585, 128] on div at bounding box center [588, 131] width 16 height 16
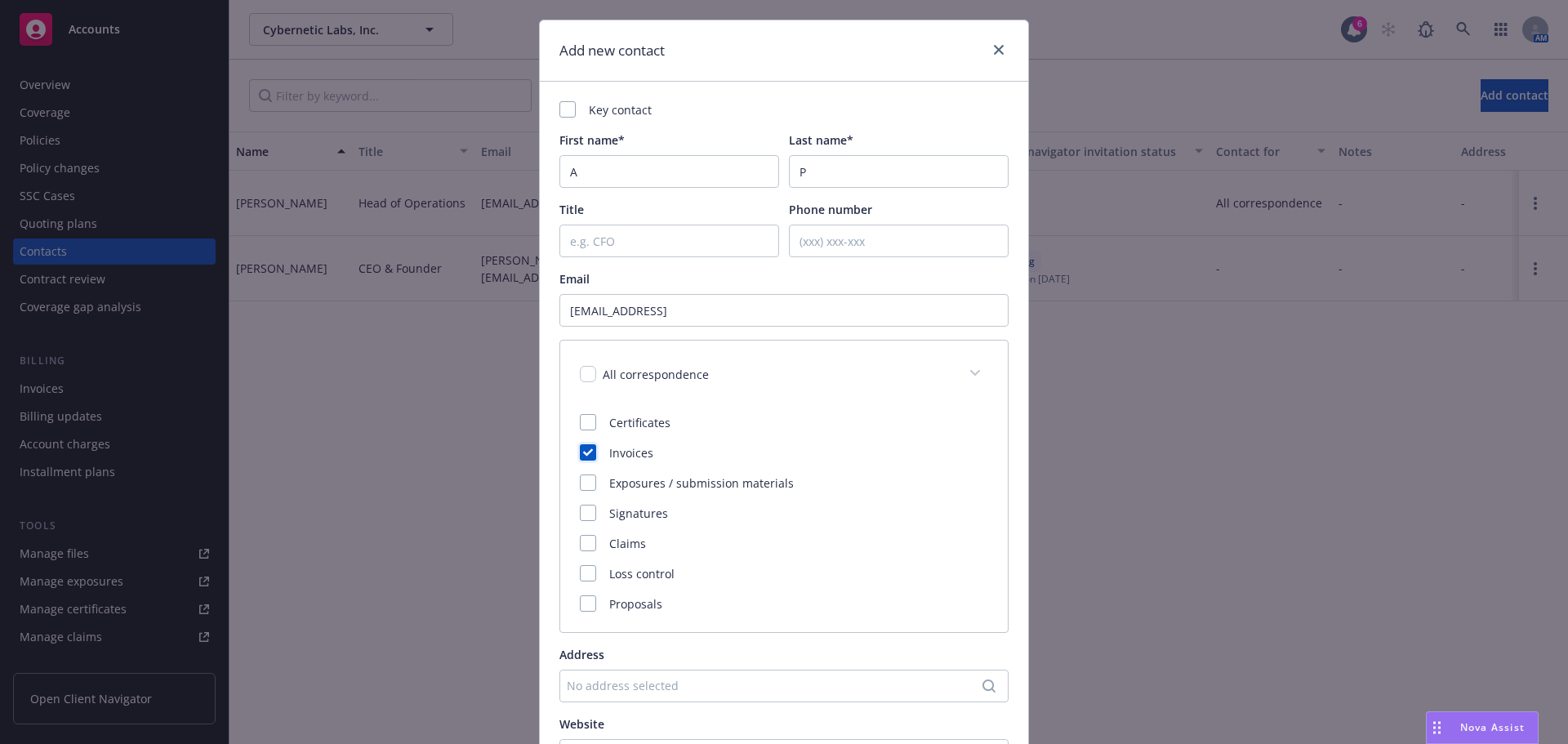
scroll to position [27, 0]
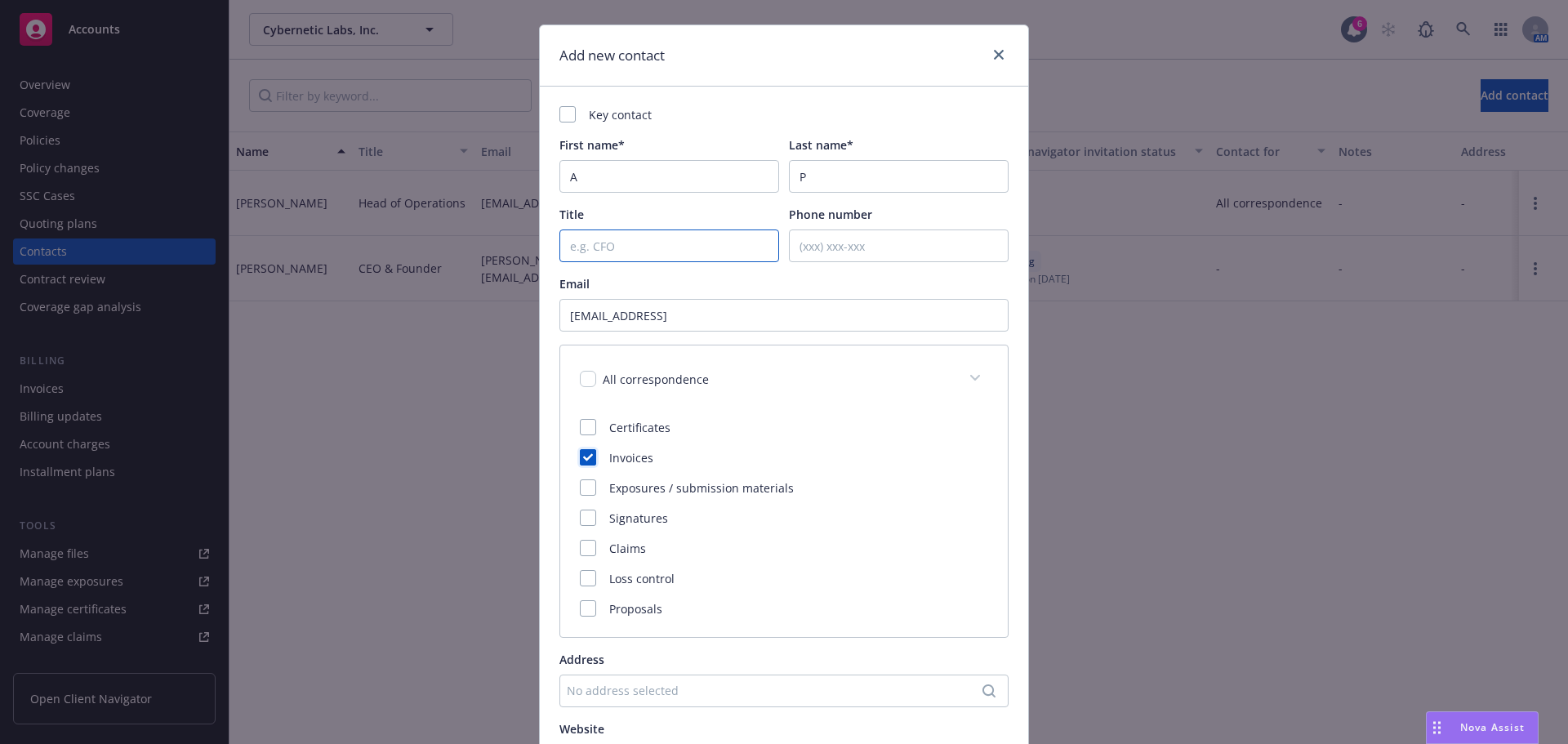
click at [676, 245] on input "Title" at bounding box center [669, 246] width 220 height 33
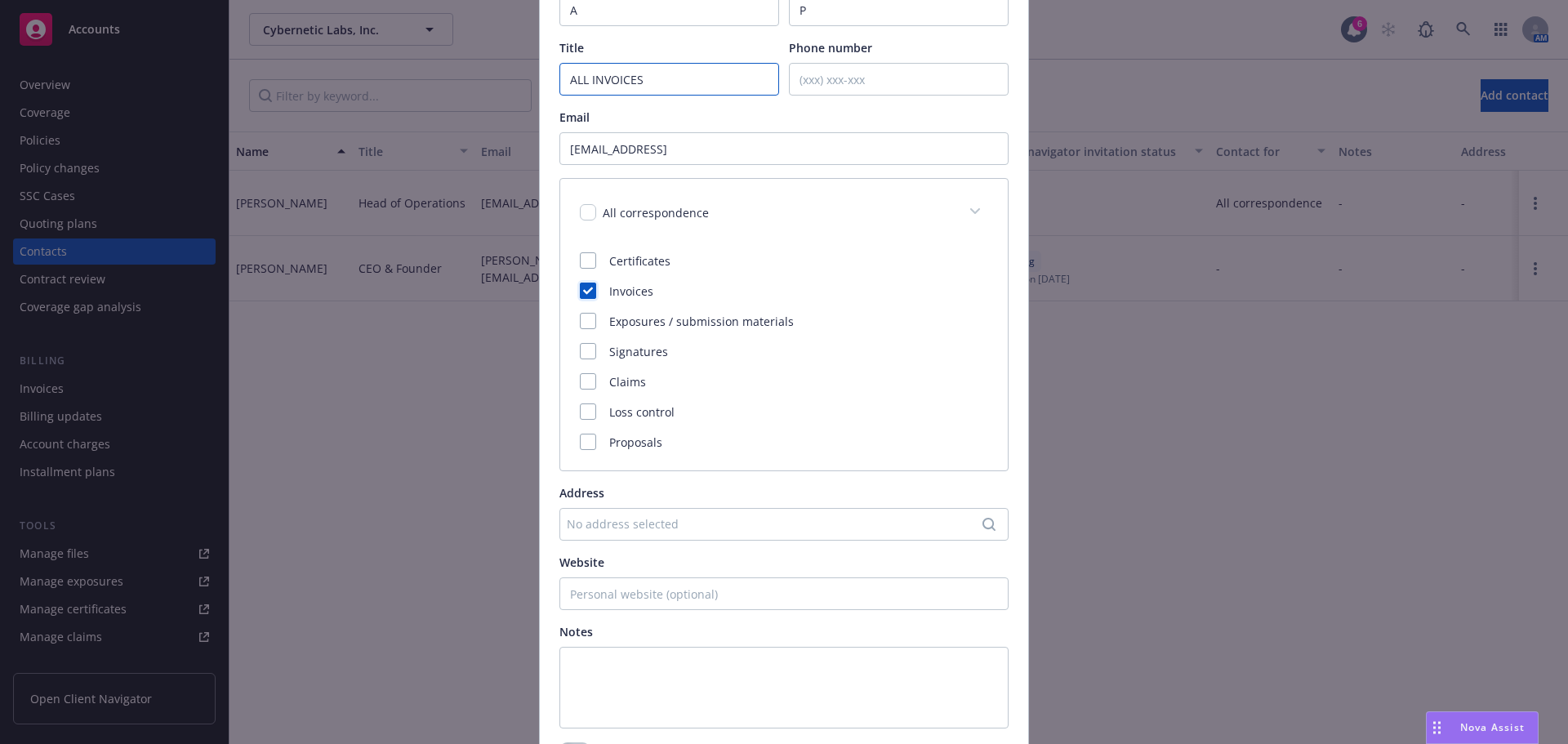
scroll to position [354, 0]
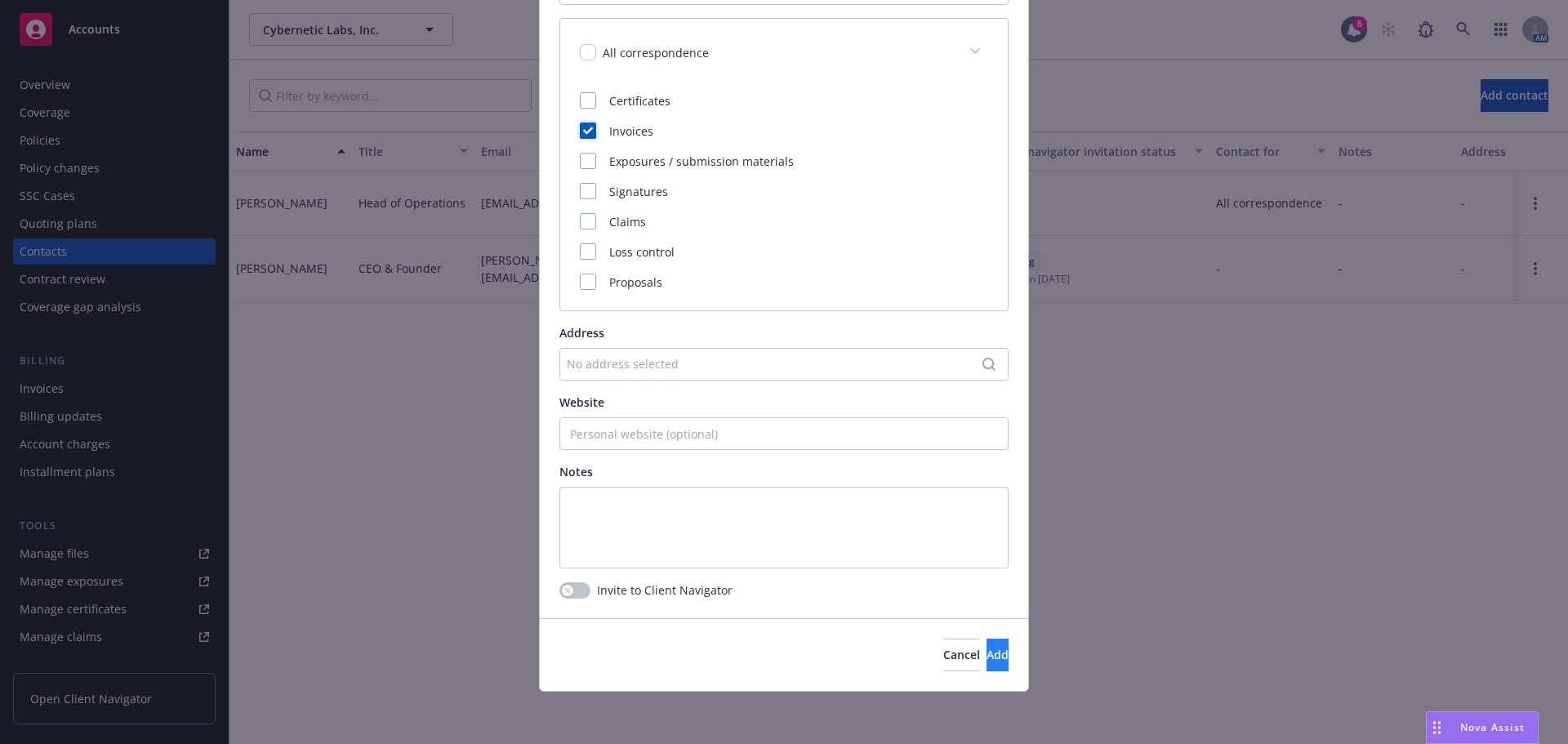
type input "ALL INVOICES"
click at [986, 648] on button "Add" at bounding box center [997, 655] width 22 height 33
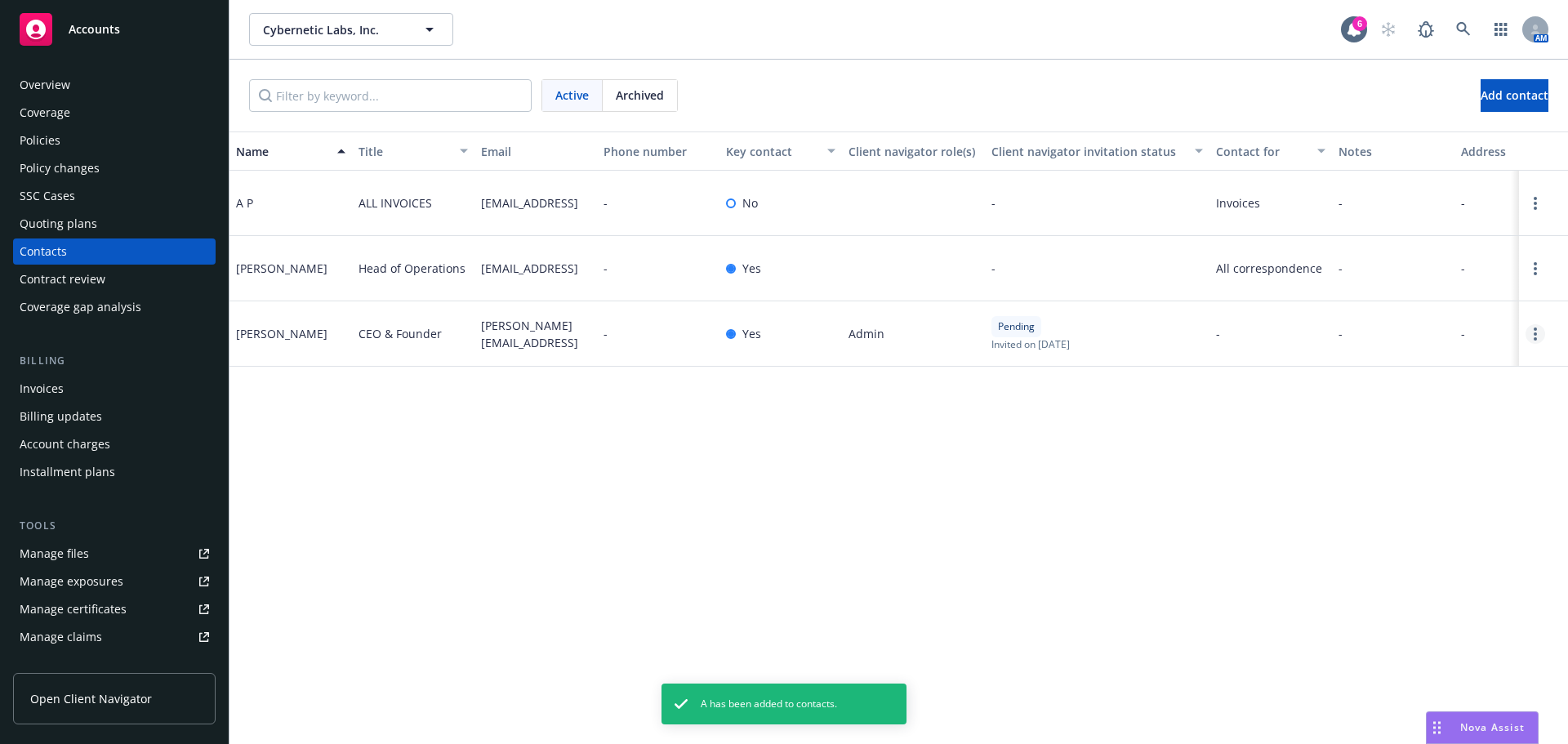
click at [1534, 338] on circle "Open options" at bounding box center [1535, 339] width 4 height 4
click at [1467, 209] on link "Edit contact" at bounding box center [1459, 209] width 126 height 33
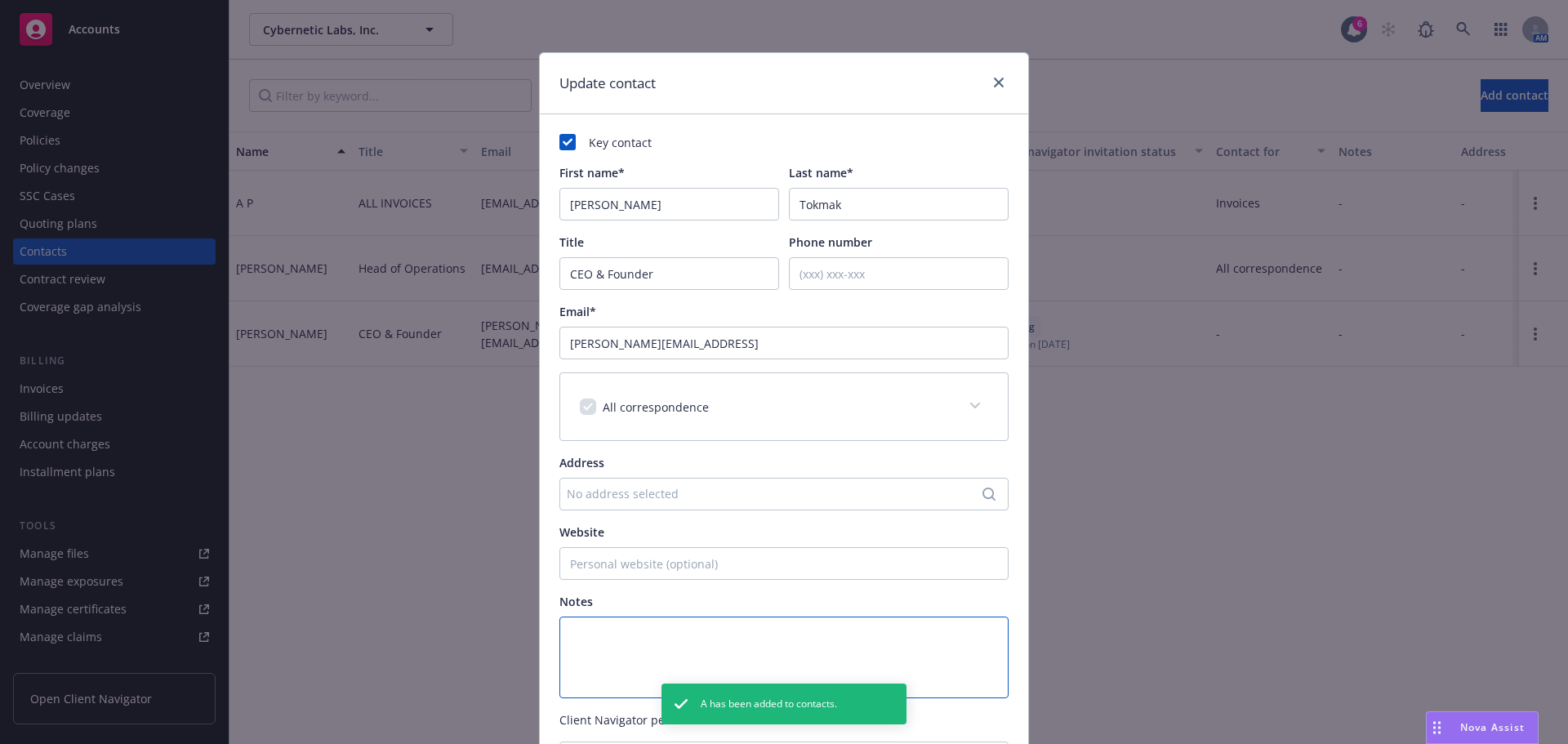
click at [651, 646] on textarea at bounding box center [784, 657] width 449 height 81
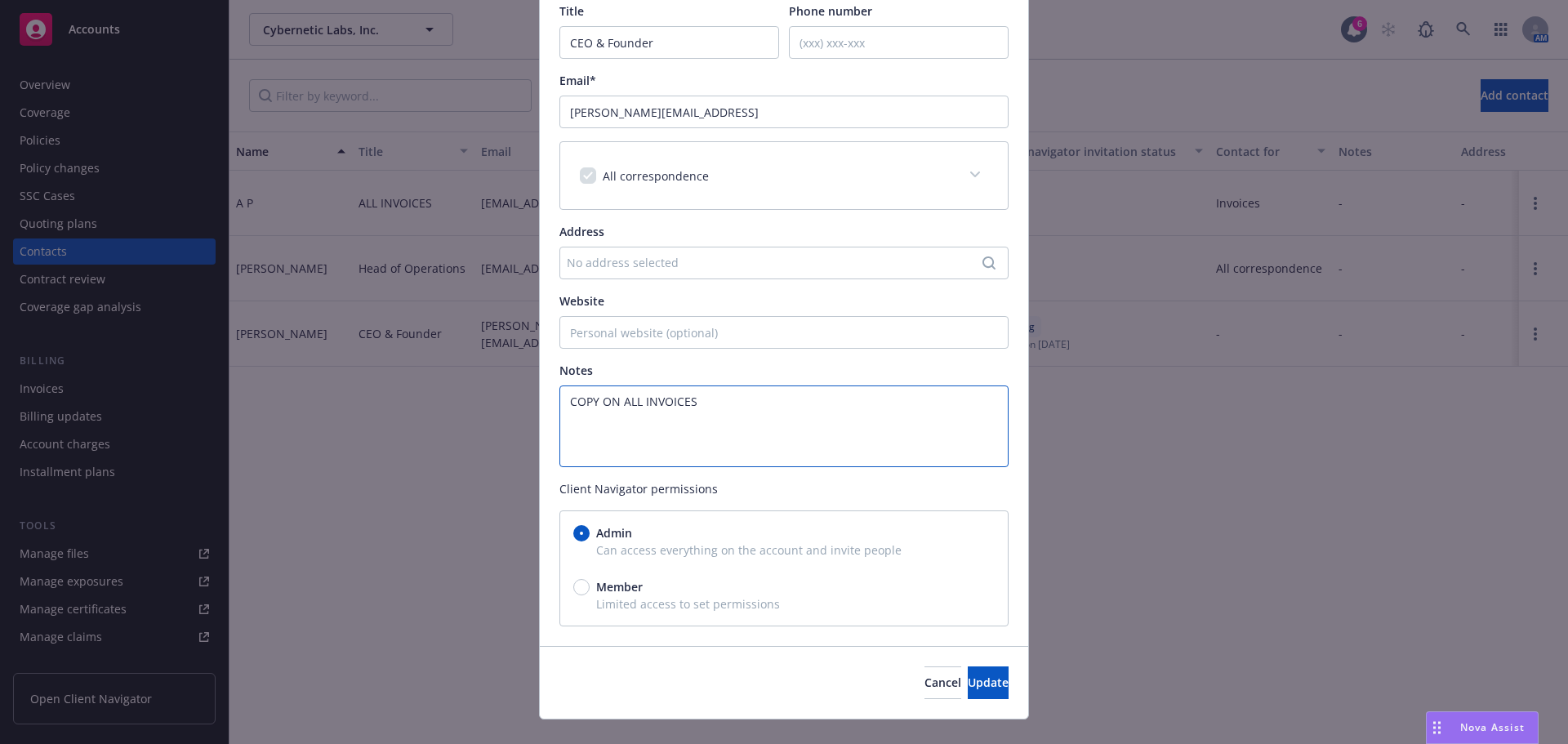
scroll to position [259, 0]
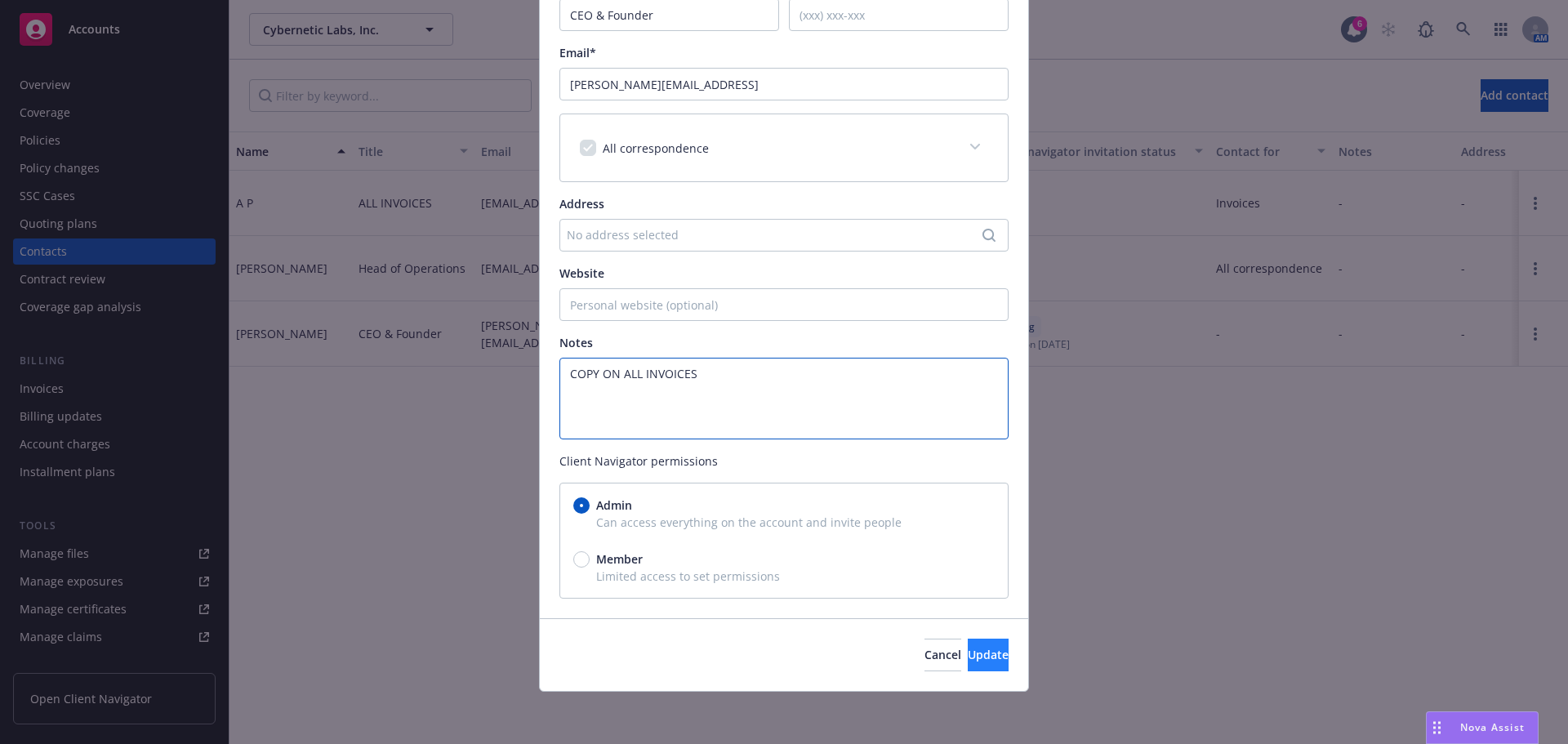
type textarea "COPY ON ALL INVOICES"
click at [968, 647] on span "Update" at bounding box center [988, 655] width 41 height 16
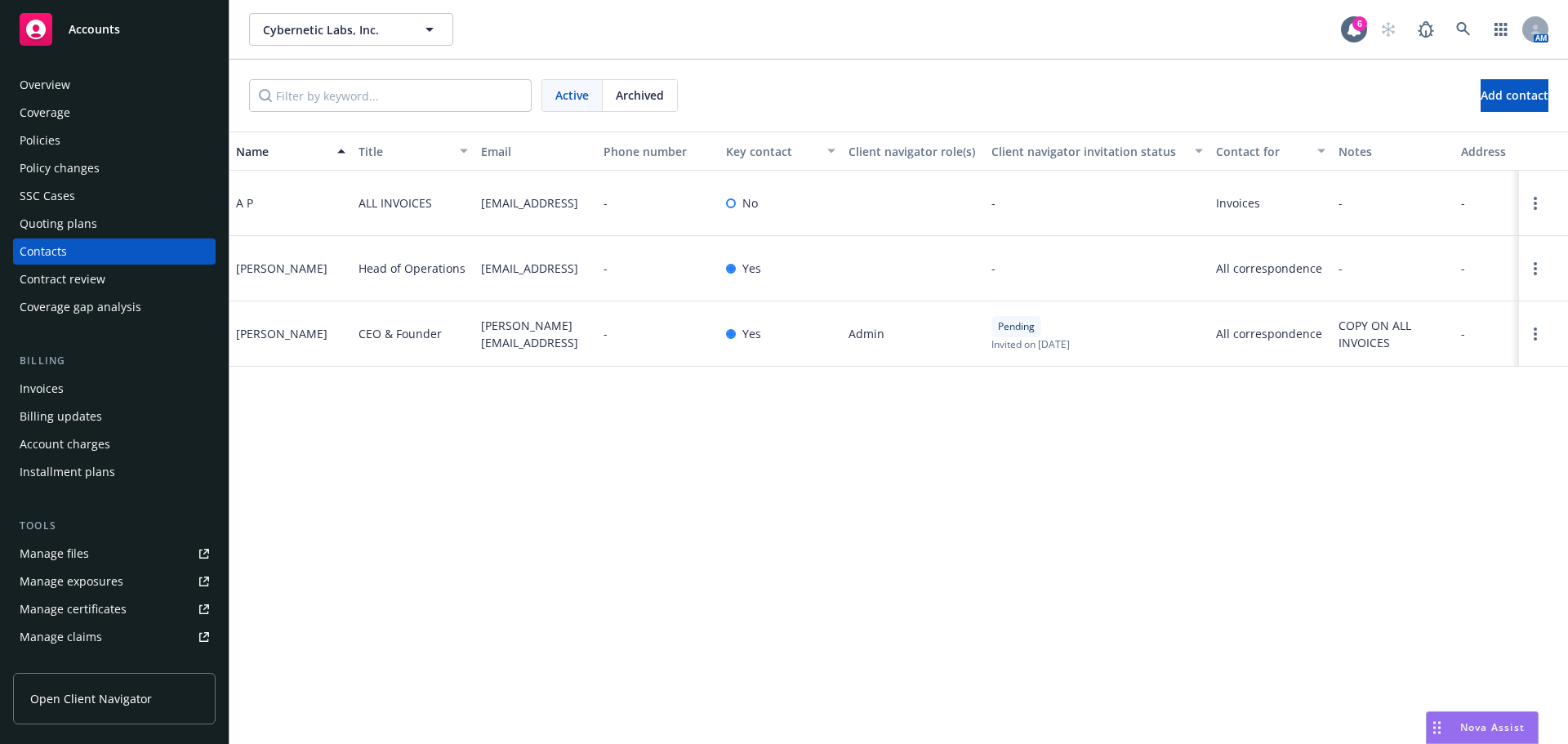
click at [80, 140] on div "Policies" at bounding box center [114, 140] width 189 height 27
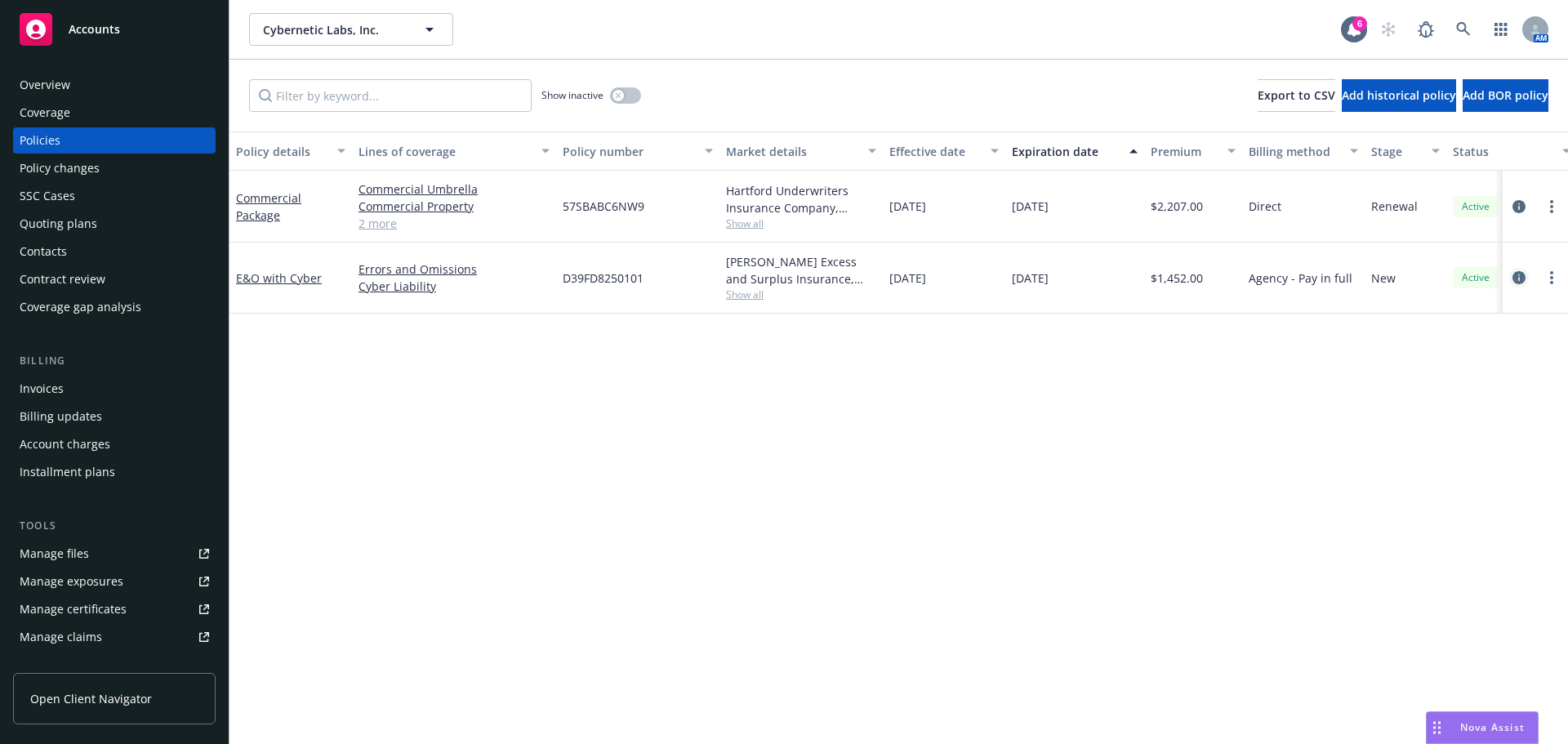
click at [1513, 275] on icon "circleInformation" at bounding box center [1519, 277] width 13 height 13
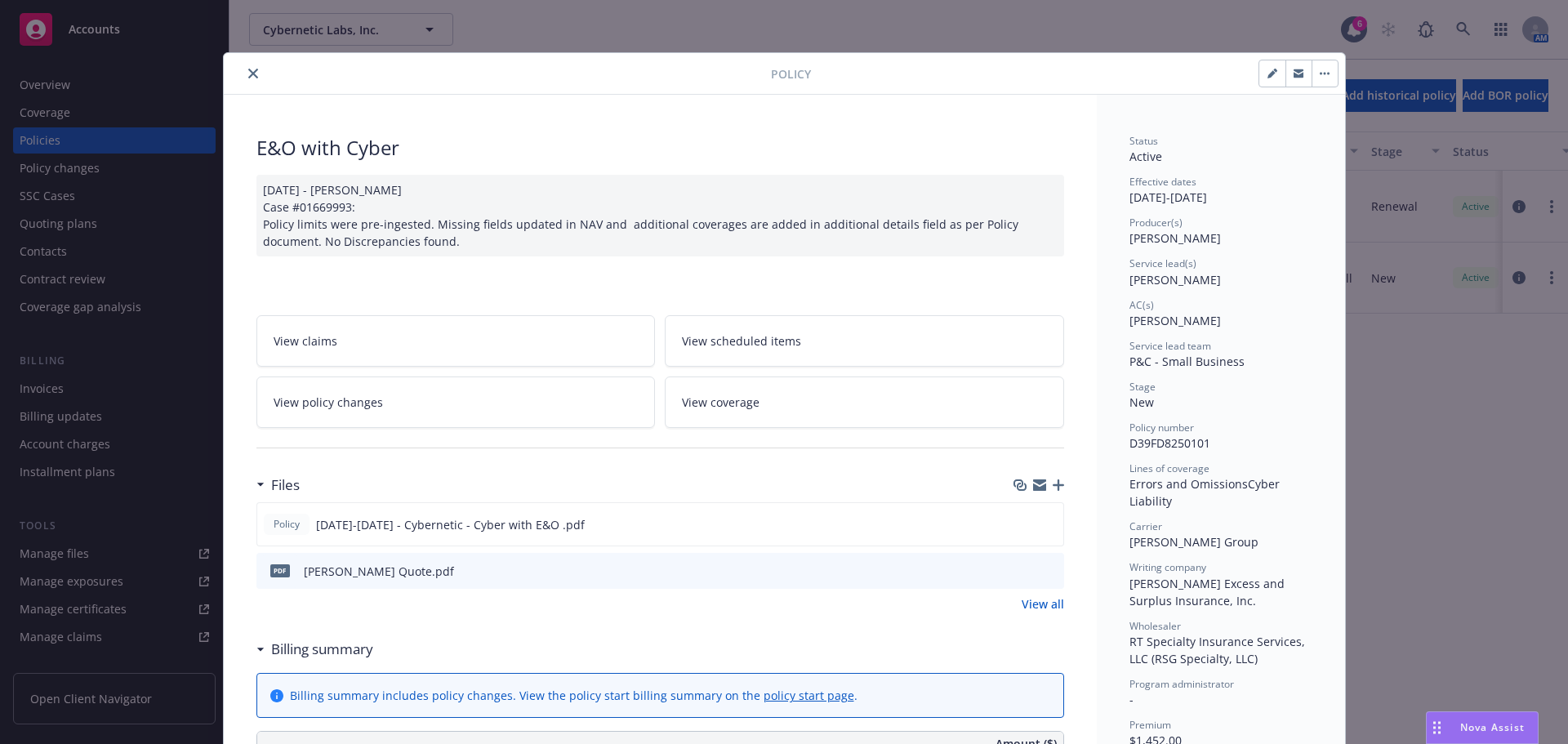
click at [1497, 732] on span "Nova Assist" at bounding box center [1492, 727] width 65 height 14
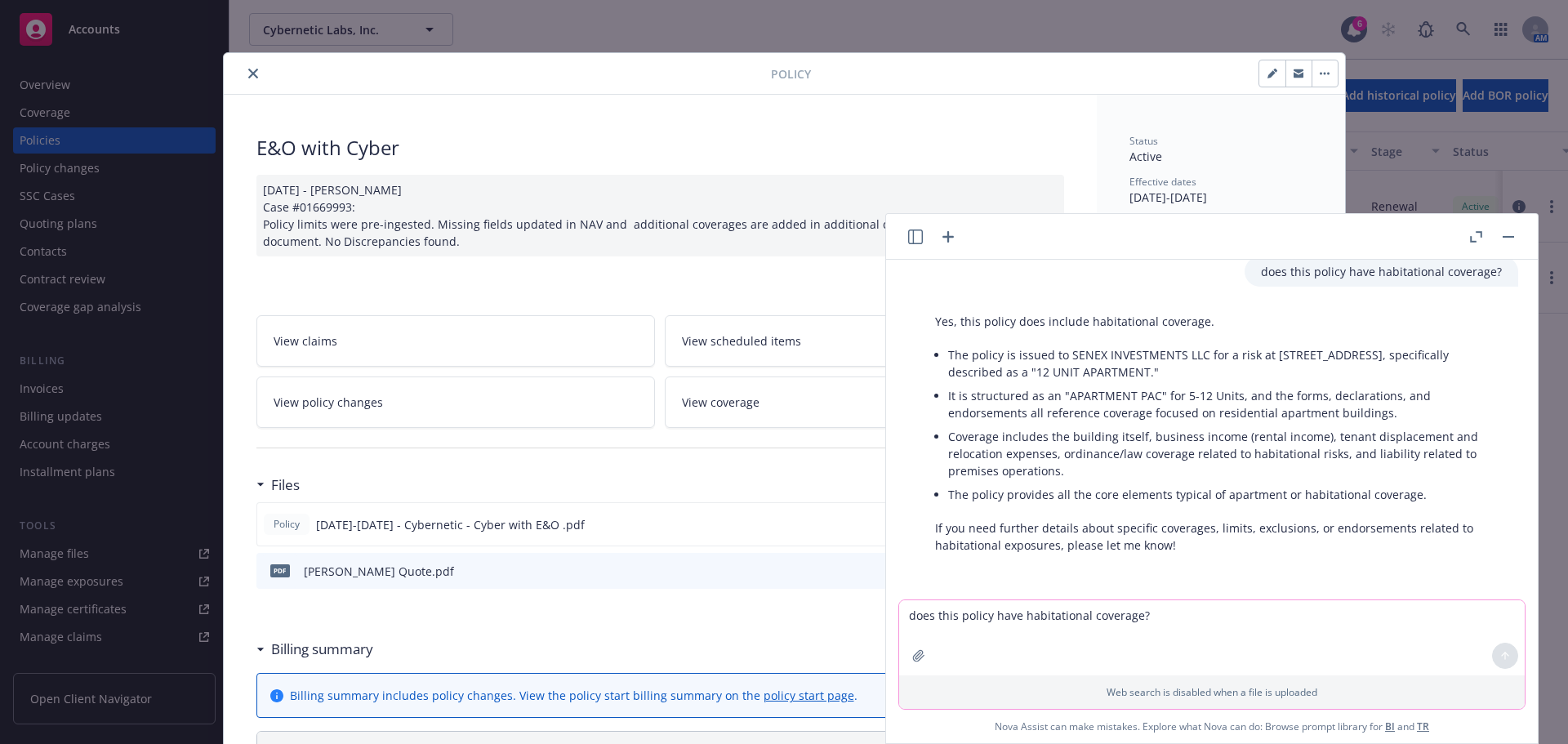
click at [646, 469] on div "Files" at bounding box center [660, 484] width 808 height 34
click at [1525, 241] on header at bounding box center [1212, 237] width 651 height 46
click at [1513, 238] on button "button" at bounding box center [1509, 237] width 19 height 19
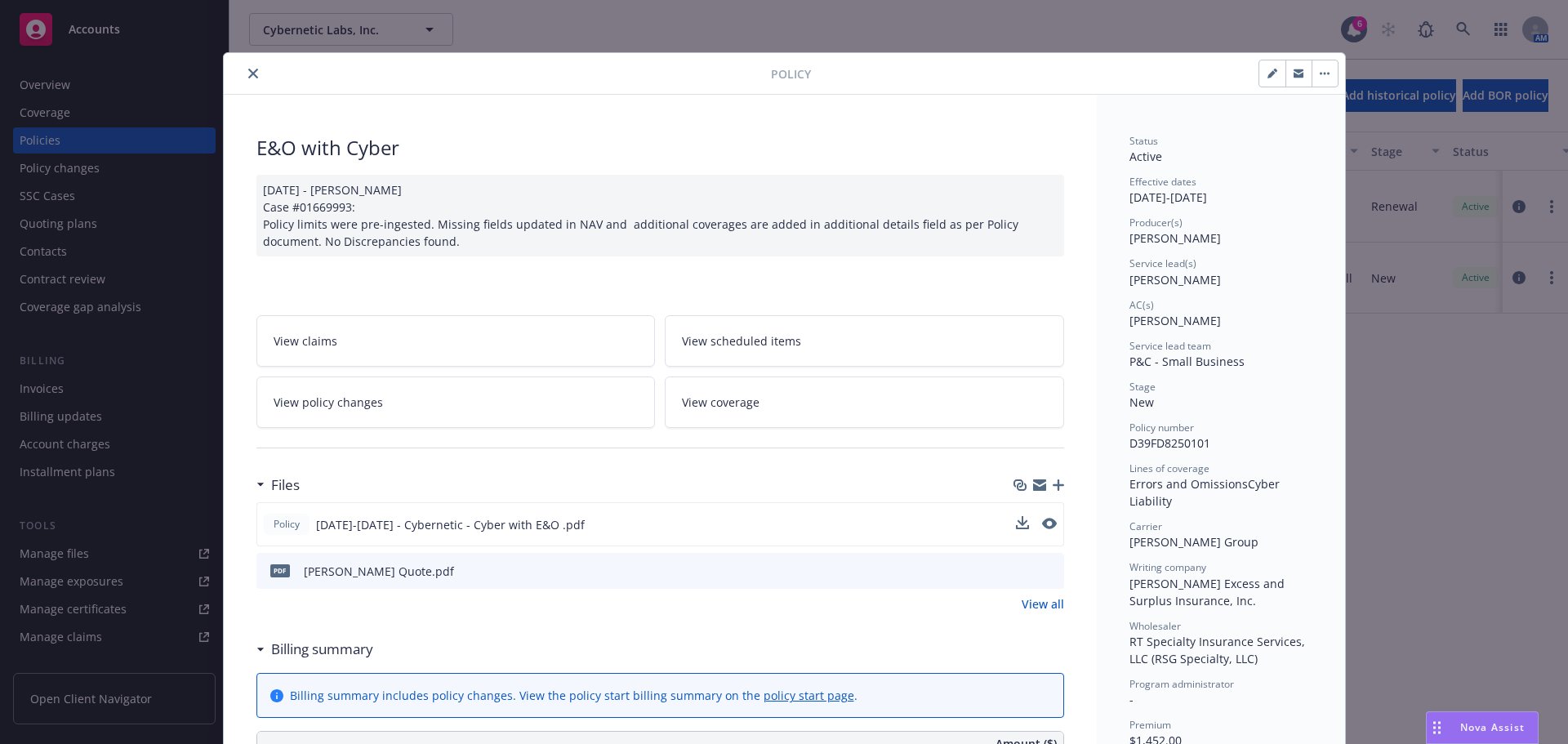
click at [1009, 527] on div "Policy [DATE]-[DATE] - Cybernetic - Cyber with E&O .pdf" at bounding box center [660, 524] width 808 height 44
click at [1015, 524] on icon "download file" at bounding box center [1021, 523] width 13 height 13
click at [1501, 732] on span "Nova Assist" at bounding box center [1492, 727] width 65 height 14
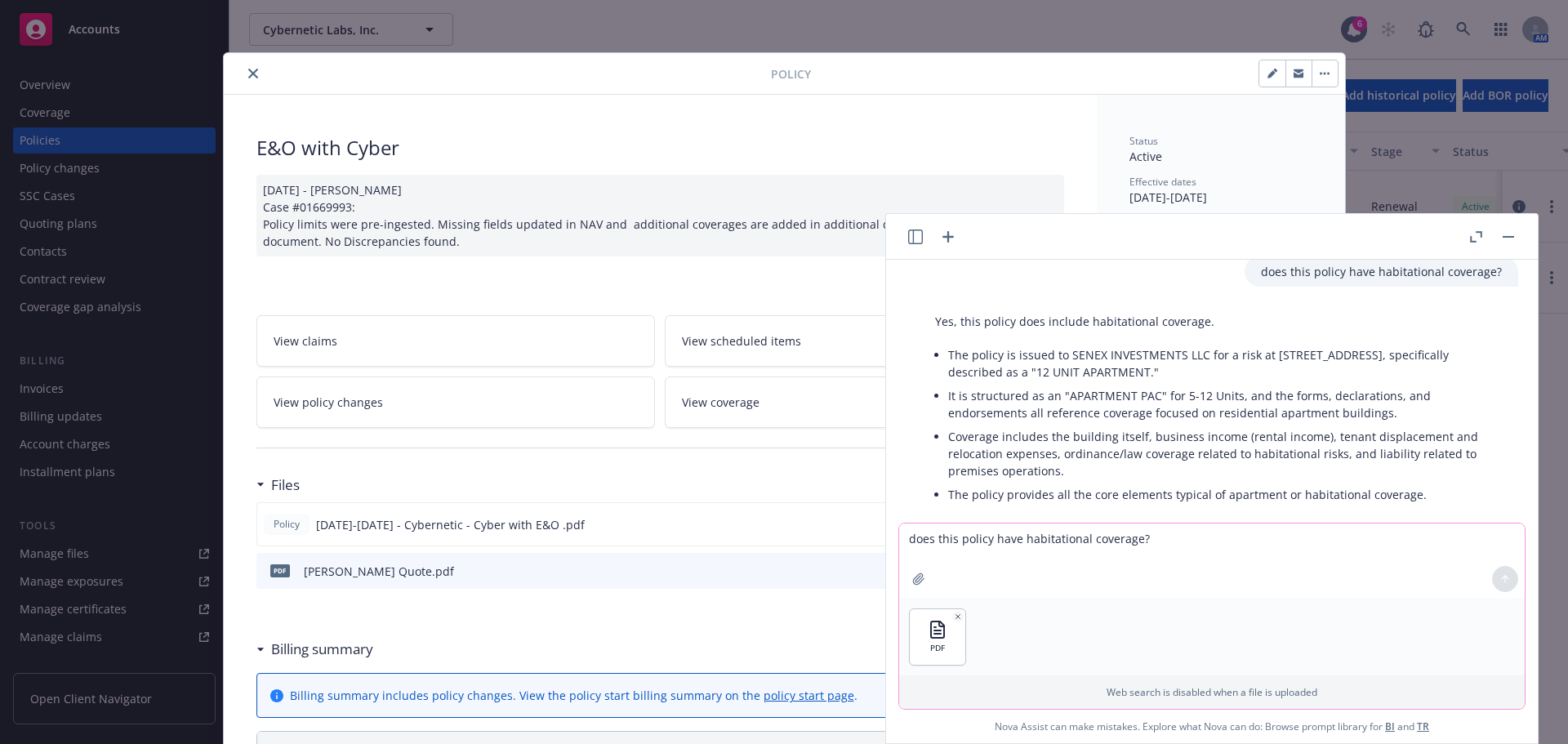
click at [995, 550] on textarea "does this policy have habitational coverage?" at bounding box center [1212, 560] width 626 height 75
type textarea "write a brief summary of this policy to email to an insured"
click at [1272, 558] on textarea "write a brief summary of this policy to email to an insured" at bounding box center [1212, 560] width 626 height 75
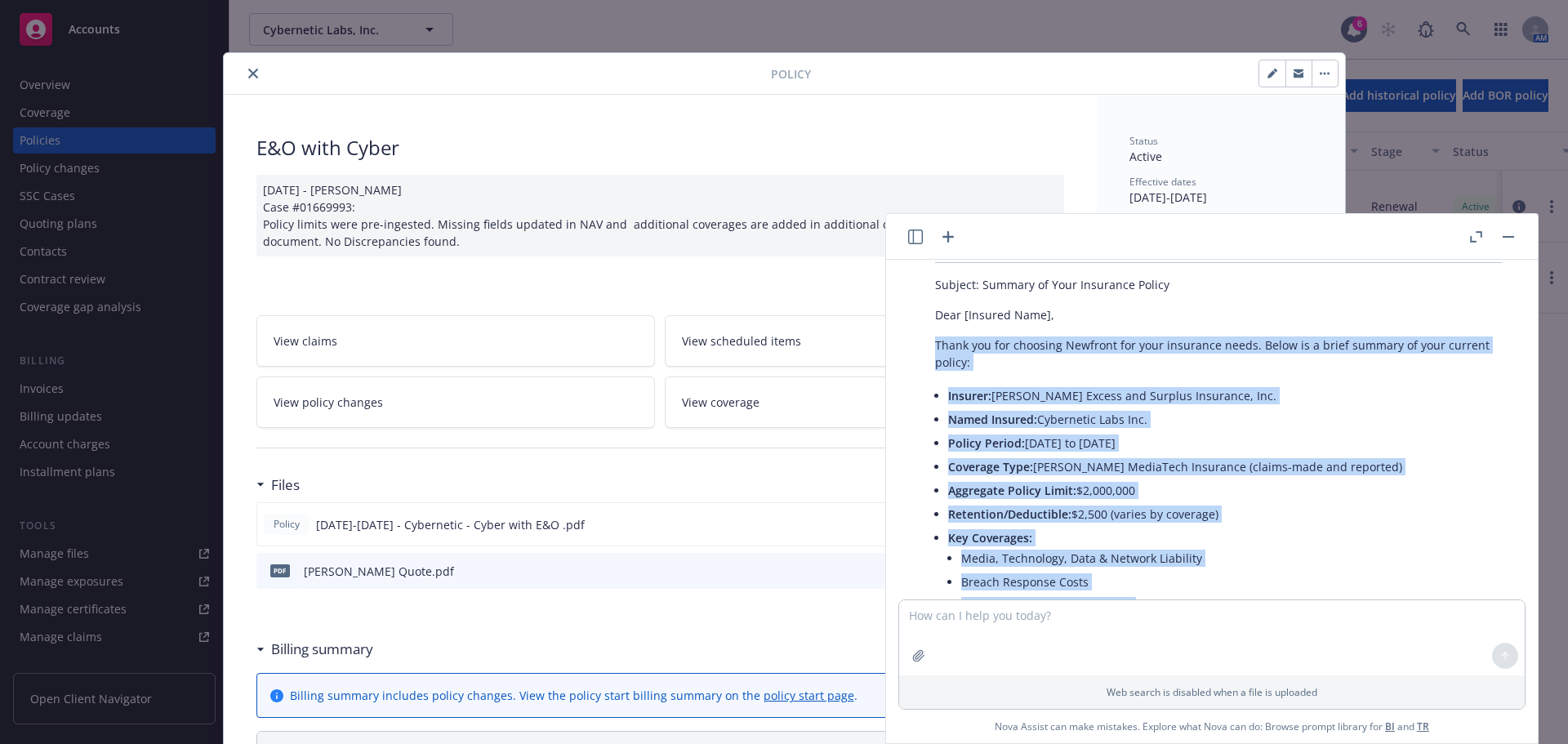
scroll to position [938, 0]
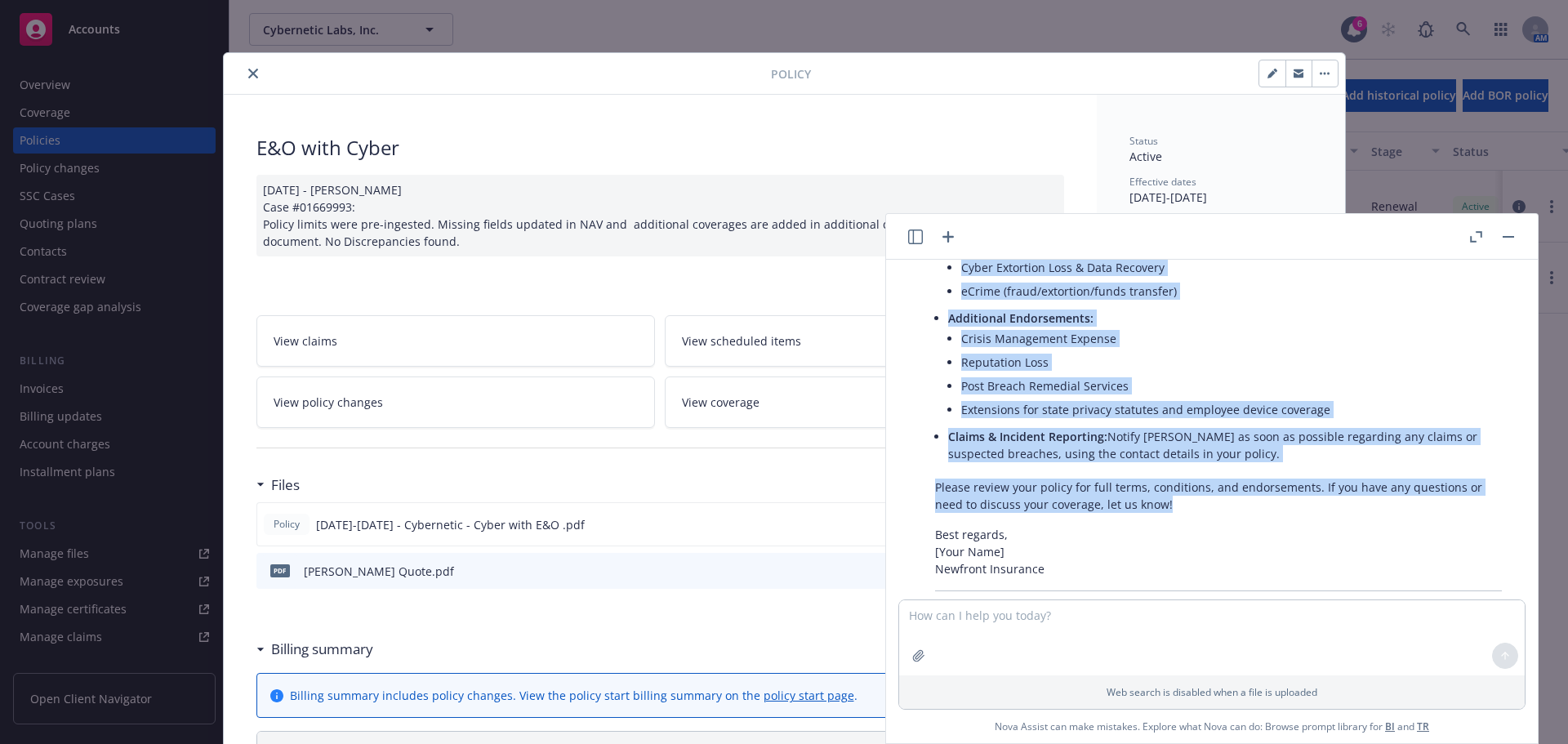
drag, startPoint x: 935, startPoint y: 406, endPoint x: 1261, endPoint y: 501, distance: 339.6
click at [1261, 501] on div "Here’s a concise summary you can use for your email to the insured: Subject: Su…" at bounding box center [1219, 222] width 599 height 812
copy div "Thank you for choosing Newfront for your insurance needs. Below is a brief summ…"
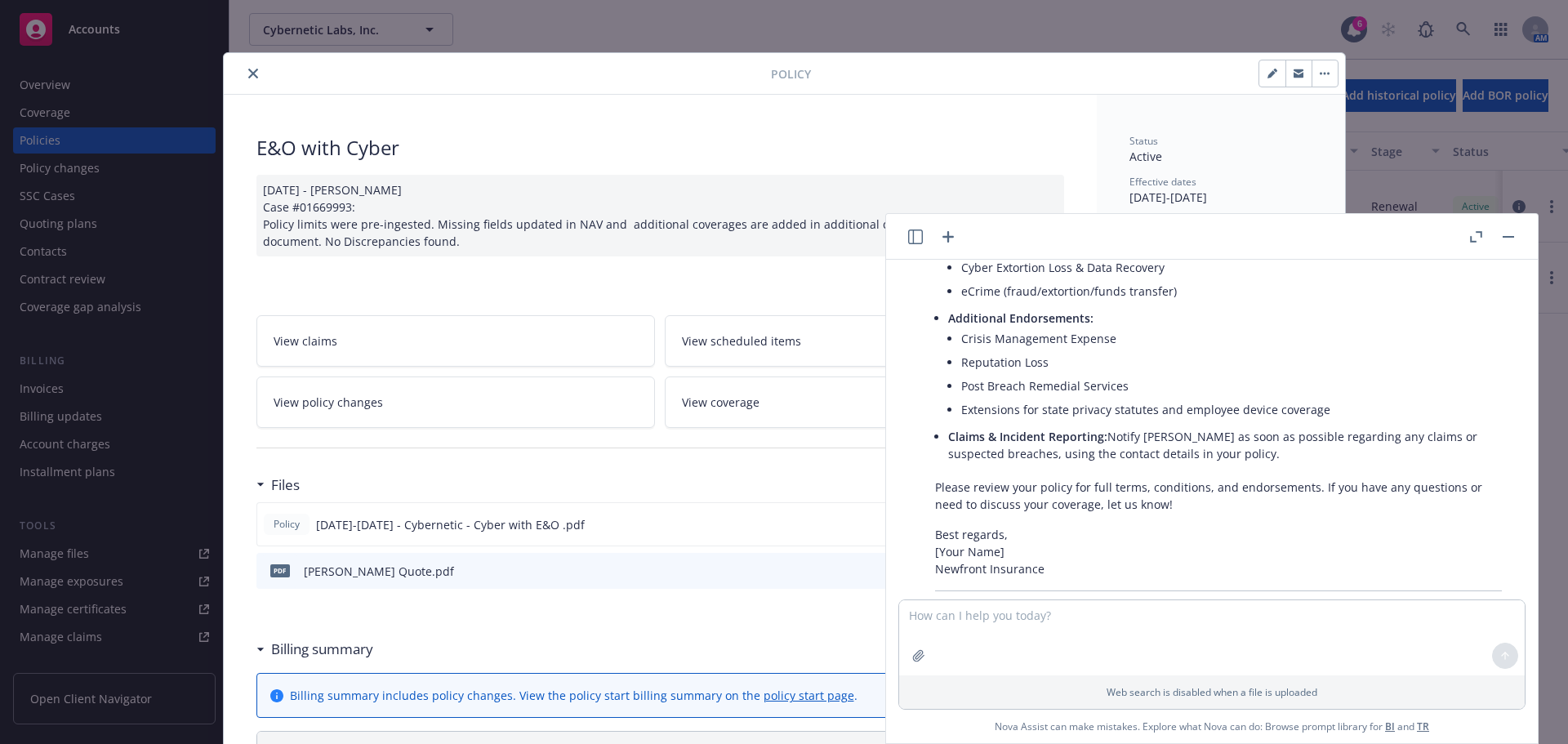
click at [715, 145] on div "E&O with Cyber" at bounding box center [660, 148] width 808 height 27
drag, startPoint x: 241, startPoint y: 71, endPoint x: 257, endPoint y: 71, distance: 16.0
click at [243, 71] on button "close" at bounding box center [253, 73] width 19 height 19
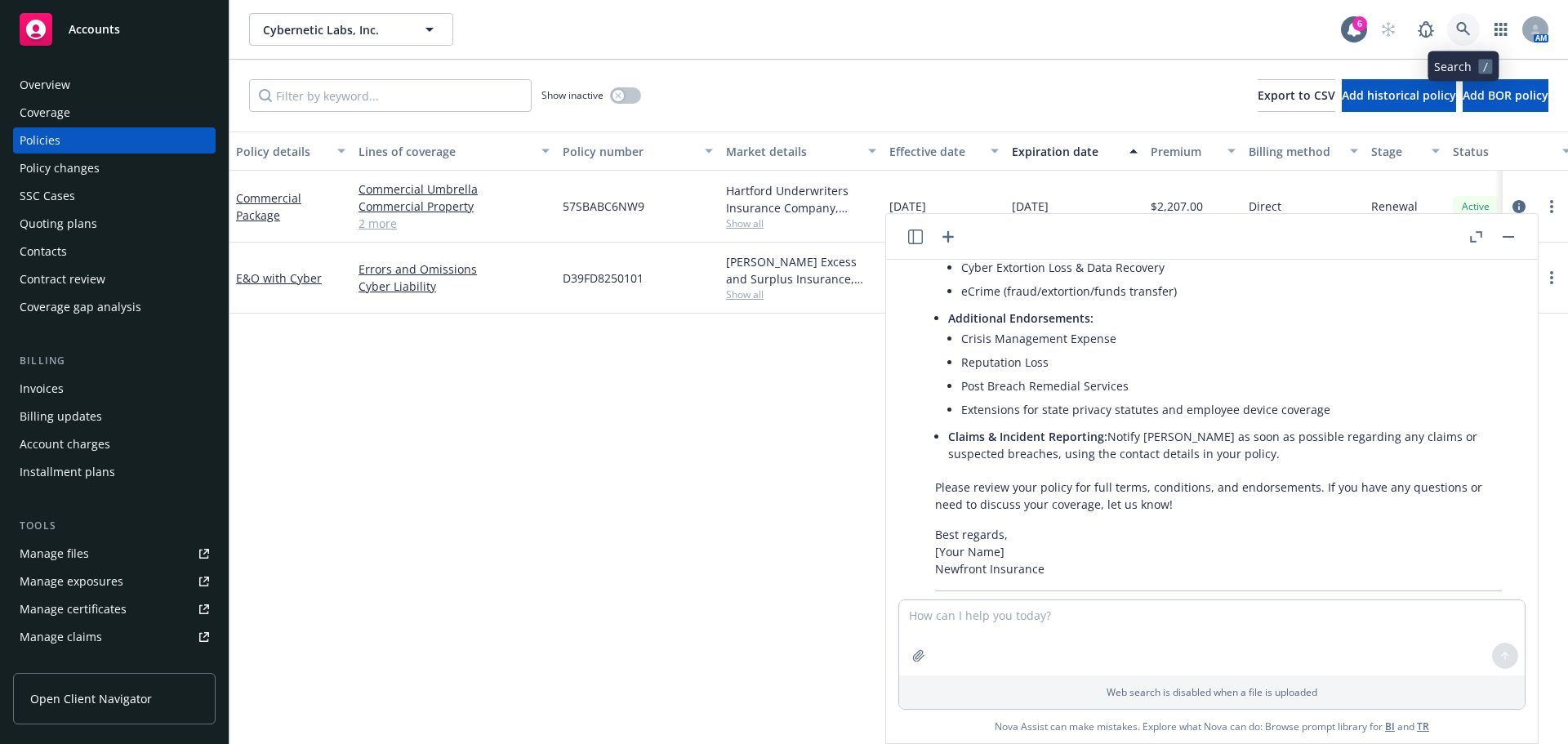
click at [1466, 29] on icon at bounding box center [1464, 29] width 15 height 15
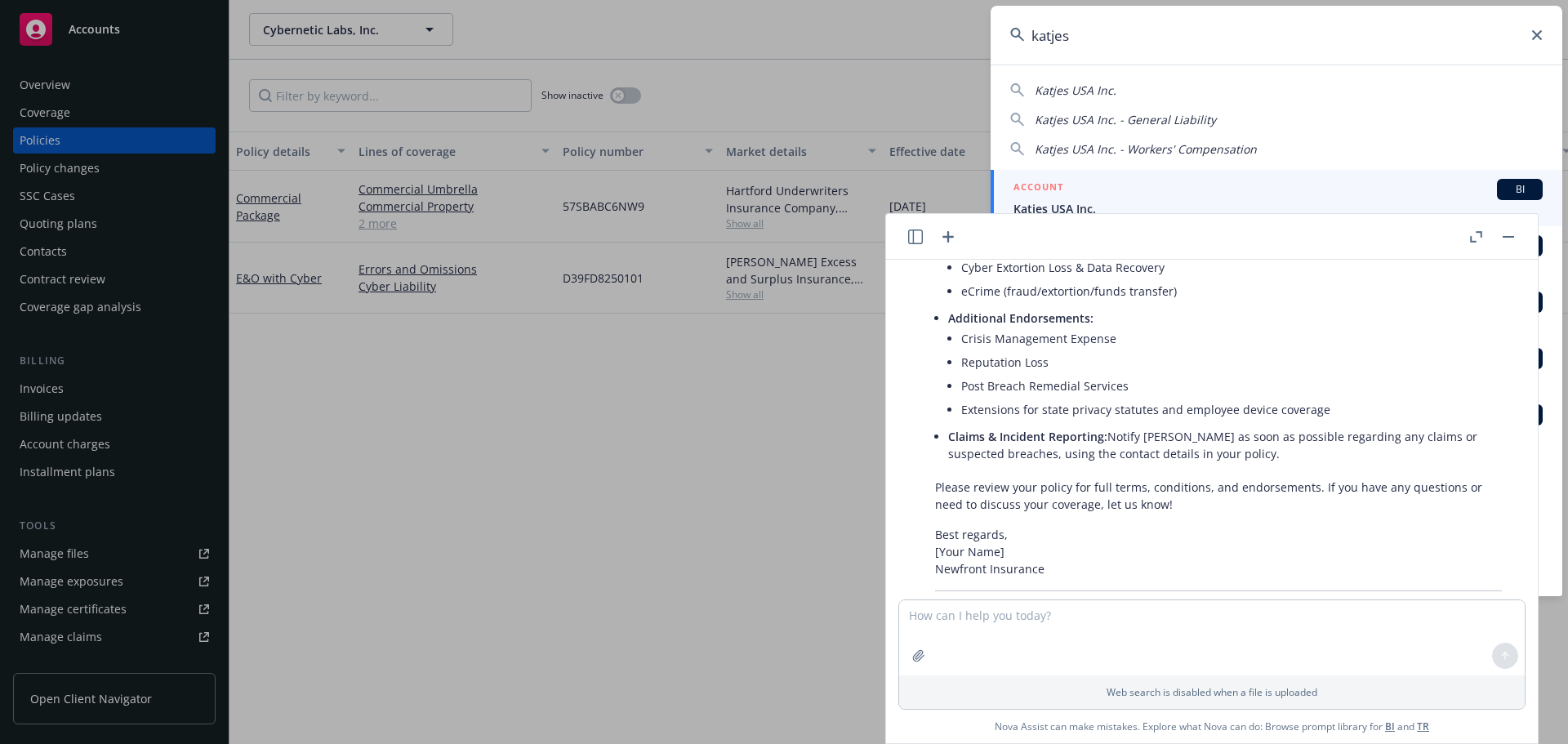
type input "katjes"
click at [1127, 198] on div "ACCOUNT BI" at bounding box center [1278, 189] width 529 height 21
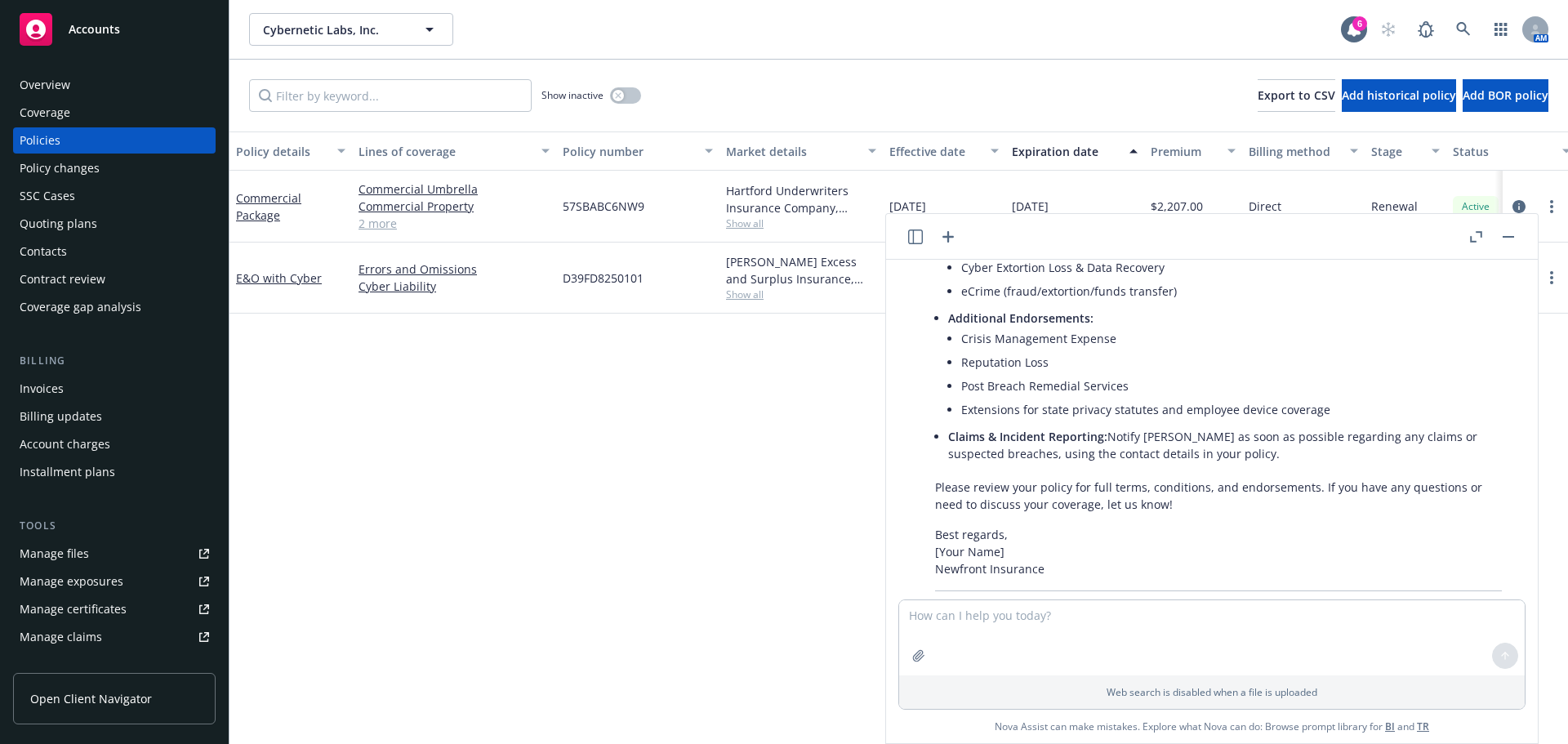
click at [1507, 243] on button "button" at bounding box center [1509, 237] width 19 height 19
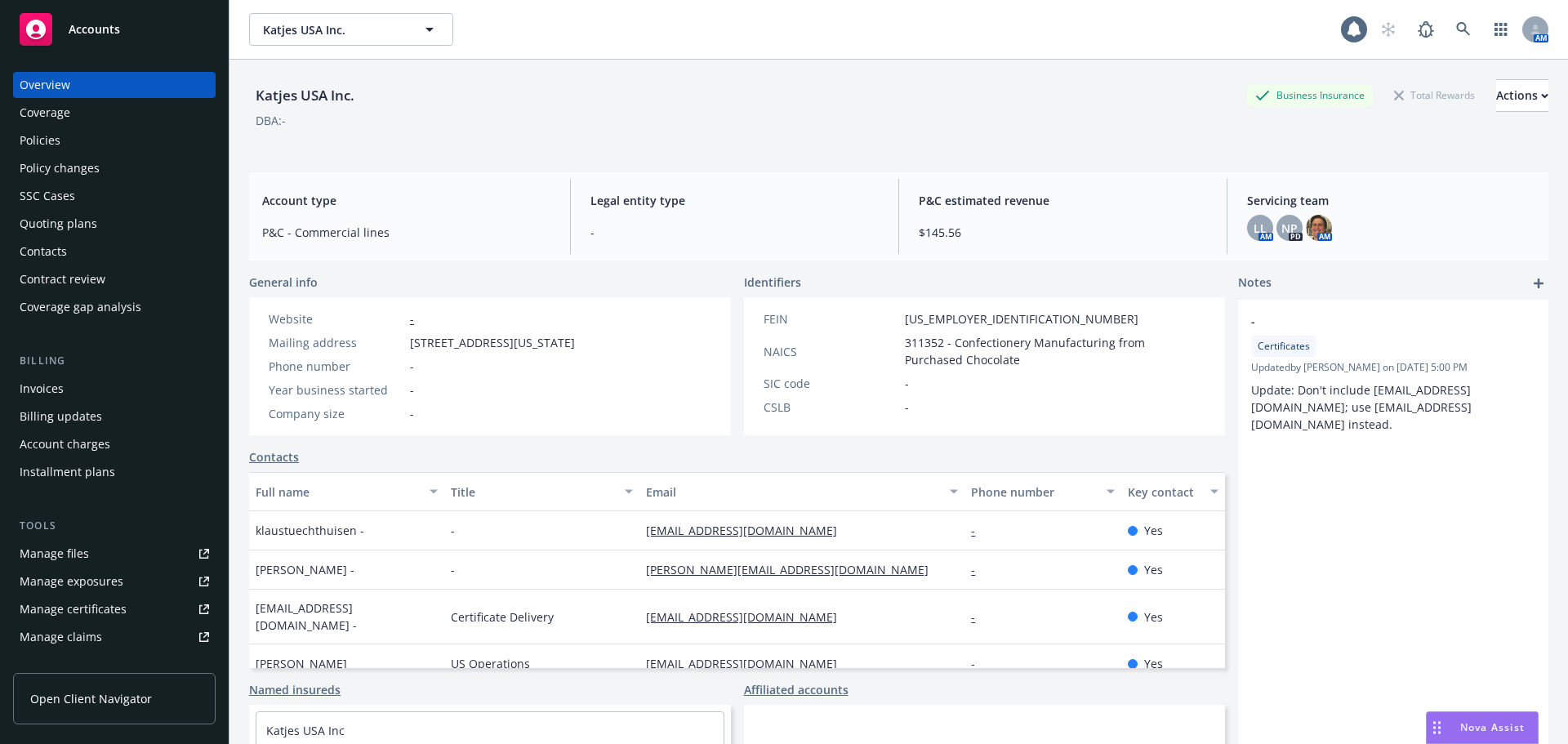
click at [35, 131] on div "Policies" at bounding box center [40, 140] width 41 height 27
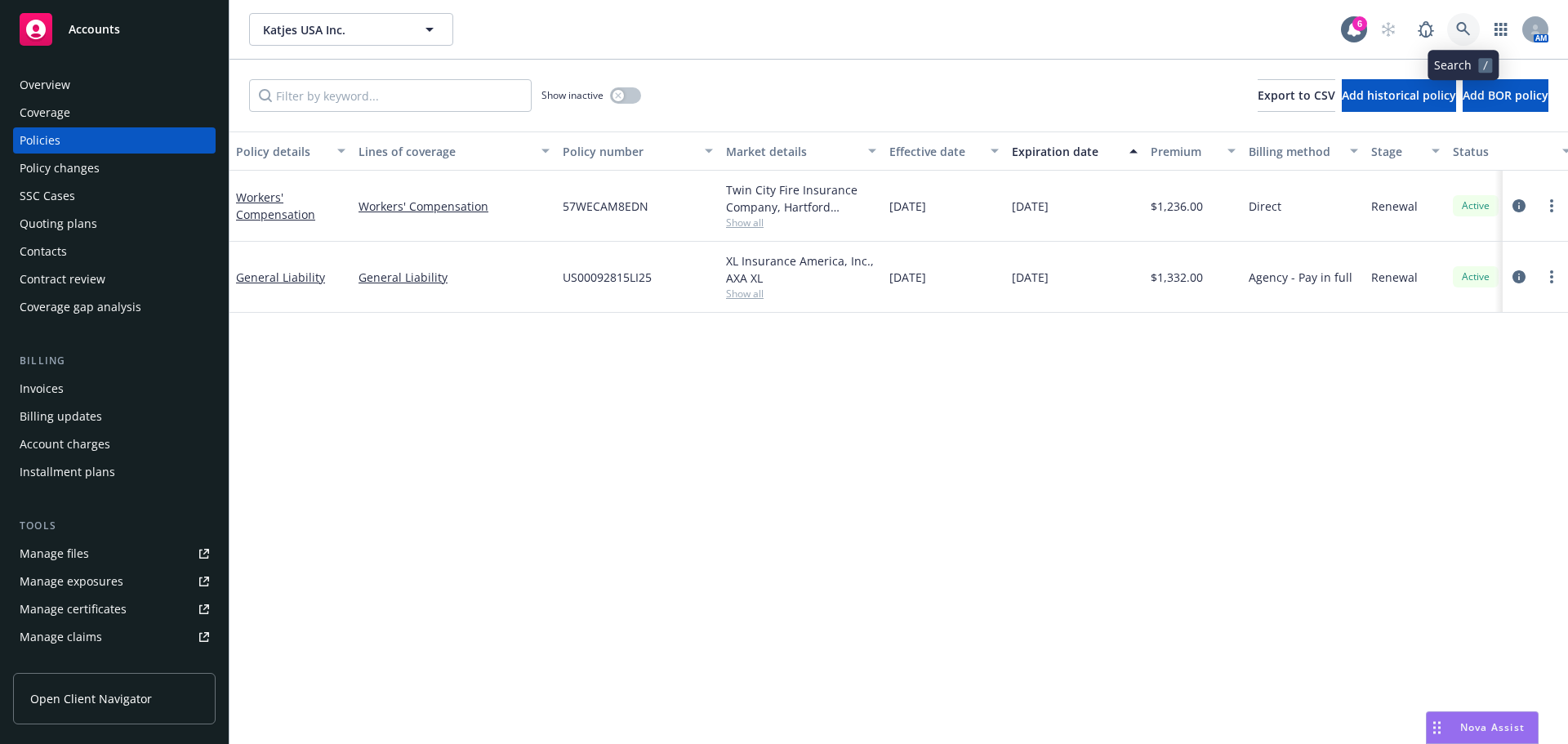
click at [1453, 34] on link at bounding box center [1463, 29] width 33 height 33
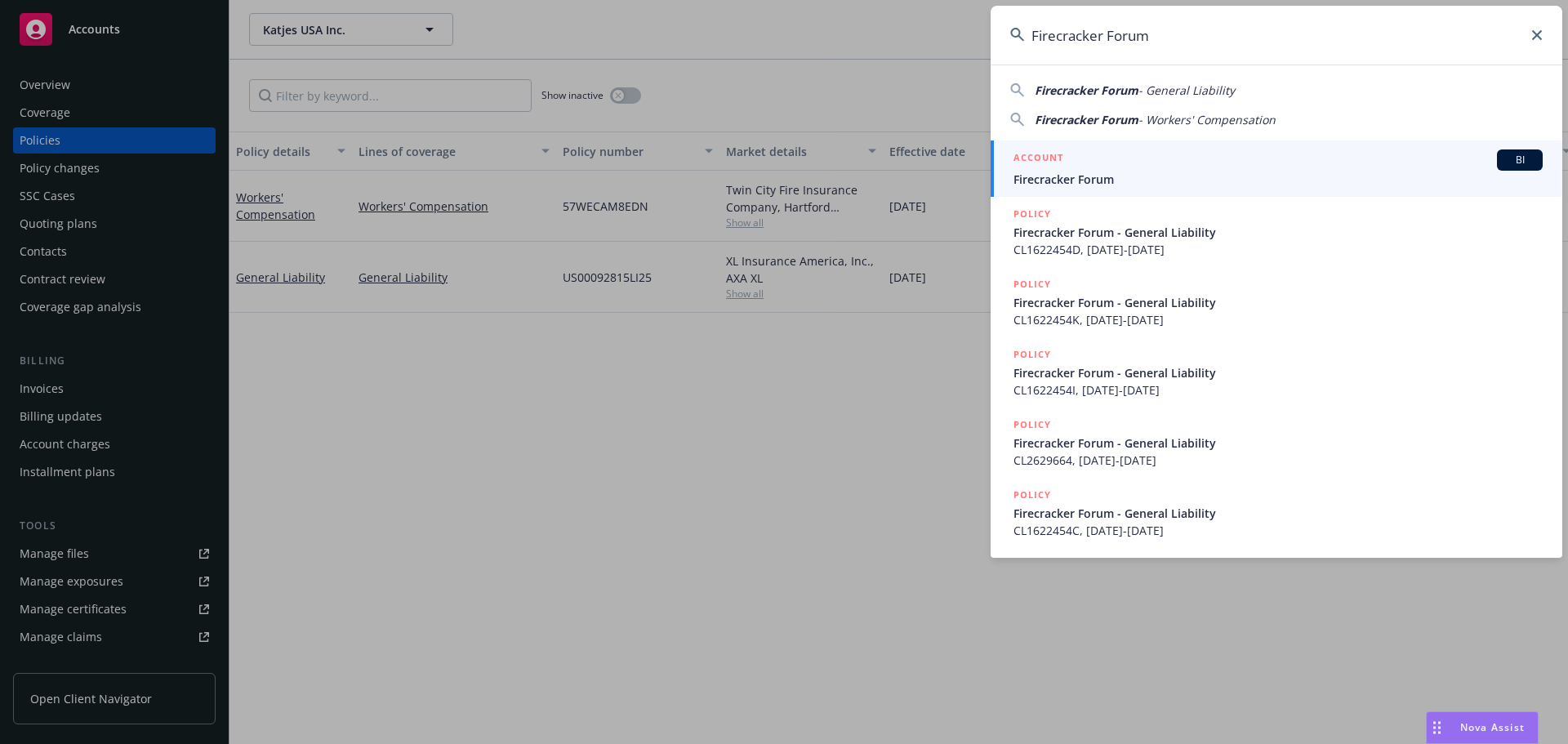
type input "Firecracker Forum"
click at [1113, 188] on link "ACCOUNT BI Firecracker Forum" at bounding box center [1276, 169] width 572 height 57
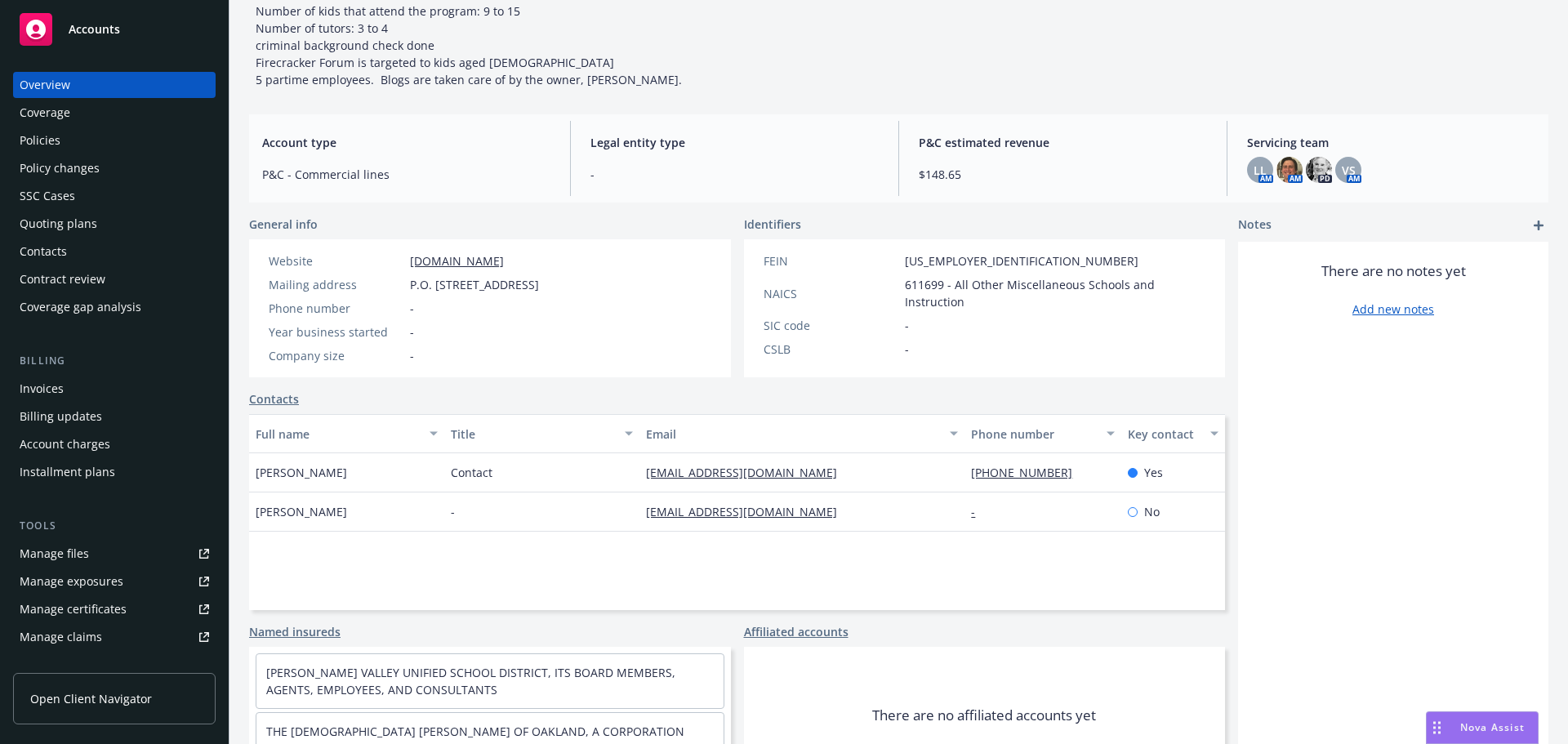
scroll to position [288, 0]
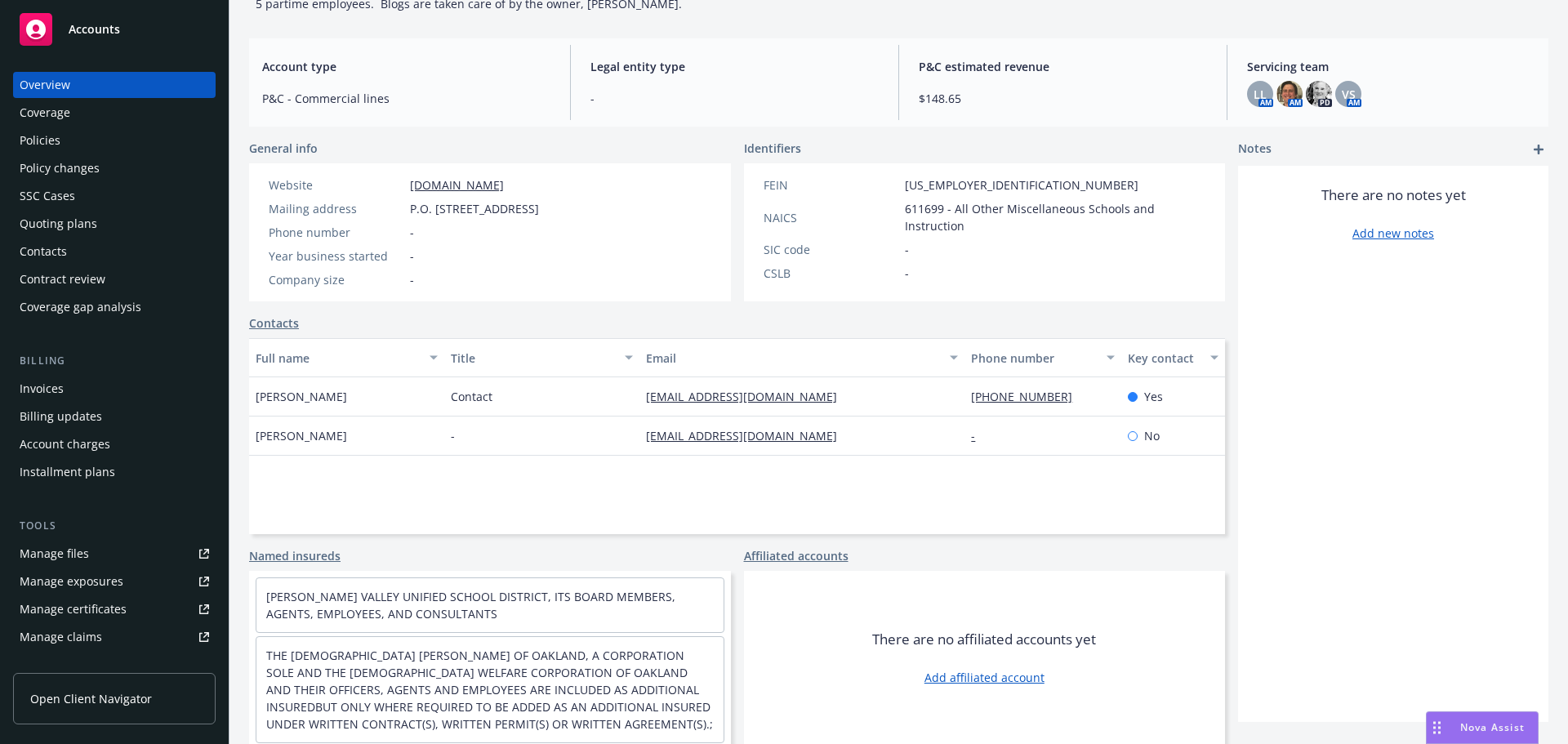
click at [70, 134] on div "Policies" at bounding box center [114, 140] width 189 height 27
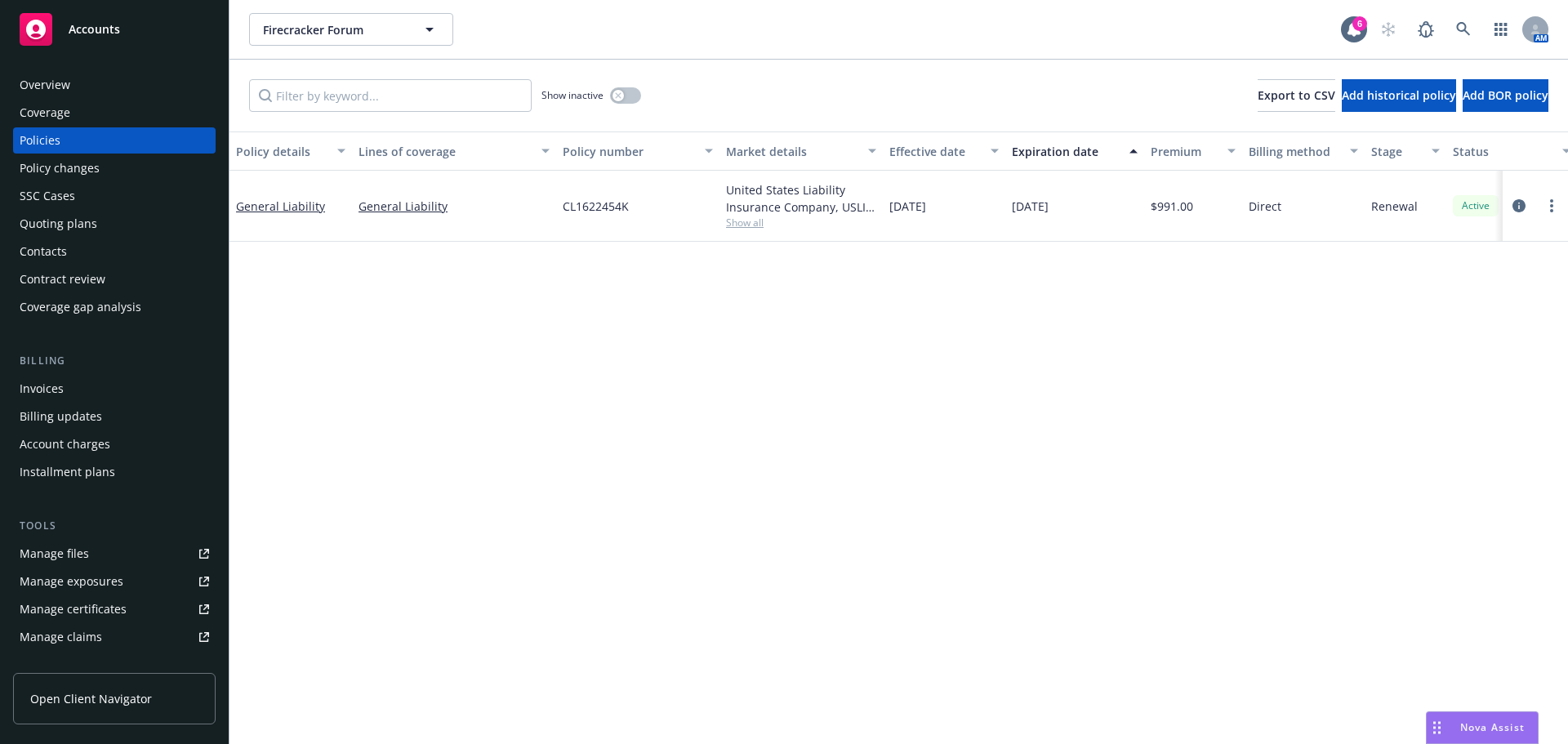
click at [753, 222] on span "Show all" at bounding box center [801, 223] width 150 height 14
click at [1059, 398] on div "Policy details Lines of coverage Policy number Market details Effective date Ex…" at bounding box center [899, 437] width 1339 height 612
click at [62, 85] on div "Overview" at bounding box center [44, 85] width 50 height 27
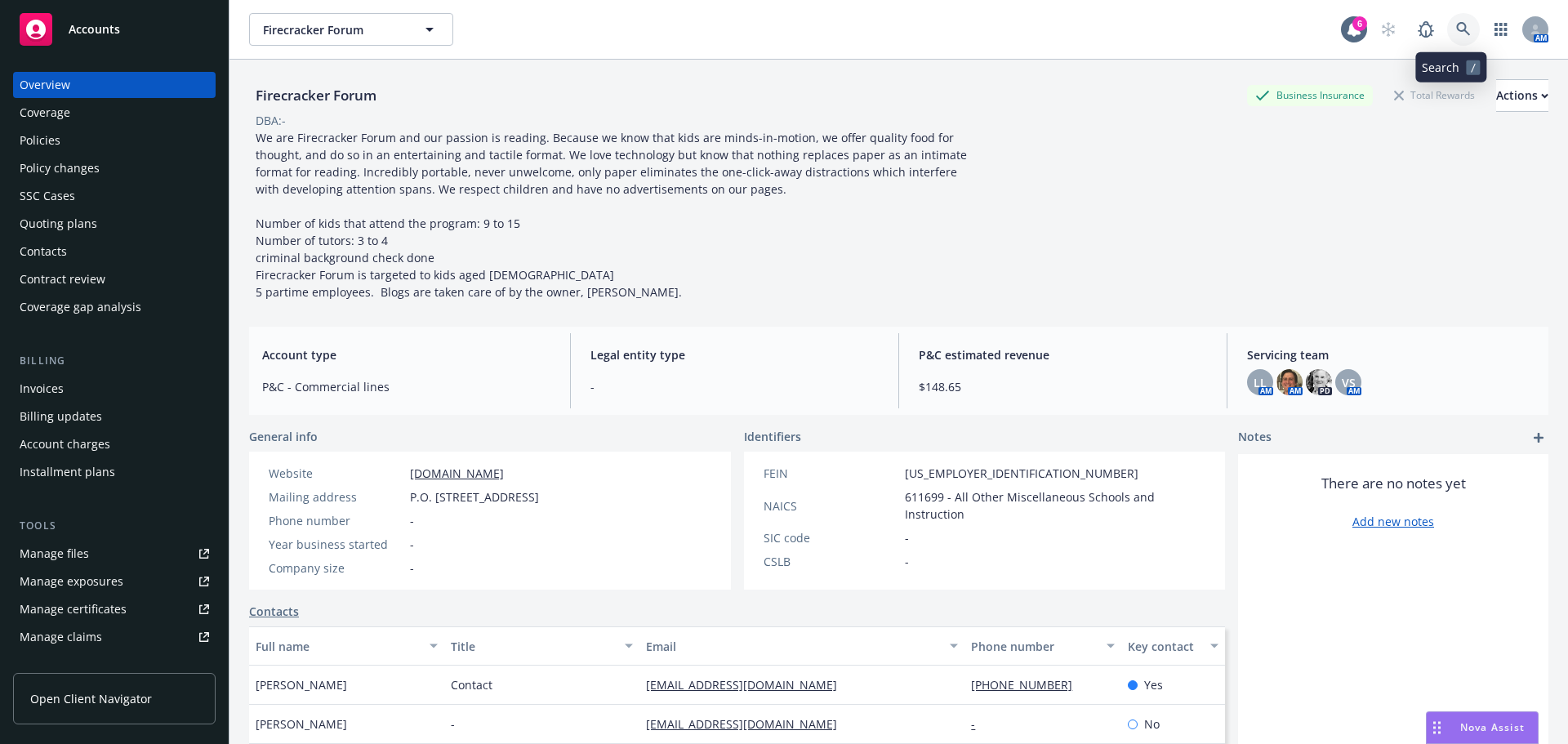
click at [1460, 27] on link at bounding box center [1463, 29] width 33 height 33
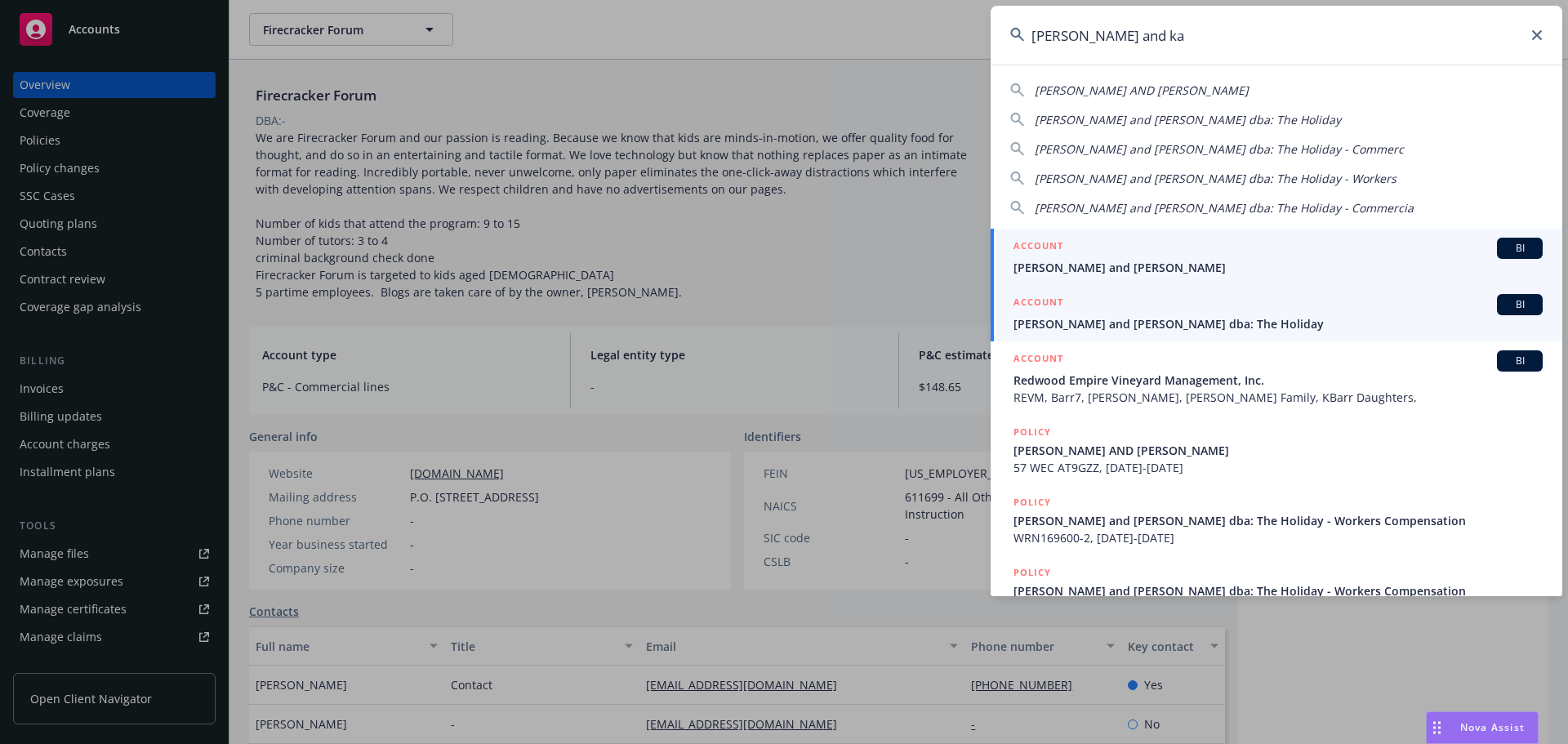
type input "[PERSON_NAME] and ka"
click at [1110, 332] on link "ACCOUNT BI [PERSON_NAME] and [PERSON_NAME] dba: The Holiday" at bounding box center [1276, 314] width 572 height 57
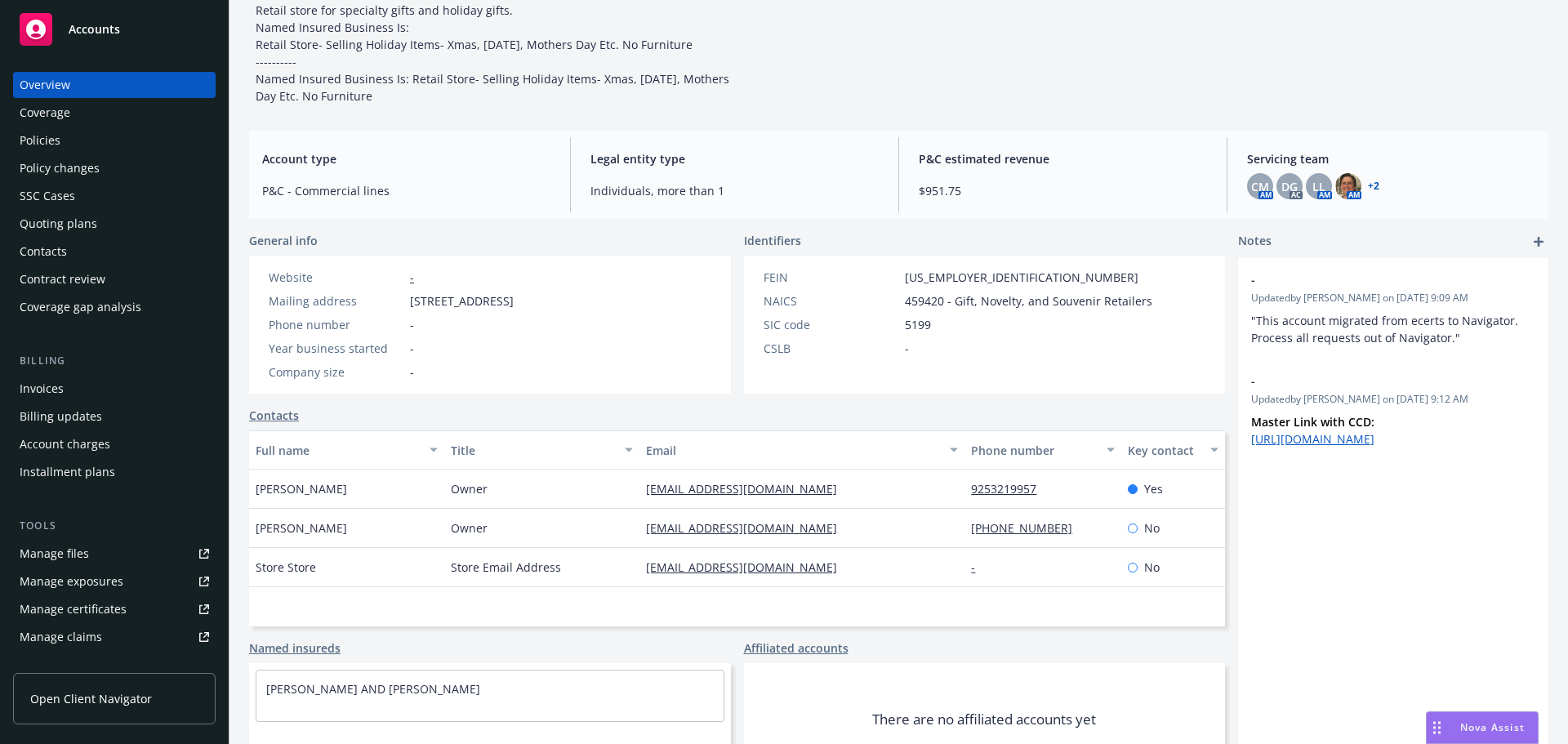
scroll to position [163, 0]
drag, startPoint x: 875, startPoint y: 494, endPoint x: 887, endPoint y: 492, distance: 12.2
click at [887, 492] on div "[PERSON_NAME] Owner [EMAIL_ADDRESS][DOMAIN_NAME] 9253219957 Yes" at bounding box center [737, 487] width 976 height 39
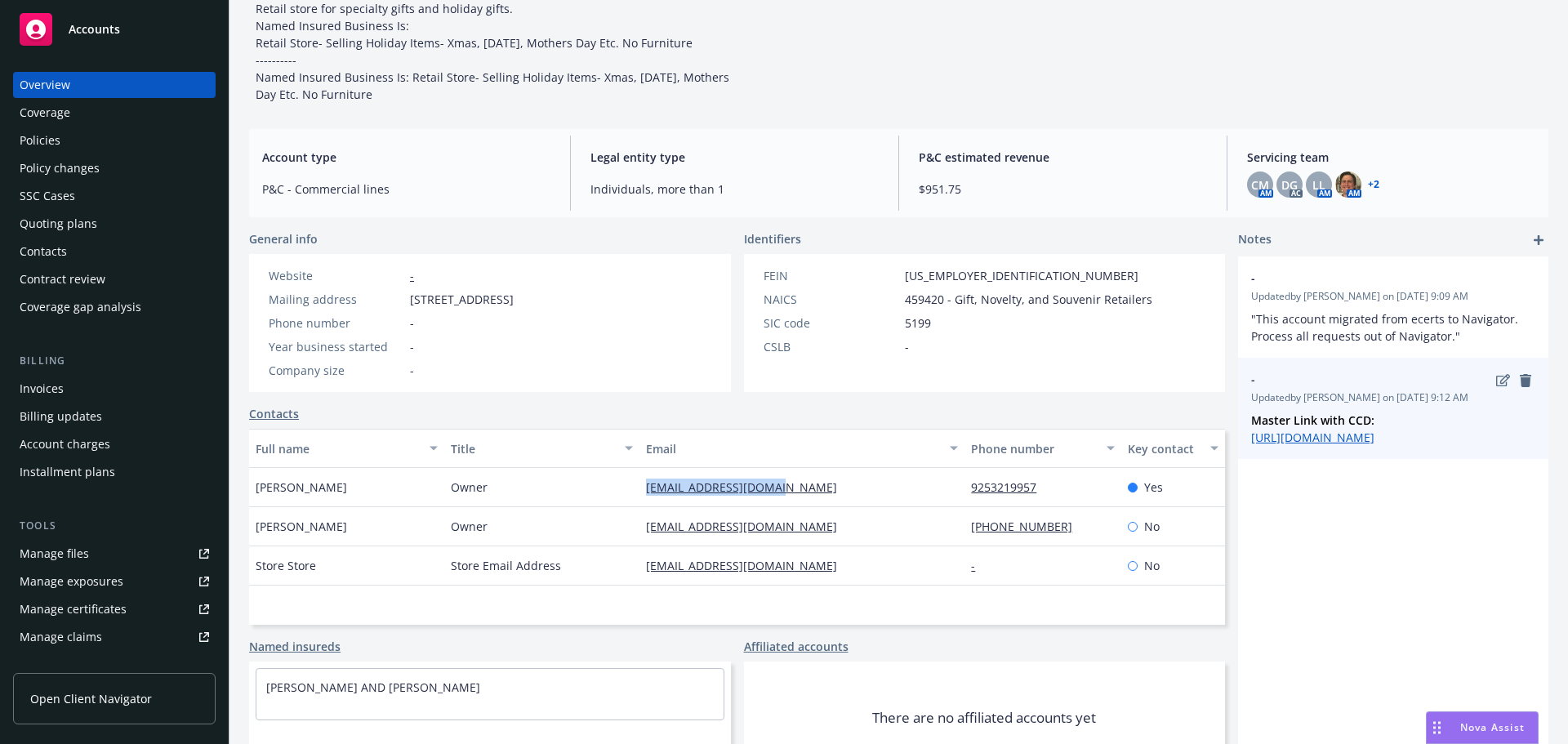
copy div "[EMAIL_ADDRESS][DOMAIN_NAME]"
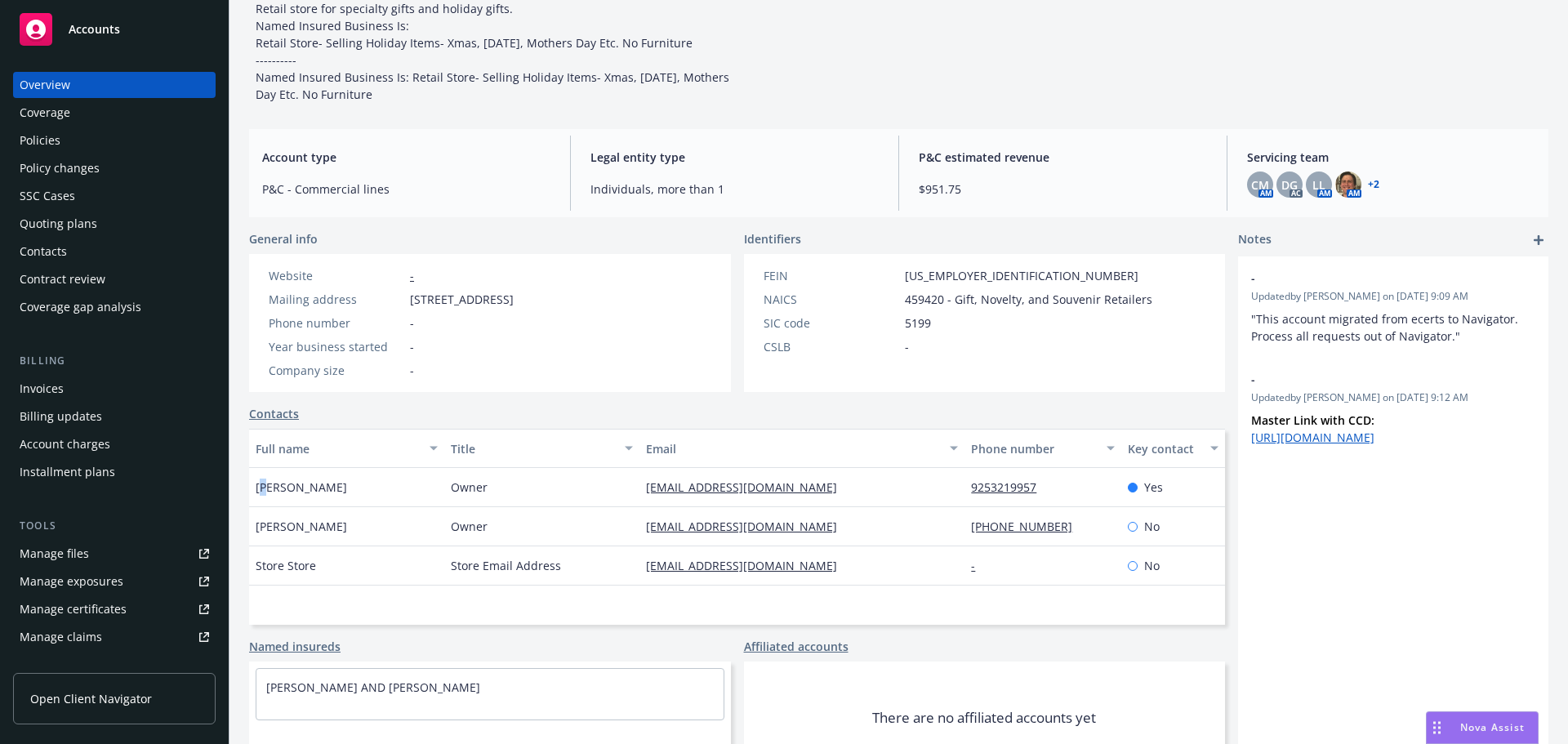
click at [270, 487] on span "[PERSON_NAME]" at bounding box center [301, 487] width 91 height 17
click at [257, 487] on span "[PERSON_NAME]" at bounding box center [301, 487] width 91 height 17
drag, startPoint x: 257, startPoint y: 487, endPoint x: 272, endPoint y: 485, distance: 15.1
click at [272, 485] on span "[PERSON_NAME]" at bounding box center [301, 487] width 91 height 17
copy span "[PERSON_NAME]"
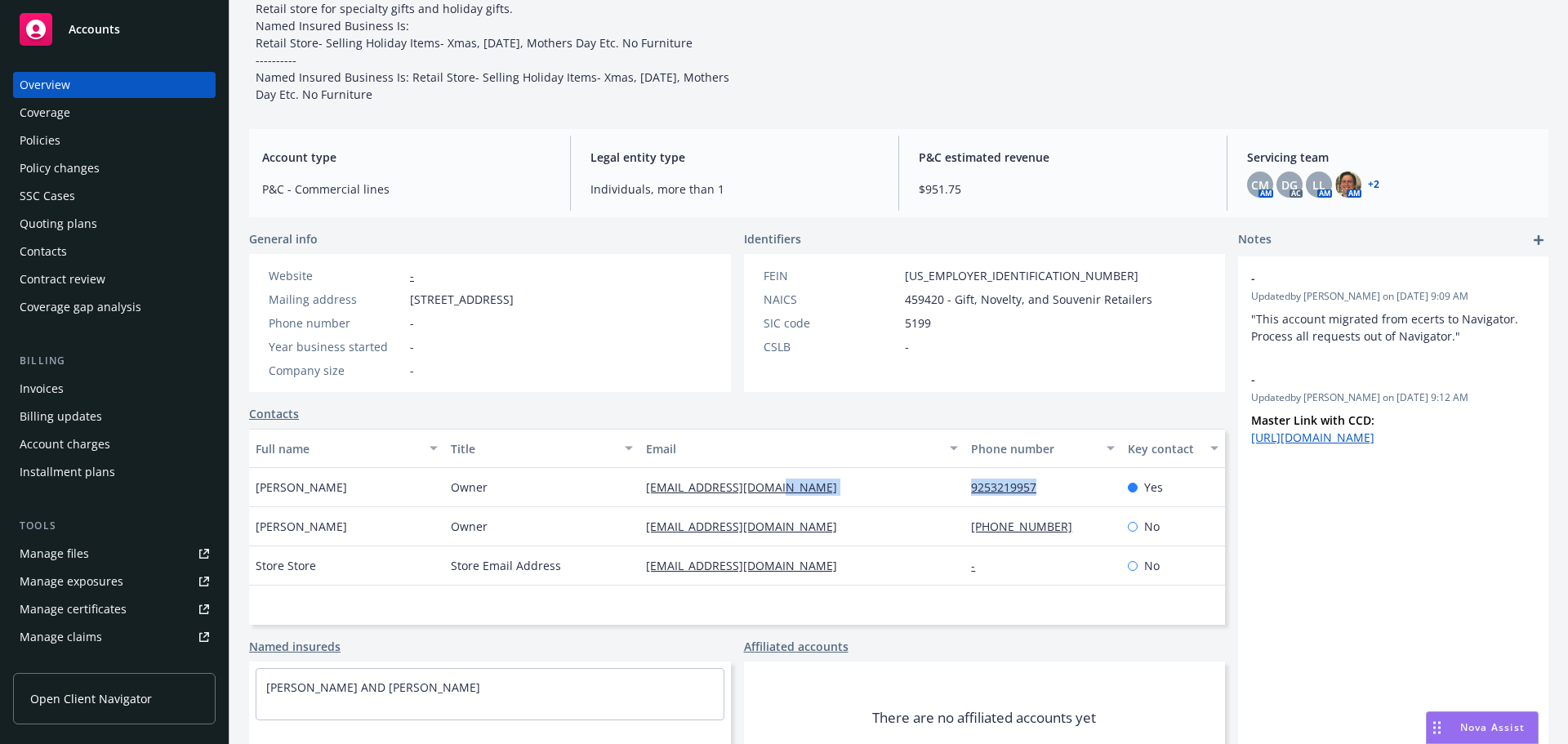
drag, startPoint x: 1038, startPoint y: 477, endPoint x: 951, endPoint y: 482, distance: 87.1
click at [951, 482] on div "[PERSON_NAME] Owner [EMAIL_ADDRESS][DOMAIN_NAME] 9253219957 Yes" at bounding box center [737, 487] width 976 height 39
copy div "9253219957"
click at [81, 140] on div "Policies" at bounding box center [114, 140] width 189 height 27
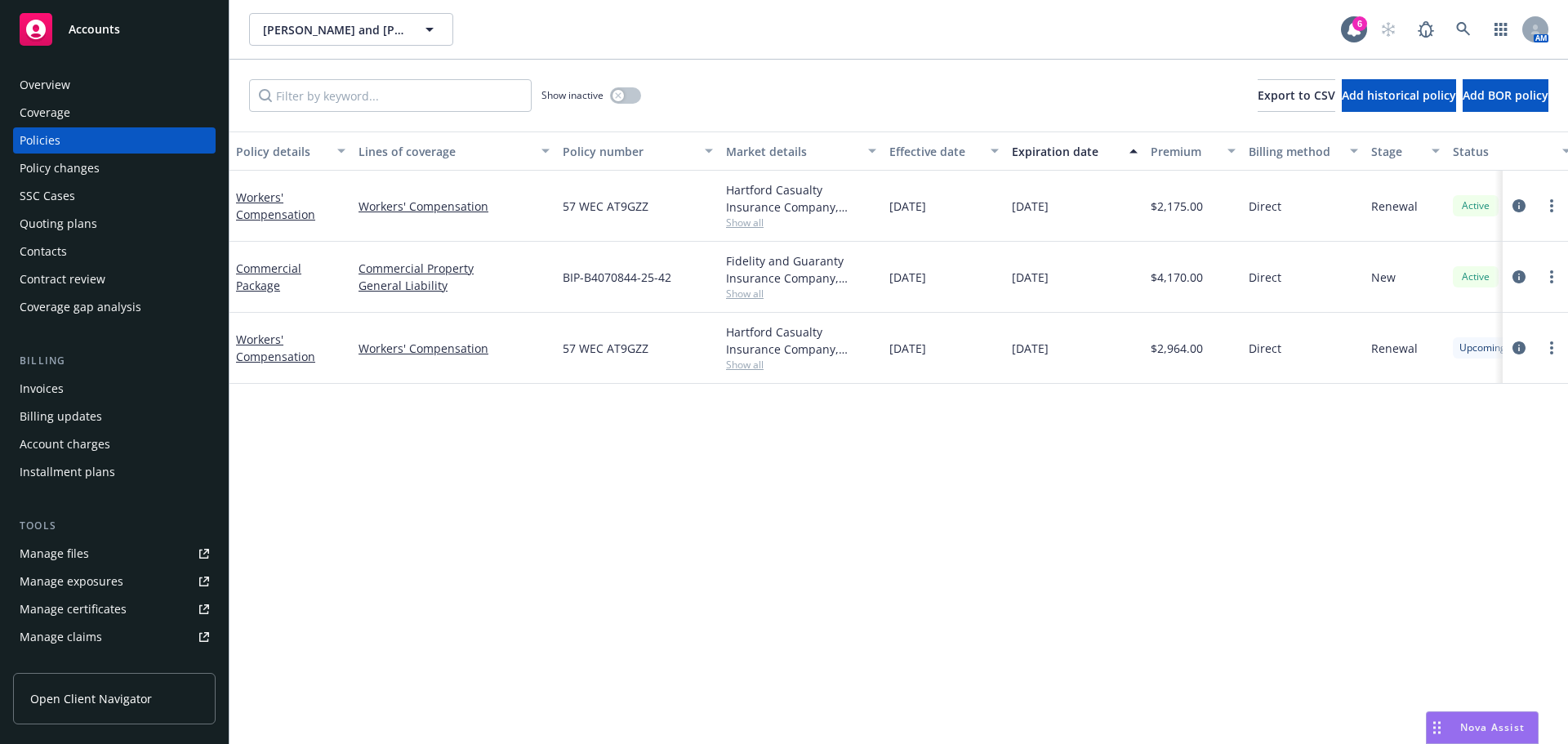
click at [80, 262] on div "Contacts" at bounding box center [114, 252] width 189 height 27
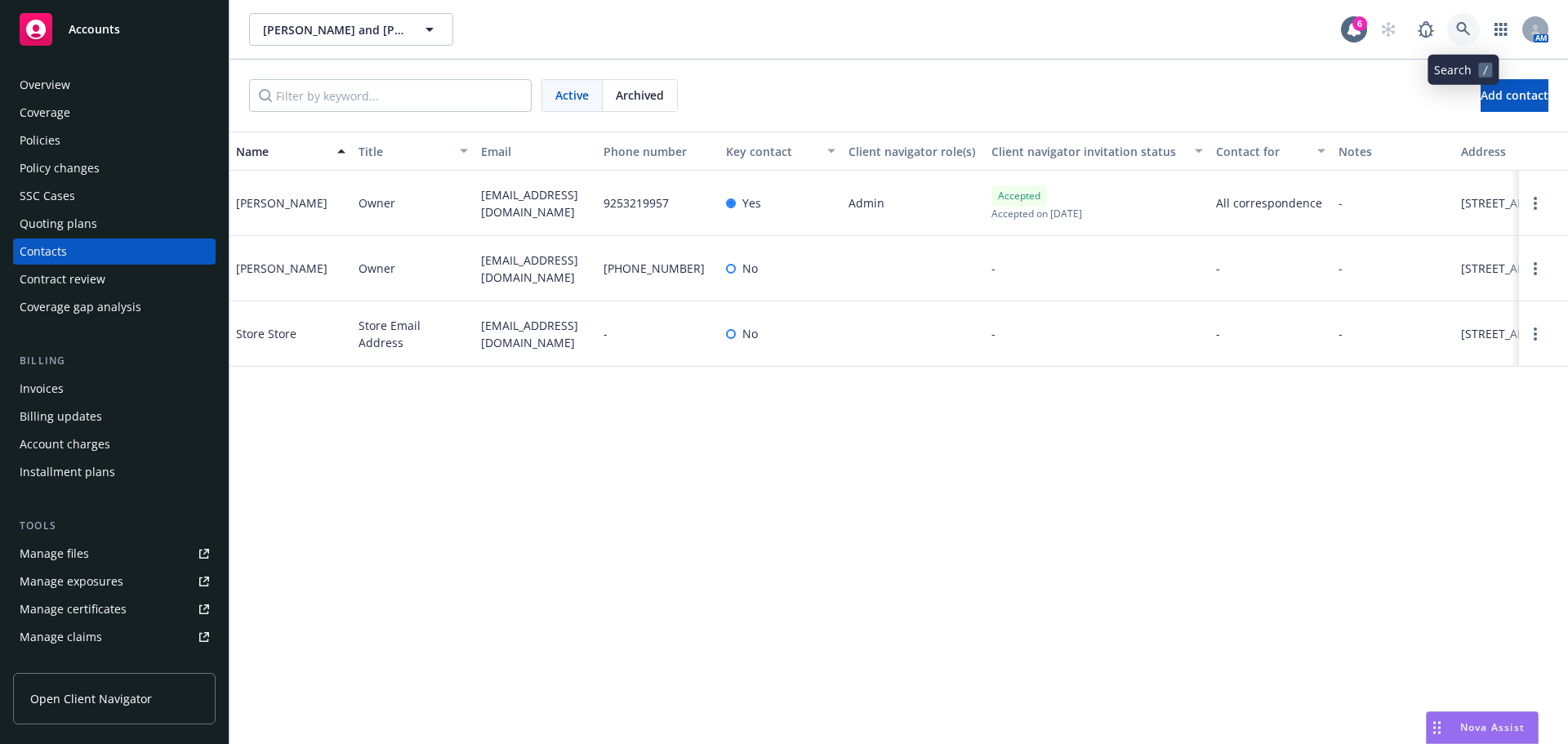
click at [1472, 28] on link at bounding box center [1463, 29] width 33 height 33
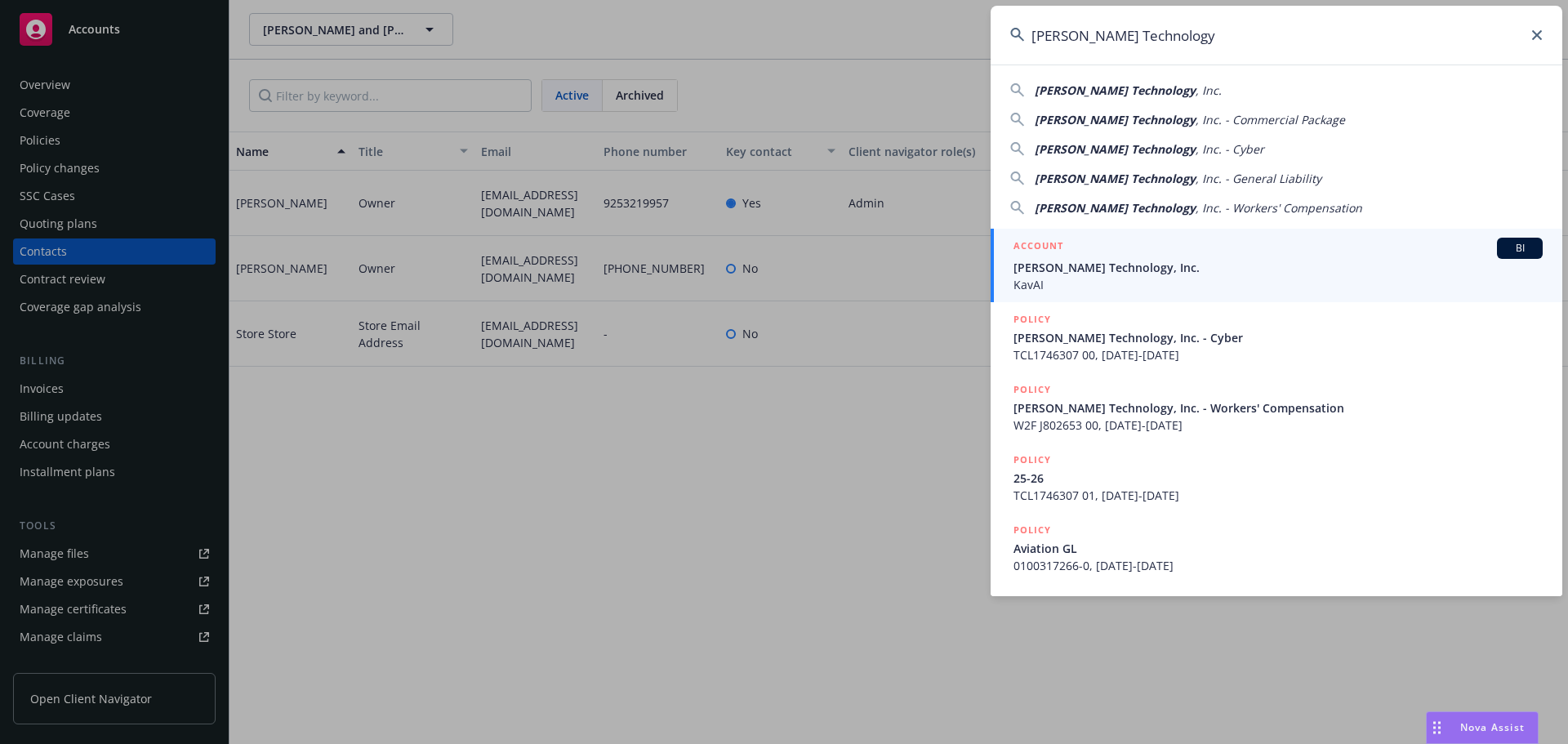
type input "[PERSON_NAME] Technology"
click at [1075, 270] on span "[PERSON_NAME] Technology, Inc." at bounding box center [1278, 267] width 529 height 17
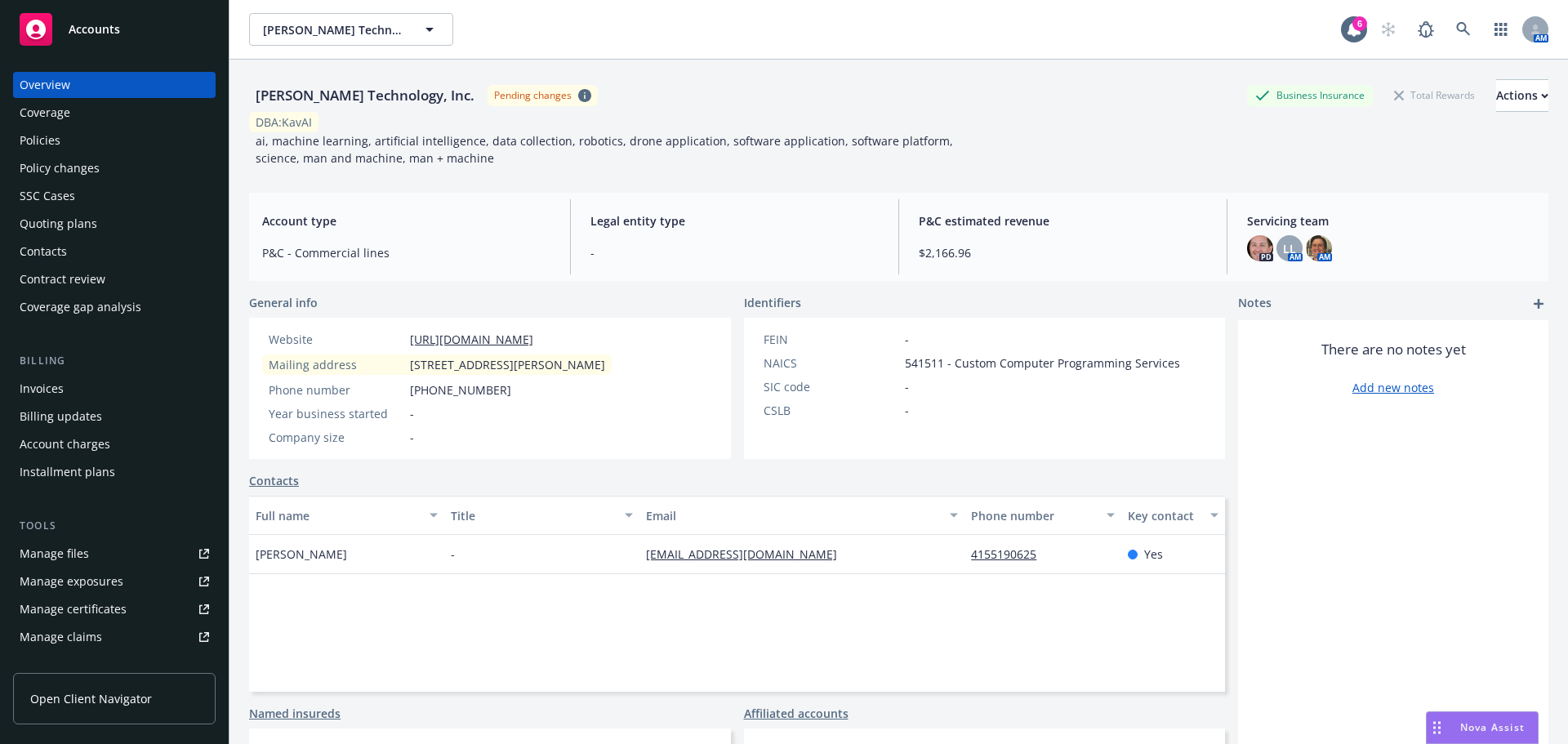
click at [36, 141] on div "Policies" at bounding box center [40, 140] width 41 height 27
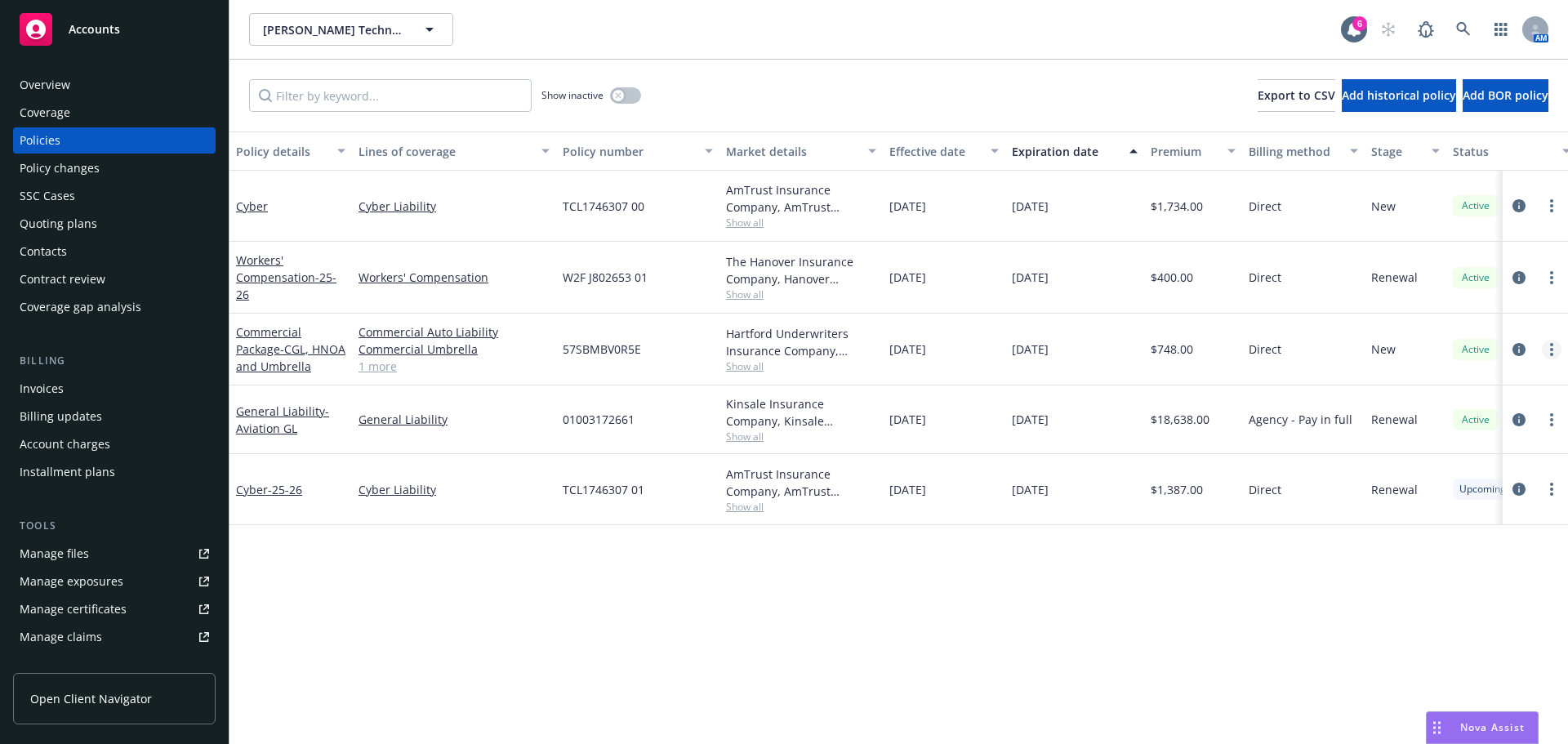
click at [1548, 352] on link "more" at bounding box center [1552, 349] width 19 height 19
click at [1454, 587] on link "Copy logging email" at bounding box center [1465, 579] width 192 height 33
click at [1465, 29] on icon at bounding box center [1464, 29] width 14 height 14
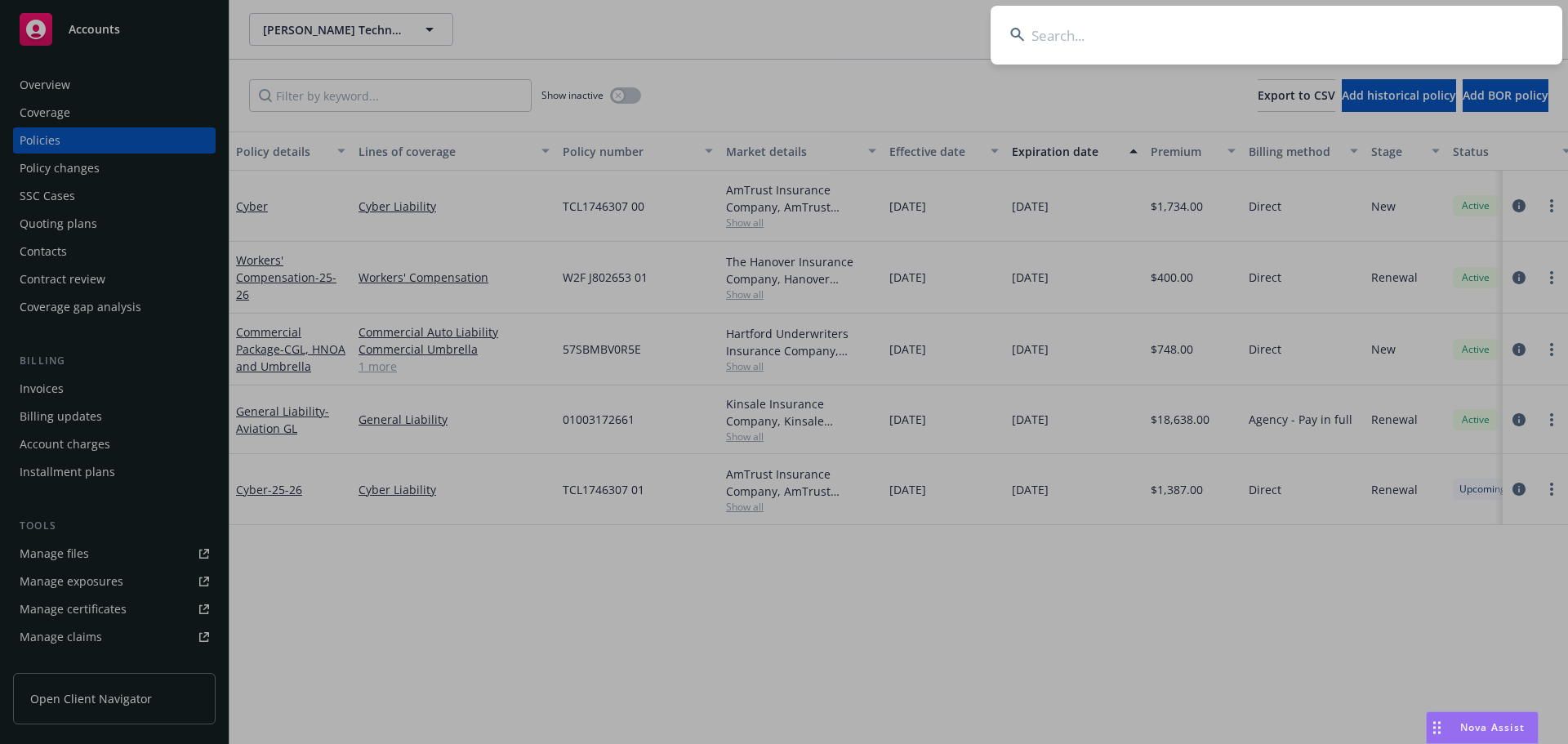
click at [1153, 30] on input at bounding box center [1276, 34] width 572 height 59
paste input "San Francisco Italian Athletic Club Foundation"
type input "San Francisco Italian Athletic Club Foundation"
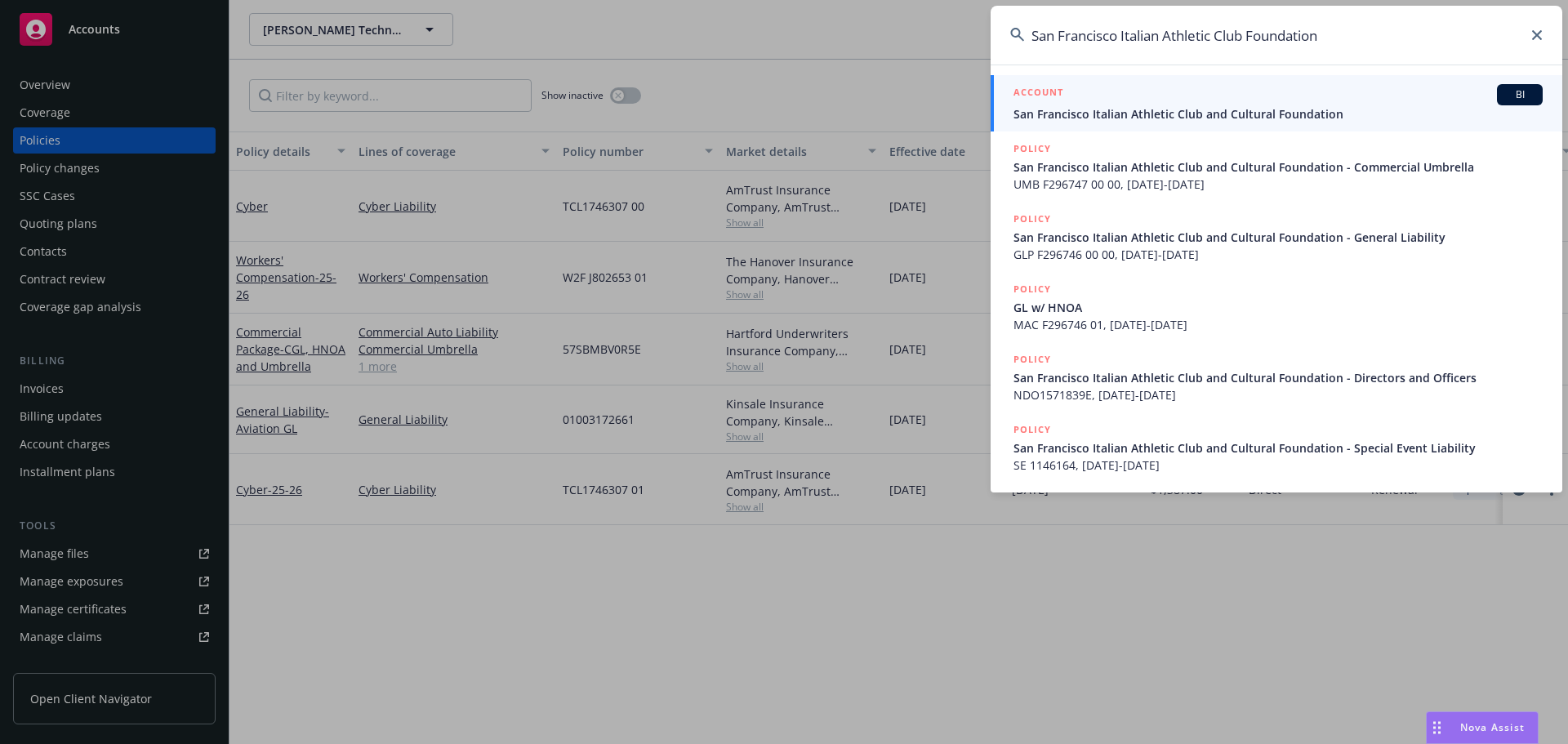
click at [1543, 39] on input "San Francisco Italian Athletic Club Foundation" at bounding box center [1276, 34] width 572 height 59
click at [1533, 34] on icon at bounding box center [1537, 34] width 10 height 10
